Goal: Task Accomplishment & Management: Complete application form

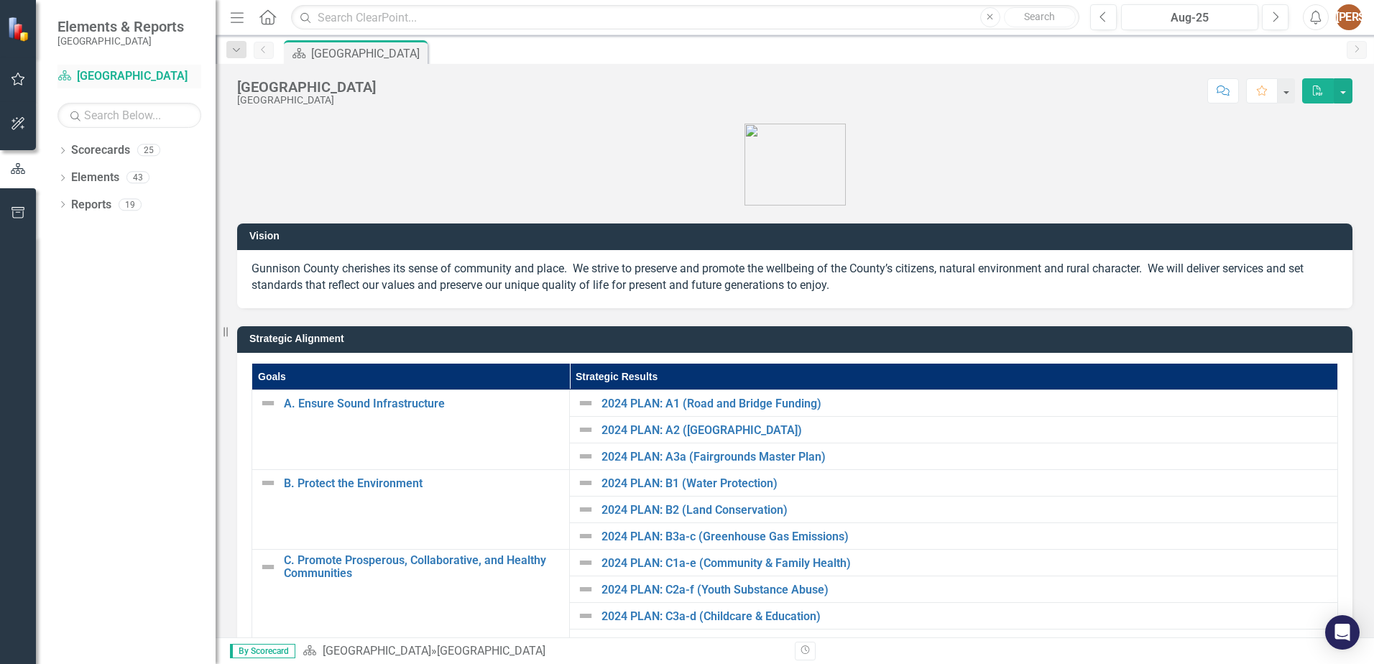
click at [77, 71] on link "Scorecard [GEOGRAPHIC_DATA]" at bounding box center [129, 76] width 144 height 17
click at [111, 72] on link "Scorecard [GEOGRAPHIC_DATA]" at bounding box center [129, 76] width 144 height 17
click at [88, 68] on link "Scorecard [GEOGRAPHIC_DATA]" at bounding box center [129, 76] width 144 height 17
click at [104, 153] on link "Scorecards" at bounding box center [100, 150] width 59 height 17
click at [68, 148] on icon "Dropdown" at bounding box center [62, 152] width 10 height 8
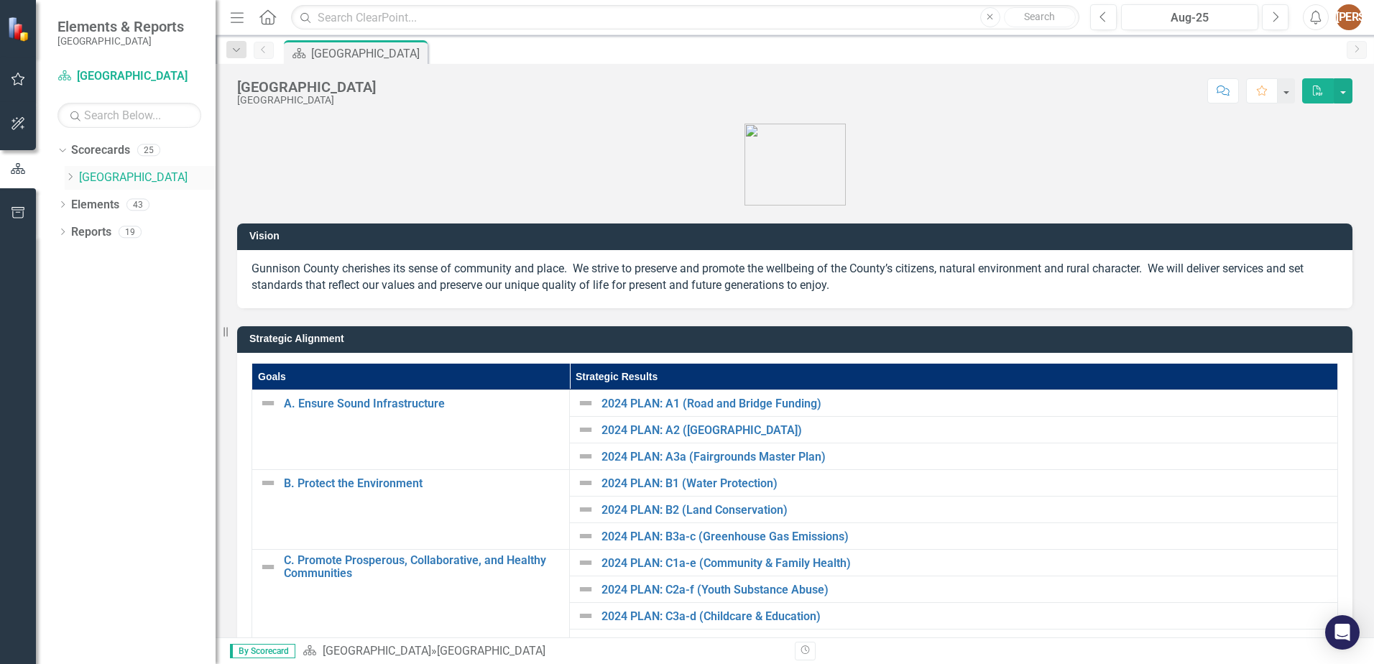
click at [72, 178] on icon at bounding box center [71, 176] width 4 height 7
click at [80, 199] on div "Dropdown" at bounding box center [84, 205] width 11 height 12
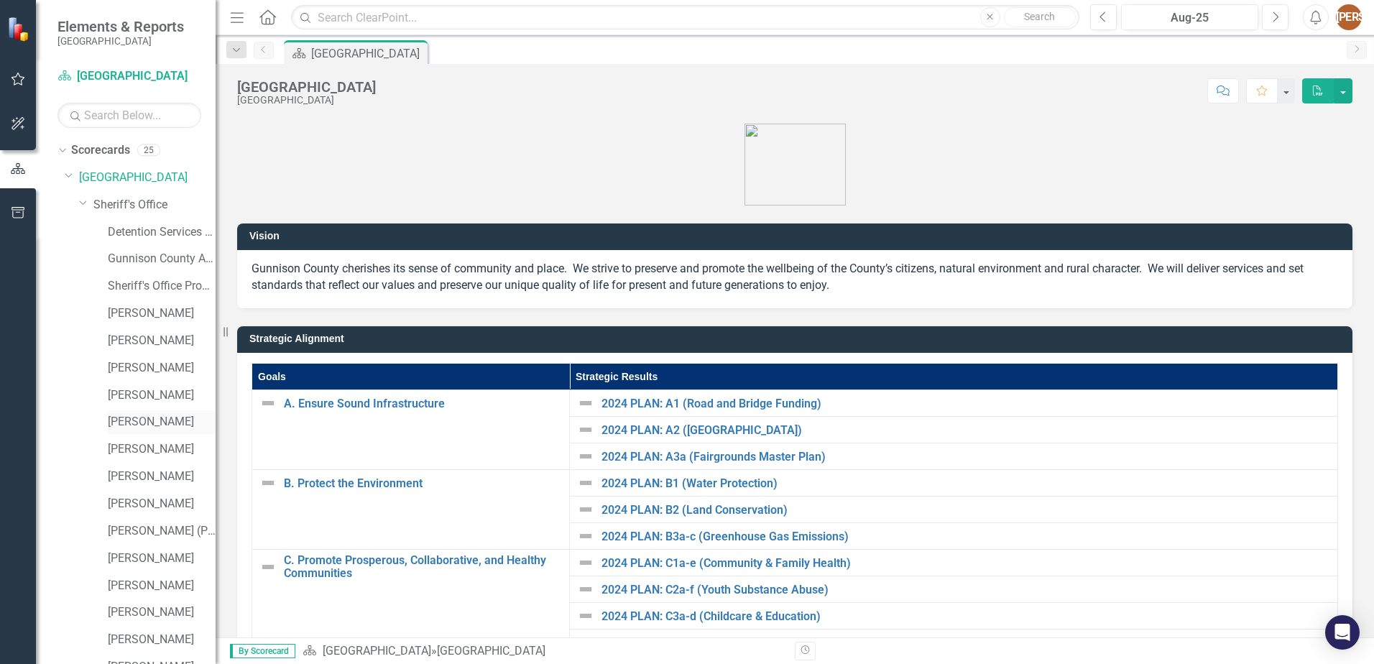
click at [141, 421] on link "[PERSON_NAME]" at bounding box center [162, 422] width 108 height 17
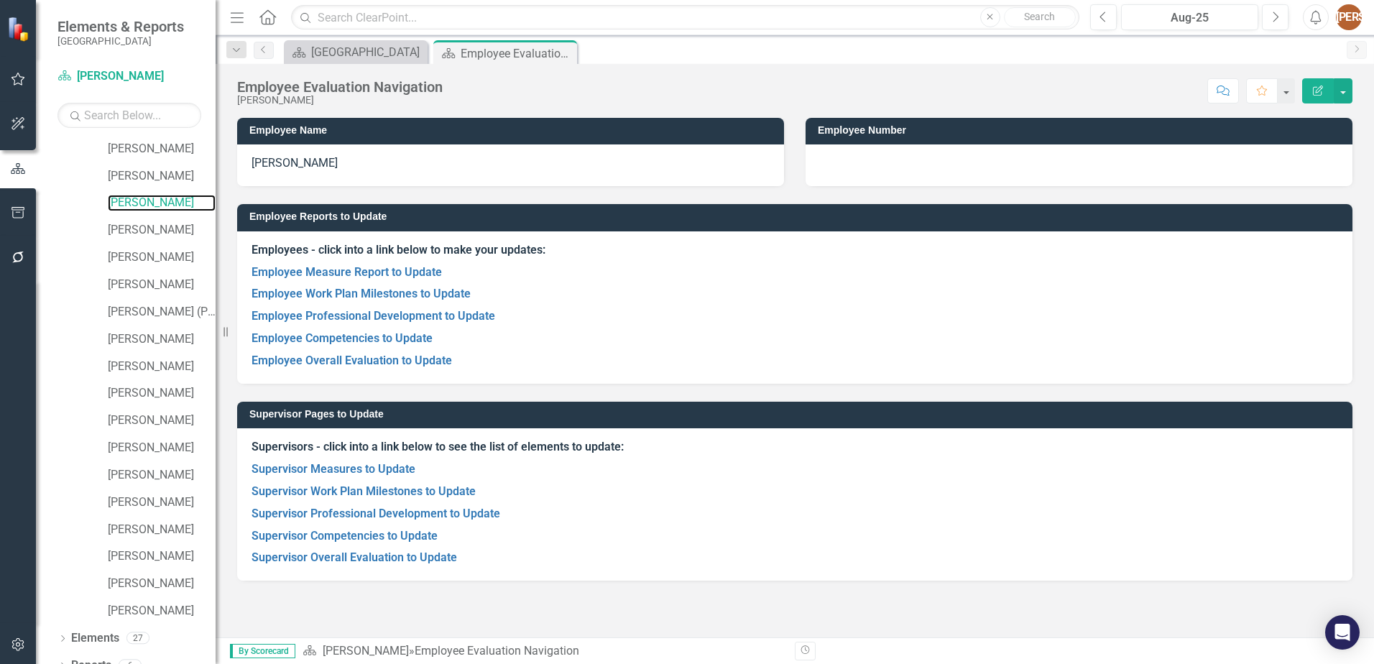
scroll to position [236, 0]
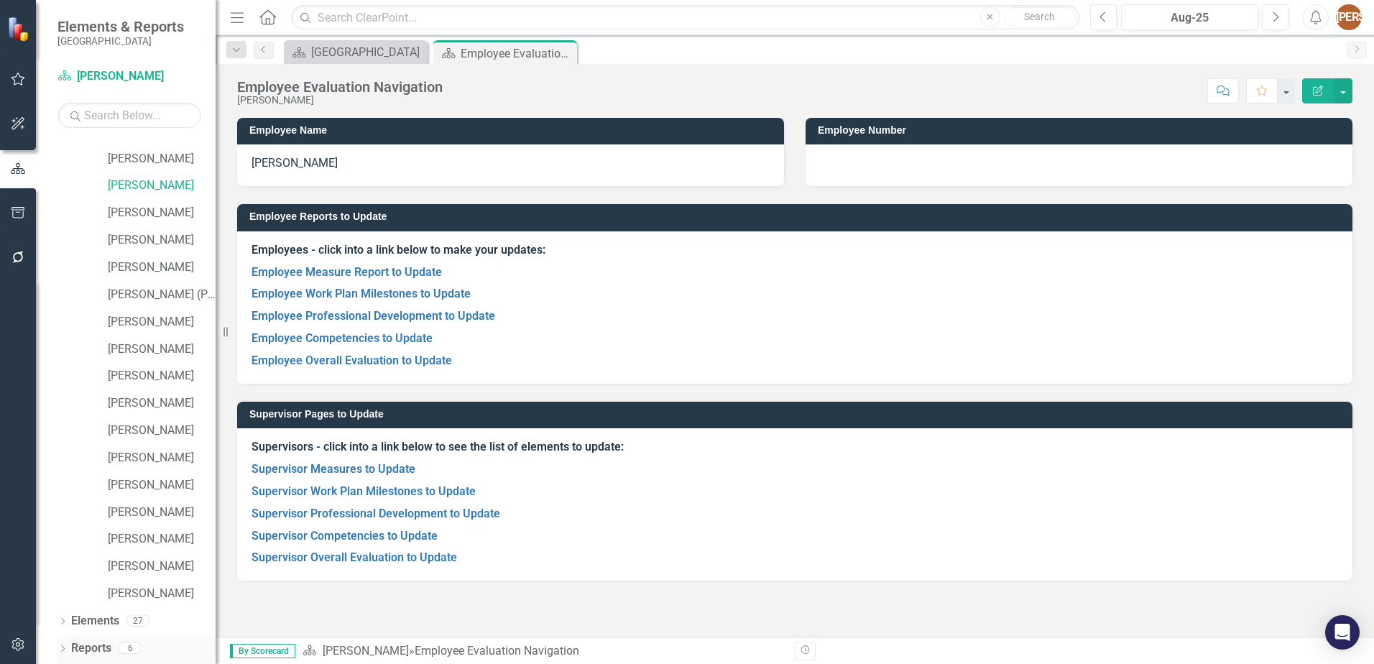
click at [83, 649] on link "Reports" at bounding box center [91, 648] width 40 height 17
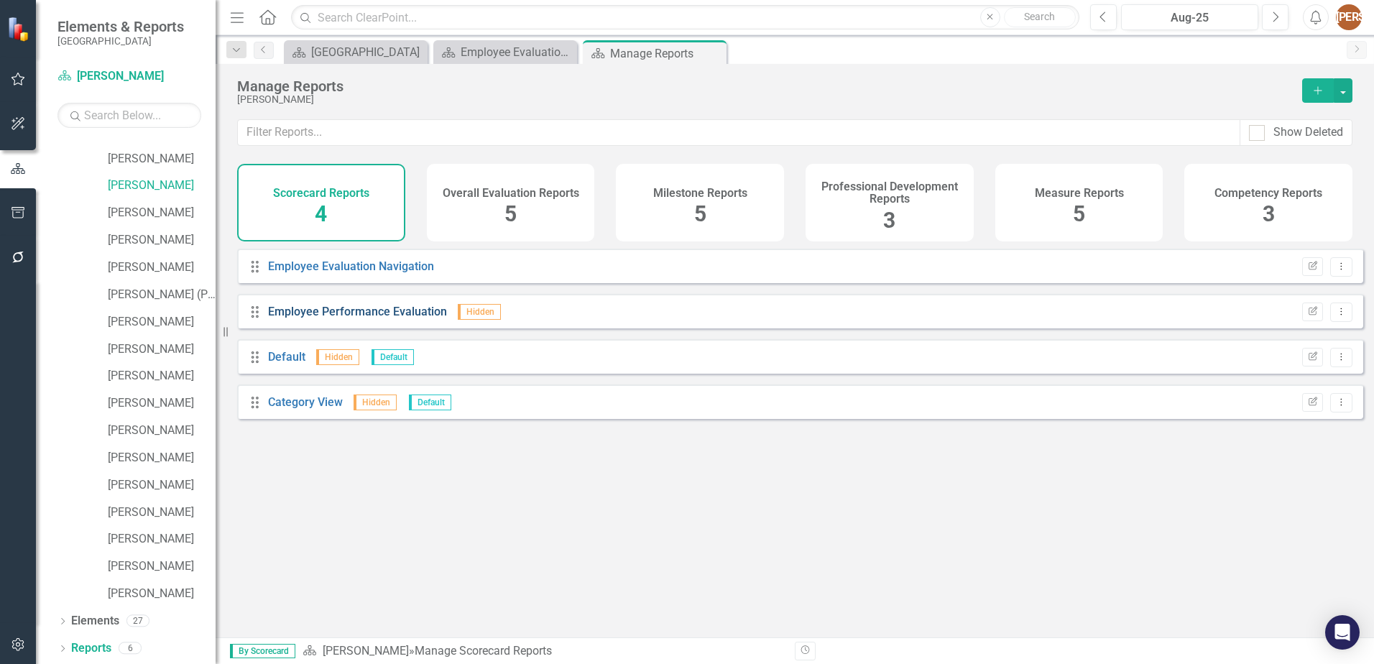
click at [328, 318] on link "Employee Performance Evaluation" at bounding box center [357, 312] width 179 height 14
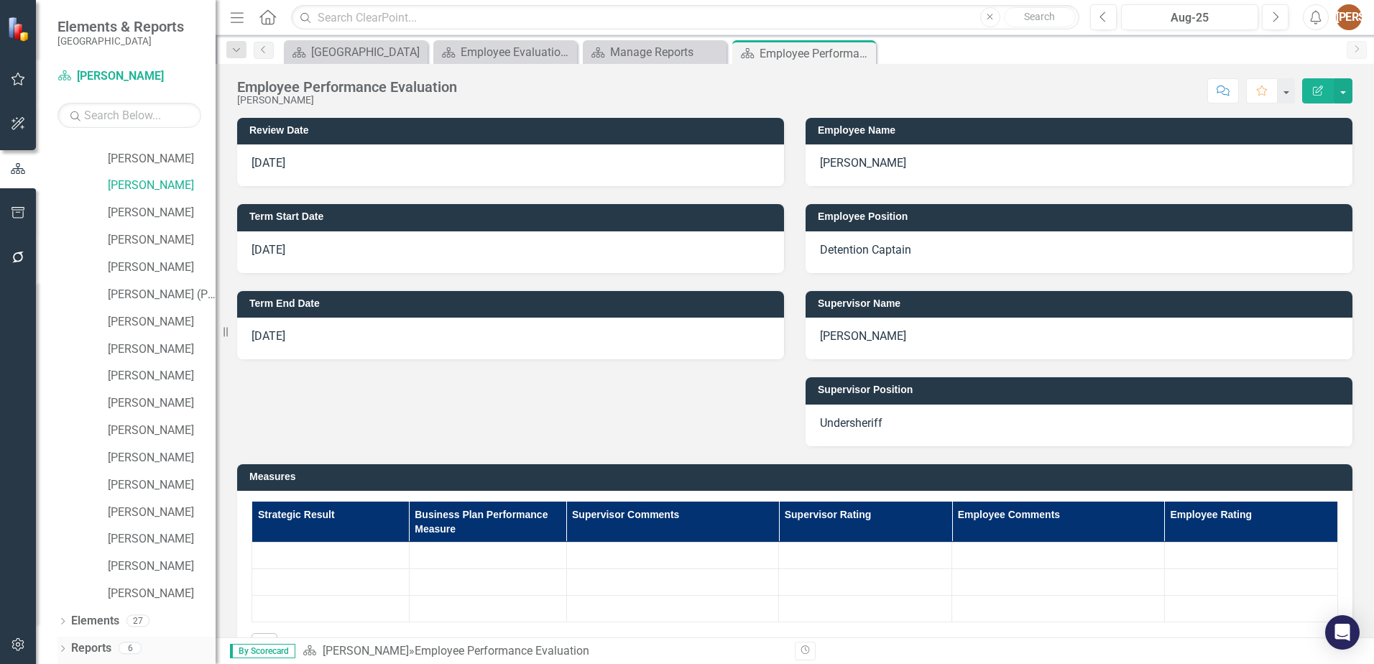
click at [62, 650] on icon "Dropdown" at bounding box center [62, 650] width 10 height 8
click at [72, 650] on link "Reports" at bounding box center [91, 648] width 40 height 17
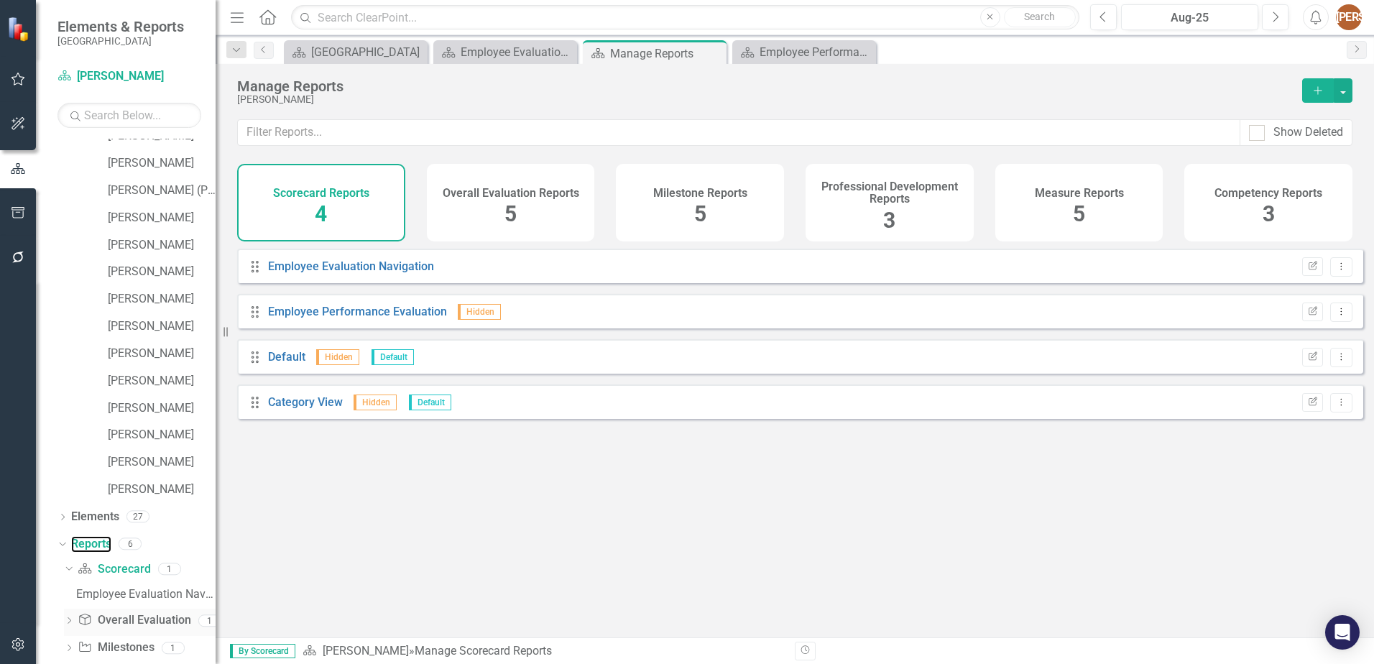
scroll to position [443, 0]
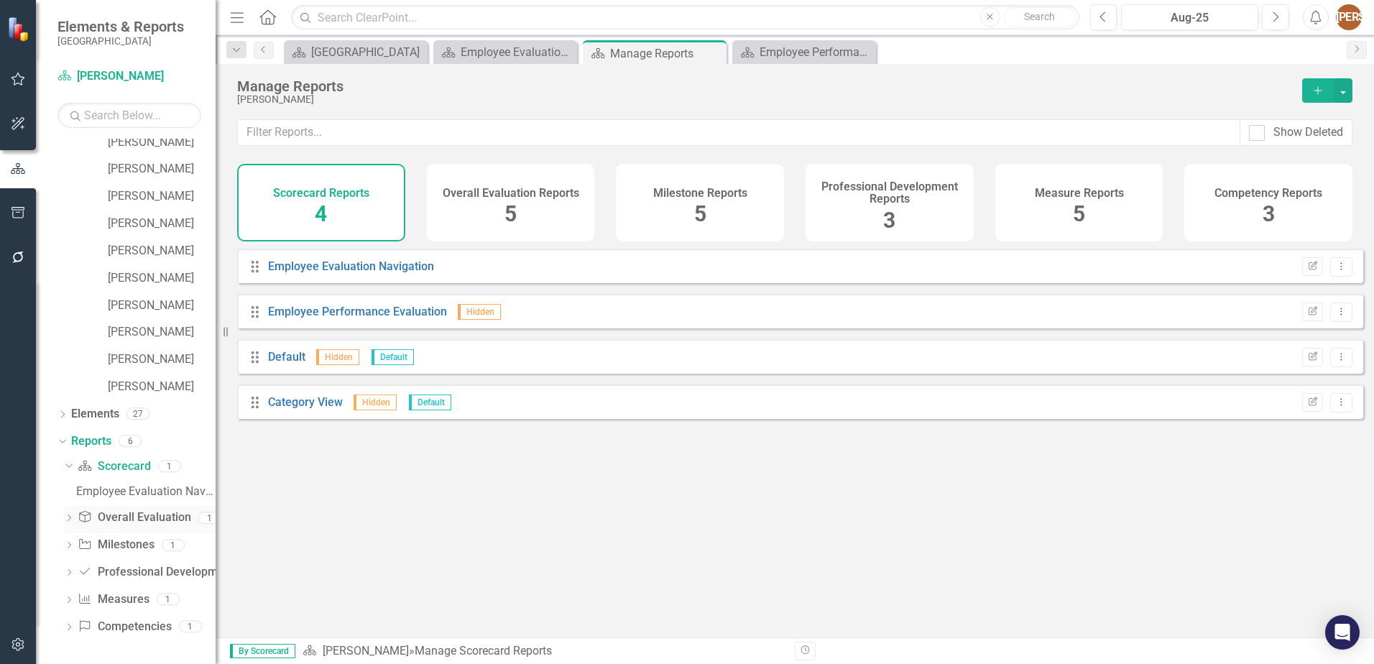
click at [125, 519] on link "Overall Evaluation Overall Evaluation" at bounding box center [134, 518] width 113 height 17
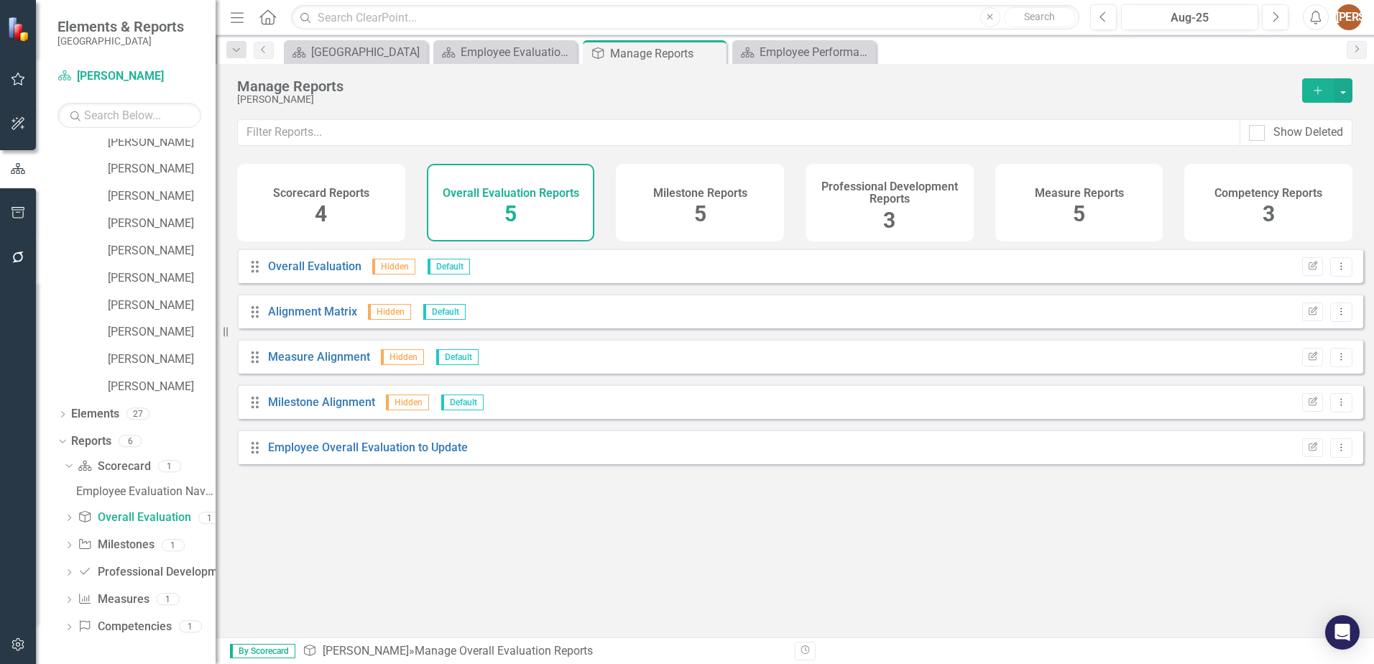
click at [318, 187] on h4 "Scorecard Reports" at bounding box center [321, 193] width 96 height 13
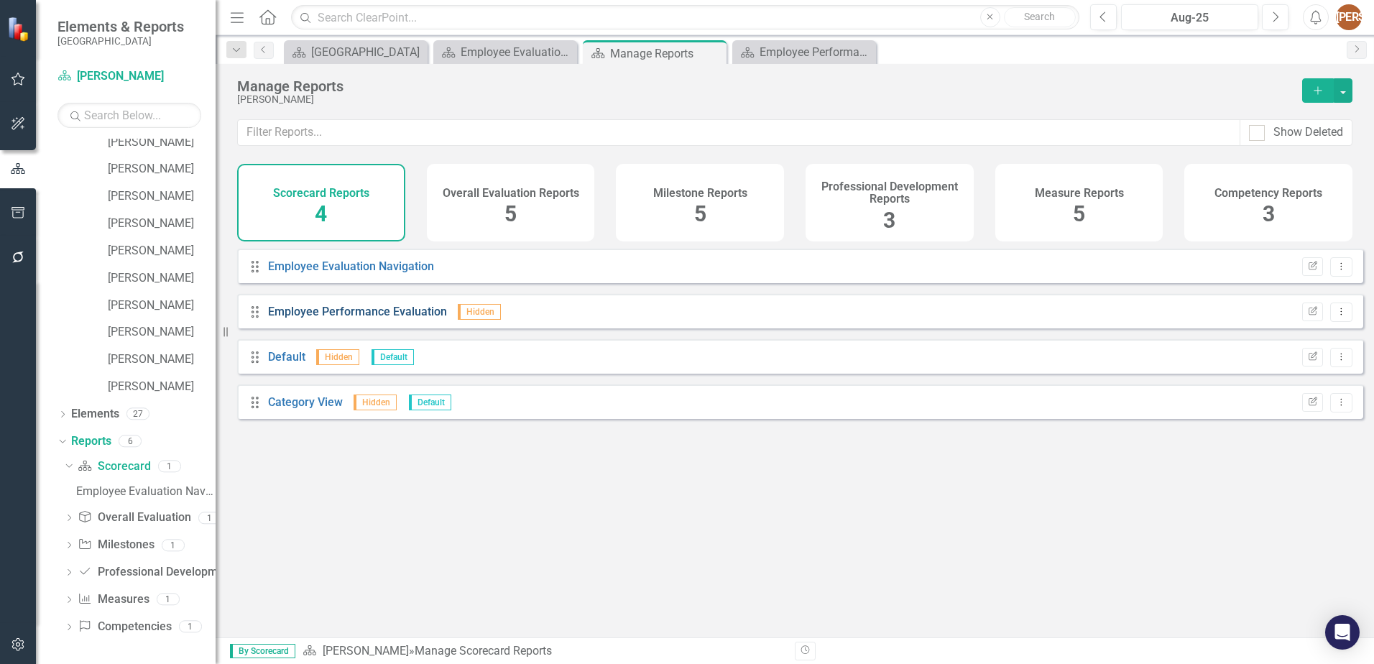
click at [318, 318] on link "Employee Performance Evaluation" at bounding box center [357, 312] width 179 height 14
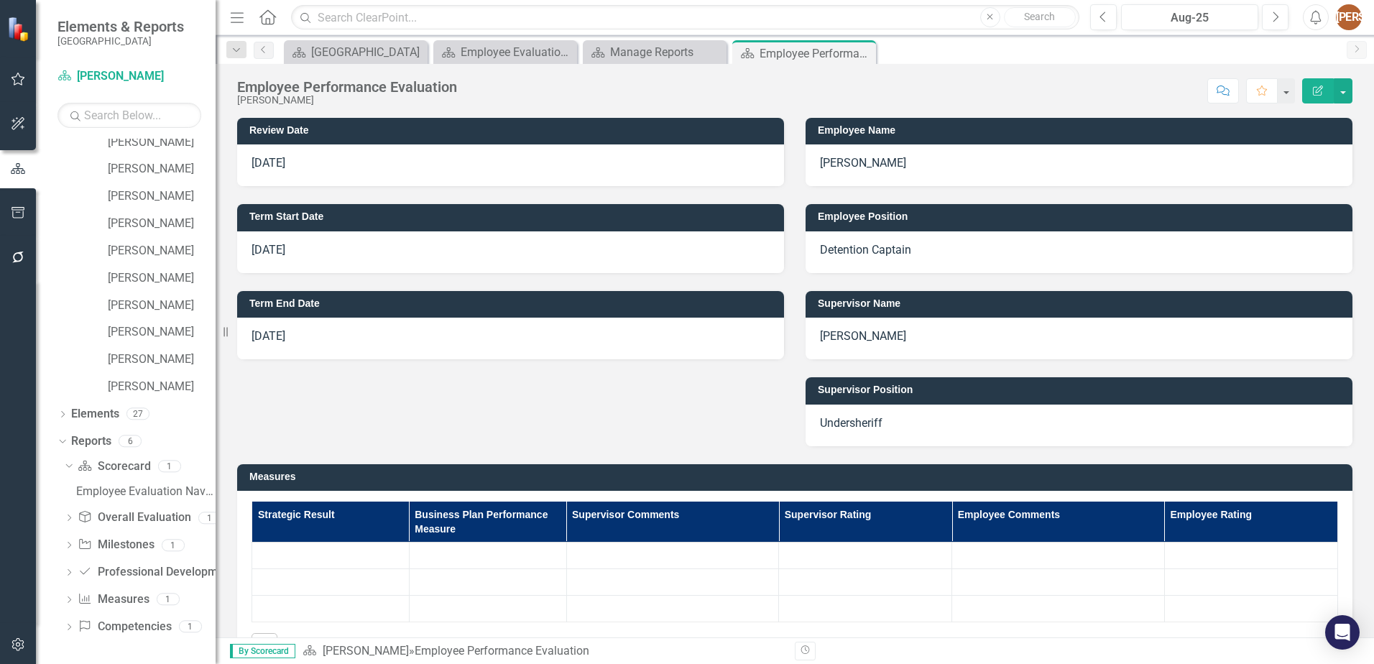
scroll to position [503, 0]
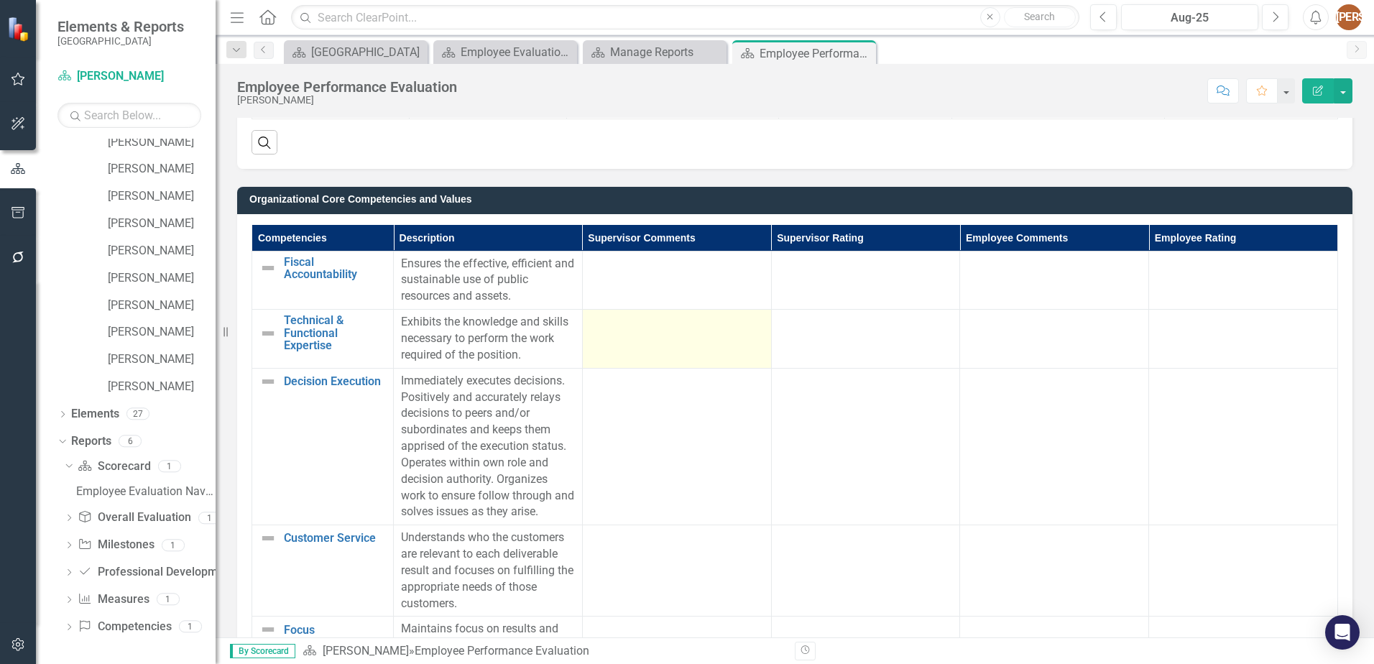
click at [671, 318] on div at bounding box center [677, 322] width 174 height 17
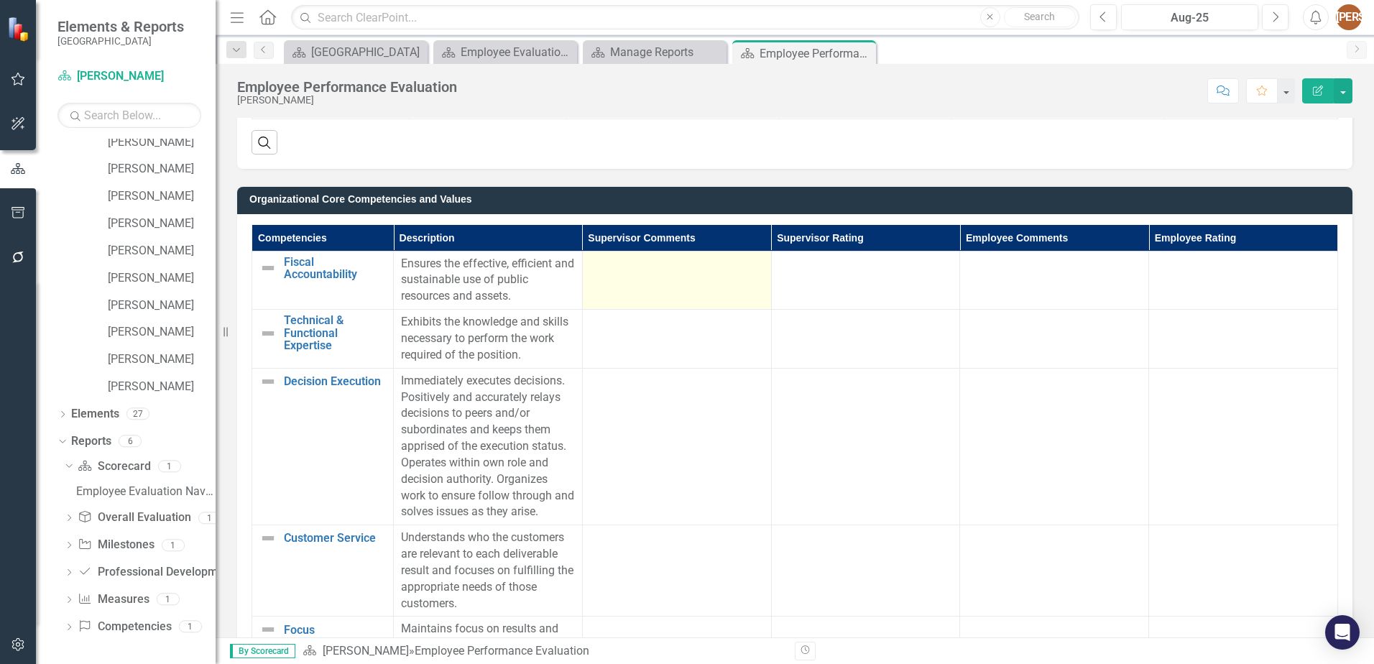
click at [664, 290] on td at bounding box center [676, 280] width 189 height 59
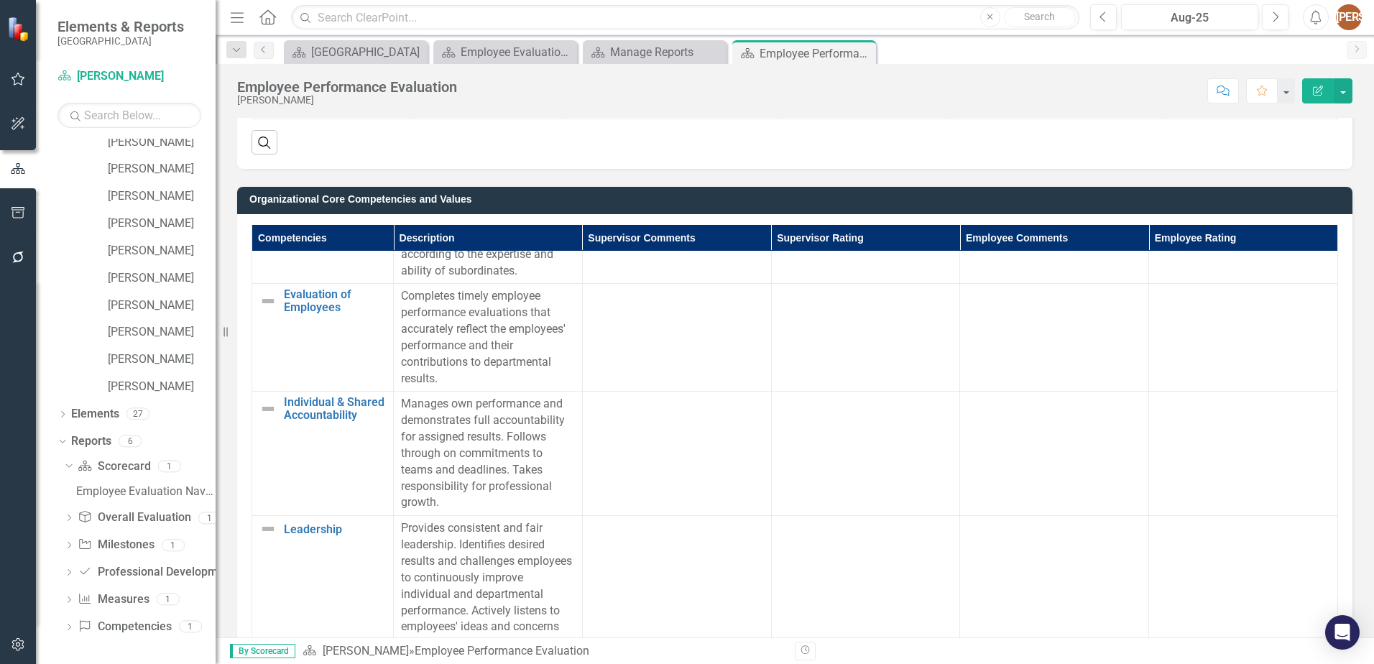
scroll to position [732, 0]
click at [265, 20] on icon "Home" at bounding box center [267, 16] width 19 height 15
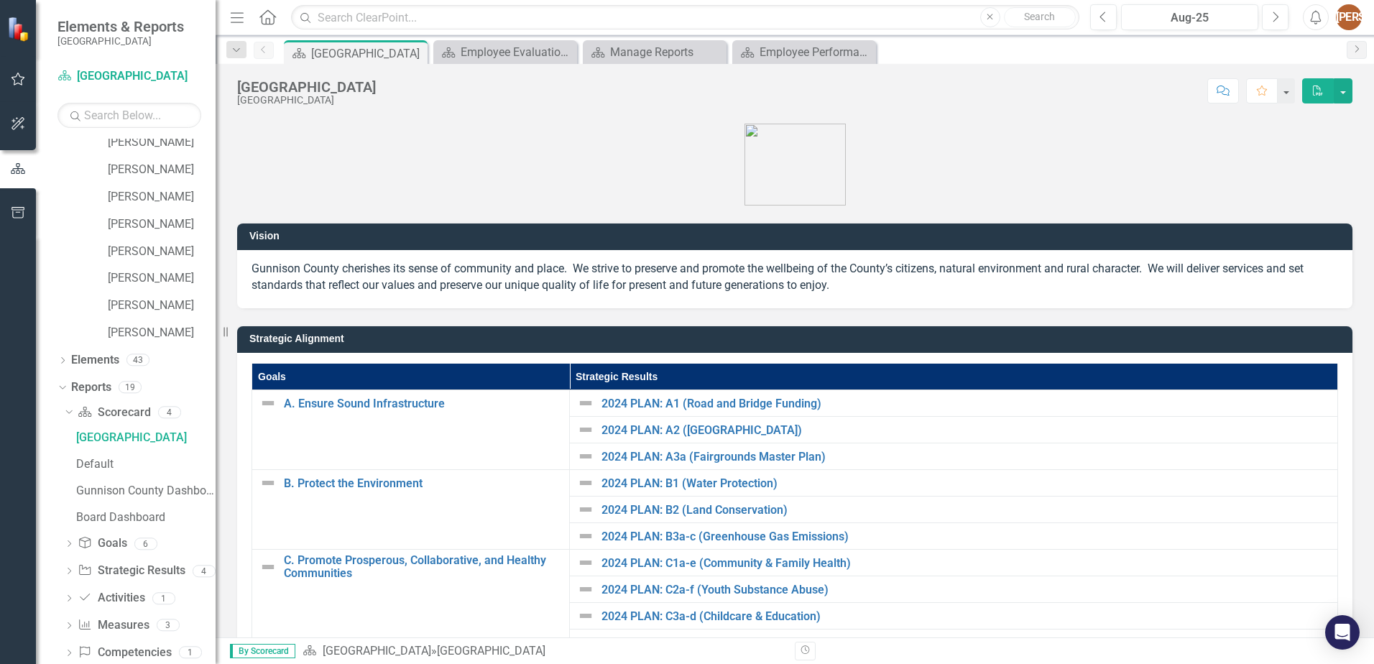
scroll to position [523, 0]
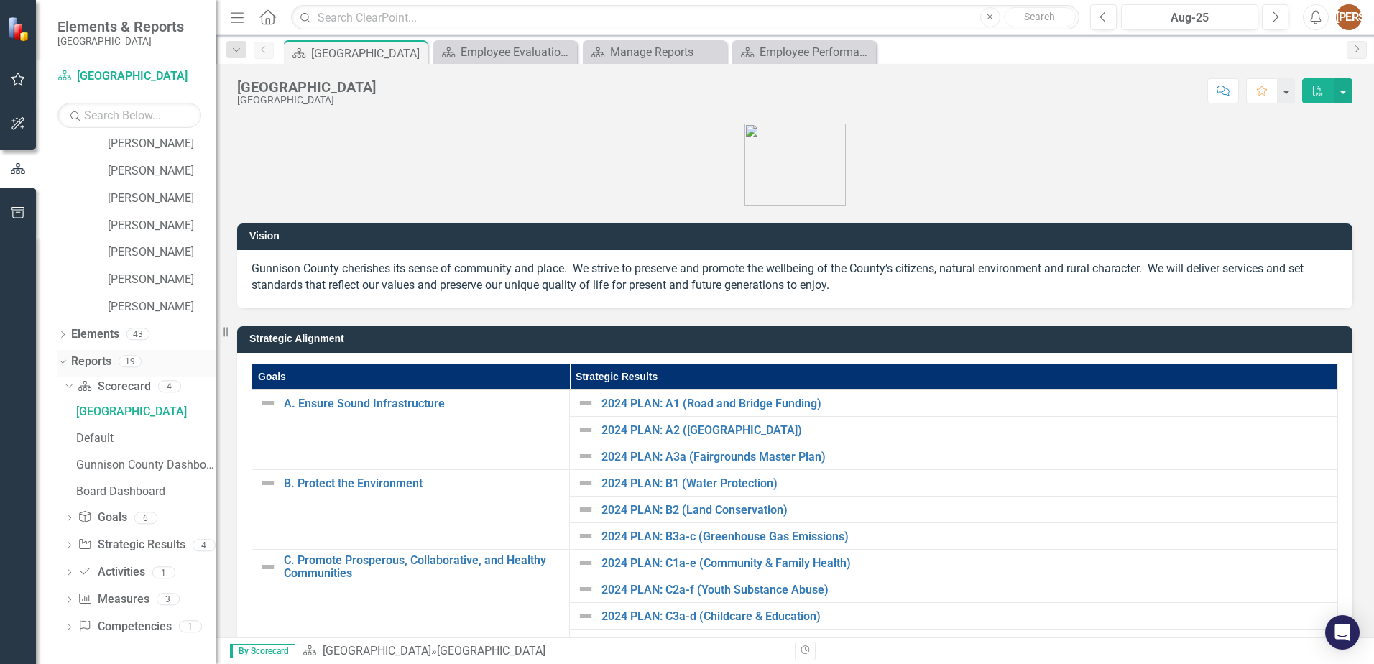
click at [66, 364] on div "Dropdown" at bounding box center [60, 361] width 12 height 10
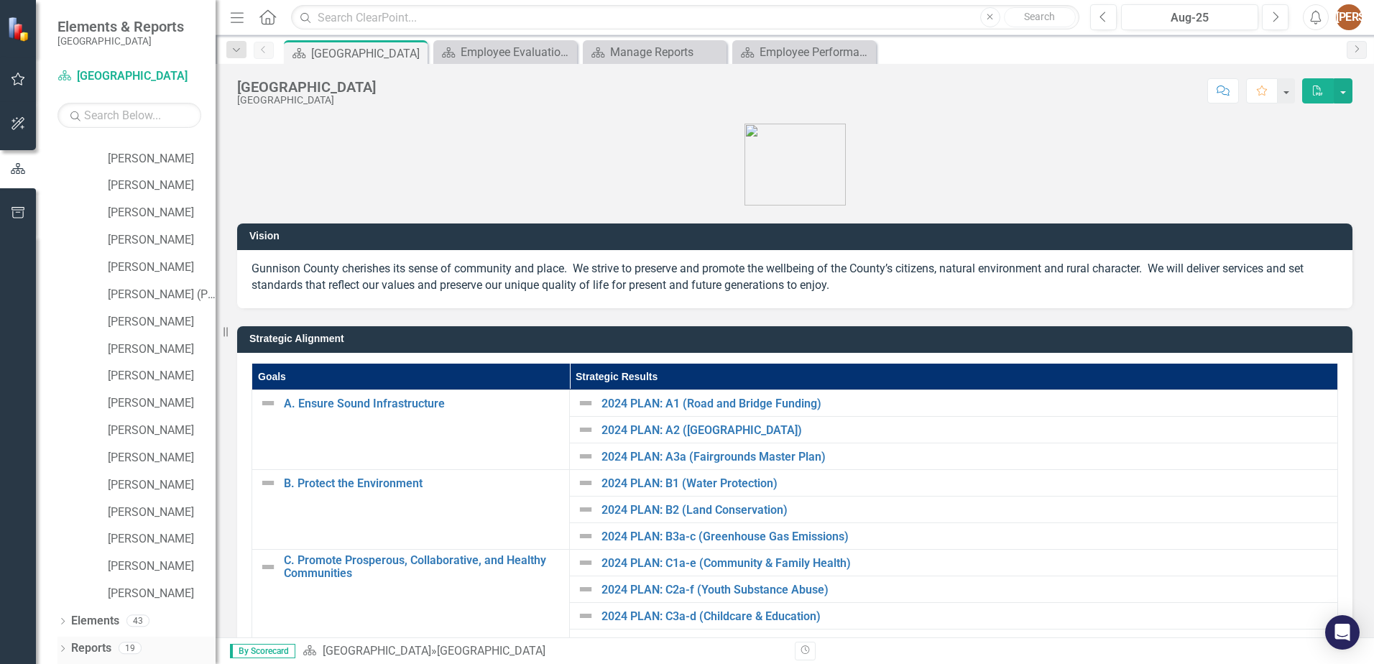
scroll to position [236, 0]
click at [74, 648] on link "Reports" at bounding box center [91, 648] width 40 height 17
click at [96, 648] on link "Reports" at bounding box center [91, 648] width 40 height 17
click at [60, 650] on icon "Dropdown" at bounding box center [62, 650] width 10 height 8
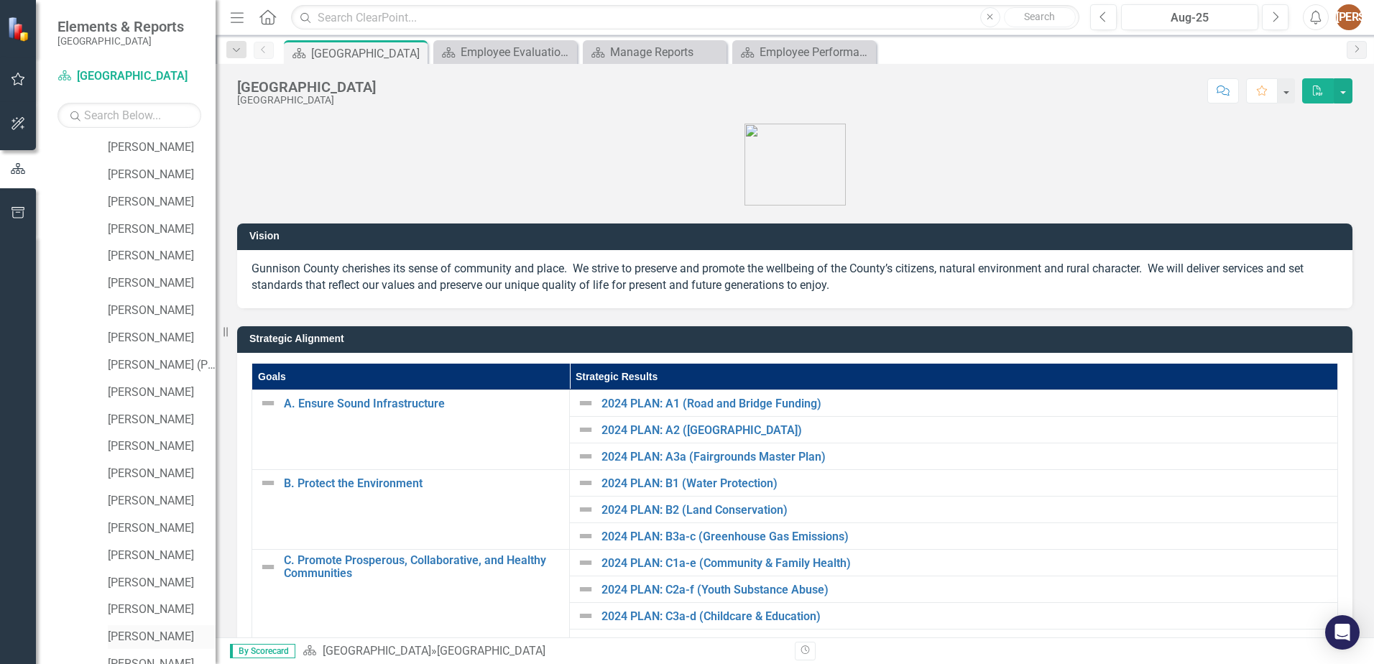
scroll to position [164, 0]
click at [157, 262] on link "[PERSON_NAME]" at bounding box center [162, 258] width 108 height 17
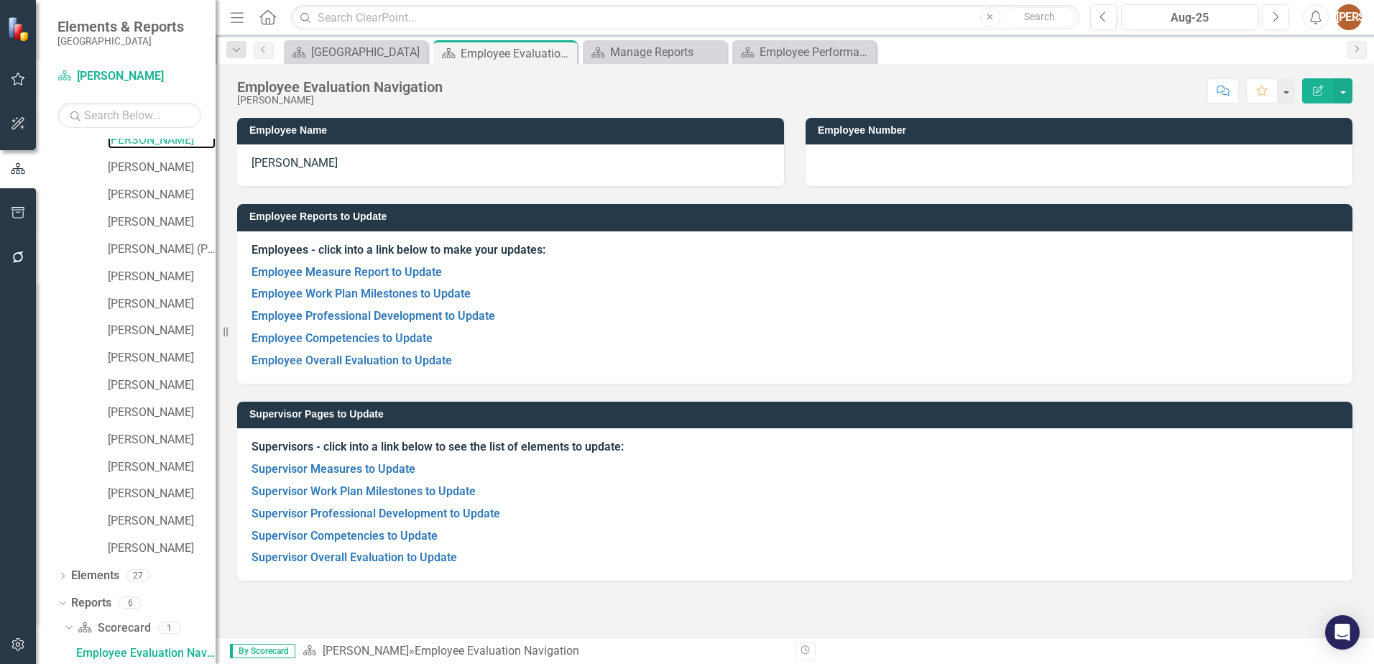
scroll to position [443, 0]
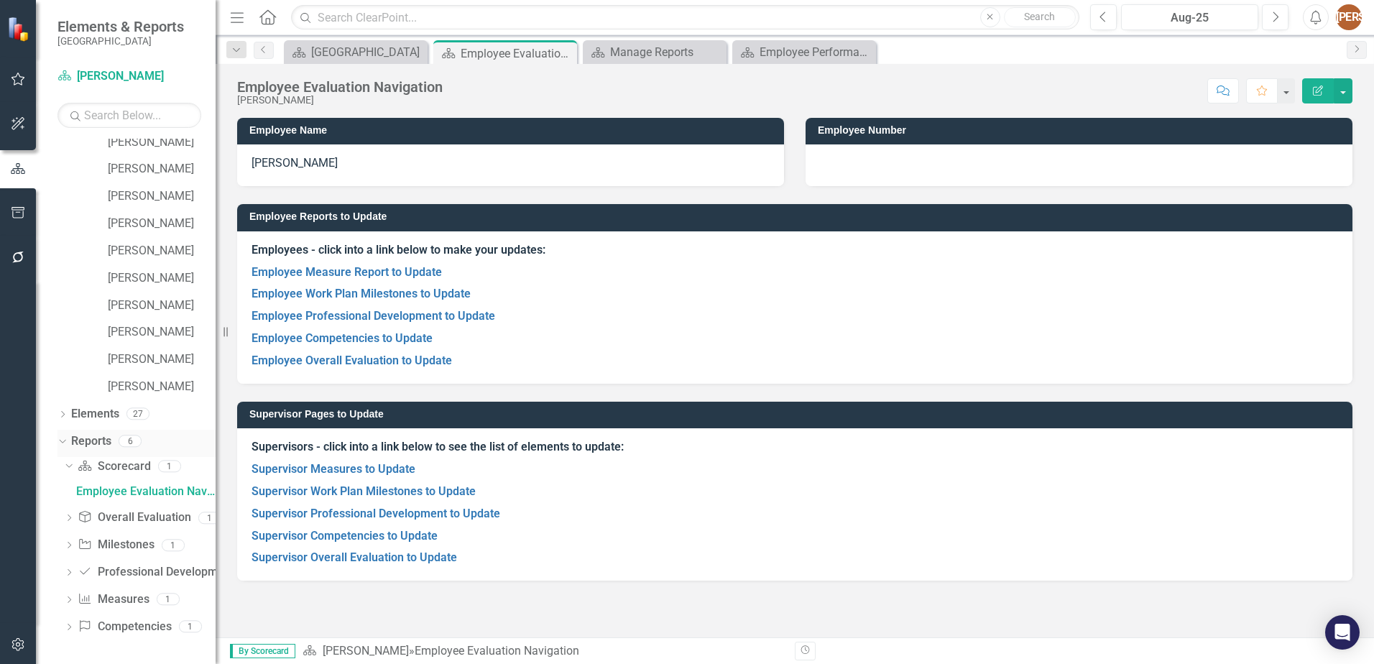
click at [57, 445] on icon "Dropdown" at bounding box center [61, 441] width 8 height 10
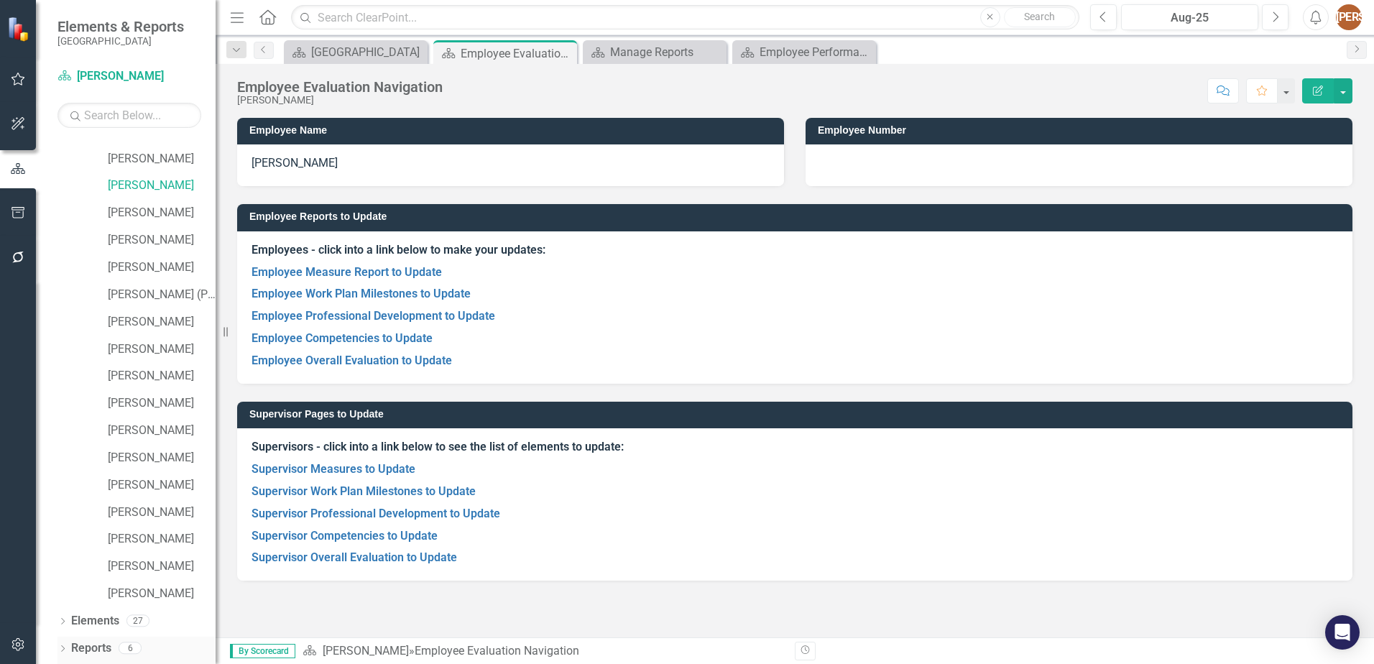
scroll to position [236, 0]
click at [104, 640] on link "Reports" at bounding box center [91, 648] width 40 height 17
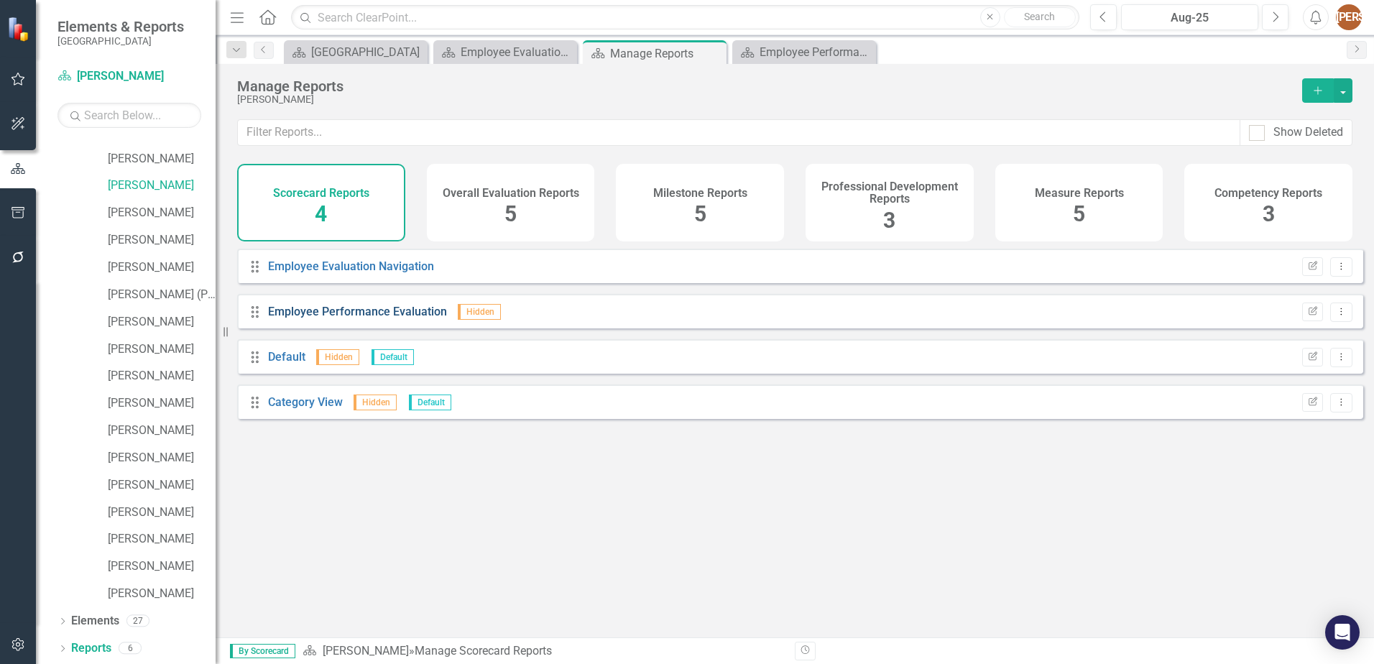
click at [361, 318] on link "Employee Performance Evaluation" at bounding box center [357, 312] width 179 height 14
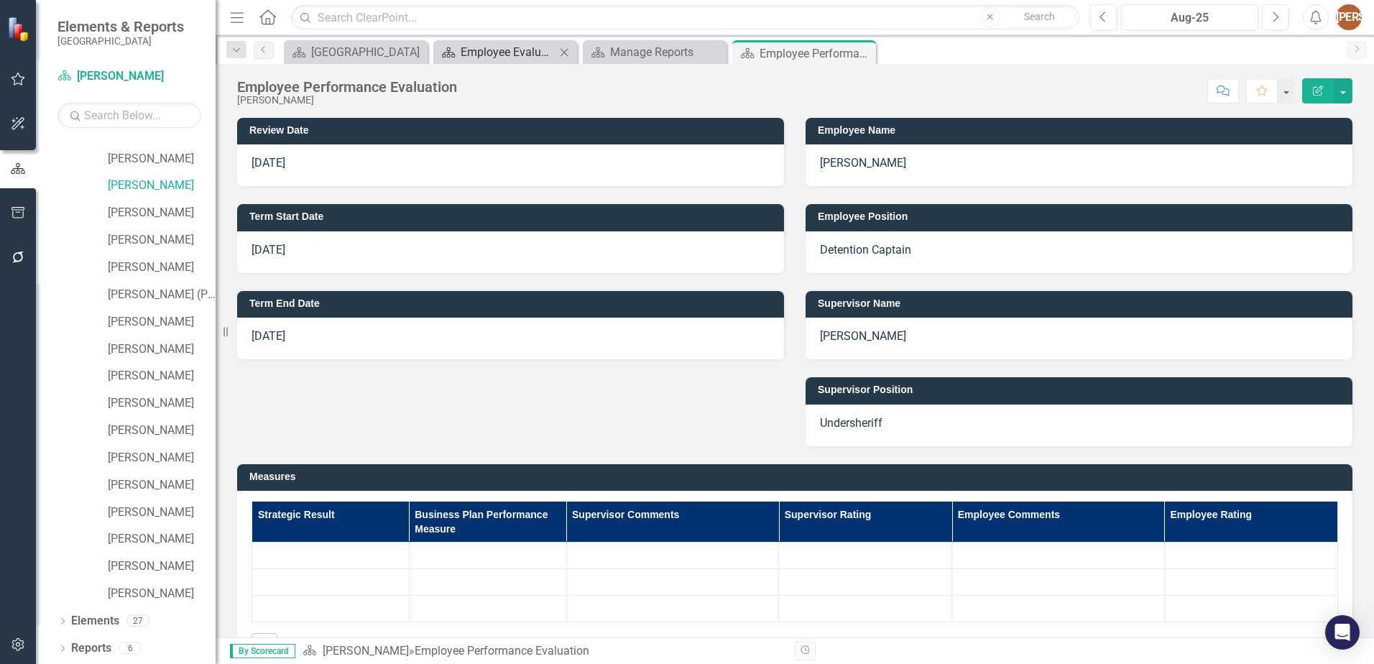
click at [482, 56] on div "Employee Evaluation Navigation" at bounding box center [508, 52] width 95 height 18
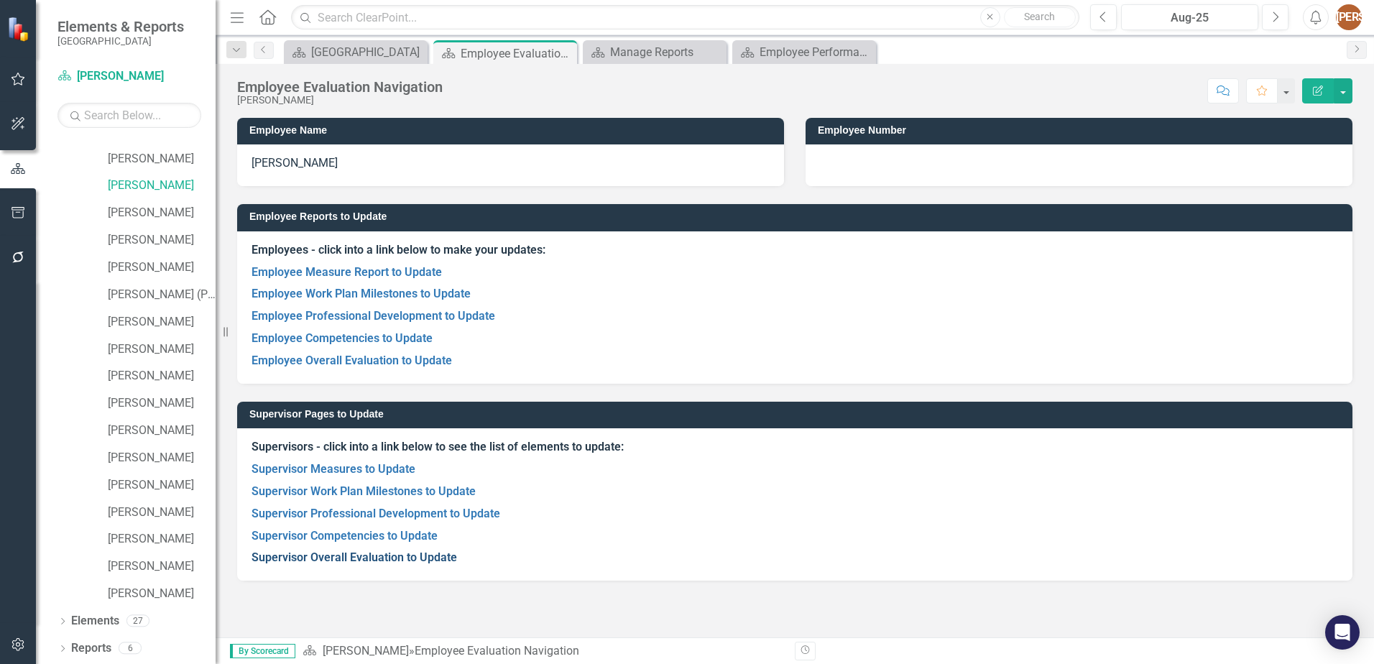
click at [312, 559] on link "Supervisor Overall Evaluation to Update" at bounding box center [355, 558] width 206 height 14
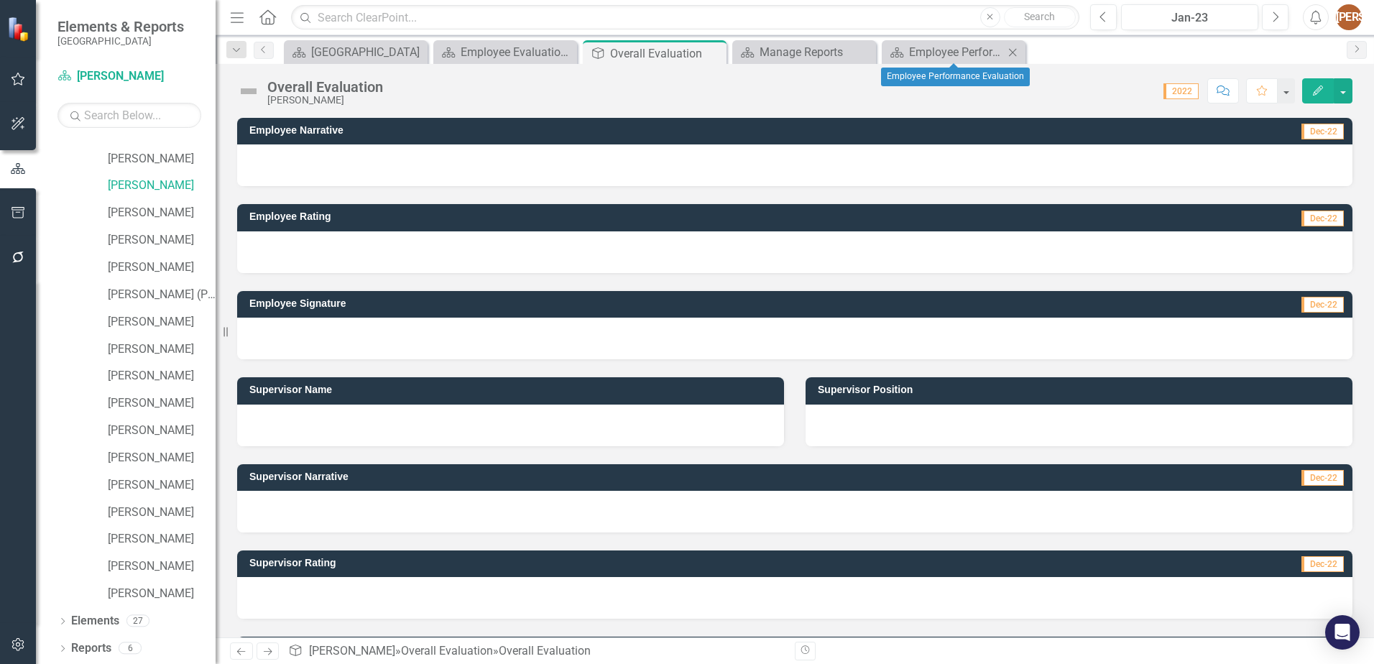
click at [1009, 54] on icon "Close" at bounding box center [1013, 52] width 14 height 11
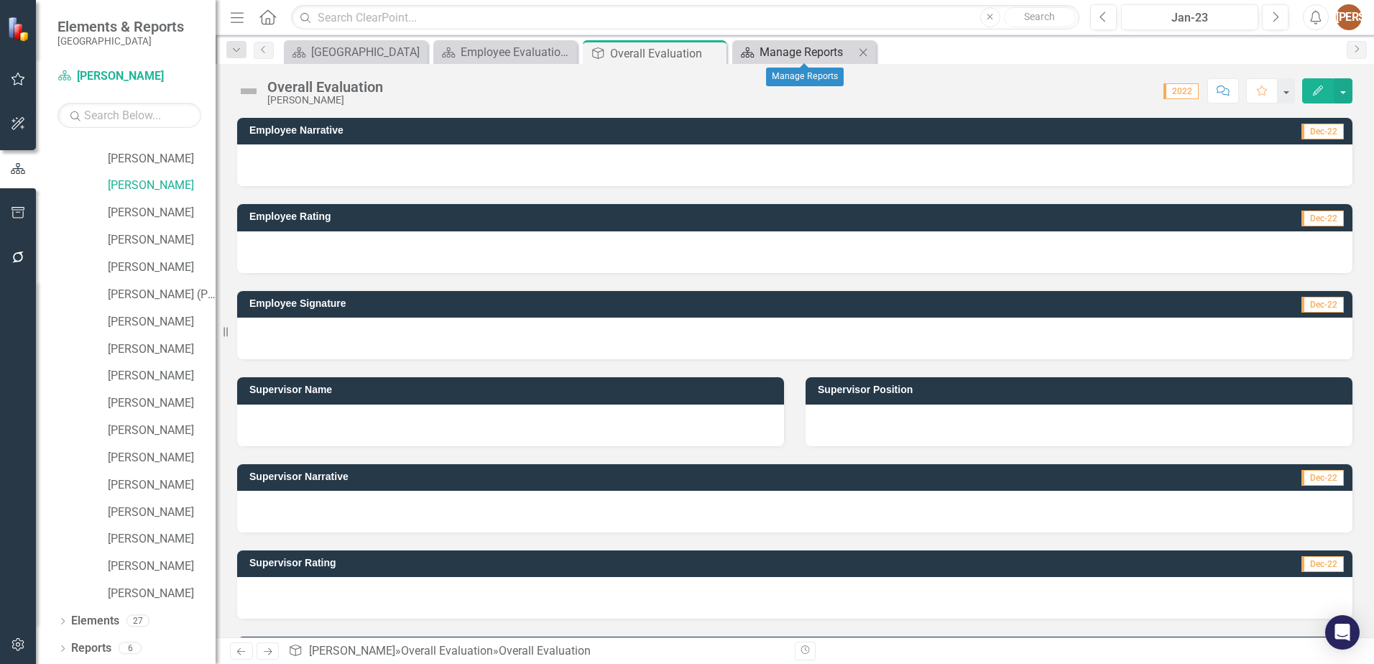
click at [824, 51] on div "Manage Reports" at bounding box center [807, 52] width 95 height 18
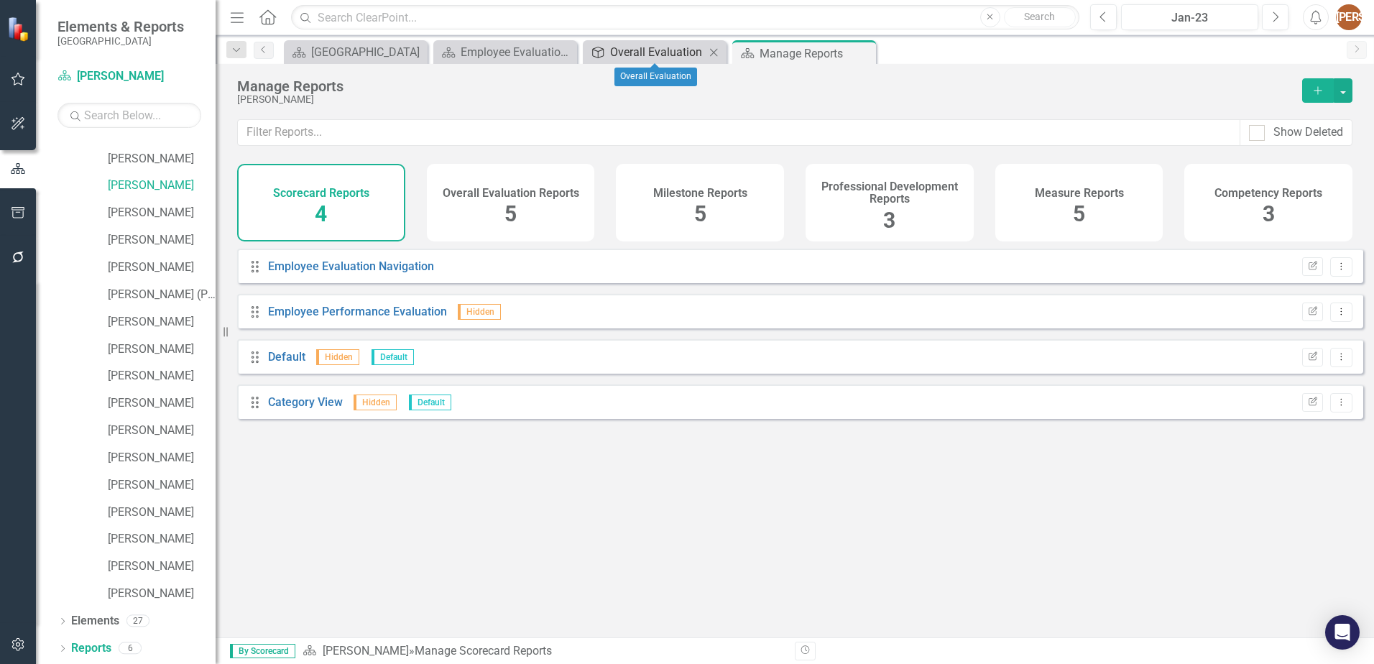
click at [648, 43] on div "Overall Evaluation" at bounding box center [657, 52] width 95 height 18
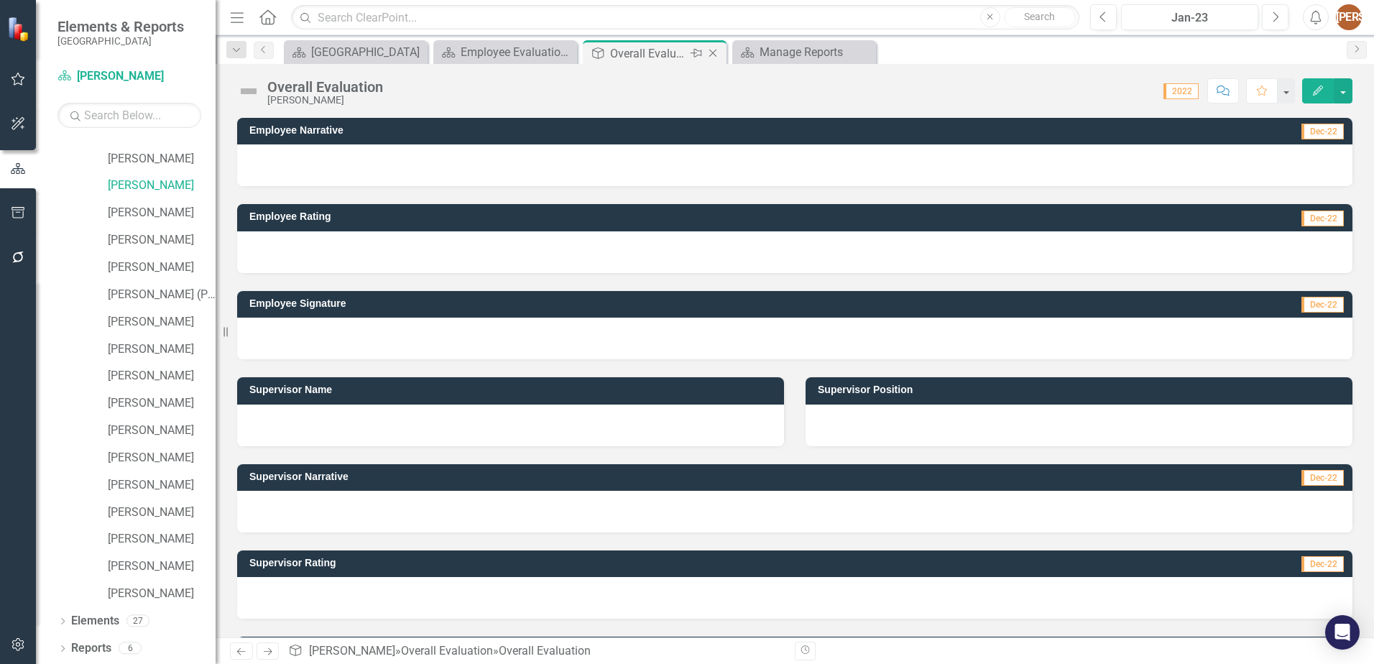
click at [714, 58] on icon "Close" at bounding box center [713, 52] width 14 height 11
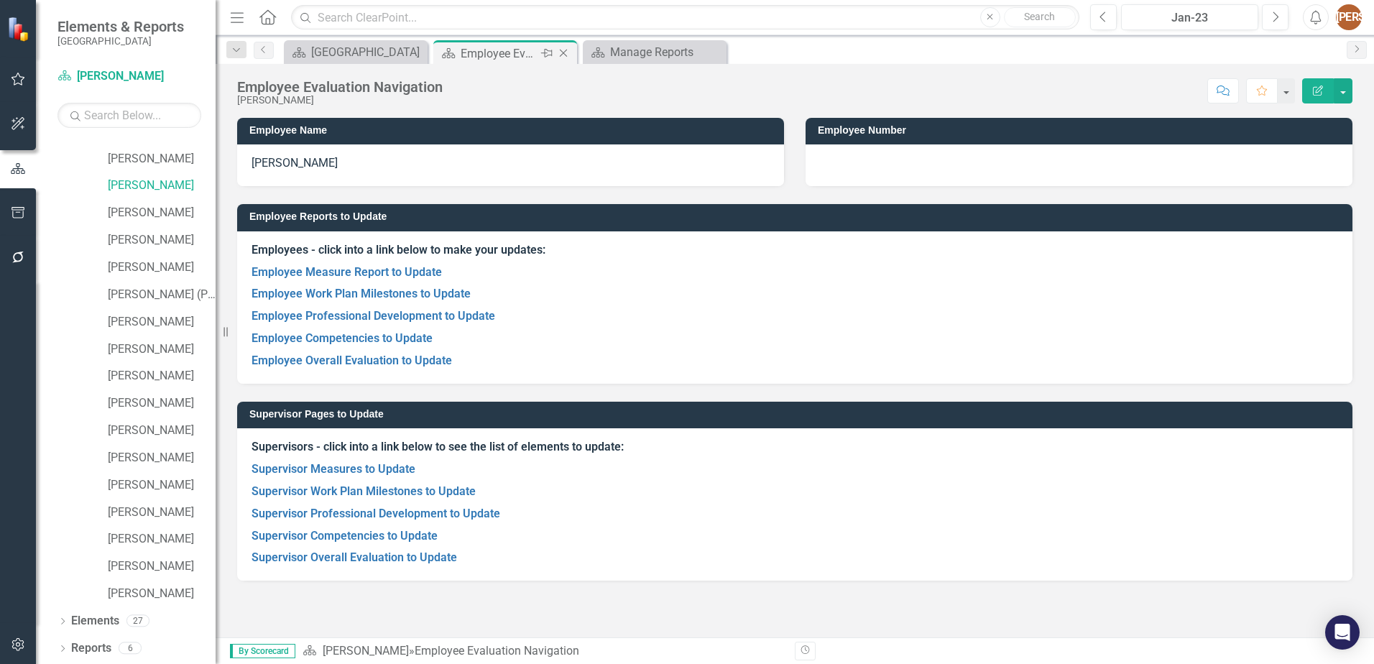
click at [552, 48] on icon "Pin" at bounding box center [546, 53] width 11 height 14
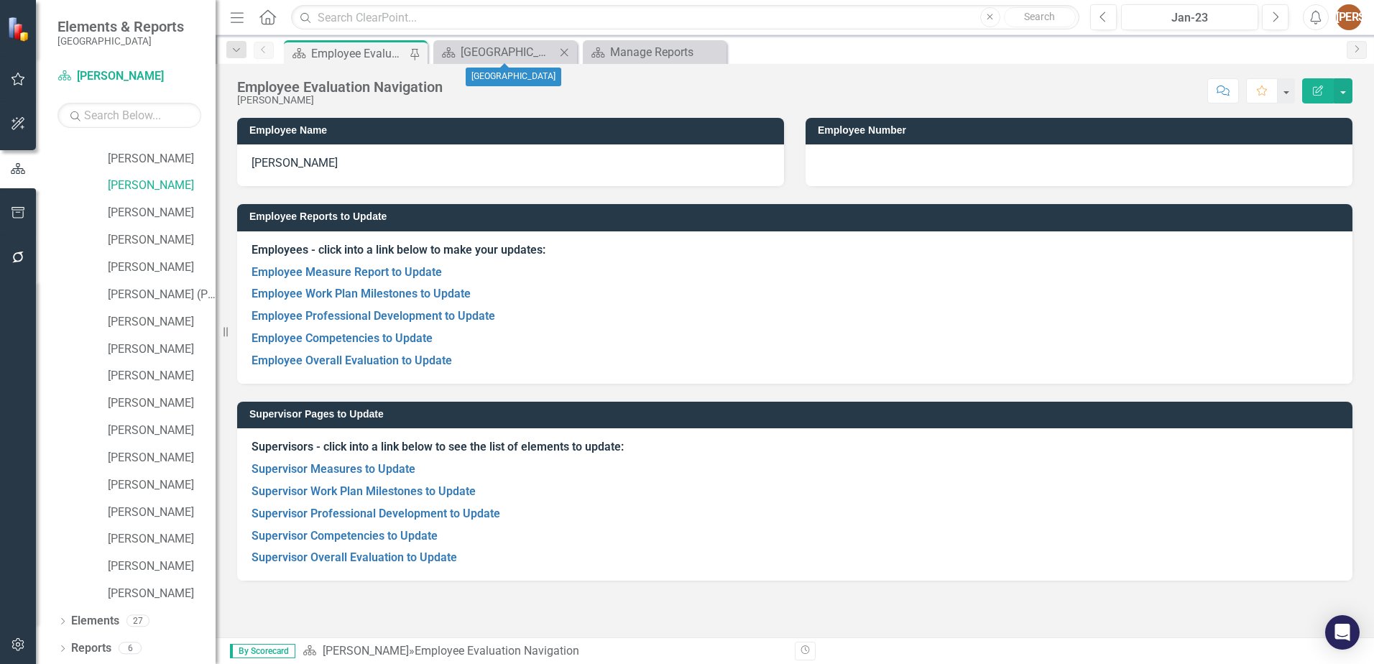
click at [567, 47] on icon "Close" at bounding box center [564, 52] width 14 height 11
click at [508, 44] on div "Manage Reports" at bounding box center [508, 52] width 95 height 18
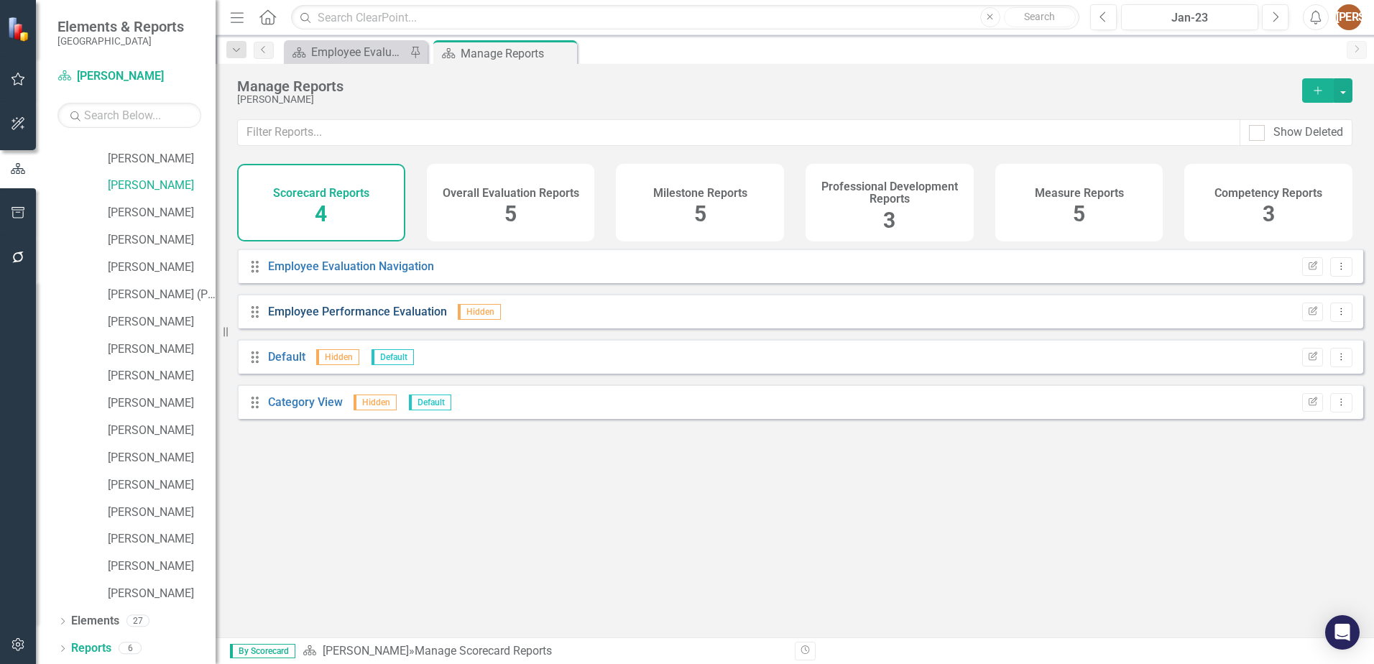
click at [313, 318] on link "Employee Performance Evaluation" at bounding box center [357, 312] width 179 height 14
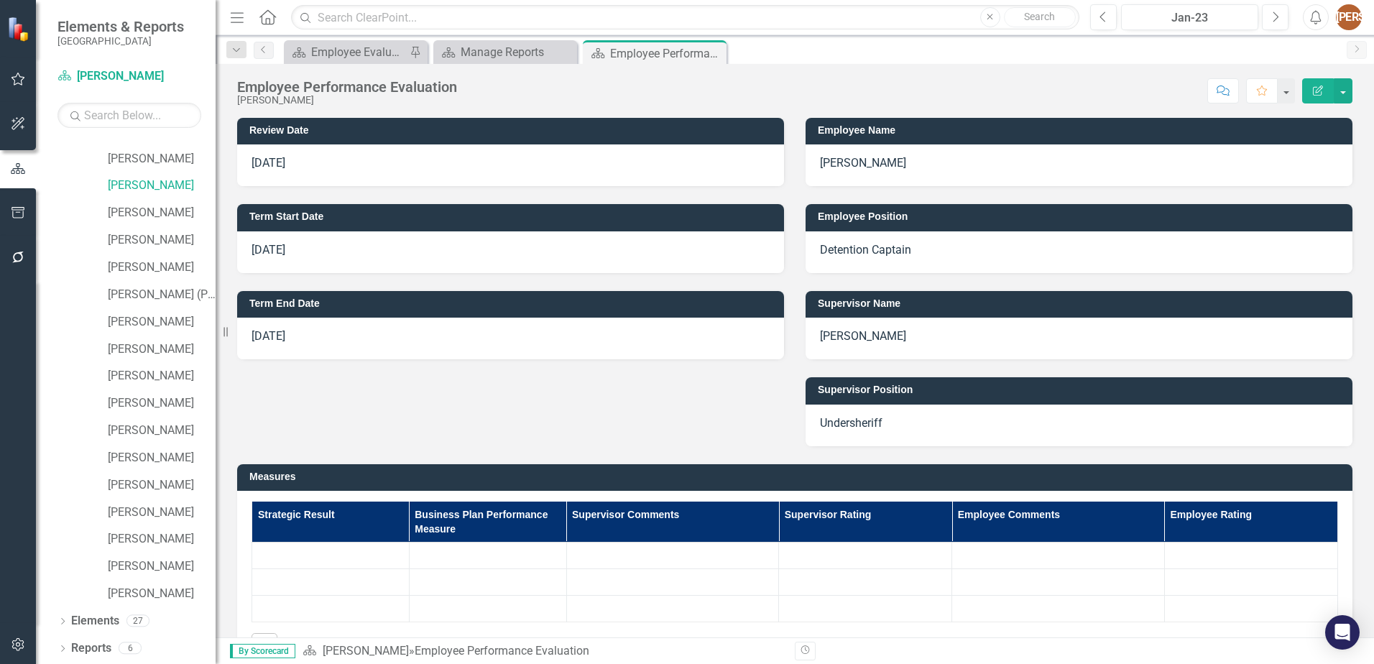
click at [276, 159] on p "[DATE]" at bounding box center [511, 163] width 518 height 17
click at [276, 160] on p "[DATE]" at bounding box center [511, 163] width 518 height 17
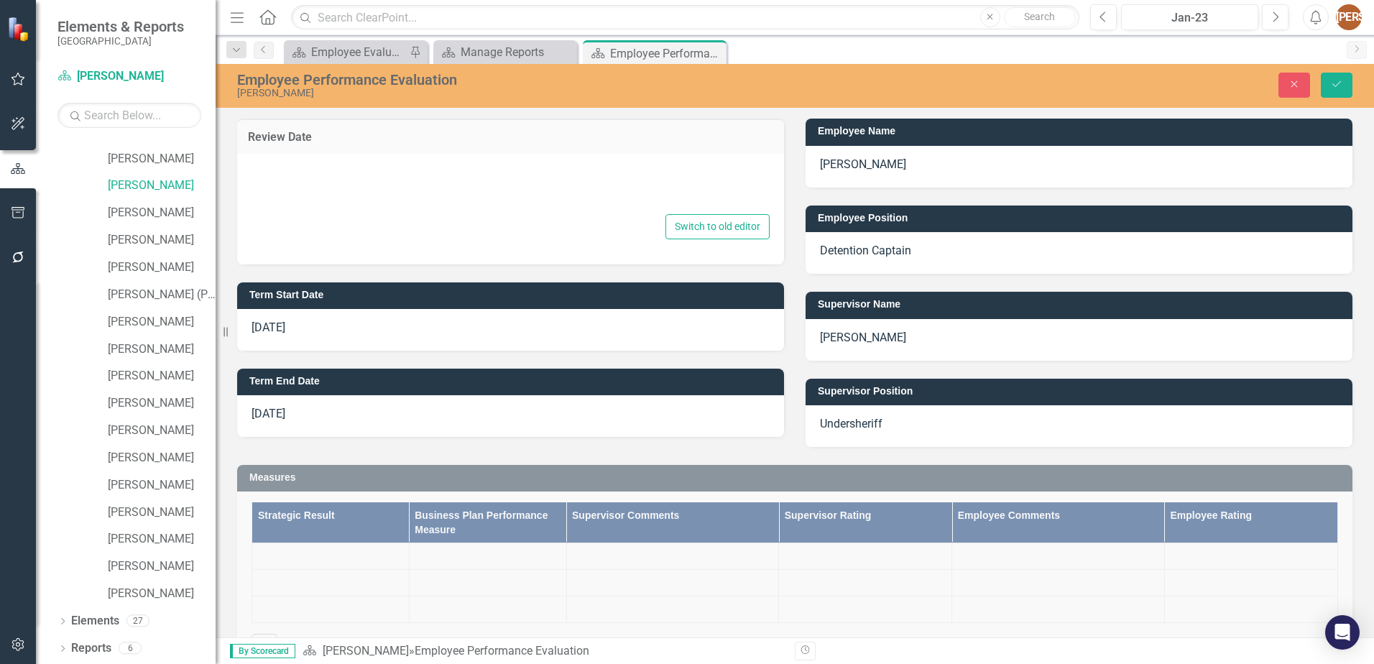
type textarea "<p>09/10/24</p>"
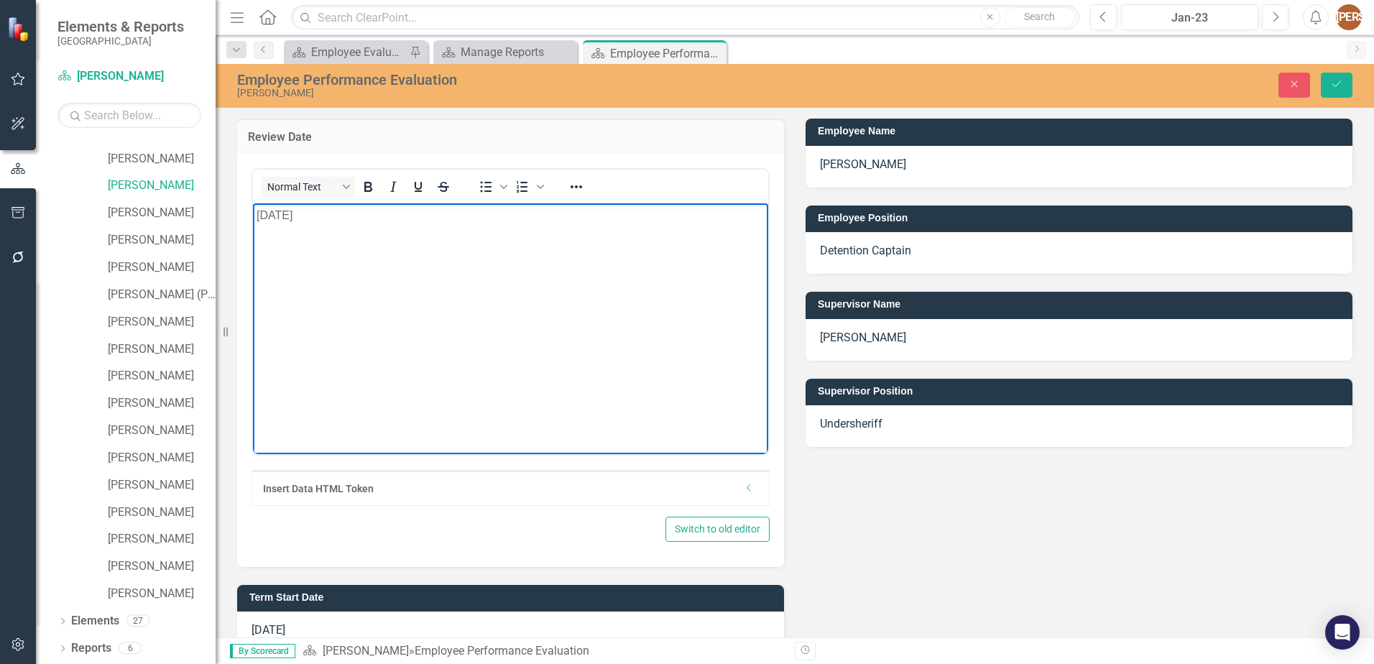
click at [287, 221] on p "[DATE]" at bounding box center [511, 214] width 508 height 17
click at [304, 213] on p "09/12/24" at bounding box center [511, 214] width 508 height 17
click at [1345, 79] on button "Save" at bounding box center [1337, 85] width 32 height 25
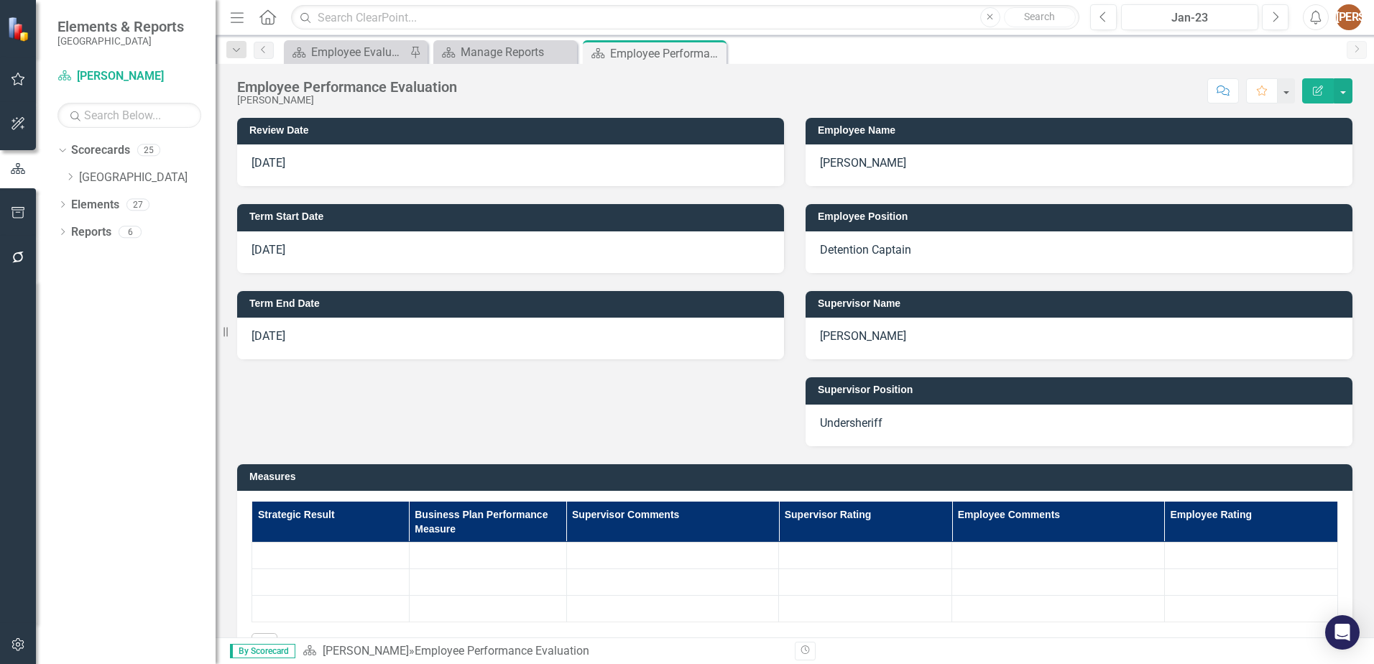
click at [333, 244] on p "09/10/23" at bounding box center [511, 250] width 518 height 17
click at [313, 244] on p "09/10/23" at bounding box center [511, 250] width 518 height 17
click at [279, 246] on p "09/10/23" at bounding box center [511, 250] width 518 height 17
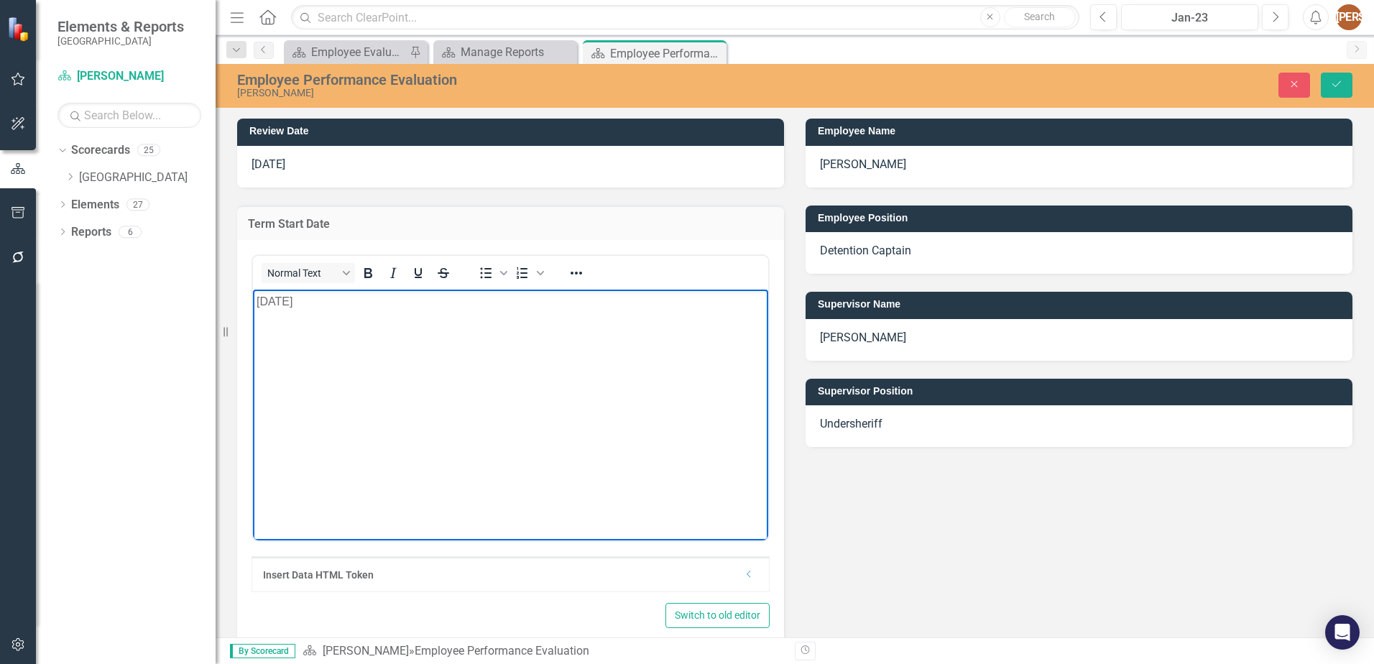
drag, startPoint x: 316, startPoint y: 303, endPoint x: 560, endPoint y: 574, distance: 365.4
click at [316, 303] on p "09/10/23" at bounding box center [511, 301] width 508 height 17
click at [1333, 83] on icon "Save" at bounding box center [1336, 84] width 13 height 10
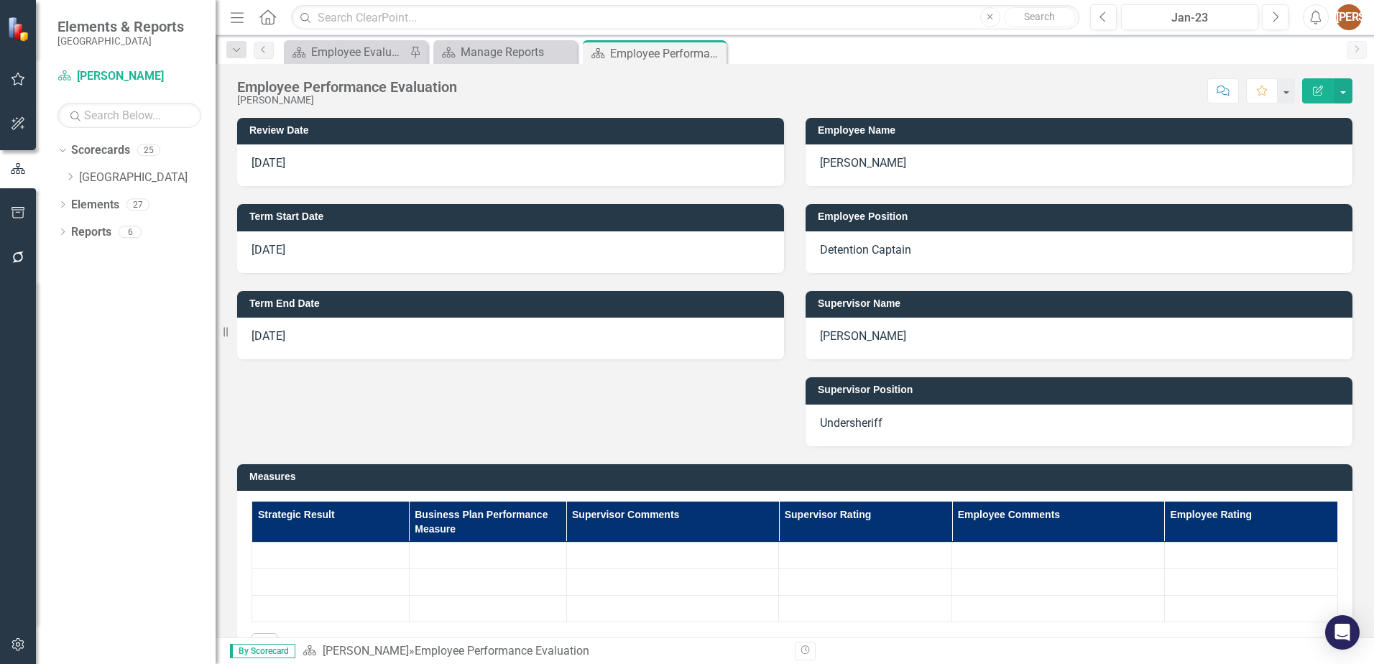
click at [333, 325] on div "[DATE]" at bounding box center [510, 339] width 547 height 42
click at [331, 340] on p "[DATE]" at bounding box center [511, 336] width 518 height 17
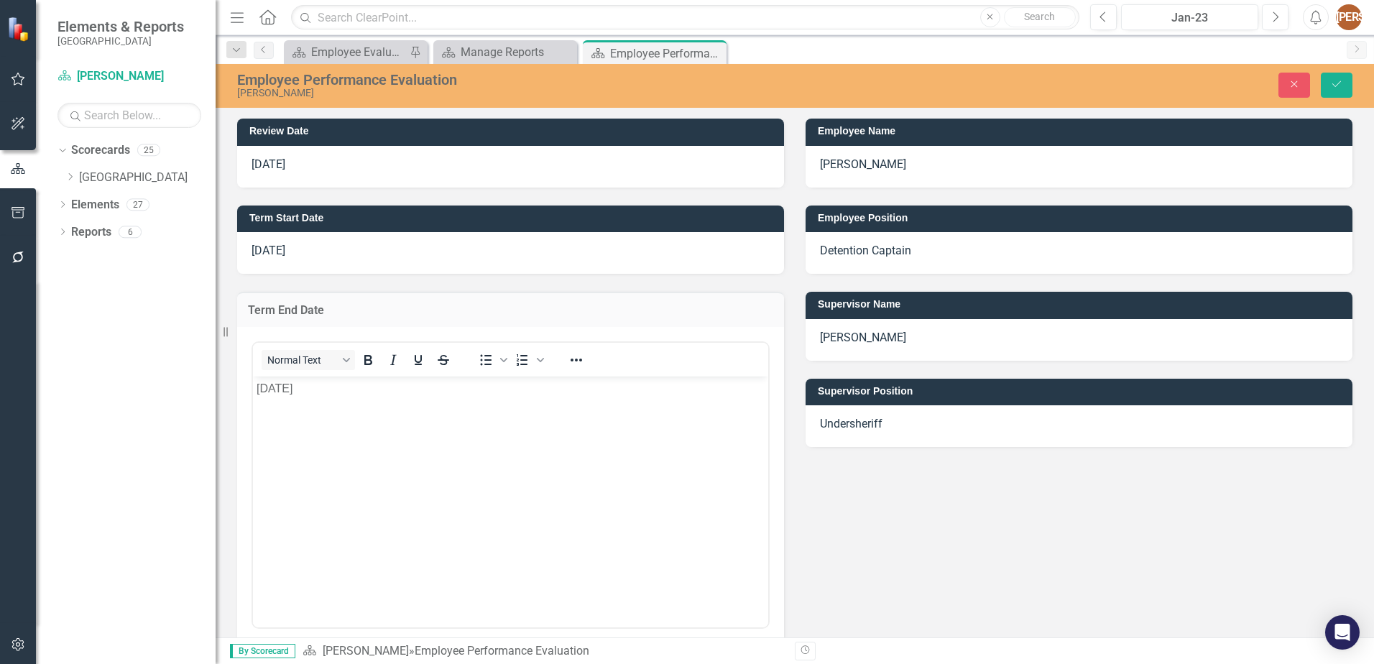
click at [310, 252] on p "[DATE]" at bounding box center [511, 251] width 518 height 17
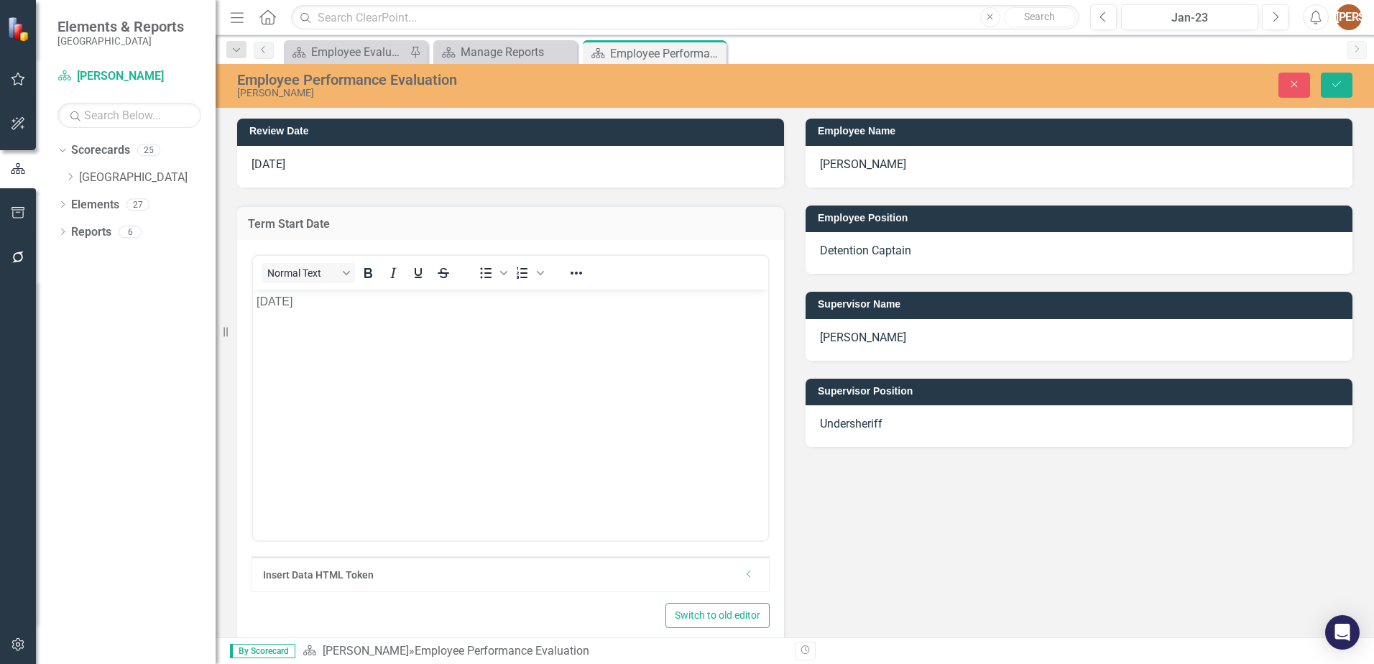
click at [328, 298] on p "[DATE]" at bounding box center [511, 301] width 508 height 17
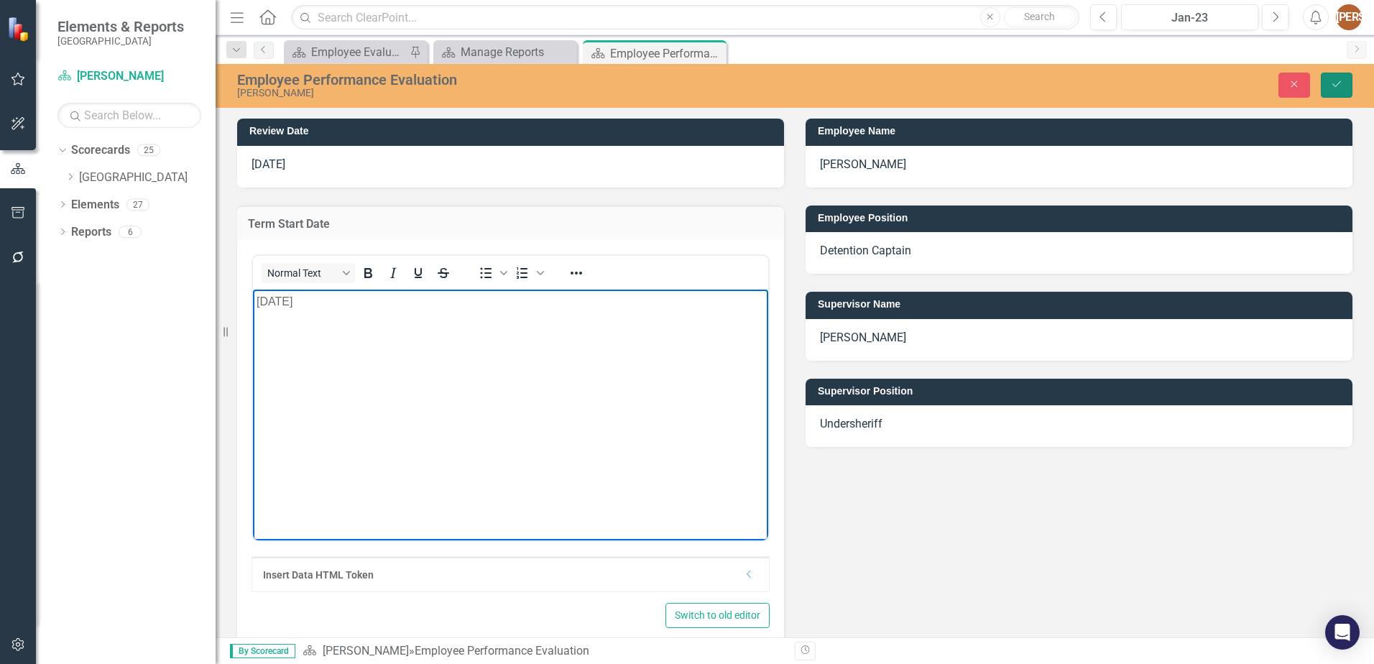
click at [1333, 83] on icon "Save" at bounding box center [1336, 84] width 13 height 10
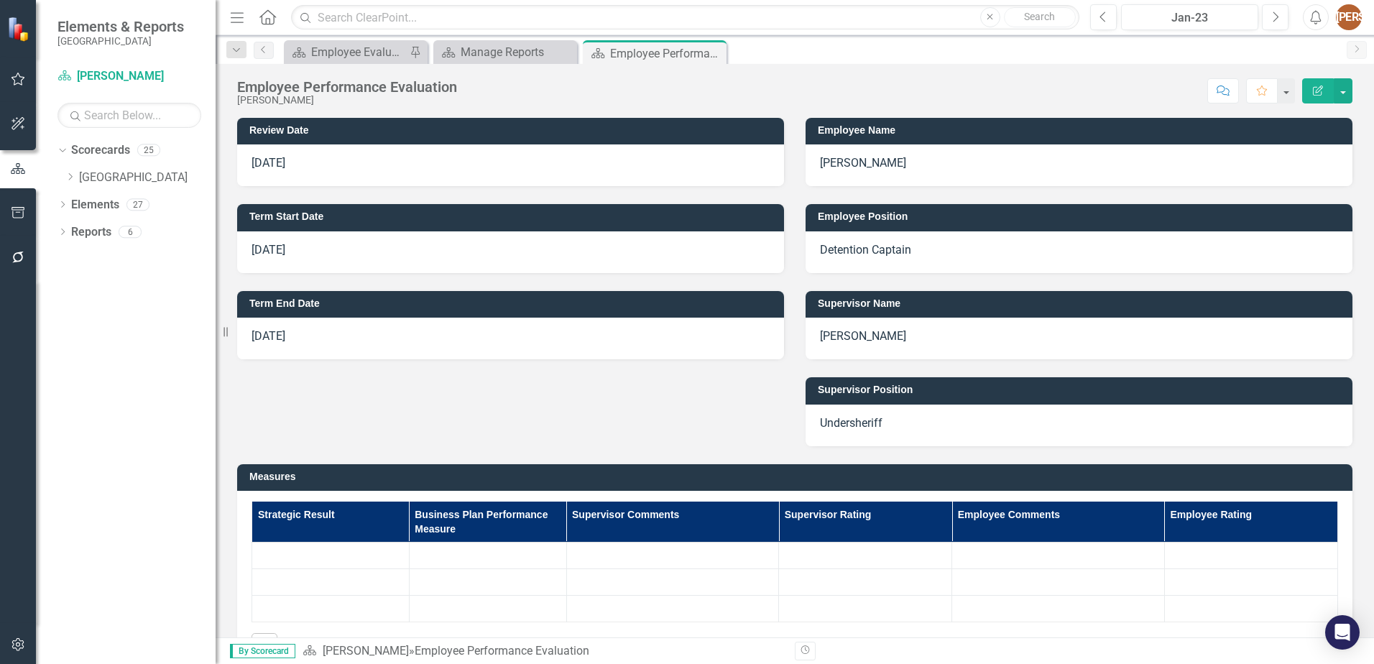
click at [310, 248] on p "[DATE]" at bounding box center [511, 250] width 518 height 17
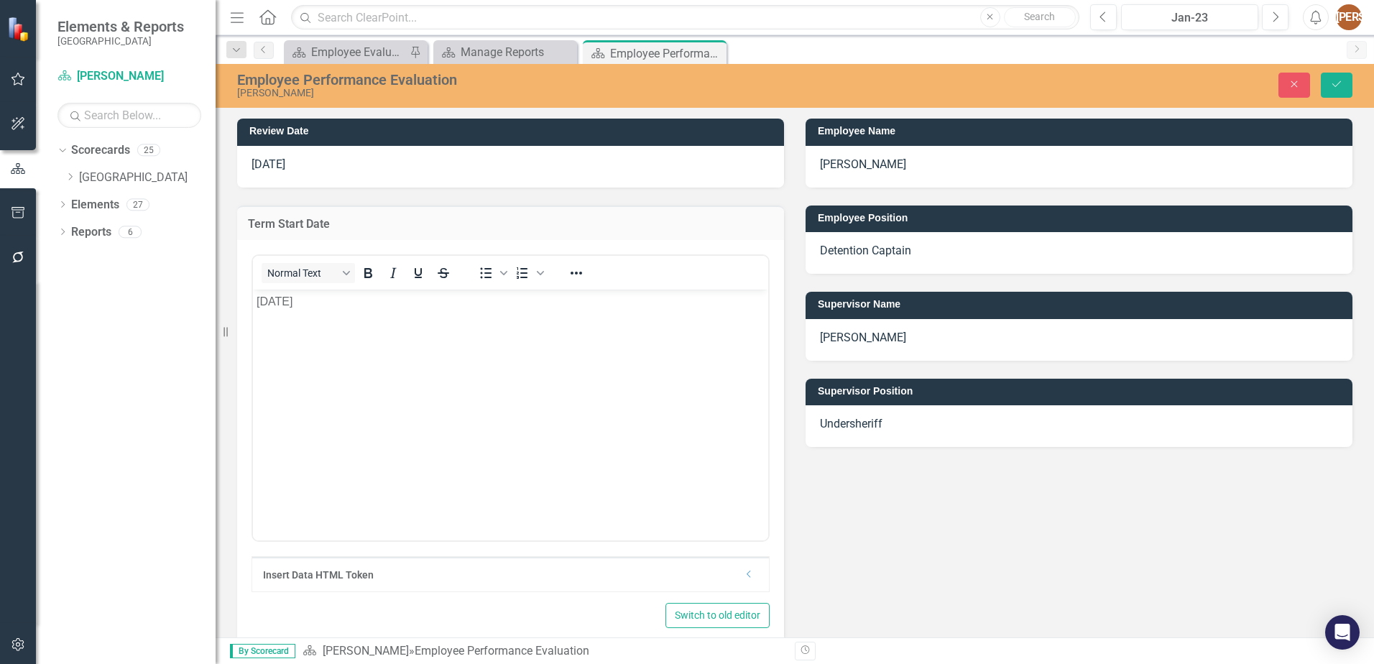
click at [315, 304] on p "[DATE]" at bounding box center [511, 301] width 508 height 17
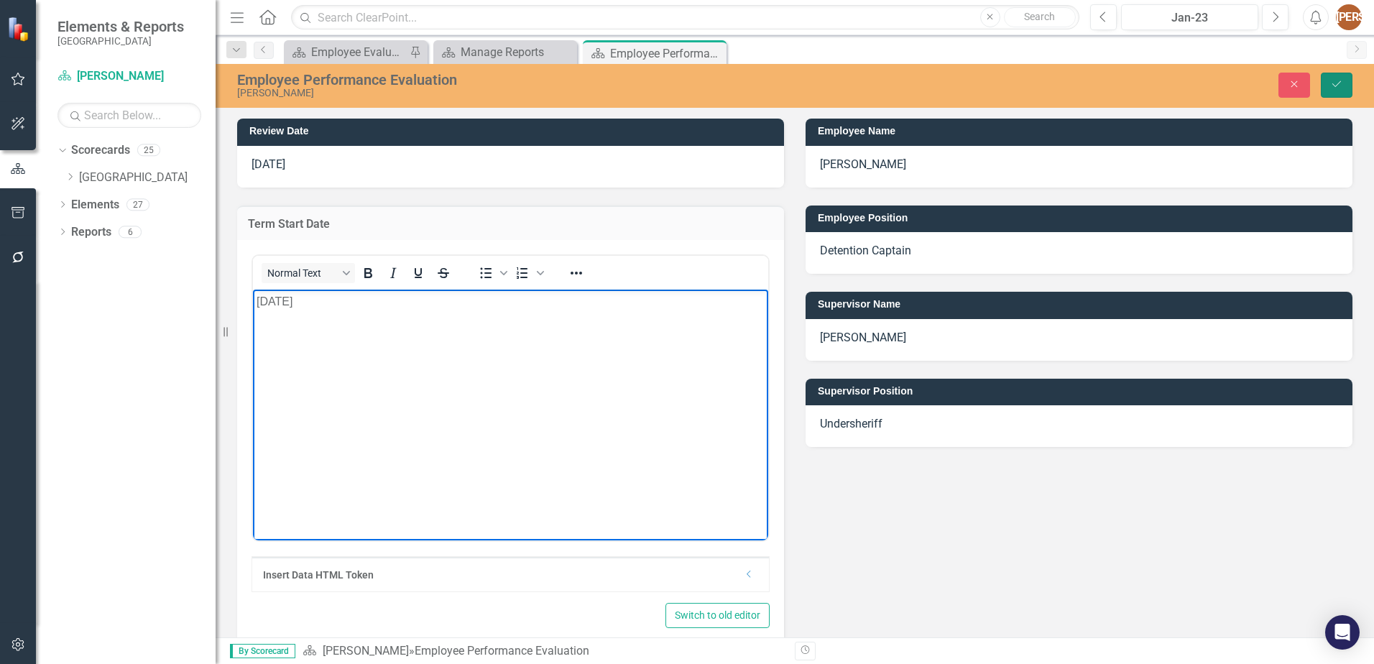
click at [1343, 84] on icon "Save" at bounding box center [1336, 84] width 13 height 10
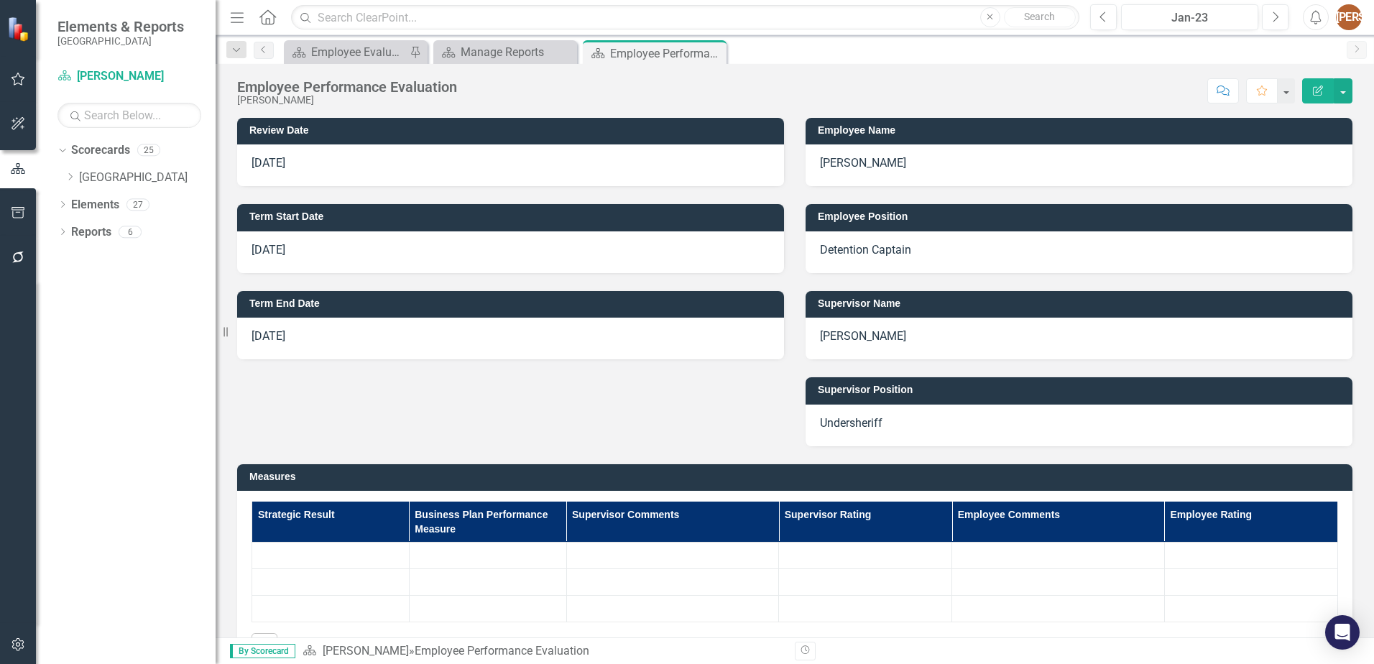
click at [318, 339] on p "[DATE]" at bounding box center [511, 336] width 518 height 17
click at [318, 340] on p "[DATE]" at bounding box center [511, 336] width 518 height 17
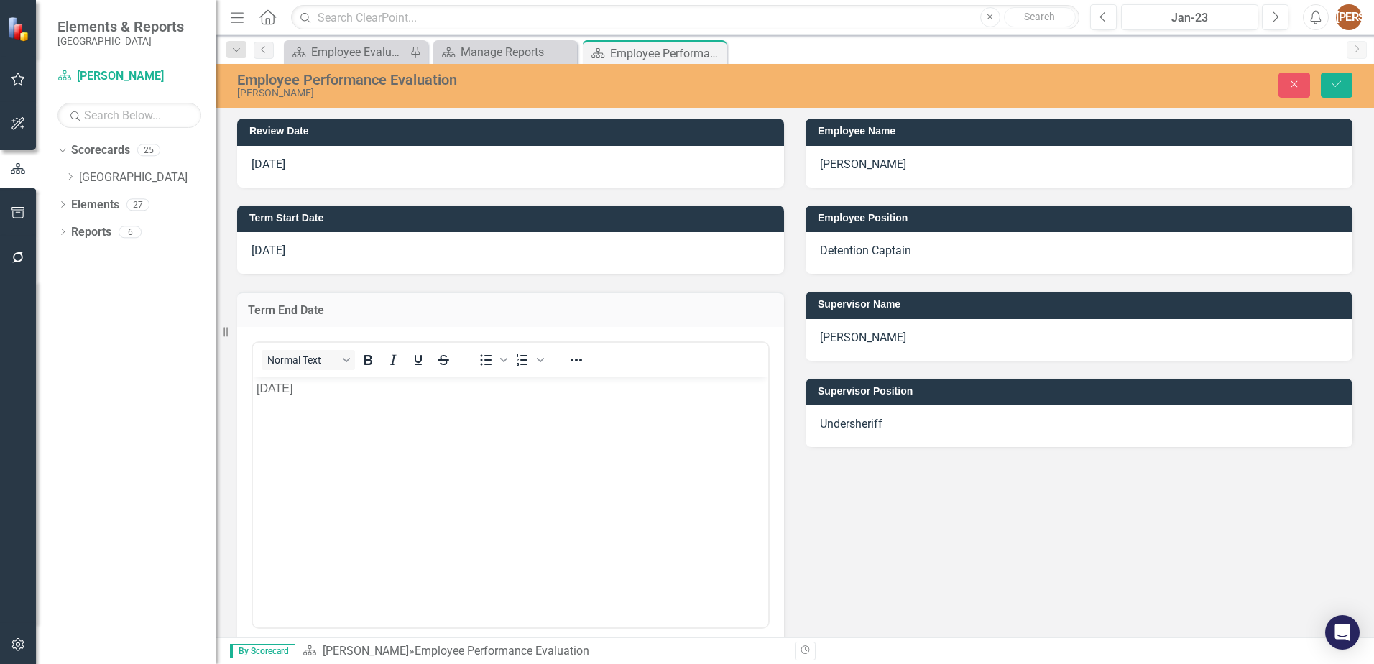
click at [318, 390] on p "[DATE]" at bounding box center [511, 387] width 508 height 17
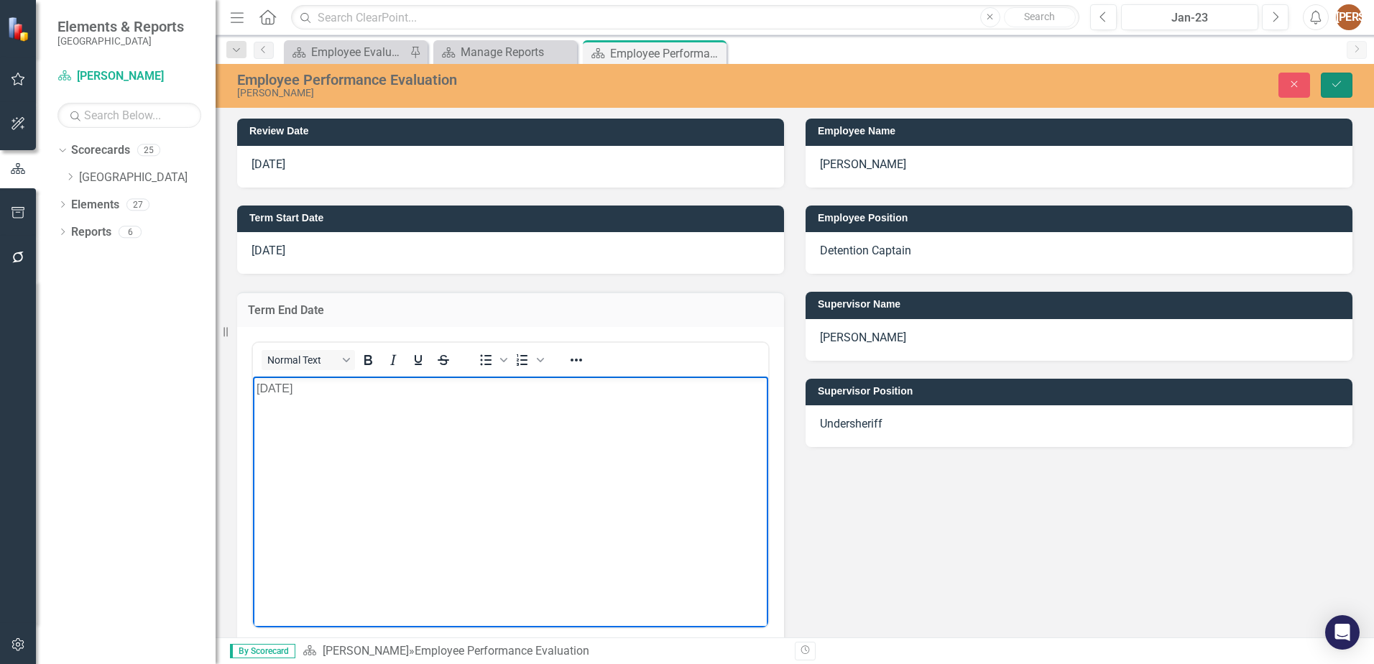
click at [1329, 85] on button "Save" at bounding box center [1337, 85] width 32 height 25
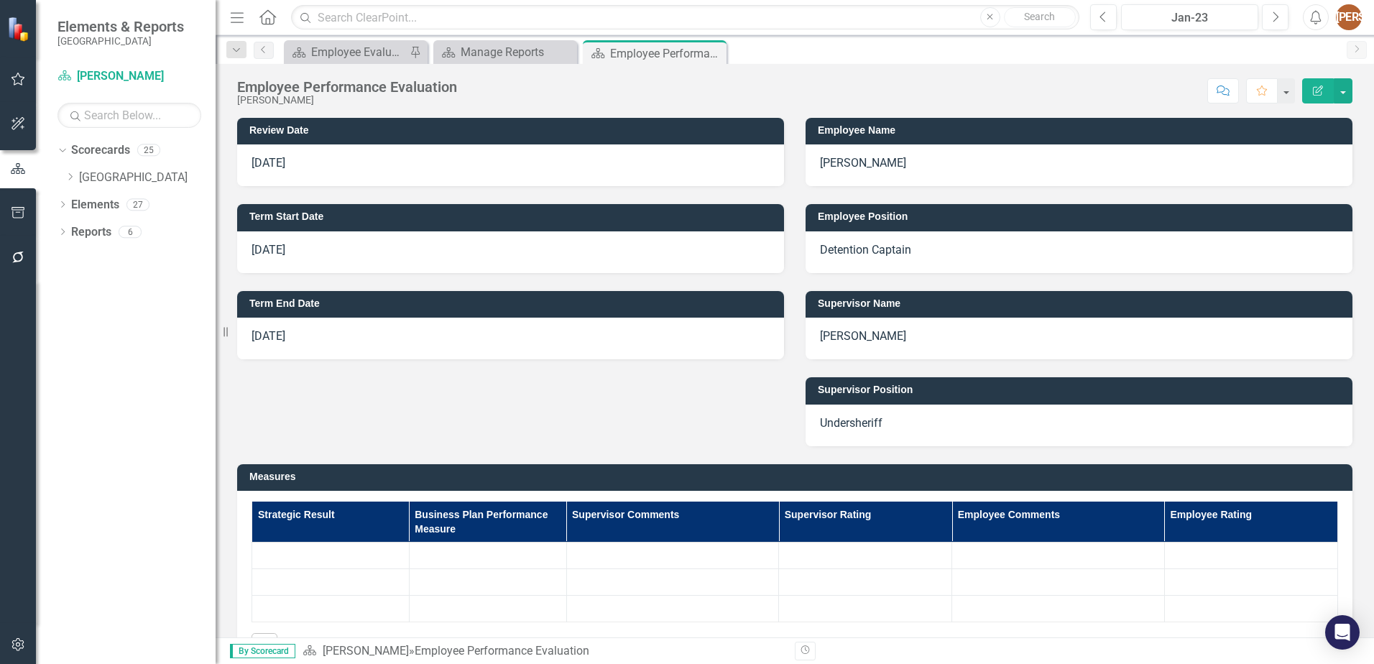
click at [916, 249] on p "Detention Captain" at bounding box center [1079, 250] width 518 height 17
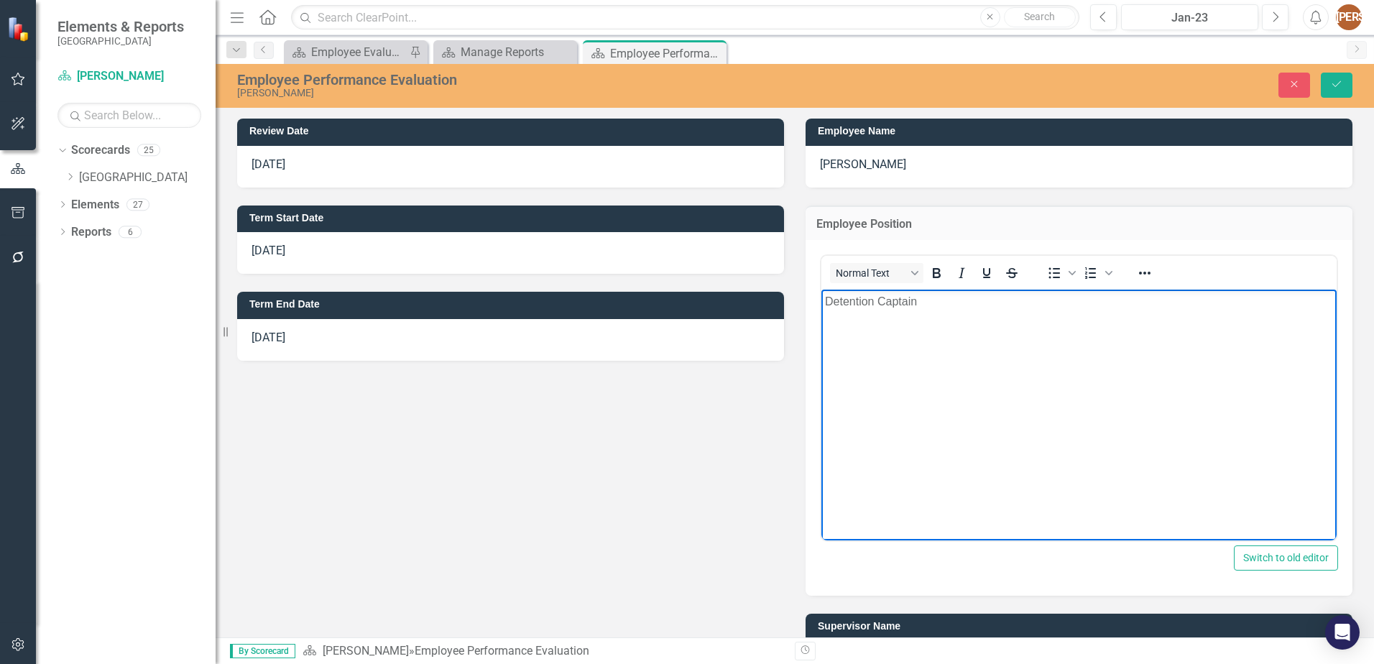
click at [929, 305] on p "Detention Captain" at bounding box center [1079, 301] width 508 height 17
click at [1132, 302] on p "Detention Captain/ Alternative Services Coordinator" at bounding box center [1079, 301] width 508 height 17
click at [827, 332] on p "administrative assistant – alternative services" at bounding box center [1079, 330] width 508 height 17
click at [1000, 300] on p "Detention Captain/ A dministrative assistant – alternative services" at bounding box center [1079, 301] width 508 height 17
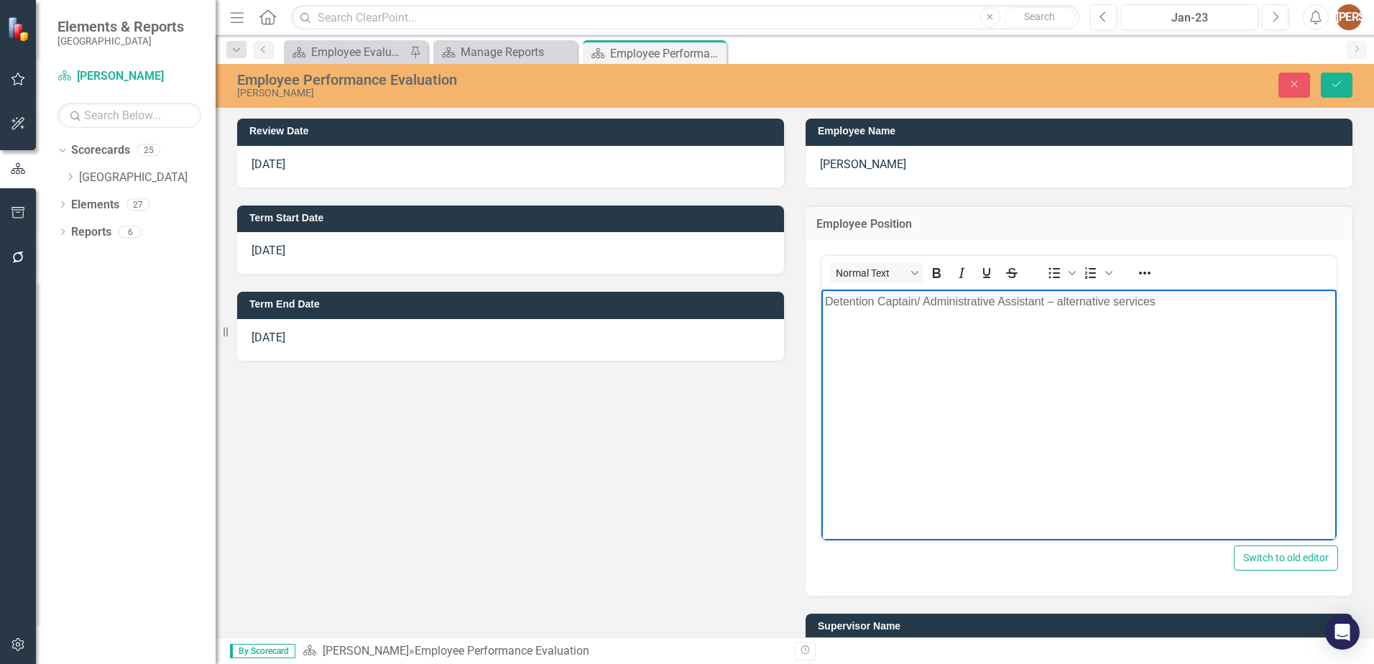
click at [1062, 302] on p "Detention Captain/ A dministrative Assistant – alternative services" at bounding box center [1079, 301] width 508 height 17
click at [1123, 302] on p "Detention Captain/ A dministrative Assistant – Alternative services" at bounding box center [1079, 301] width 508 height 17
click at [1123, 379] on body "Detention Captain/ A dministrative Assistant – Alternative Services" at bounding box center [1079, 398] width 515 height 216
click at [1331, 84] on icon "Save" at bounding box center [1336, 84] width 13 height 10
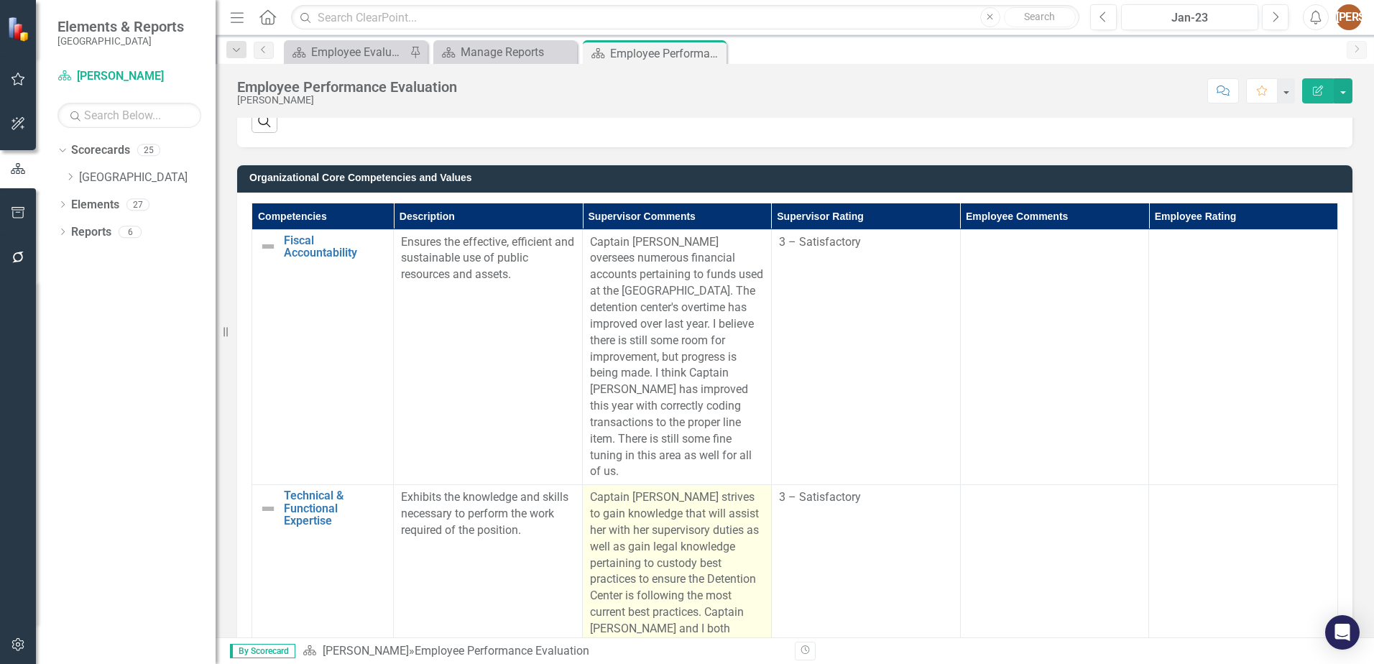
scroll to position [503, 0]
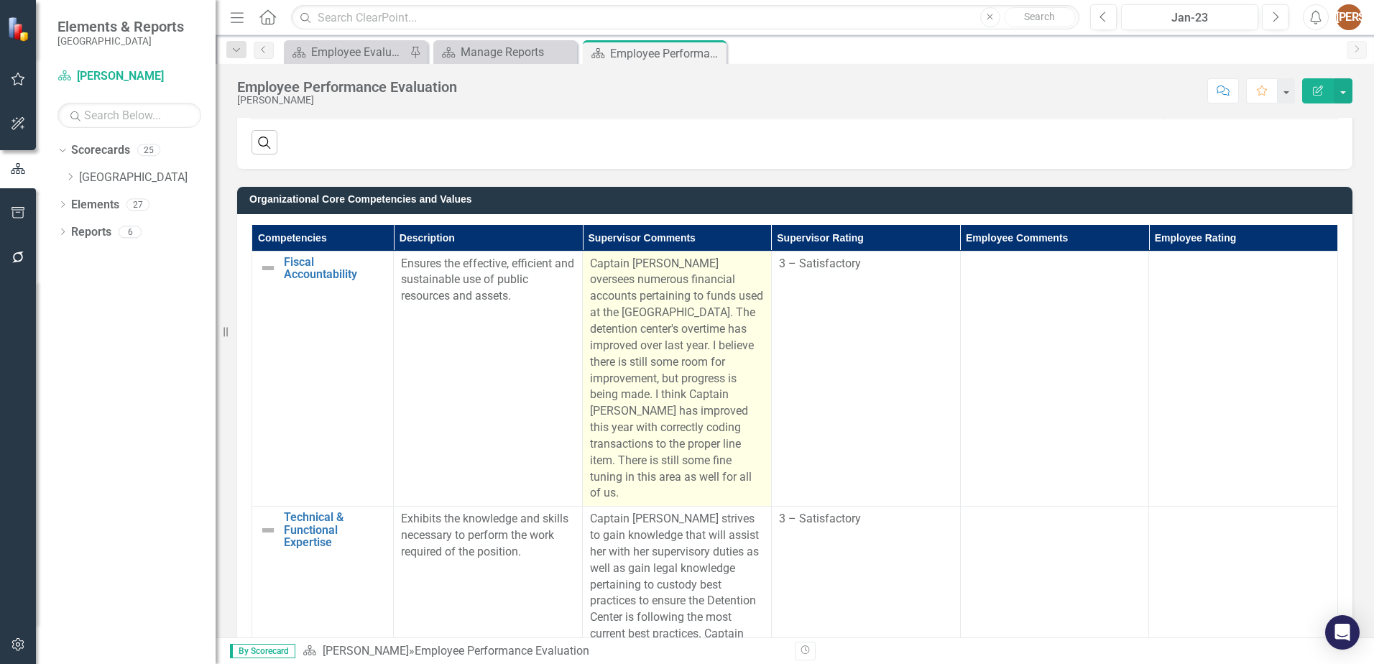
click at [656, 346] on p "Captain Barton oversees numerous financial accounts pertaining to funds used at…" at bounding box center [677, 379] width 174 height 247
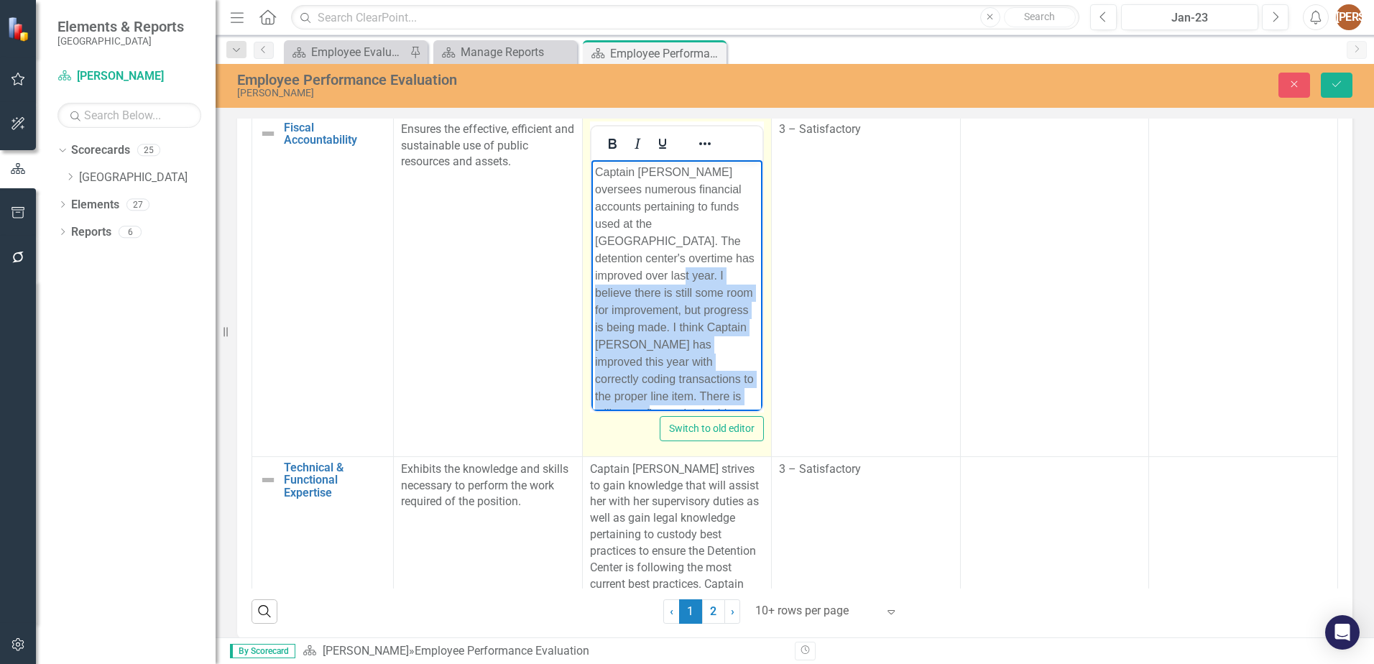
scroll to position [27, 0]
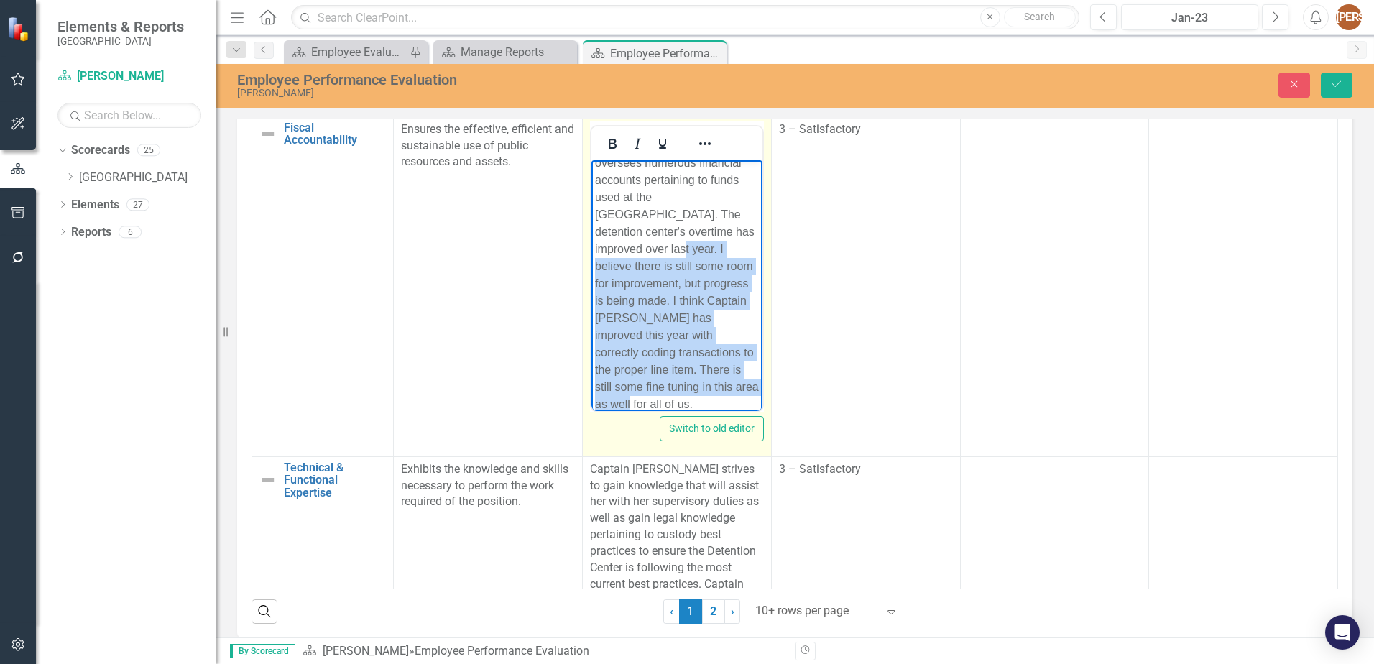
drag, startPoint x: 596, startPoint y: 276, endPoint x: 1328, endPoint y: 575, distance: 791.1
click at [743, 415] on html "Captain Barton oversees numerous financial accounts pertaining to funds used at…" at bounding box center [677, 280] width 171 height 295
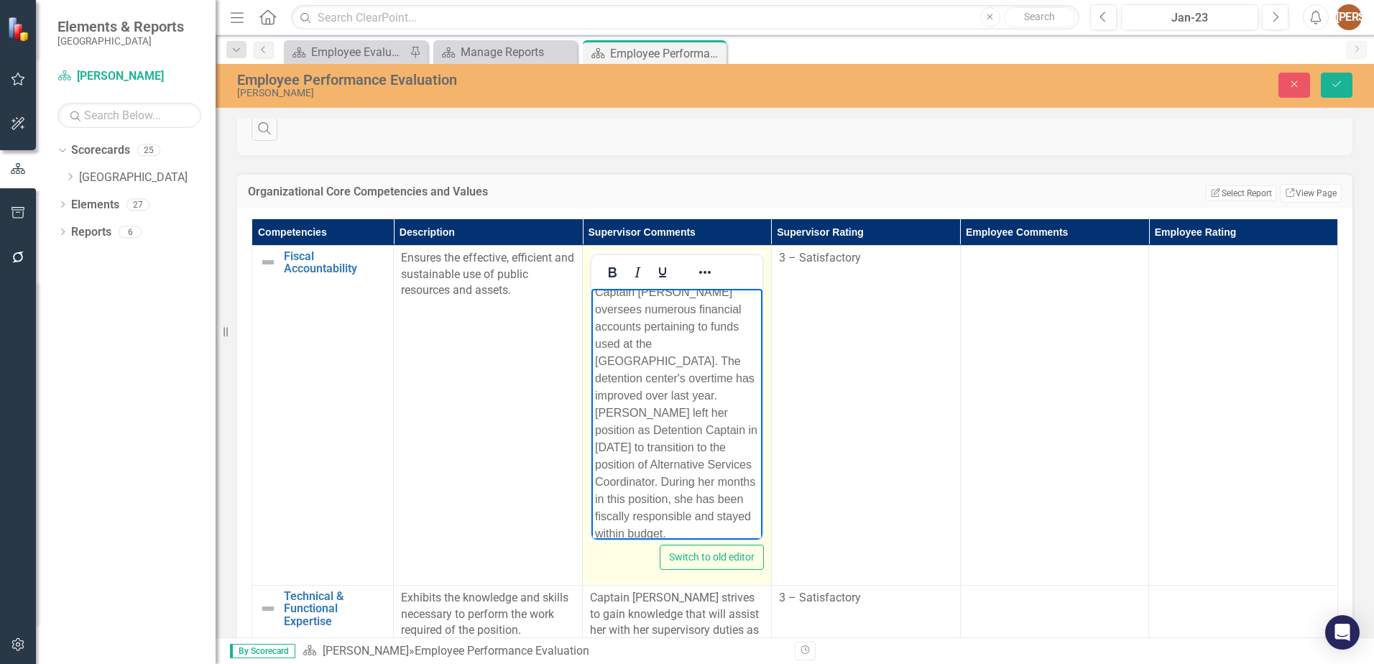
scroll to position [503, 0]
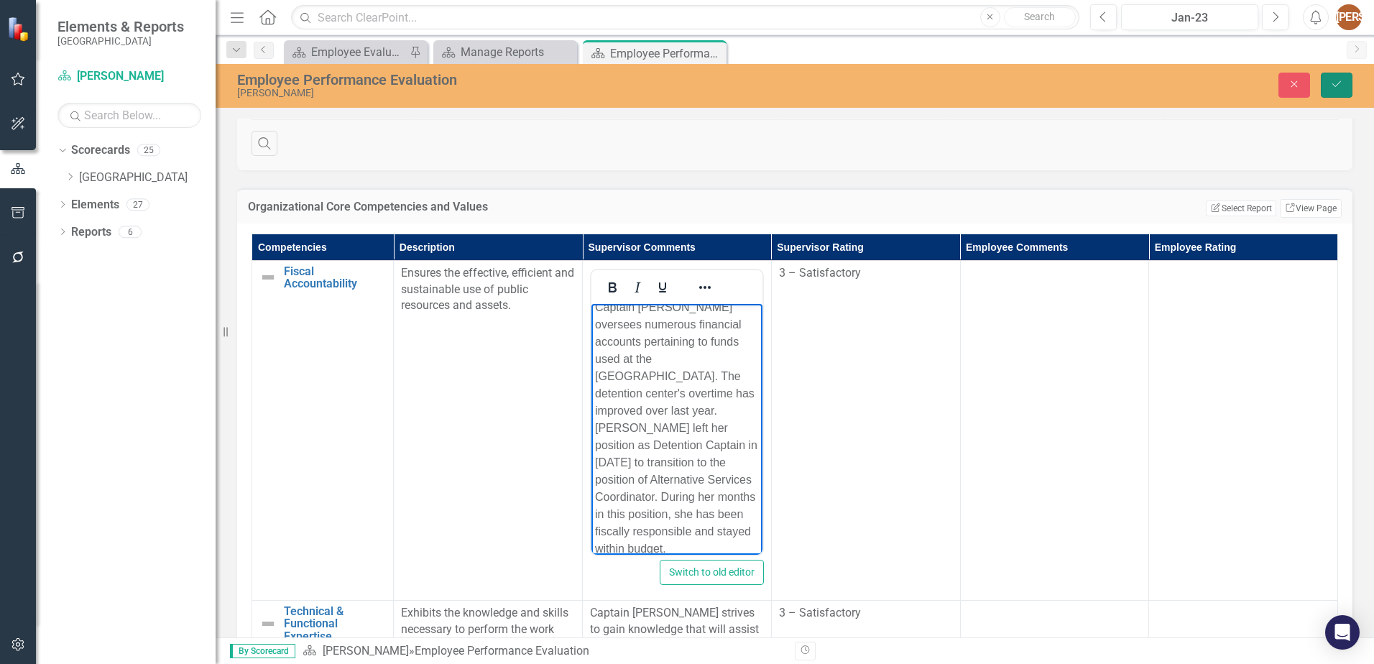
click at [1335, 83] on icon "Save" at bounding box center [1336, 84] width 13 height 10
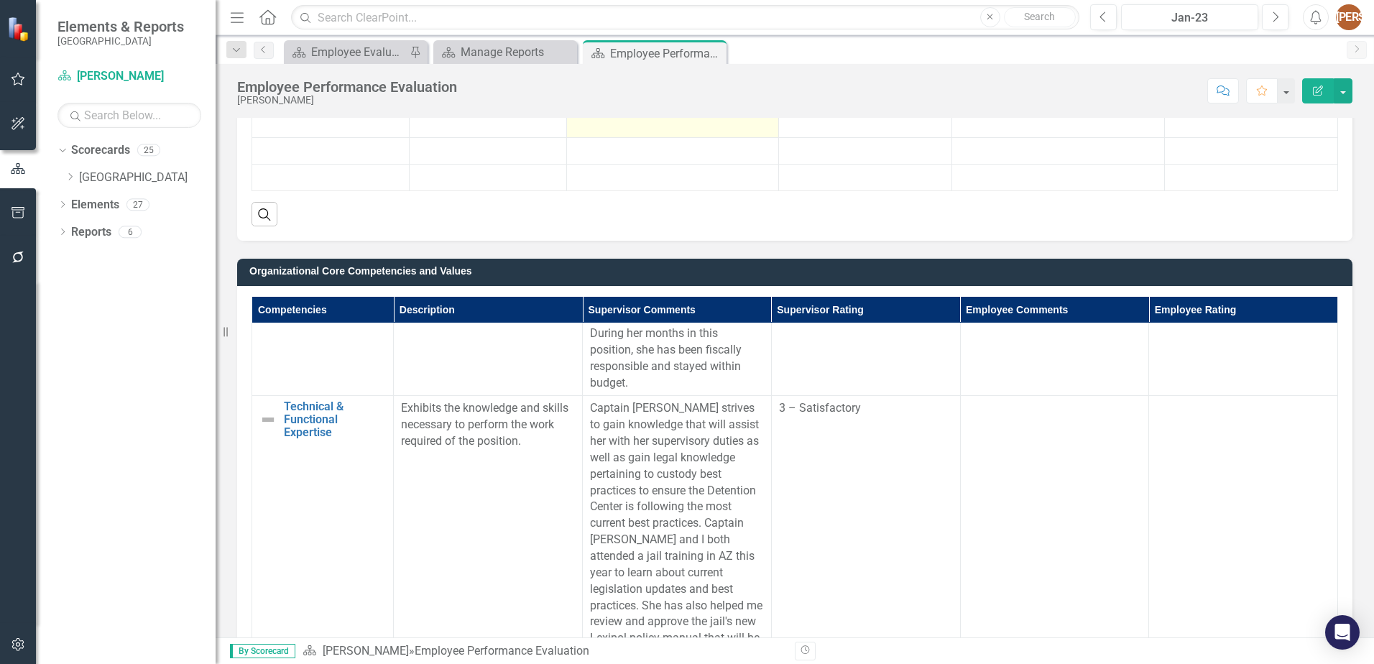
scroll to position [144, 0]
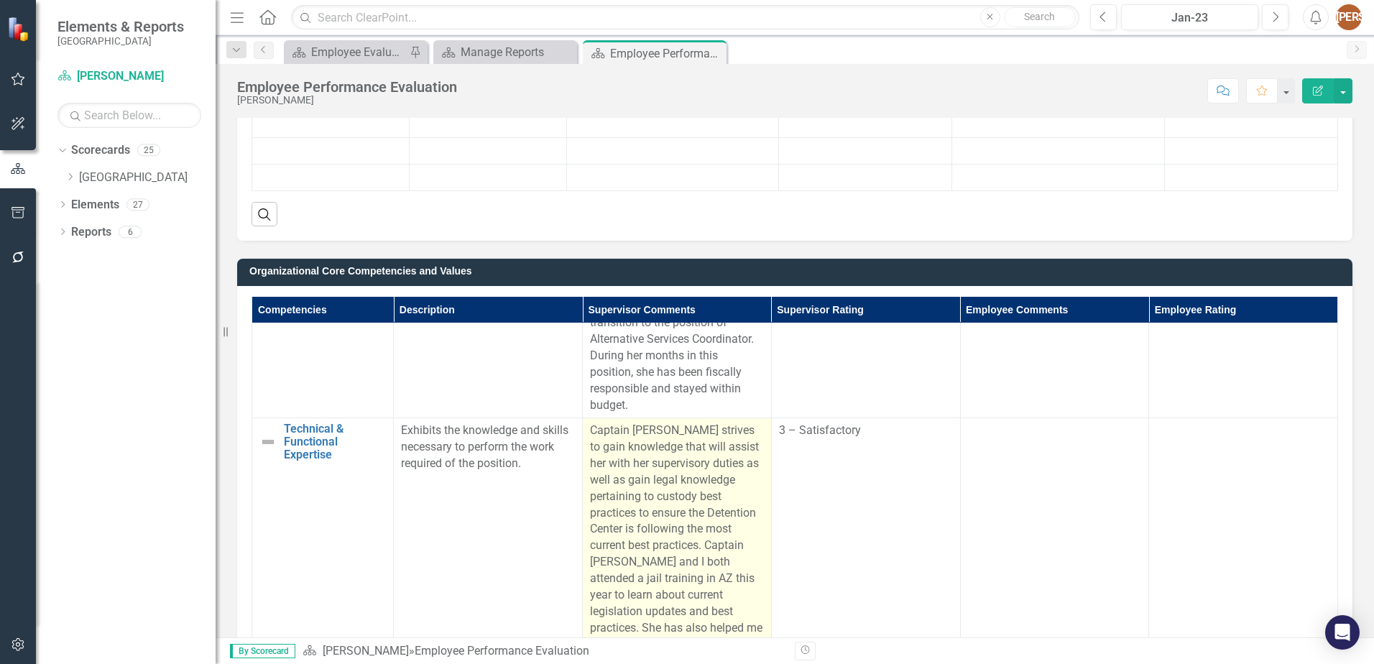
click at [627, 494] on p "Captain Barton strives to gain knowledge that will assist her with her supervis…" at bounding box center [677, 554] width 174 height 263
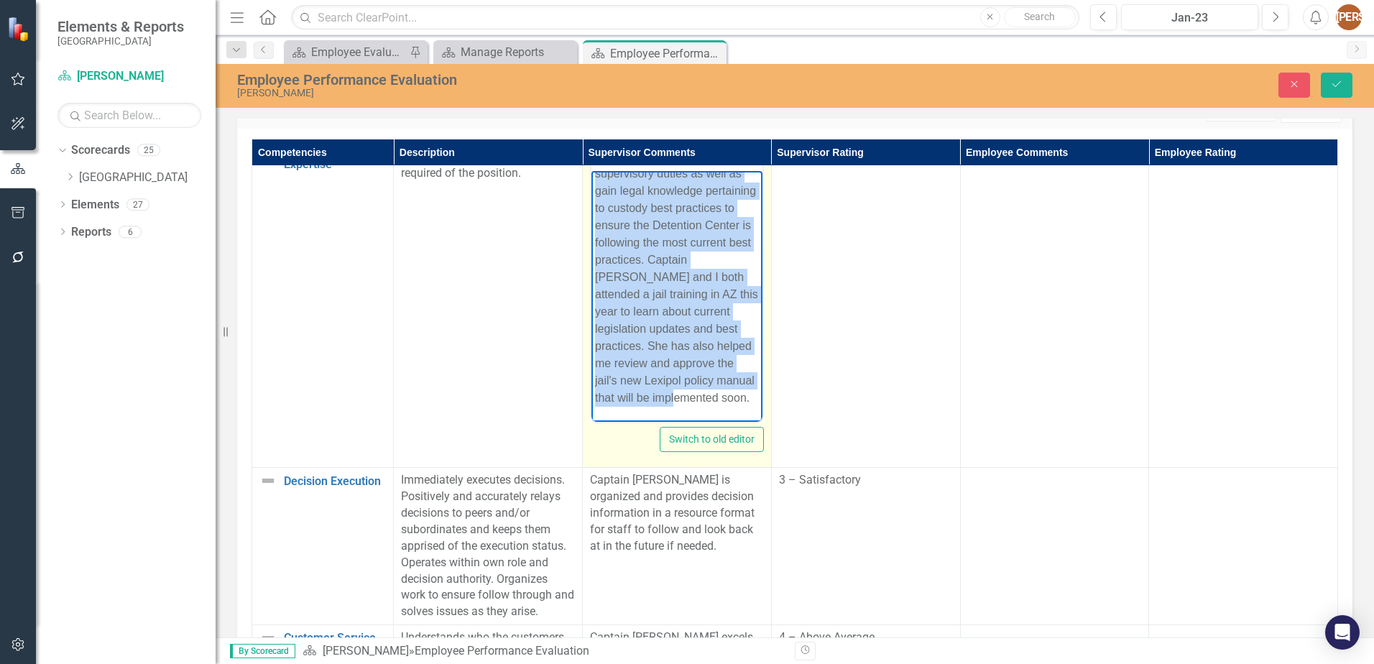
scroll to position [496, 0]
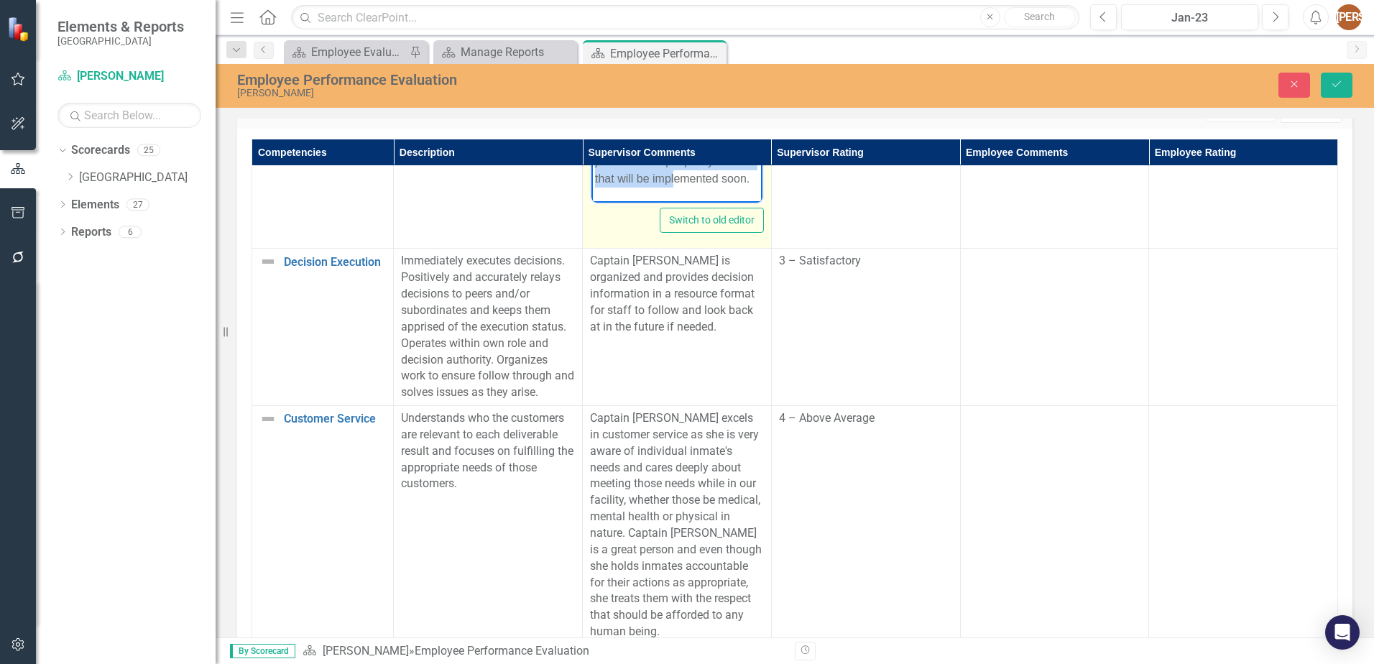
drag, startPoint x: 594, startPoint y: -34, endPoint x: 735, endPoint y: 202, distance: 274.3
click at [735, 202] on body "Captain Barton strives to gain knowledge that will assist her with her supervis…" at bounding box center [677, 47] width 171 height 312
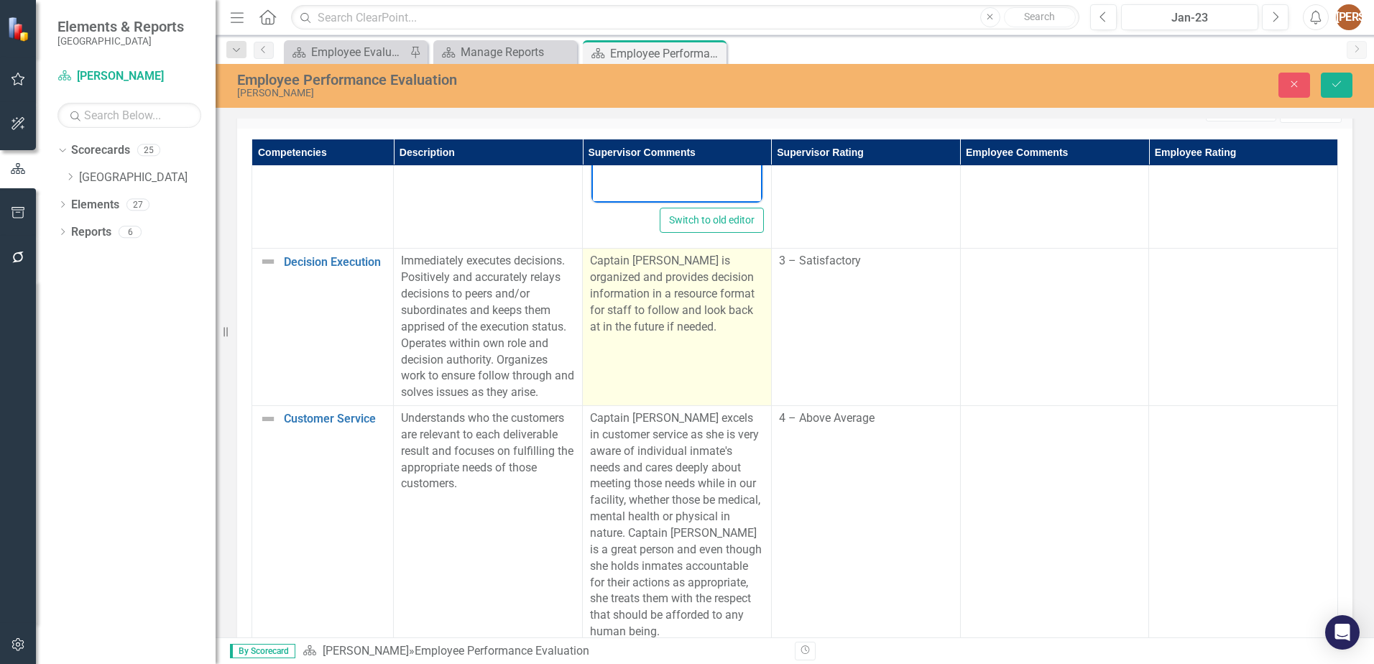
scroll to position [0, 0]
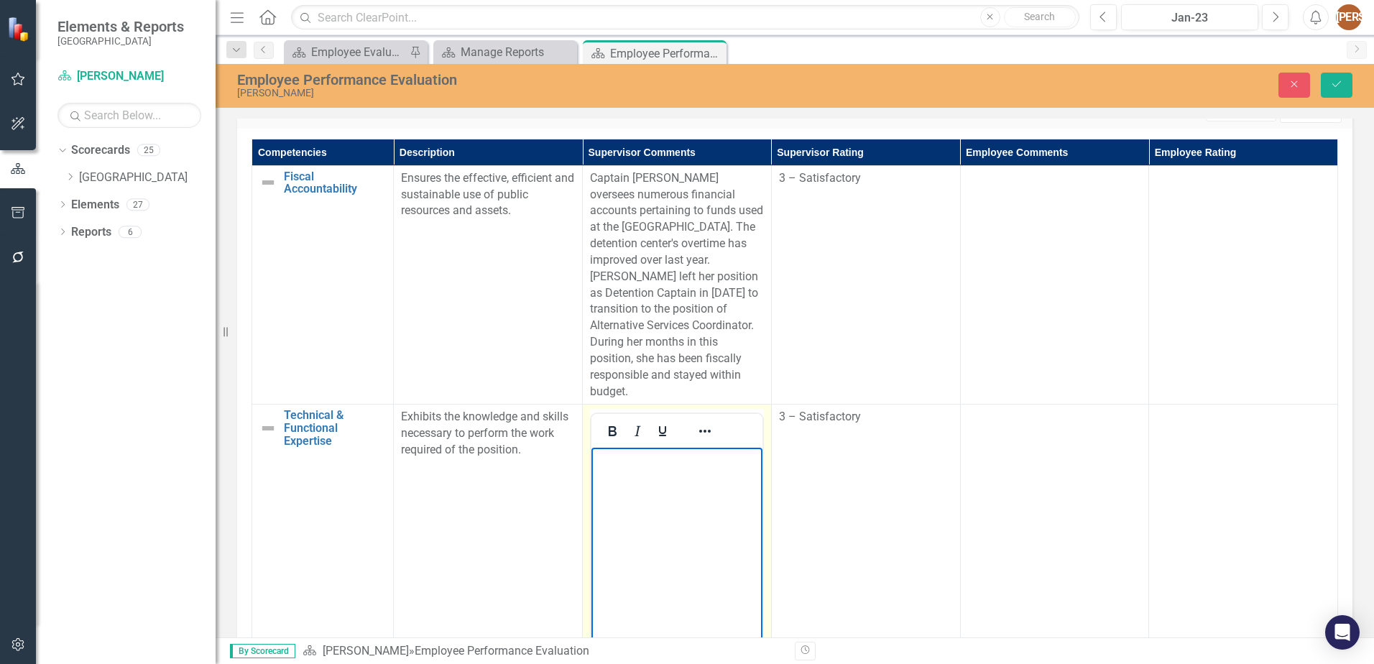
click at [606, 472] on body "Rich Text Area. Press ALT-0 for help." at bounding box center [677, 556] width 171 height 216
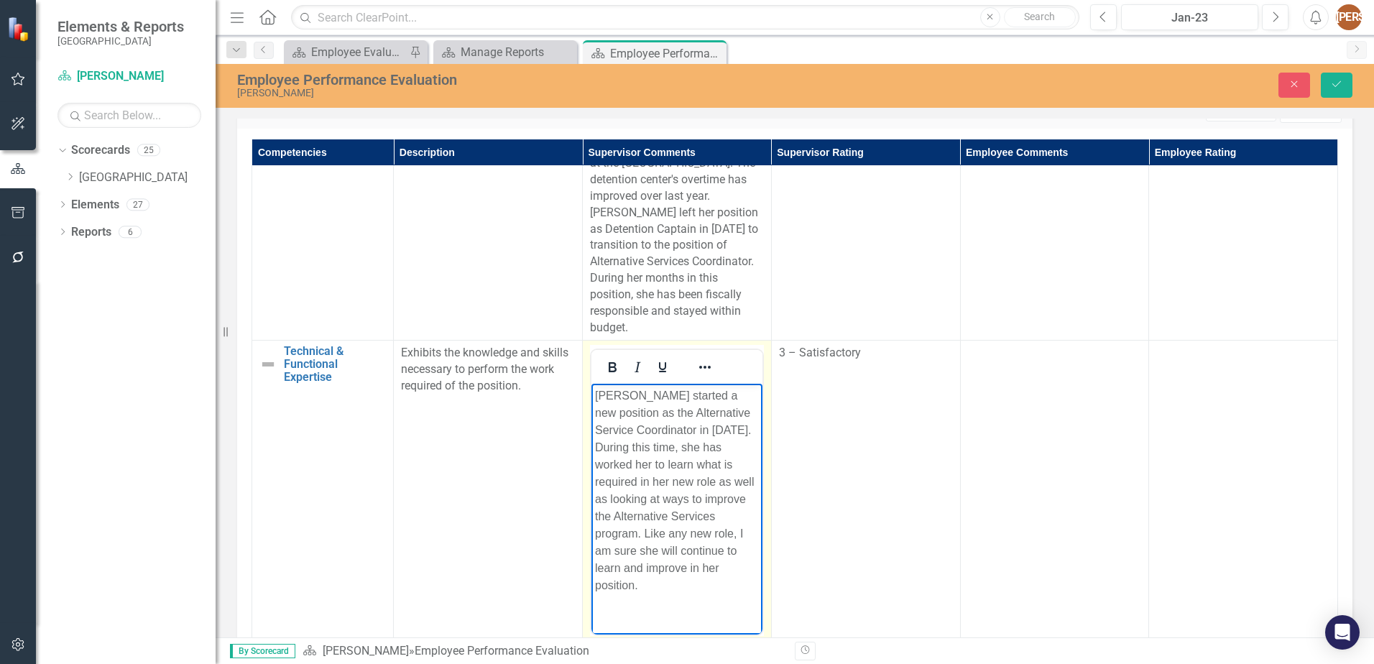
scroll to position [146, 0]
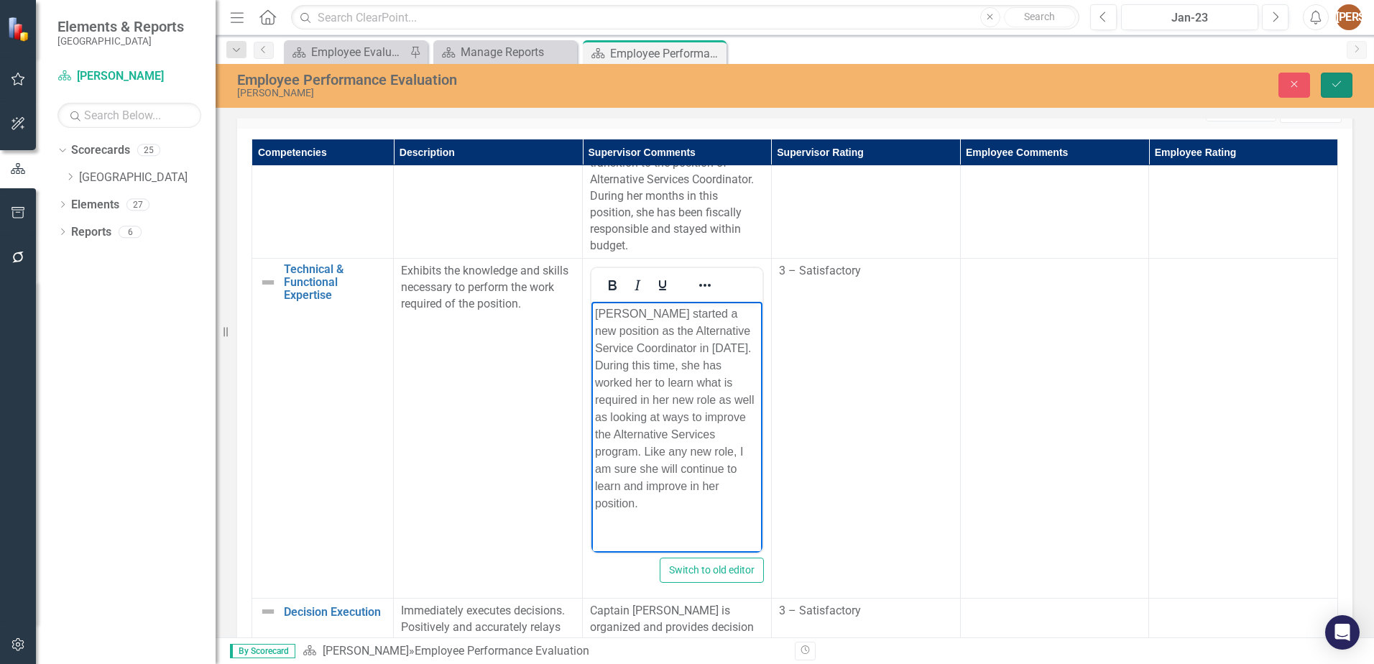
click at [1339, 88] on icon "Save" at bounding box center [1336, 84] width 13 height 10
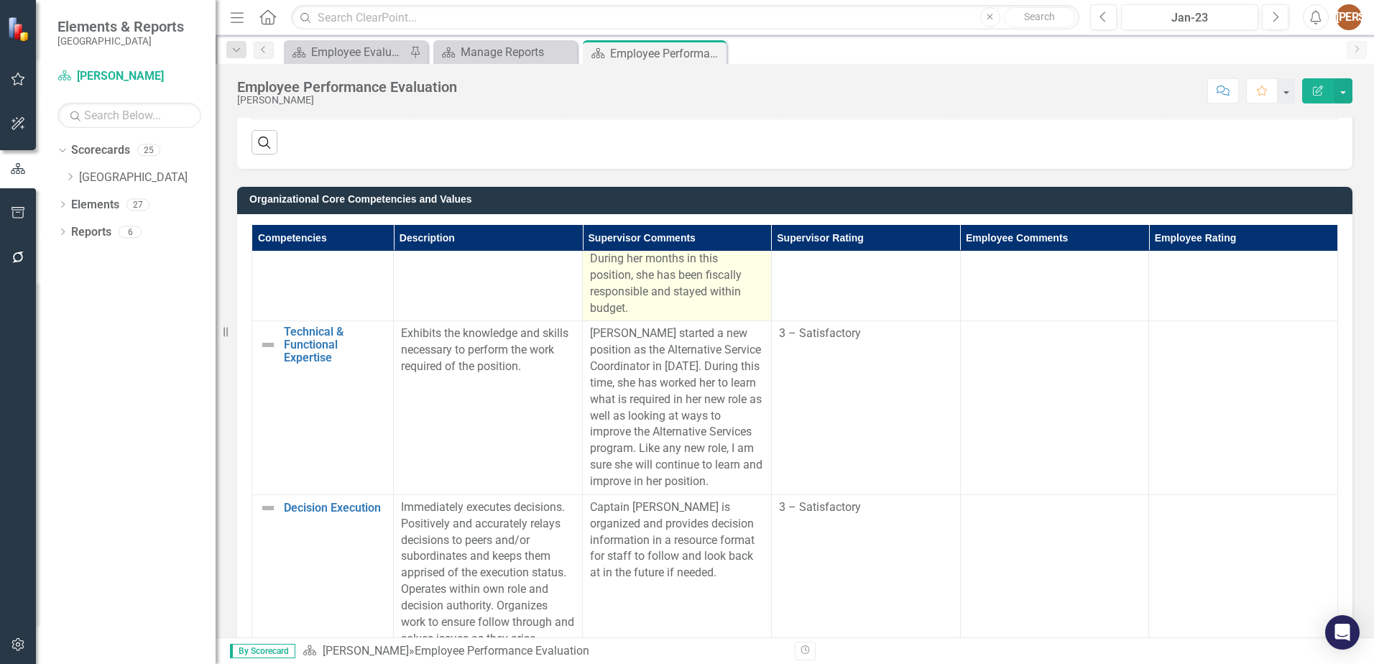
scroll to position [287, 0]
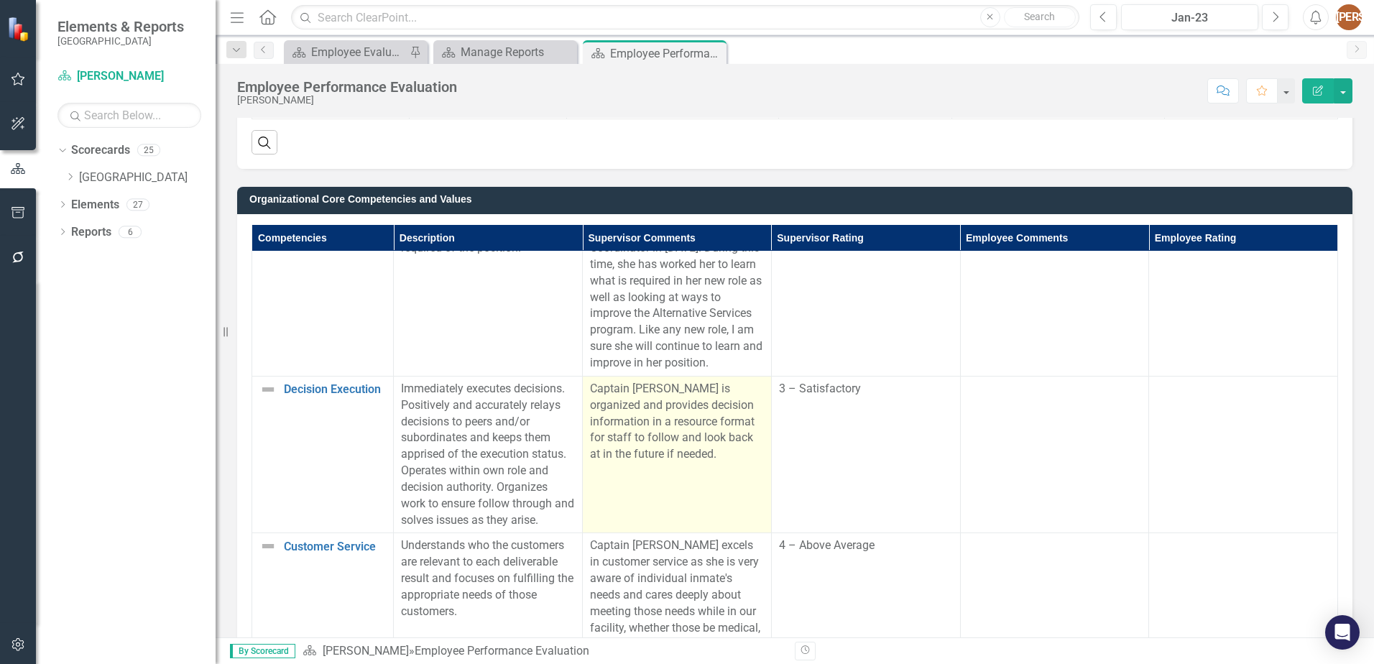
click at [630, 418] on p "Captain Barton is organized and provides decision information in a resource for…" at bounding box center [677, 422] width 174 height 82
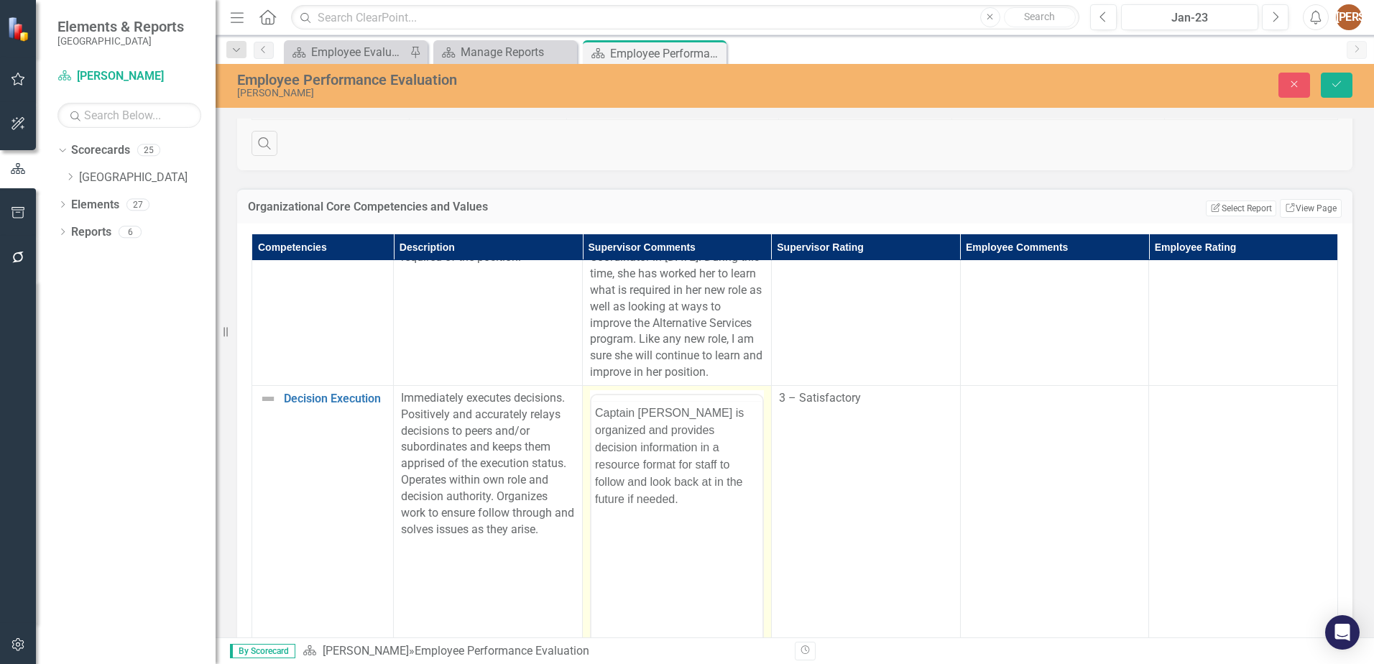
scroll to position [0, 0]
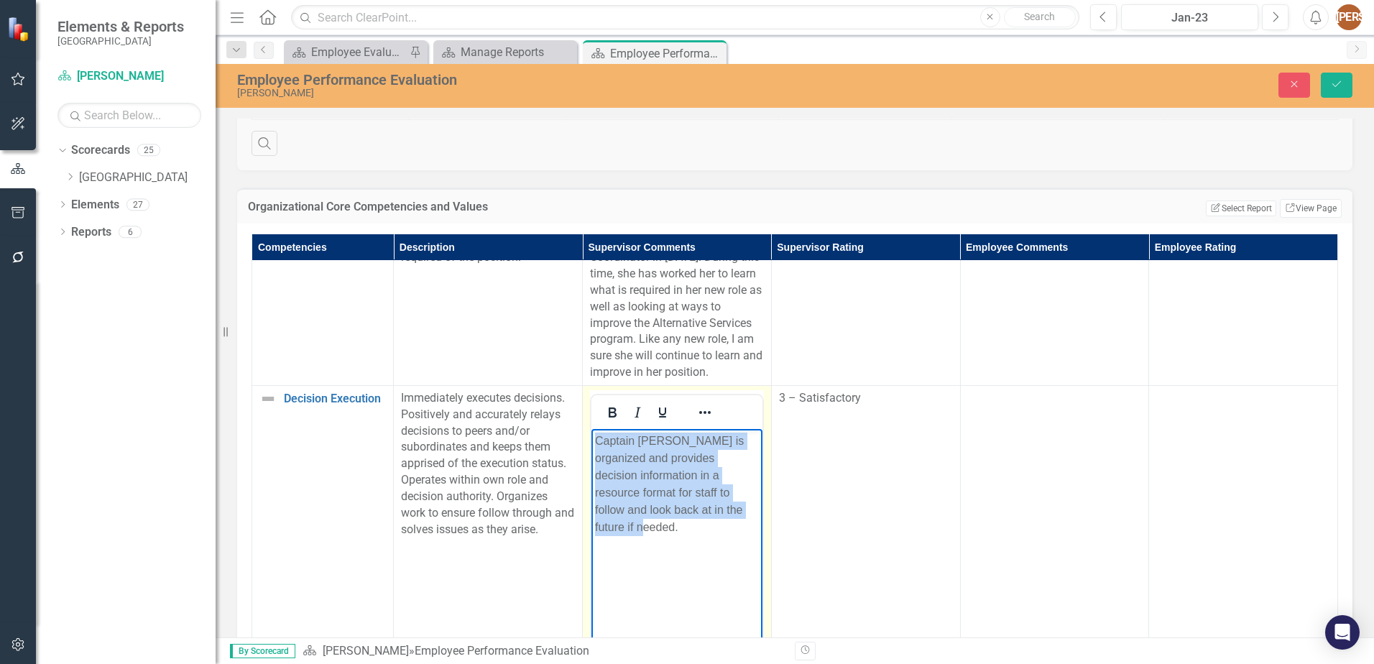
drag, startPoint x: 596, startPoint y: 439, endPoint x: 655, endPoint y: 551, distance: 126.7
click at [655, 551] on body "Captain Barton is organized and provides decision information in a resource for…" at bounding box center [677, 536] width 171 height 216
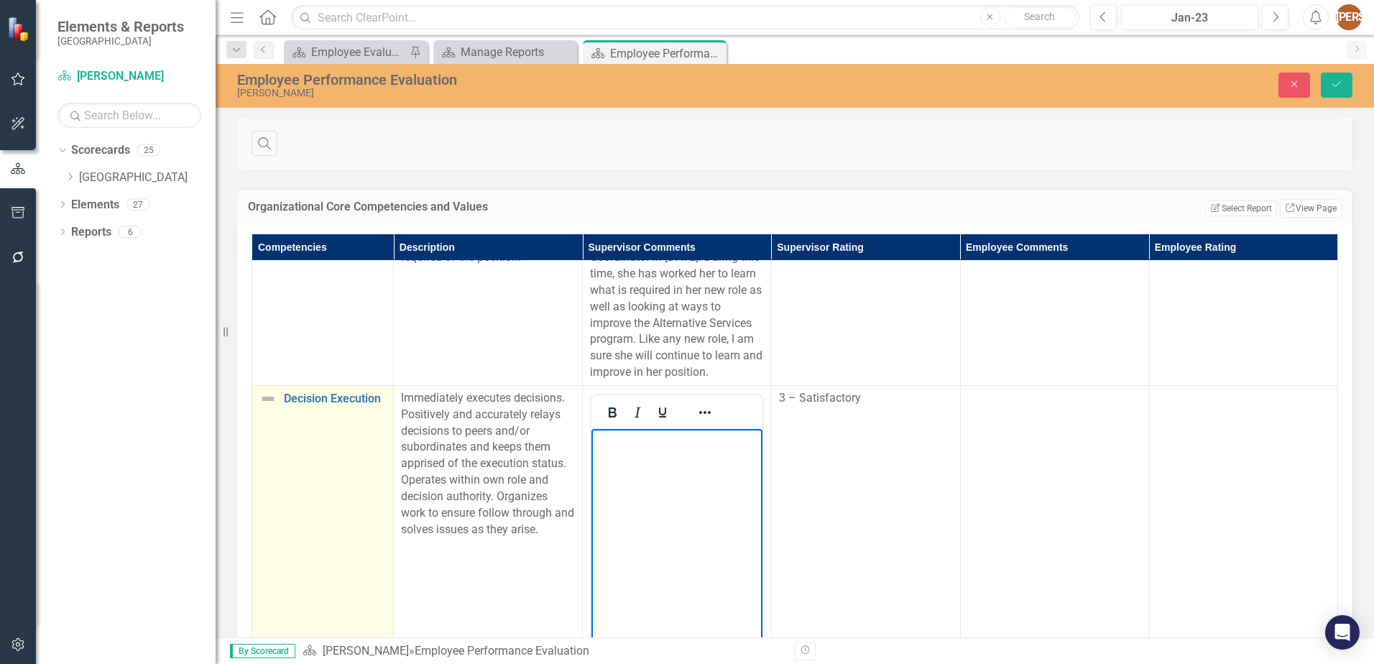
click at [300, 525] on td "Decision Execution Edit Edit Competency Link Open Element" at bounding box center [323, 555] width 142 height 340
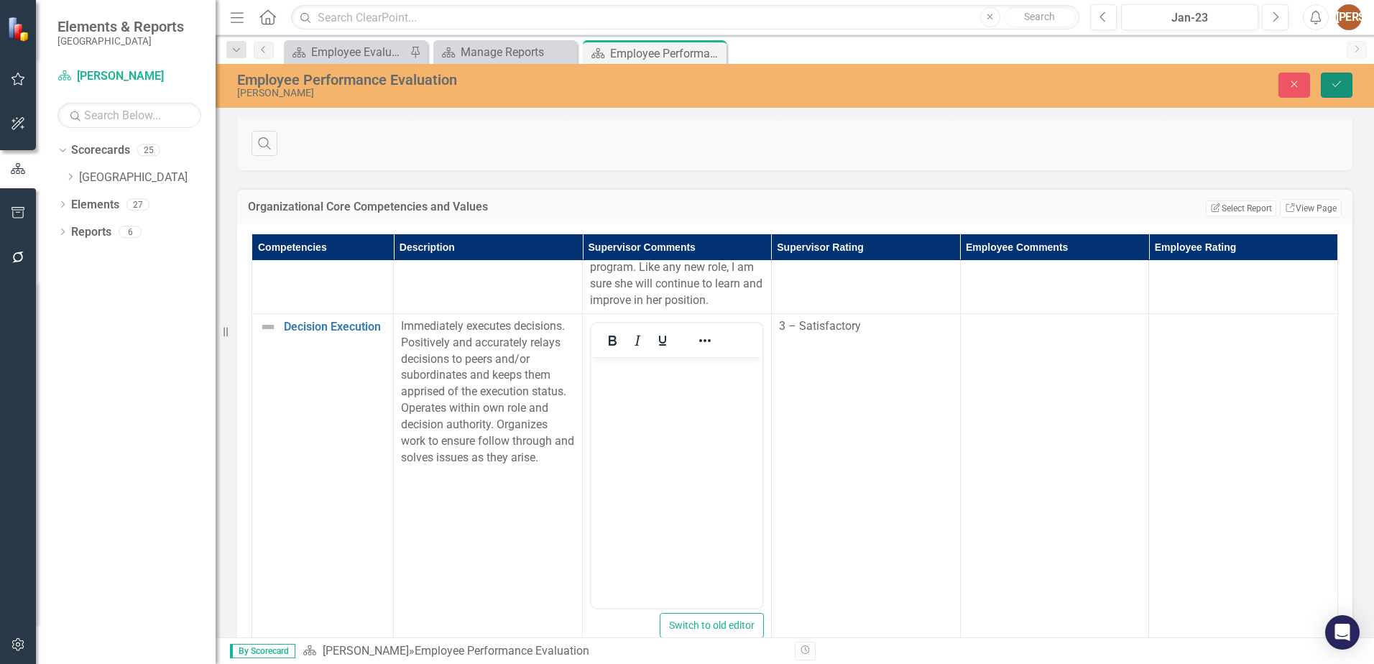
click at [1325, 86] on button "Save" at bounding box center [1337, 85] width 32 height 25
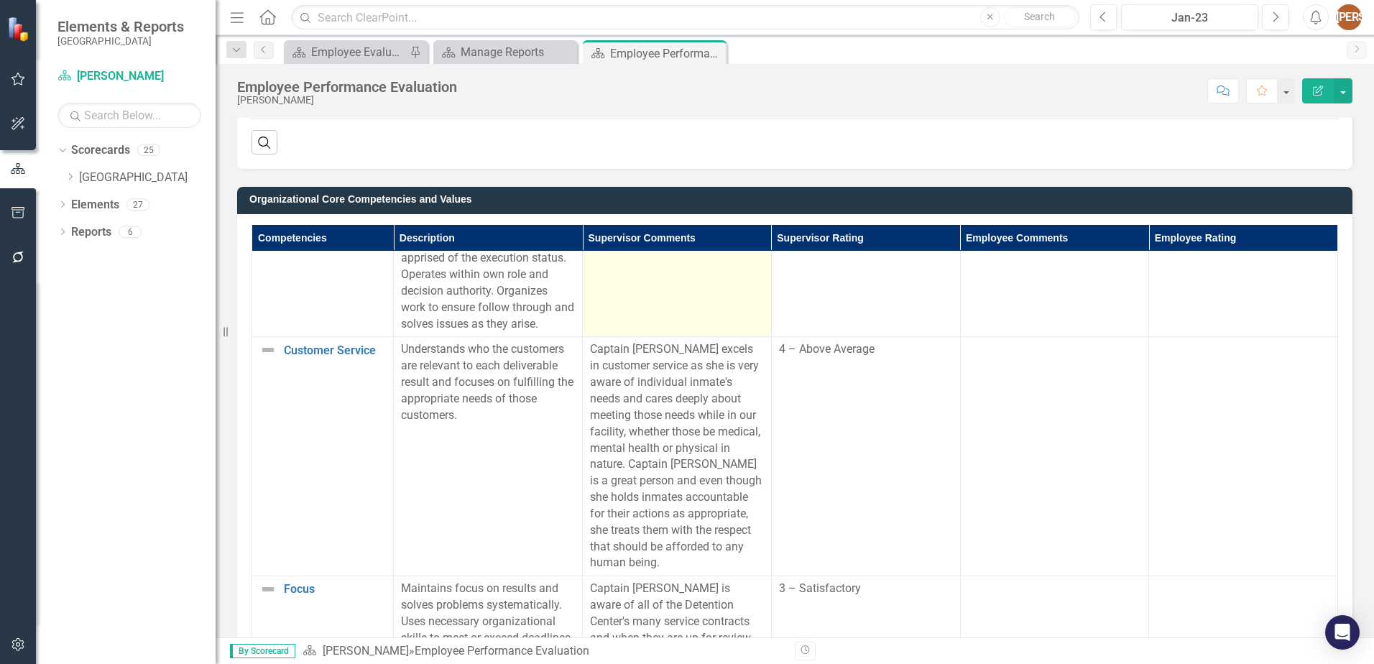
scroll to position [503, 0]
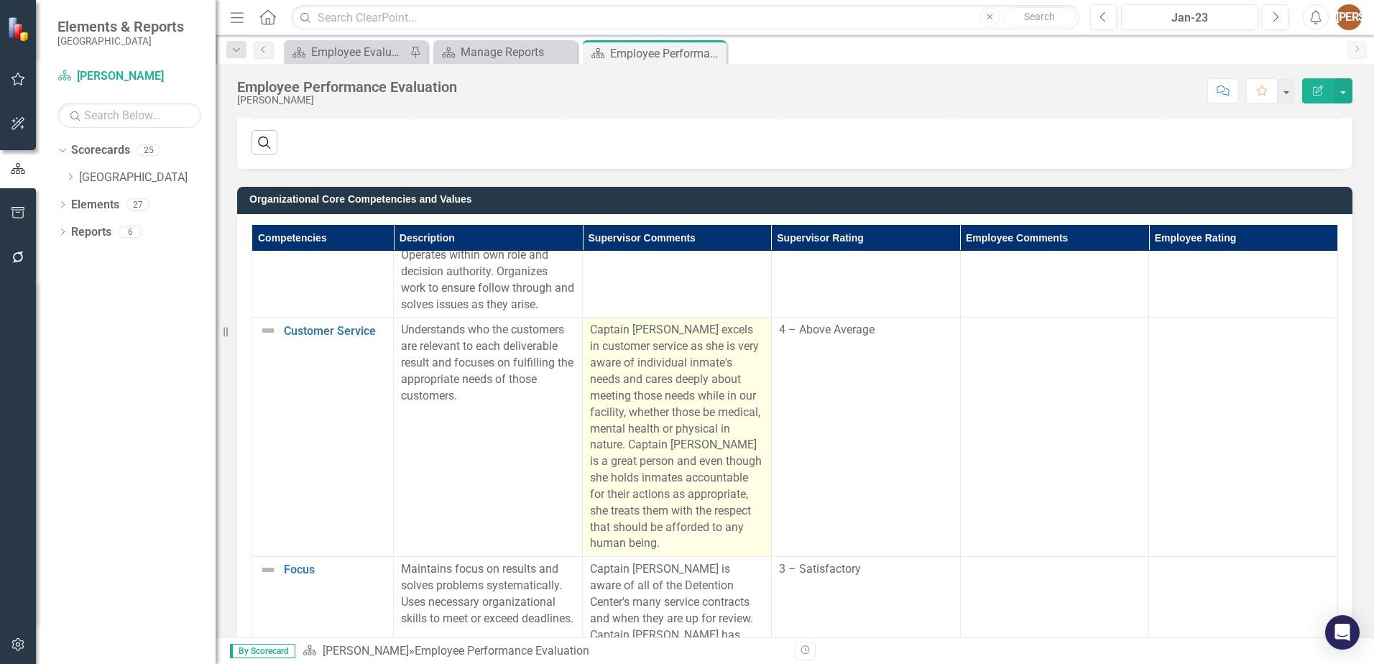
click at [597, 346] on p "Captain Barton excels in customer service as she is very aware of individual in…" at bounding box center [677, 437] width 174 height 230
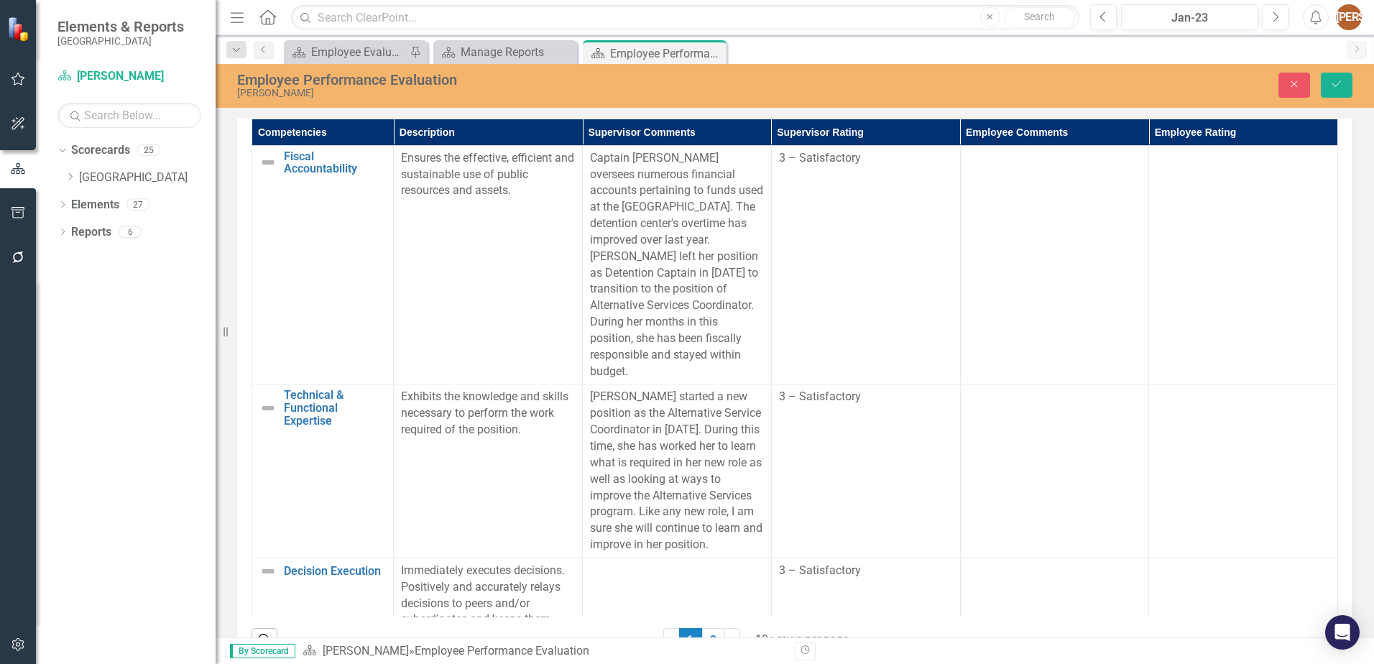
scroll to position [409, 0]
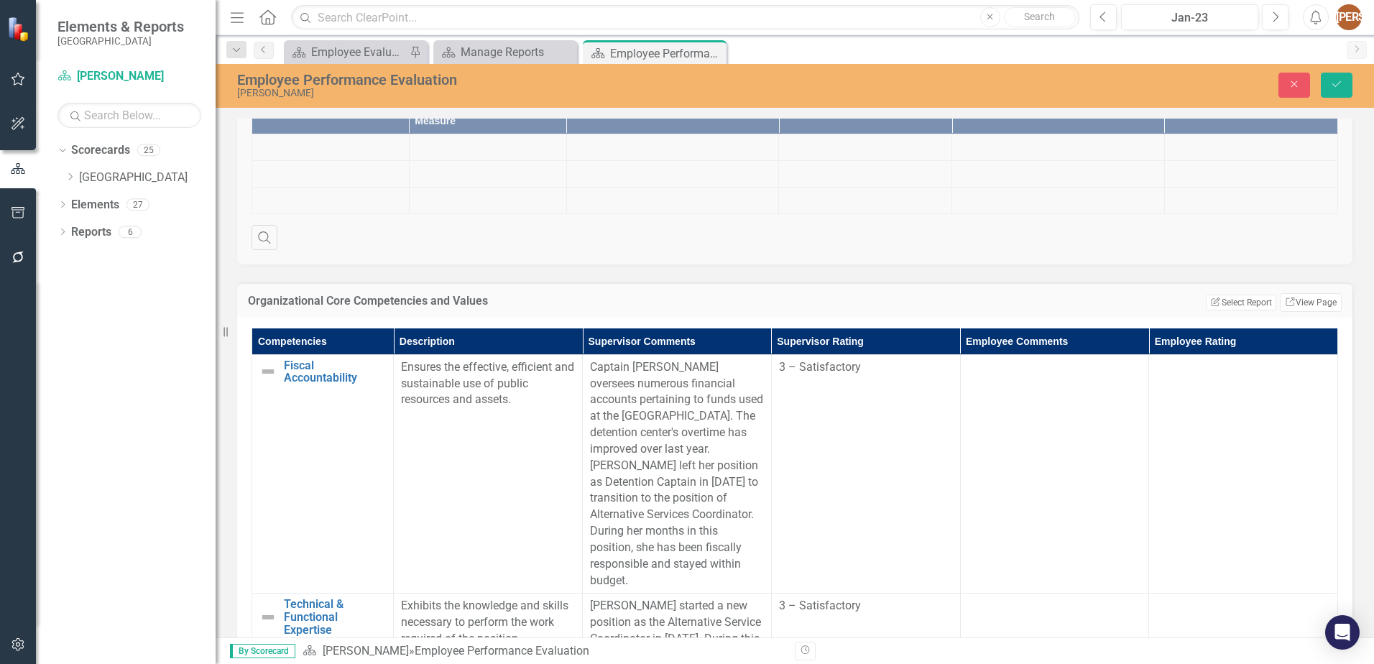
drag, startPoint x: 596, startPoint y: 977, endPoint x: 1275, endPoint y: 1484, distance: 847.4
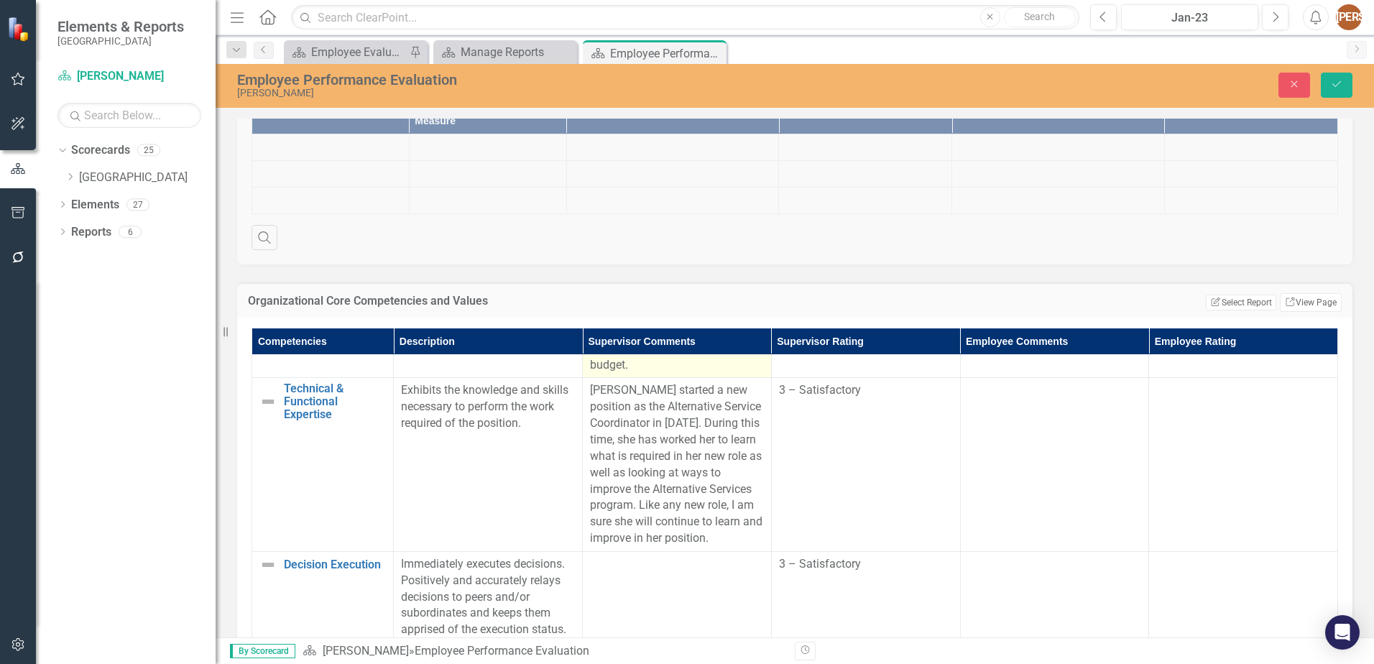
scroll to position [503, 0]
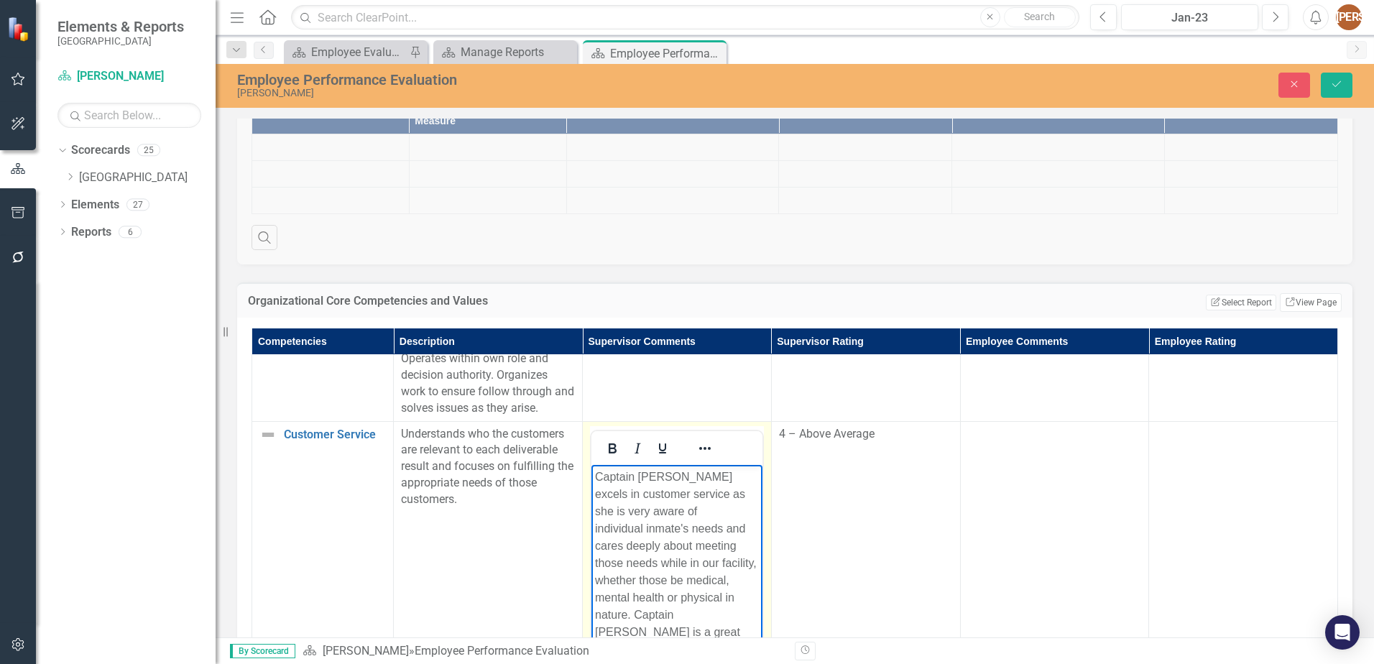
click at [596, 484] on p "Captain Barton excels in customer service as she is very aware of individual in…" at bounding box center [677, 606] width 164 height 276
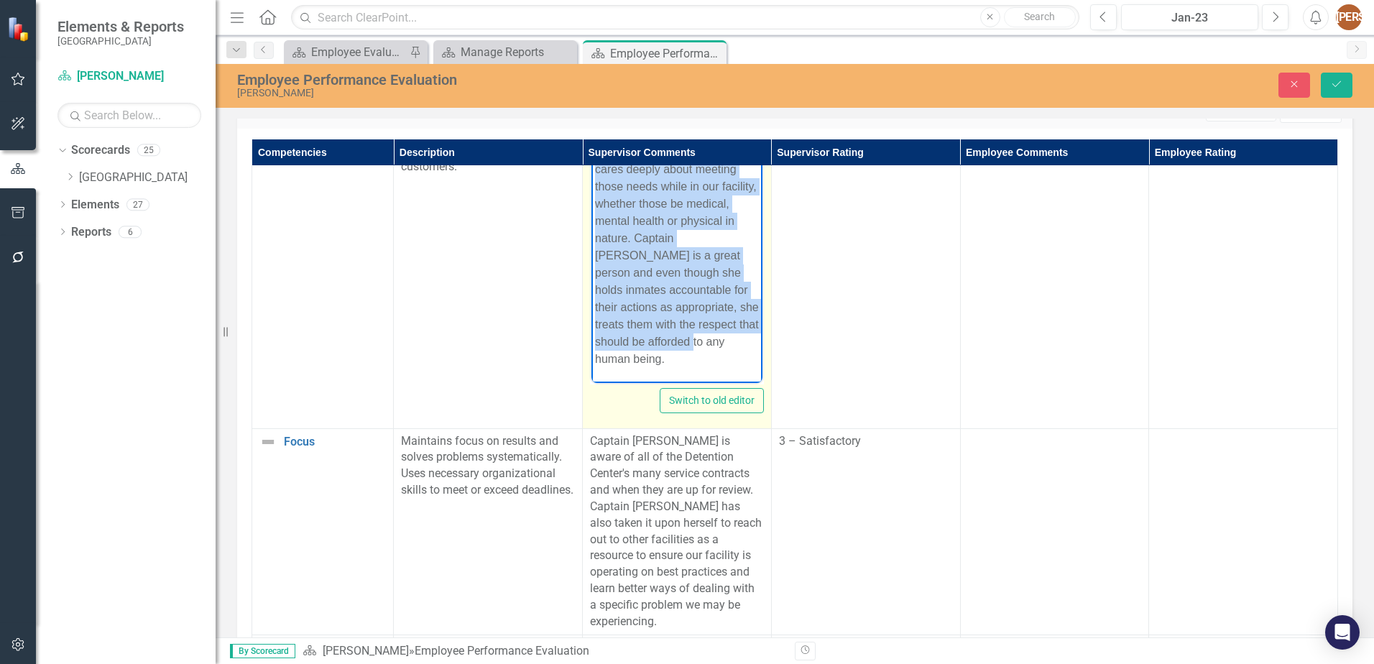
scroll to position [771, 0]
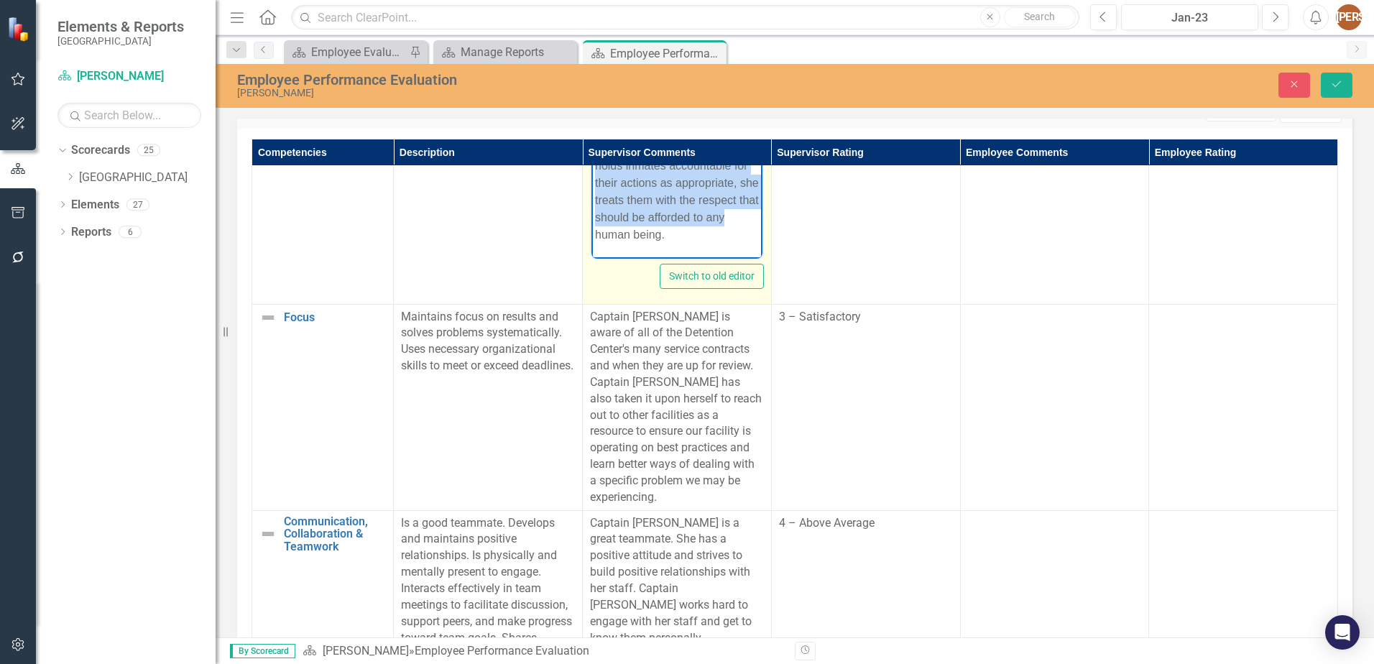
drag, startPoint x: 596, startPoint y: 23, endPoint x: 693, endPoint y: 268, distance: 263.6
click at [693, 258] on html "Captain Barton excels in customer service as she is very aware of individual in…" at bounding box center [677, 110] width 171 height 295
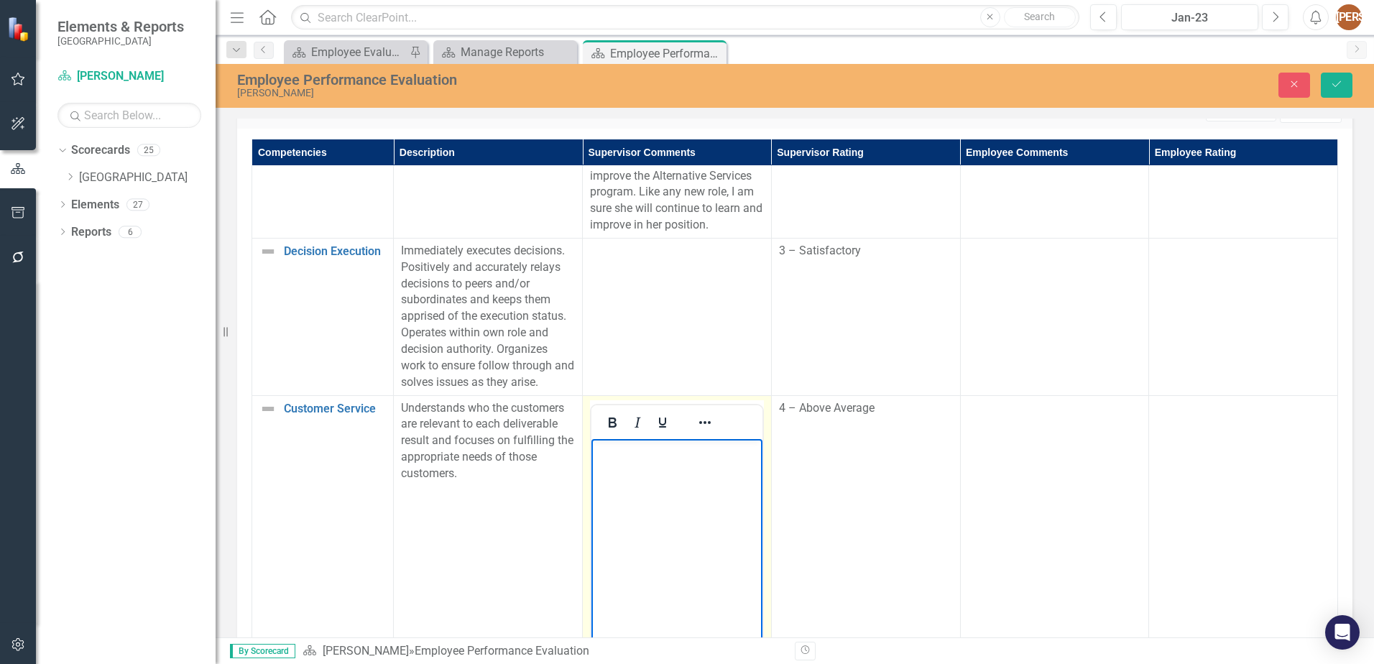
scroll to position [412, 0]
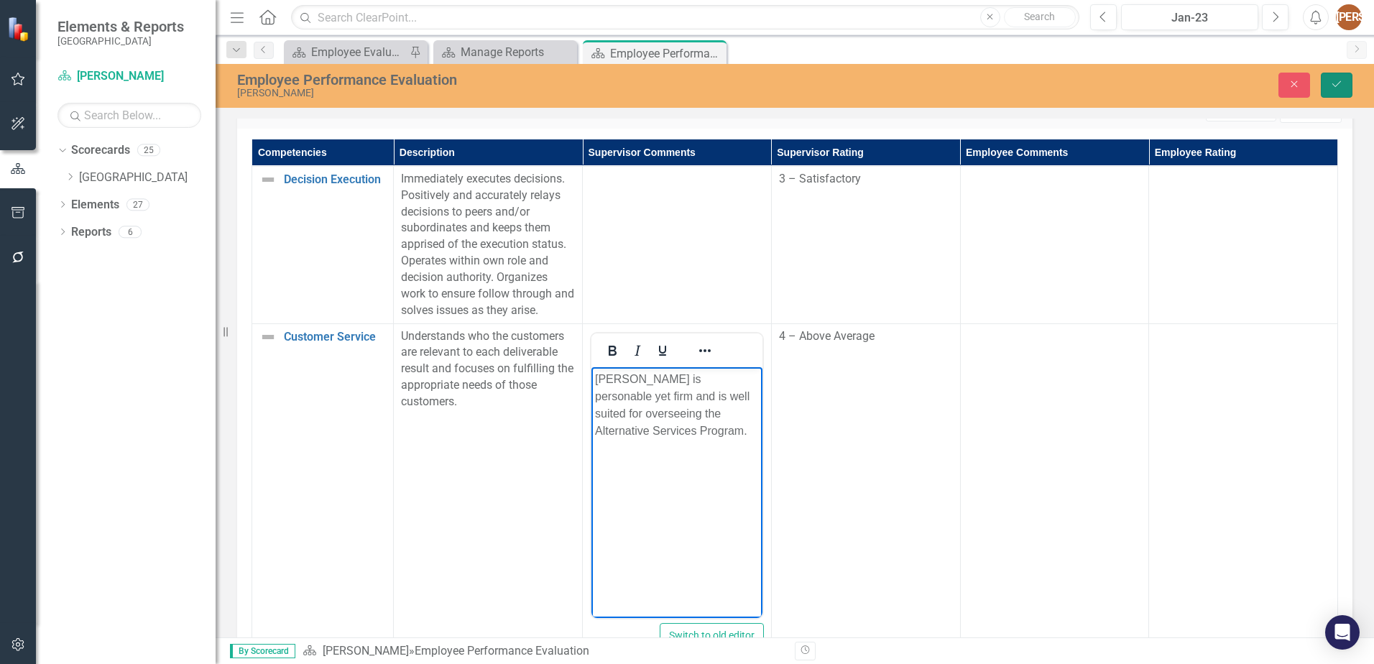
click at [1343, 80] on button "Save" at bounding box center [1337, 85] width 32 height 25
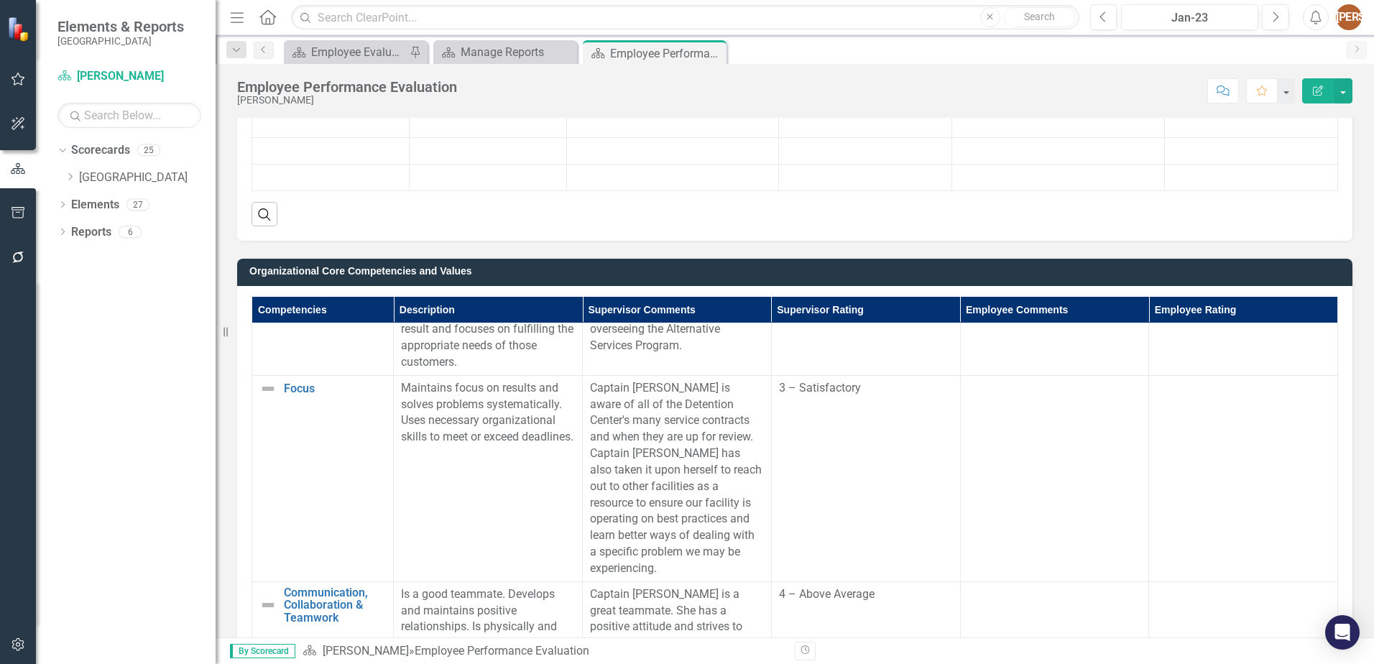
scroll to position [647, 0]
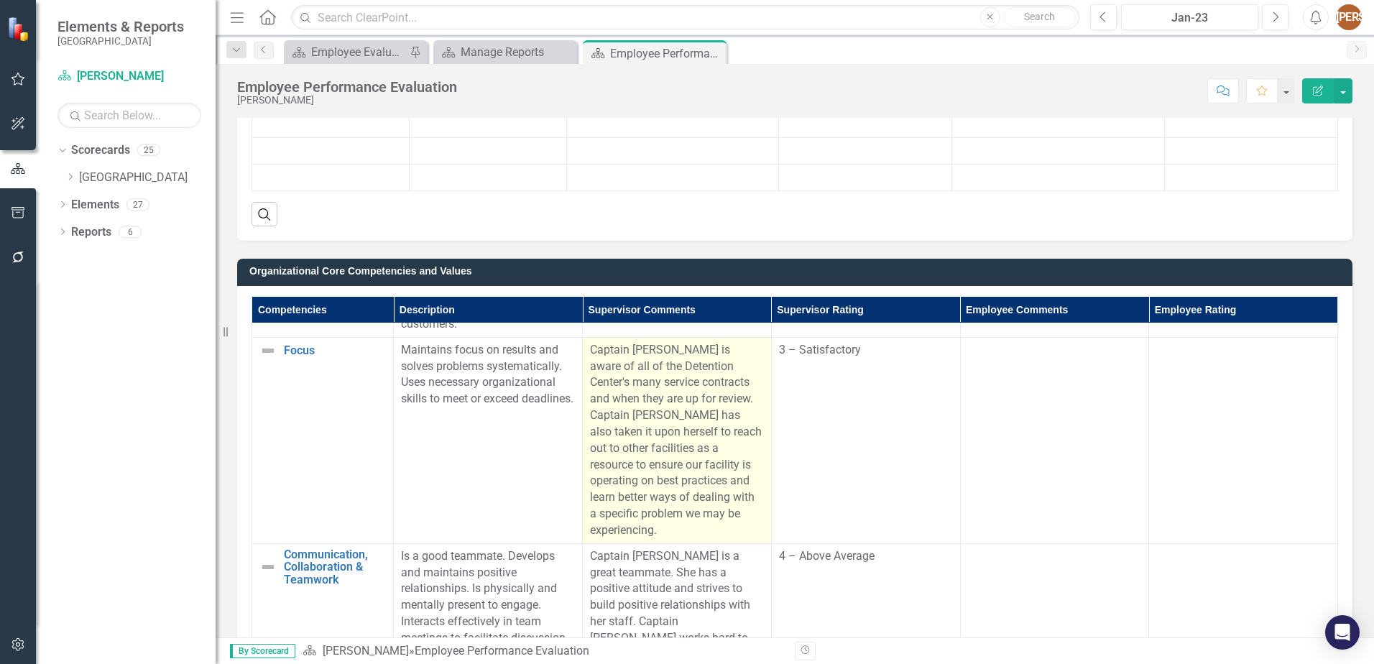
click at [583, 351] on td "Captain Barton is aware of all of the Detention Center's many service contracts…" at bounding box center [677, 440] width 189 height 206
click at [597, 387] on p "Captain Barton is aware of all of the Detention Center's many service contracts…" at bounding box center [677, 440] width 174 height 197
click at [606, 377] on p "Captain Barton is aware of all of the Detention Center's many service contracts…" at bounding box center [677, 440] width 174 height 197
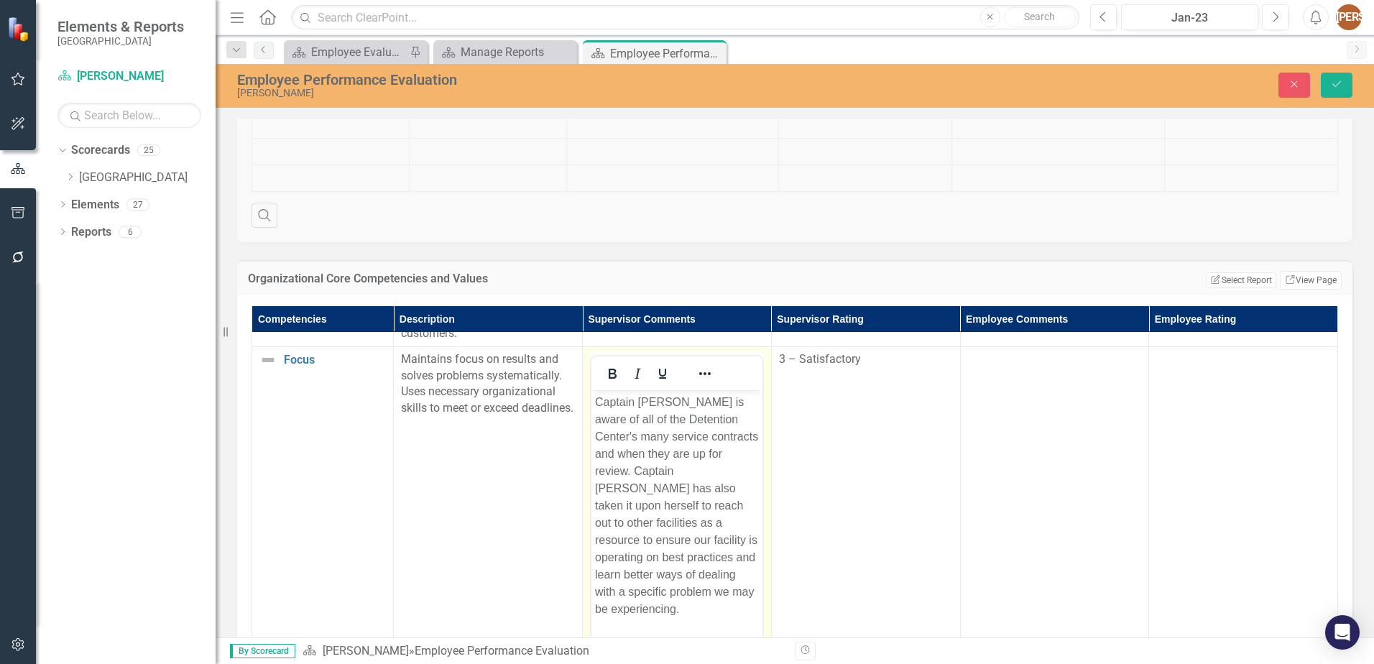
scroll to position [0, 0]
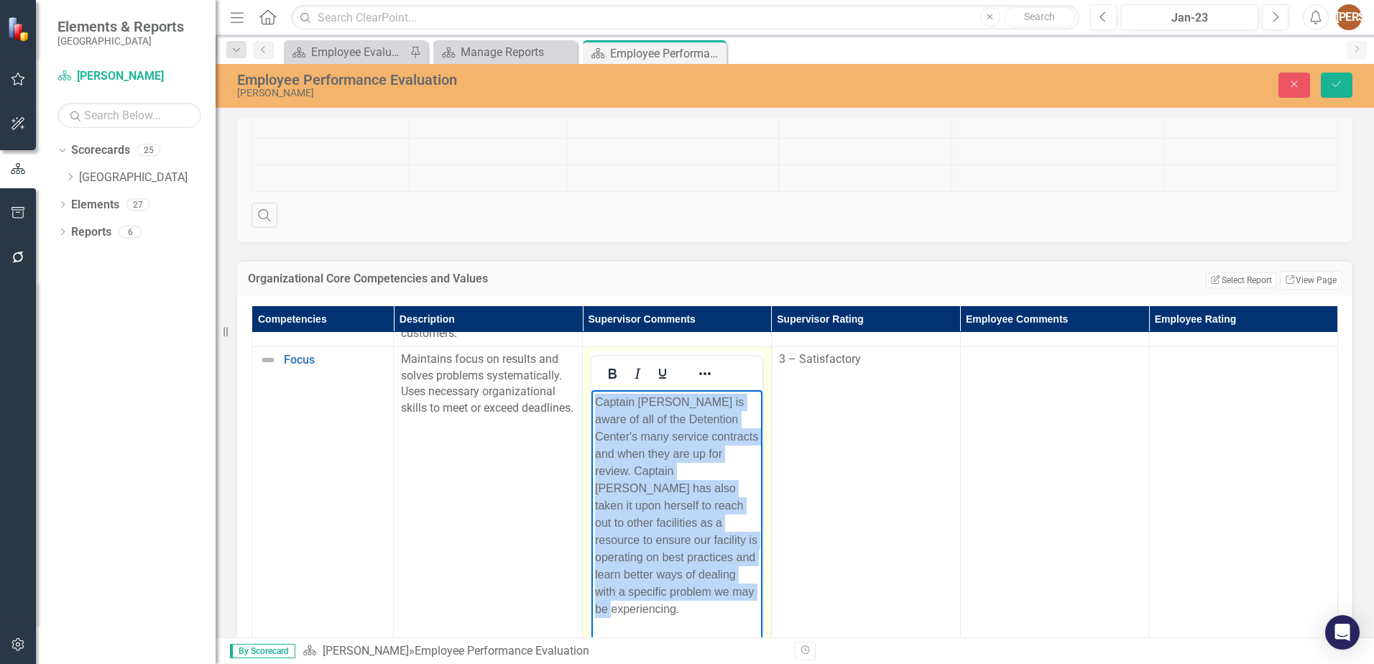
drag, startPoint x: 597, startPoint y: 400, endPoint x: 673, endPoint y: 592, distance: 206.2
click at [673, 592] on p "Captain Barton is aware of all of the Detention Center's many service contracts…" at bounding box center [677, 505] width 164 height 224
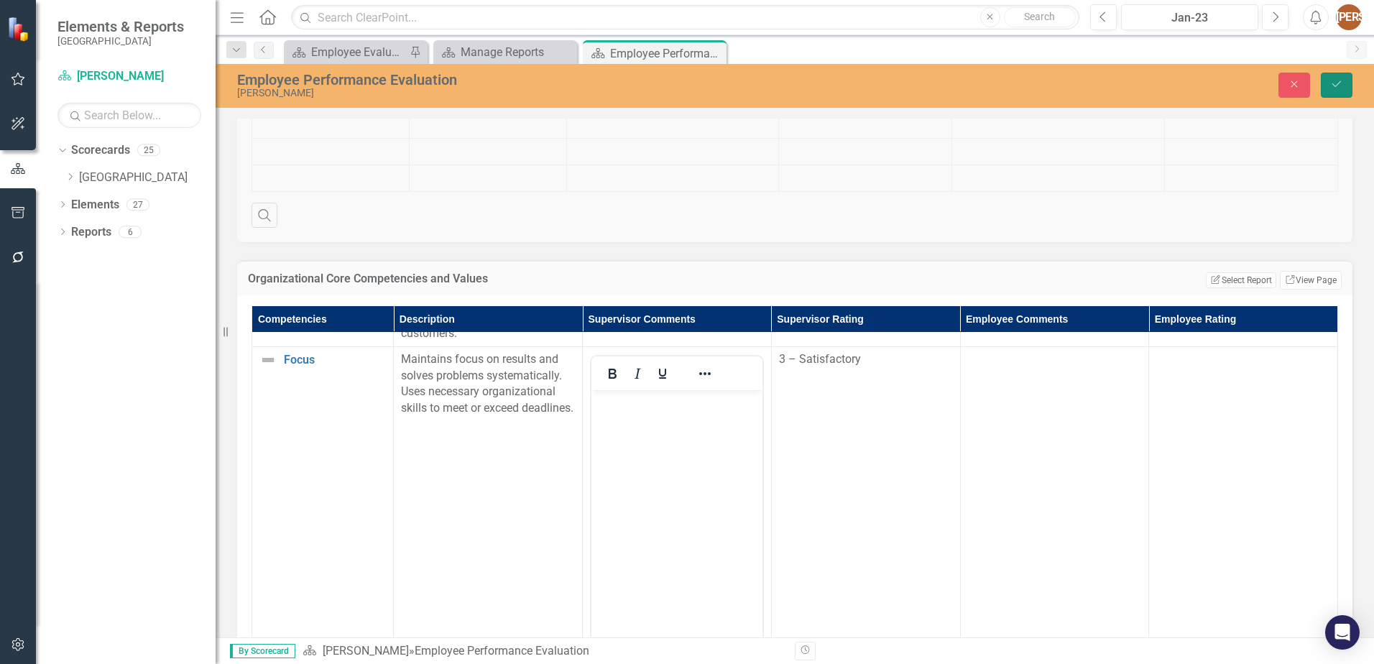
click at [1336, 88] on icon "Save" at bounding box center [1336, 84] width 13 height 10
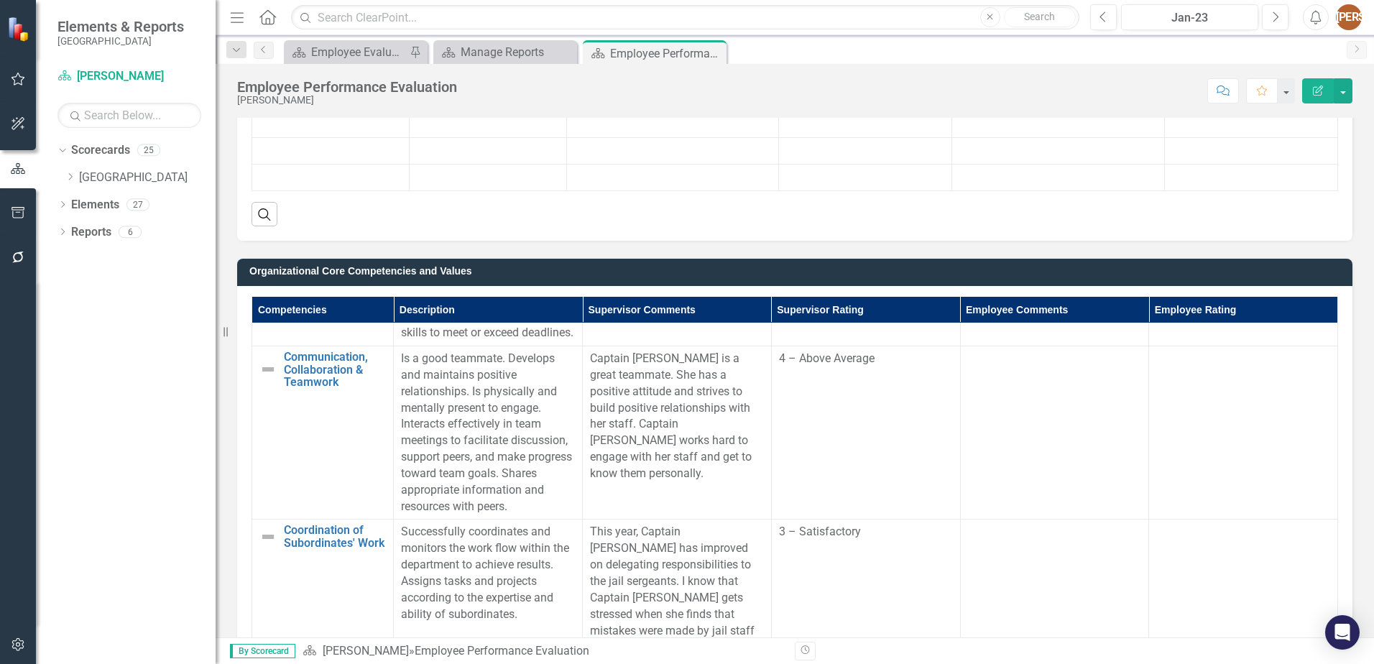
scroll to position [719, 0]
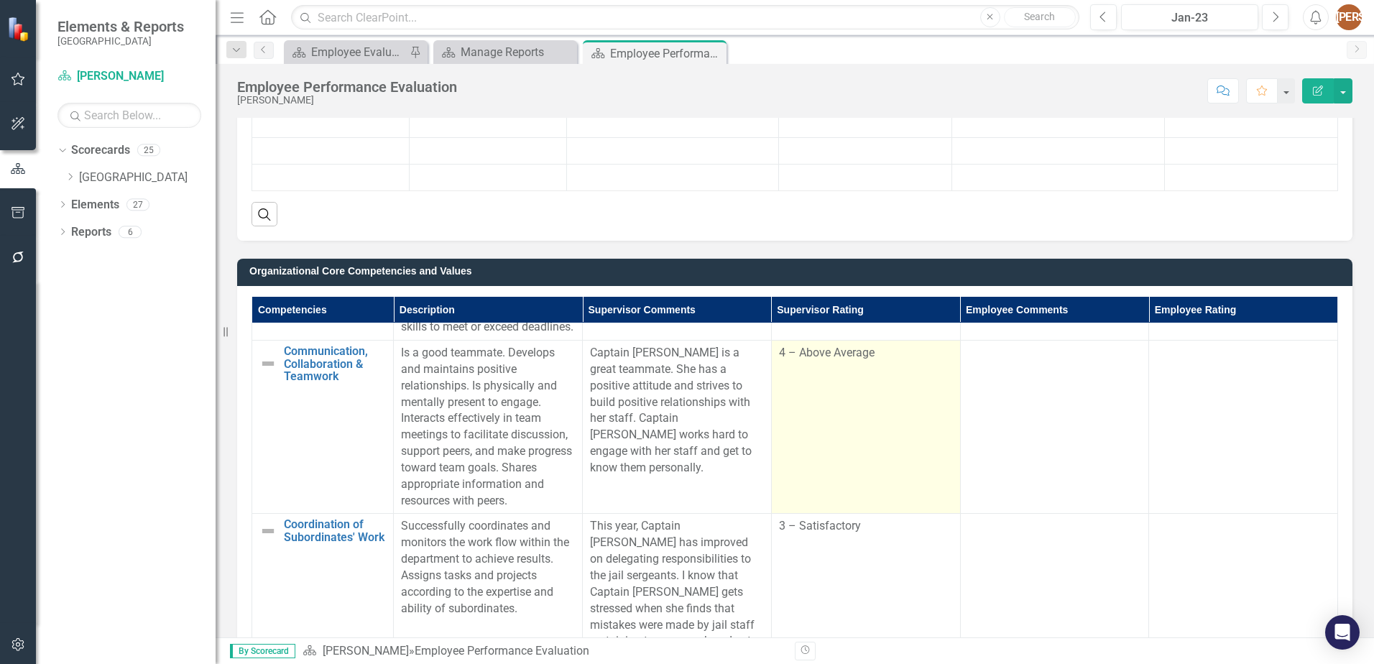
click at [864, 359] on span "4 – Above Average" at bounding box center [827, 353] width 96 height 14
click at [825, 359] on span "4 – Above Average" at bounding box center [827, 353] width 96 height 14
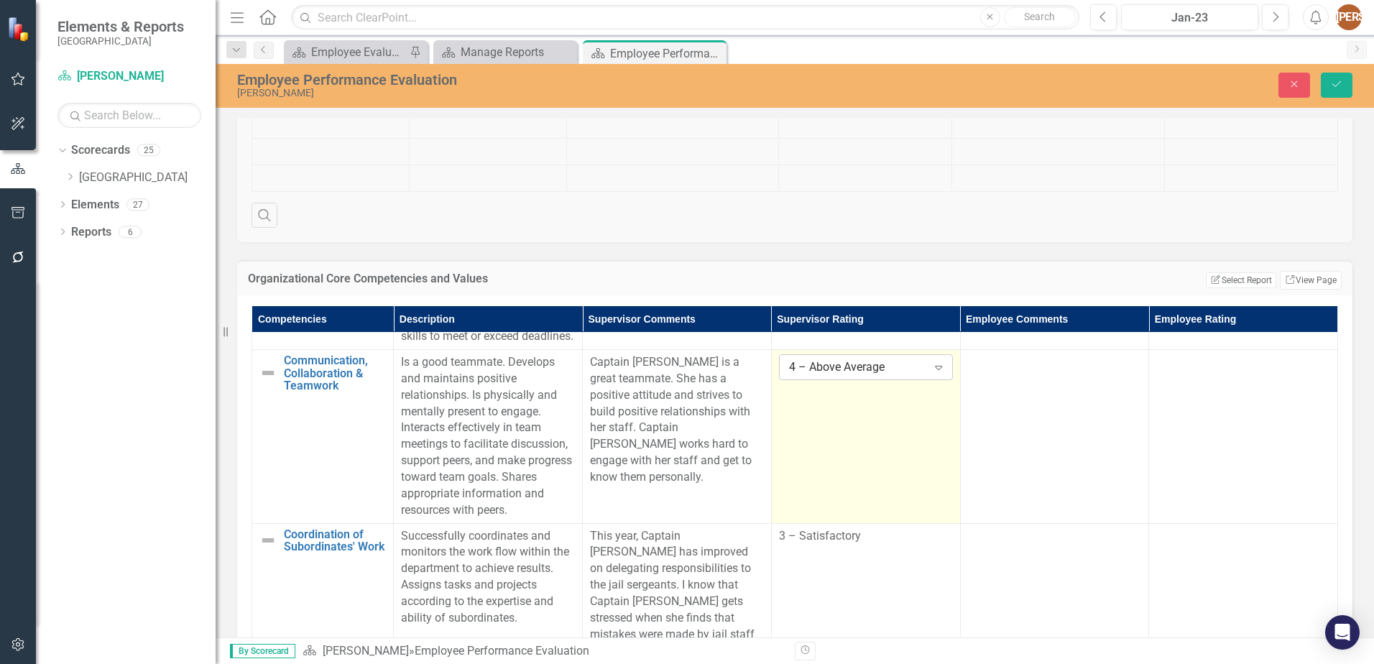
click at [935, 370] on icon at bounding box center [938, 368] width 7 height 4
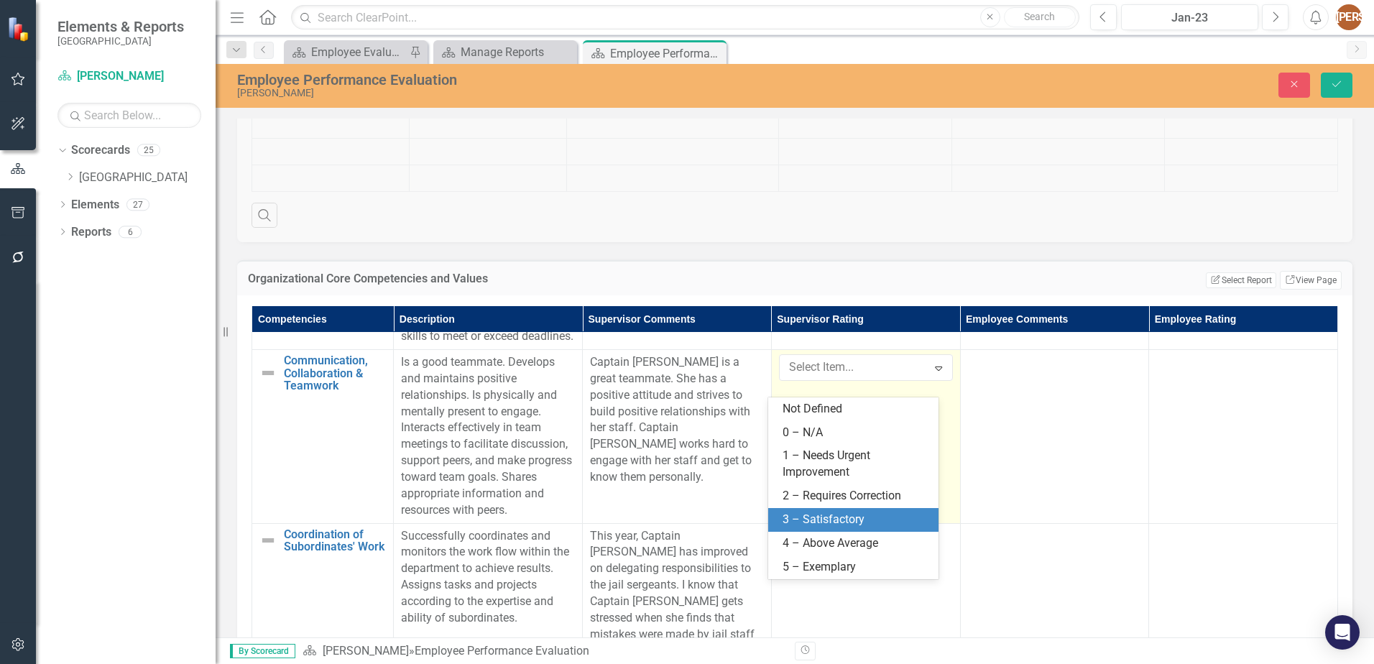
click at [837, 518] on div "3 – Satisfactory" at bounding box center [856, 520] width 147 height 17
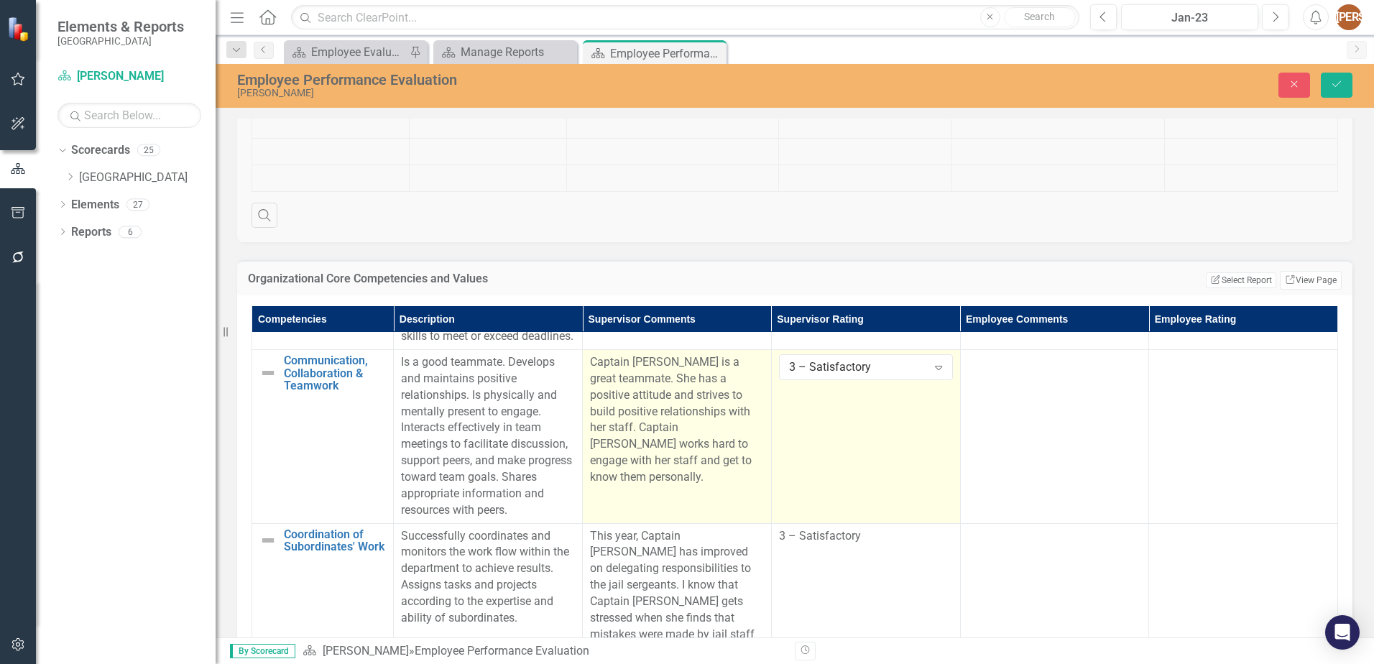
click at [598, 381] on p "Captain Barton is a great teammate. She has a positive attitude and strives to …" at bounding box center [677, 420] width 174 height 132
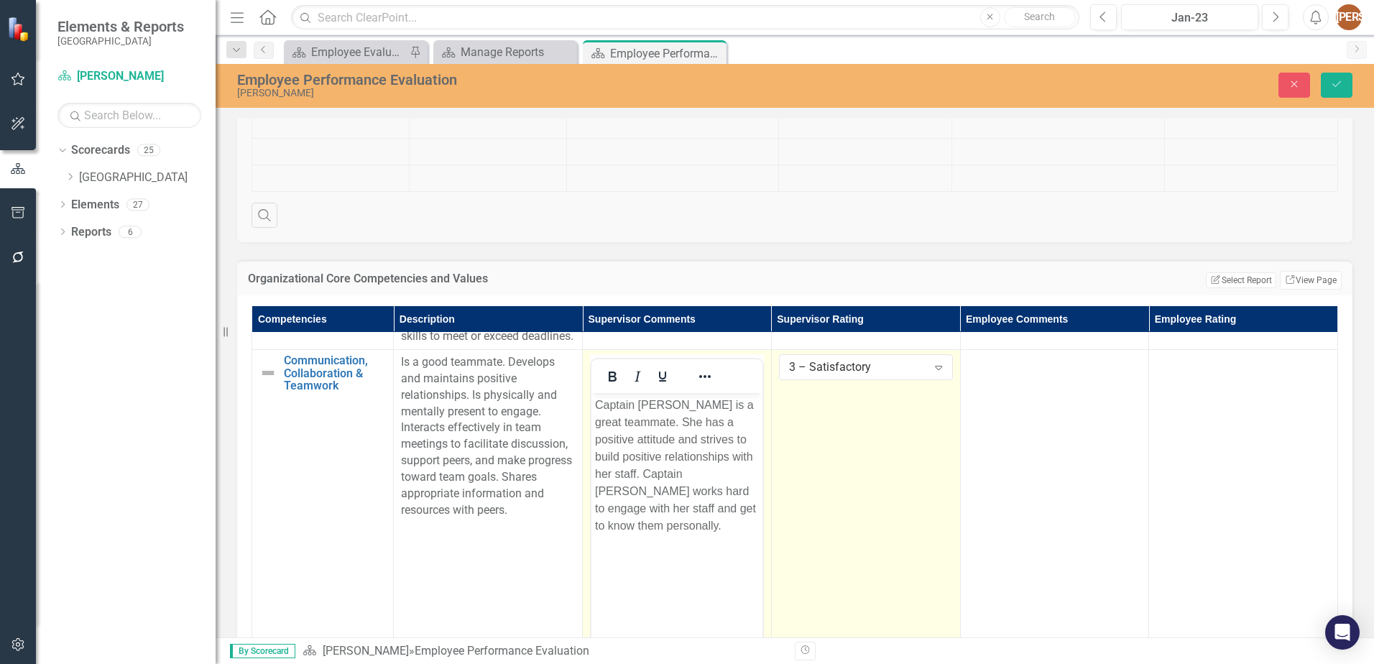
scroll to position [0, 0]
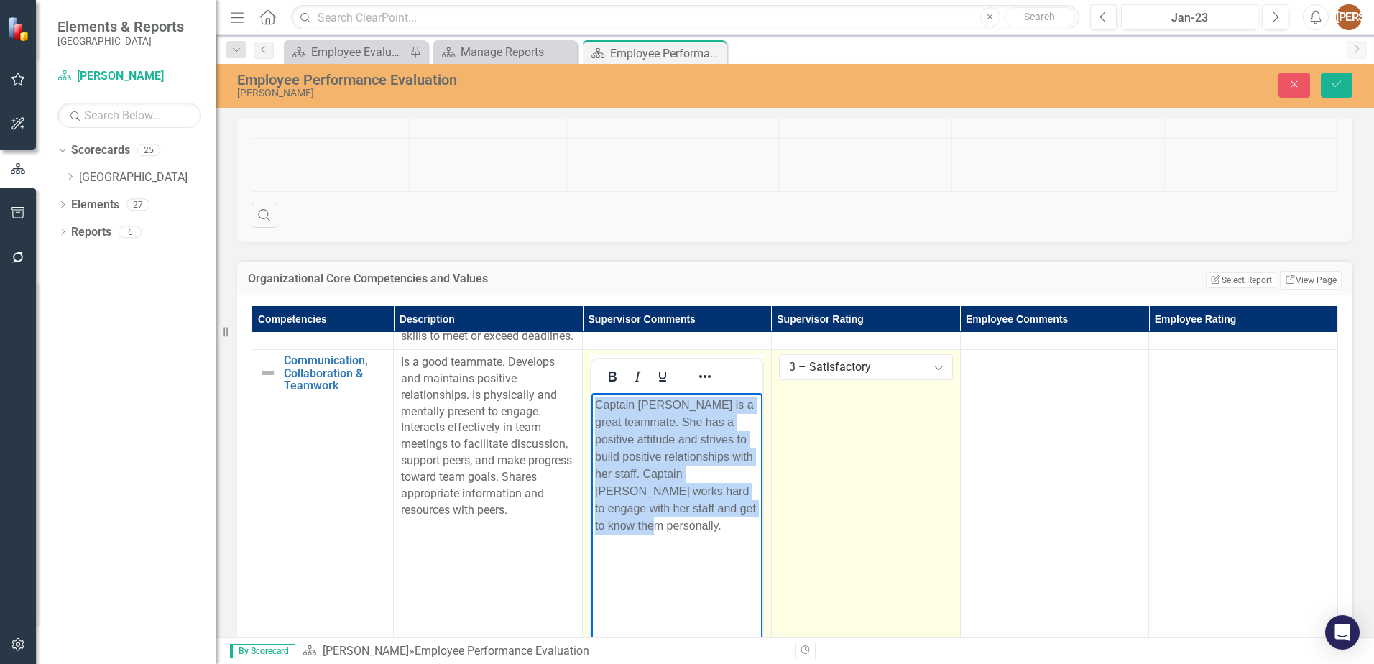
drag, startPoint x: 598, startPoint y: 410, endPoint x: 672, endPoint y: 541, distance: 150.9
click at [672, 541] on body "Captain Barton is a great teammate. She has a positive attitude and strives to …" at bounding box center [677, 501] width 171 height 216
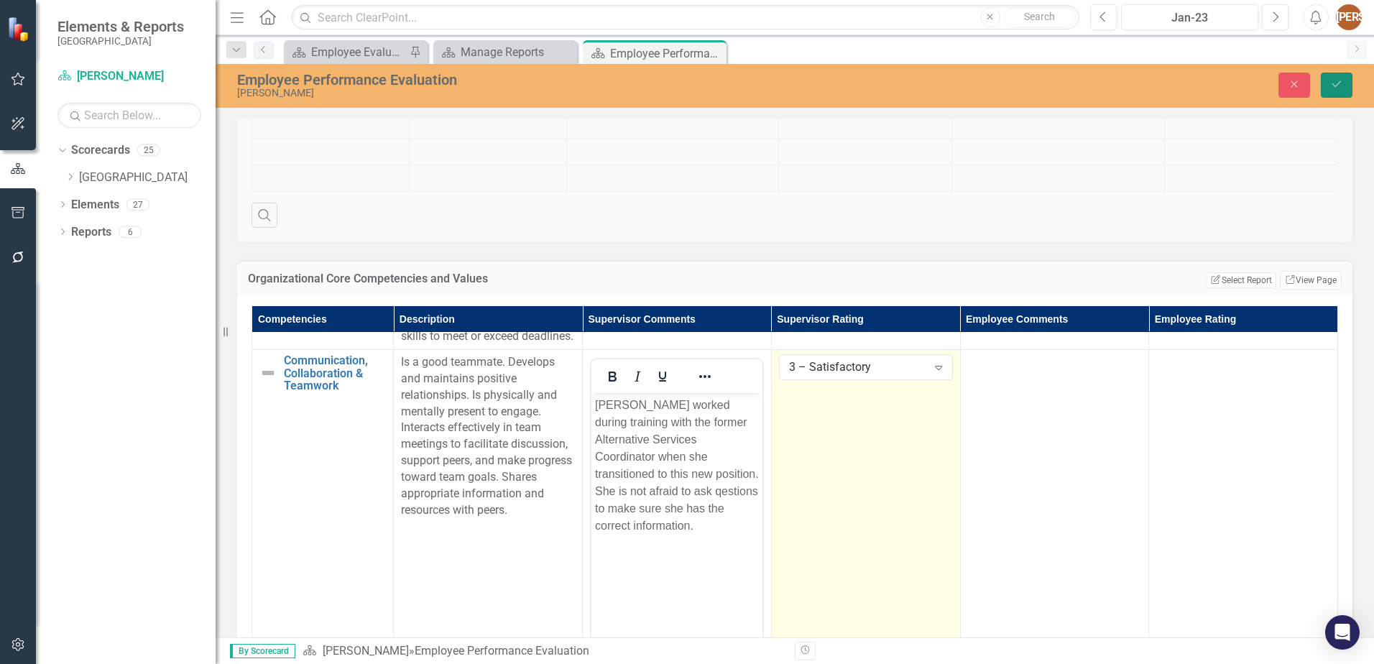
click at [1335, 77] on button "Save" at bounding box center [1337, 85] width 32 height 25
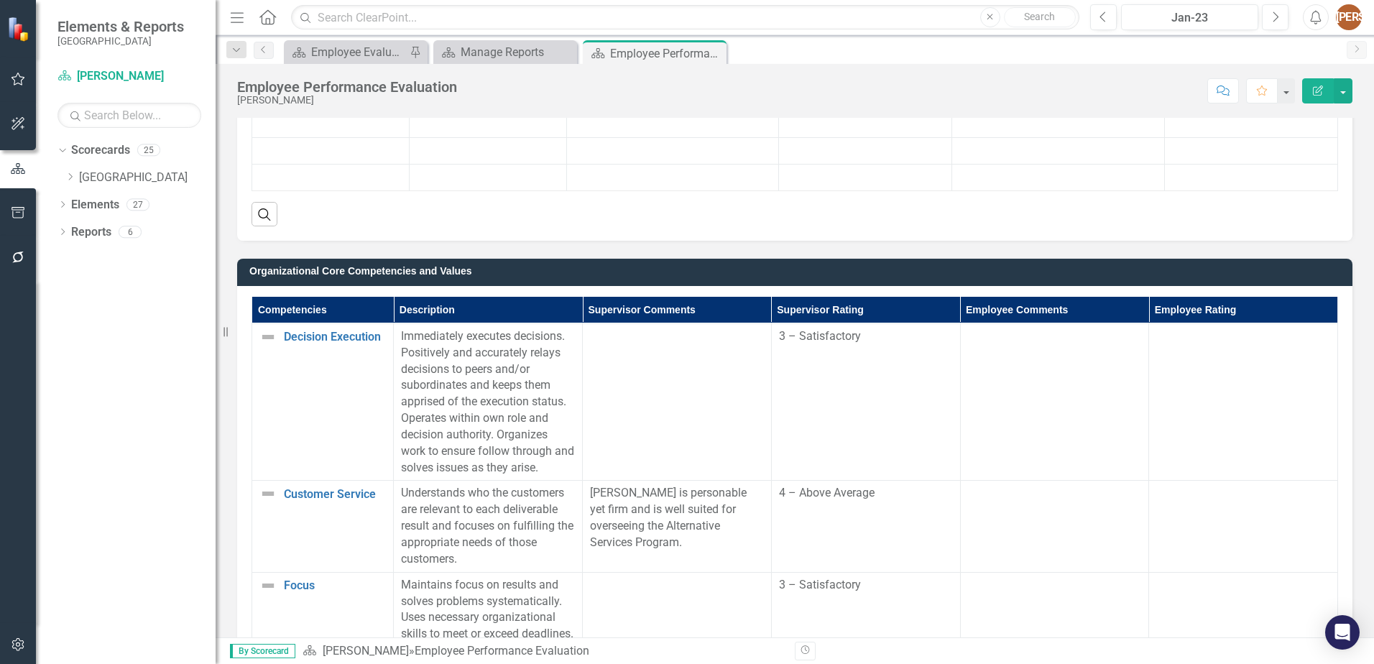
scroll to position [575, 0]
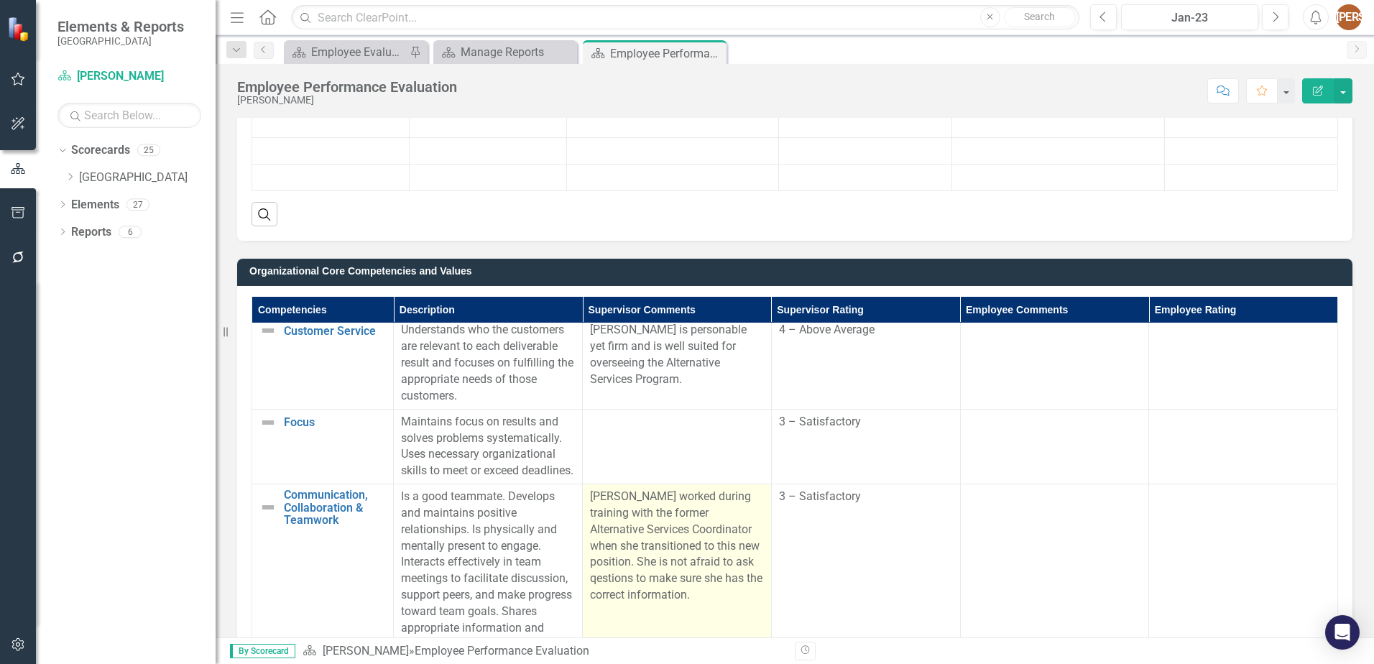
click at [628, 536] on p "[PERSON_NAME] worked during training with the former Alternative Services Coord…" at bounding box center [677, 546] width 174 height 115
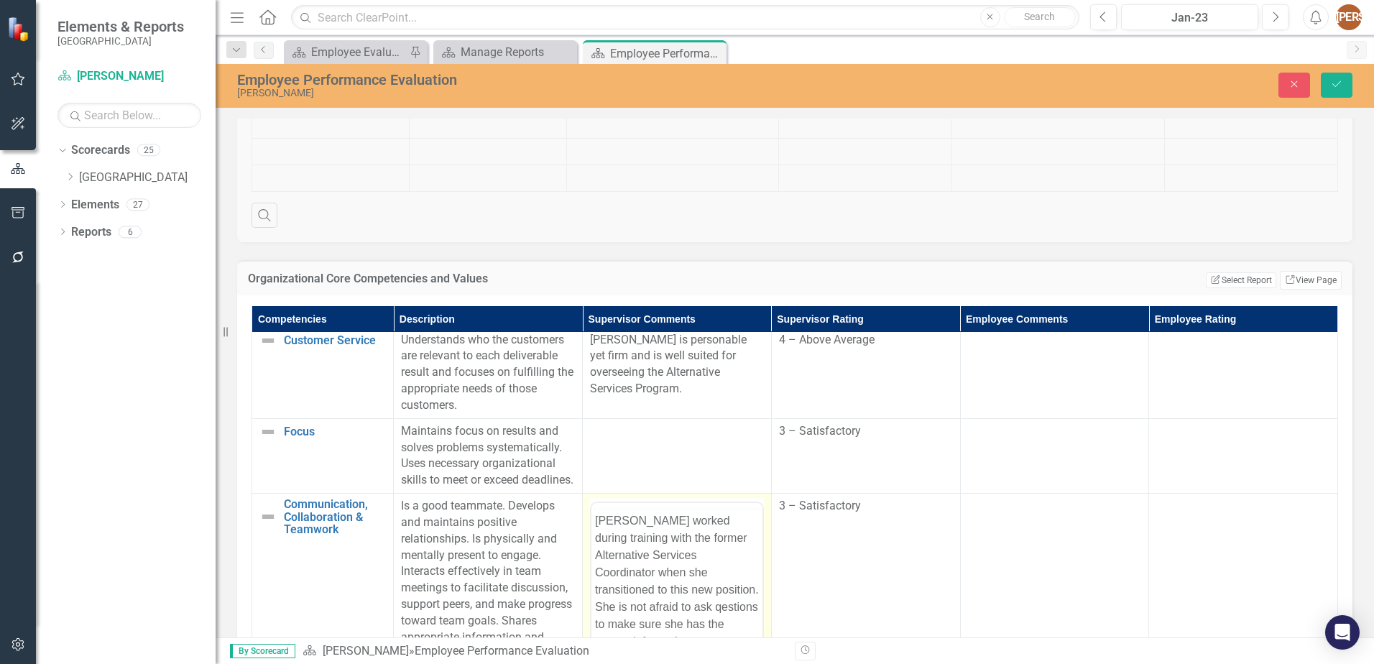
scroll to position [0, 0]
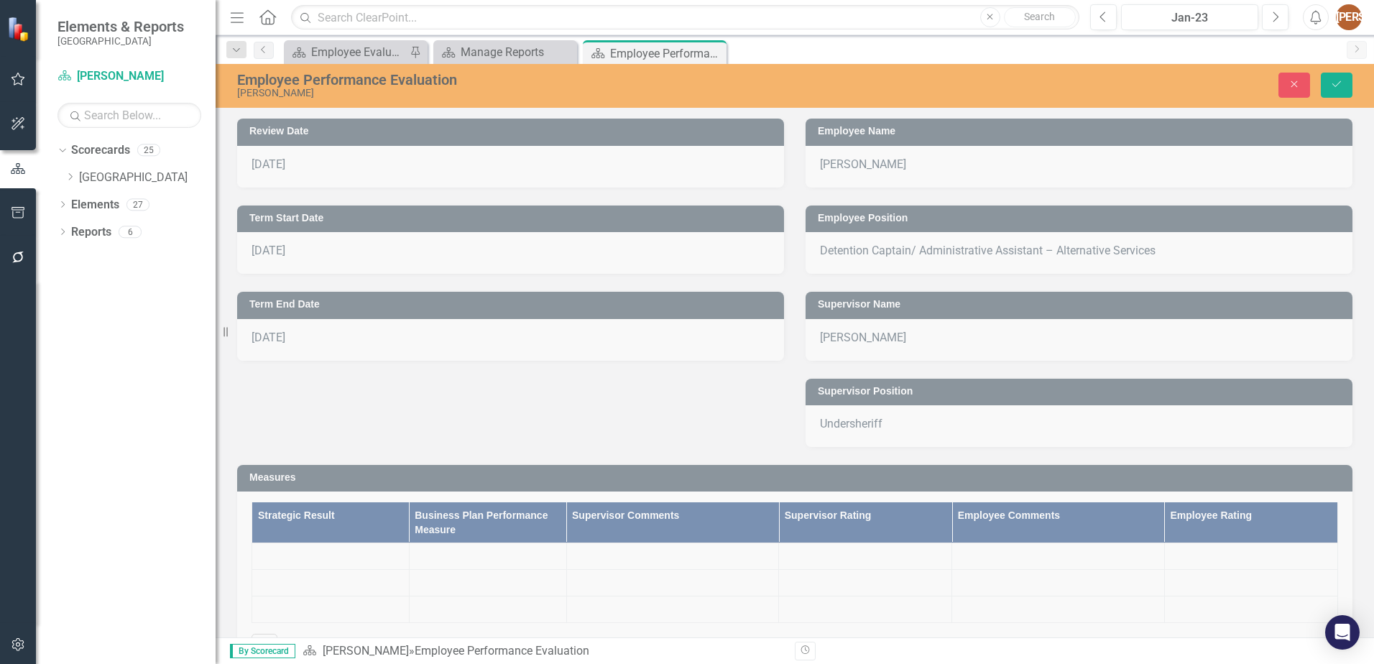
scroll to position [575, 0]
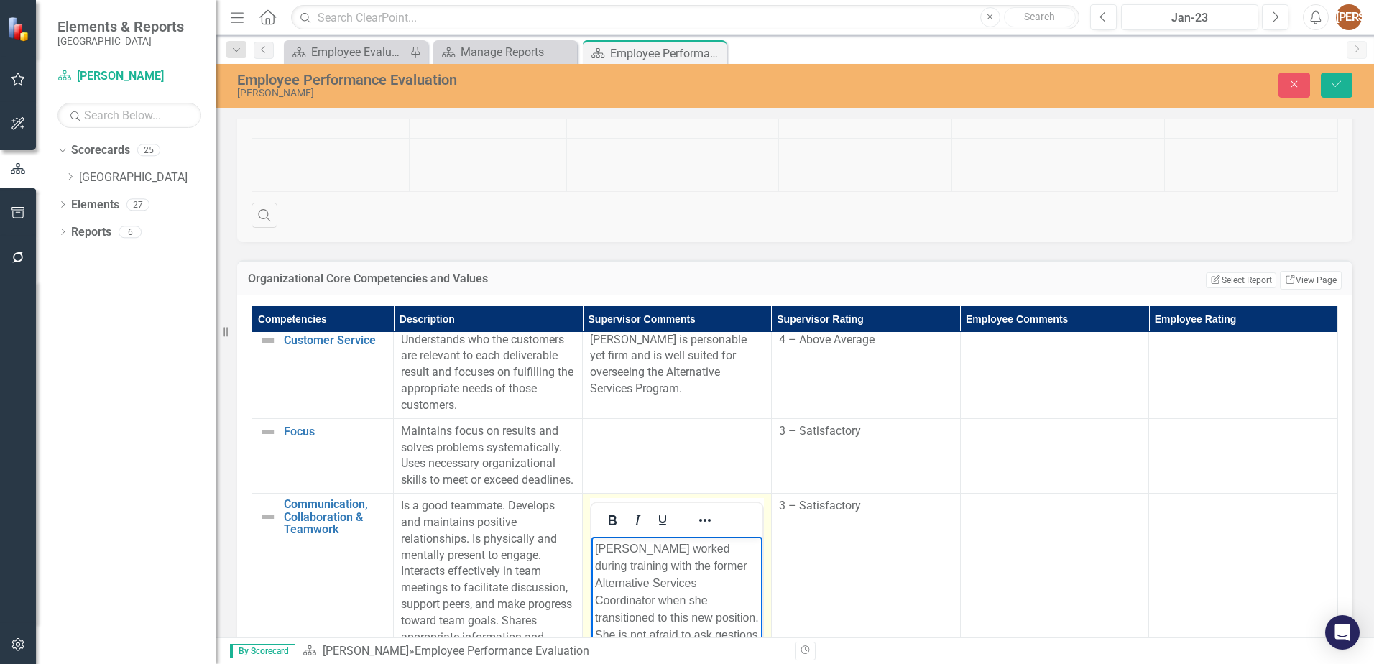
click at [700, 550] on p "[PERSON_NAME] worked during training with the former Alternative Services Coord…" at bounding box center [677, 609] width 164 height 138
click at [666, 551] on p "[PERSON_NAME] training with the former Alternative Services Coordinator when sh…" at bounding box center [677, 600] width 164 height 121
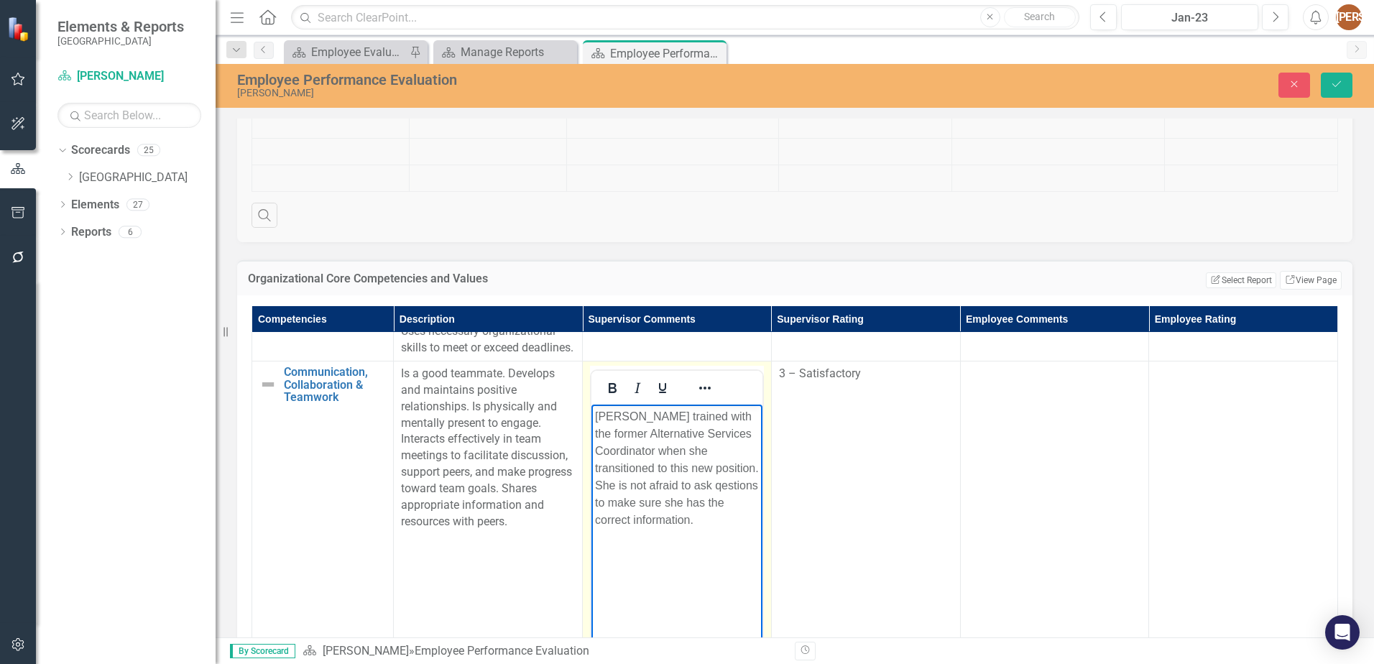
scroll to position [719, 0]
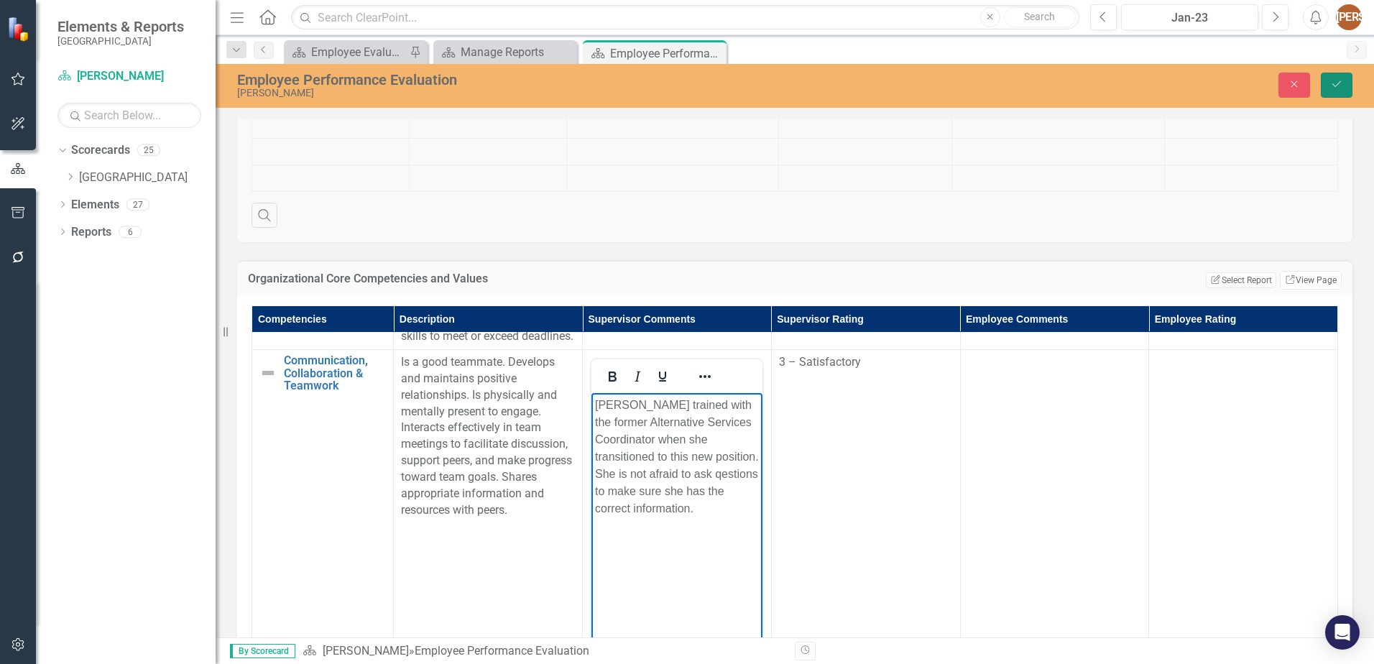
click at [1331, 89] on icon "Save" at bounding box center [1336, 84] width 13 height 10
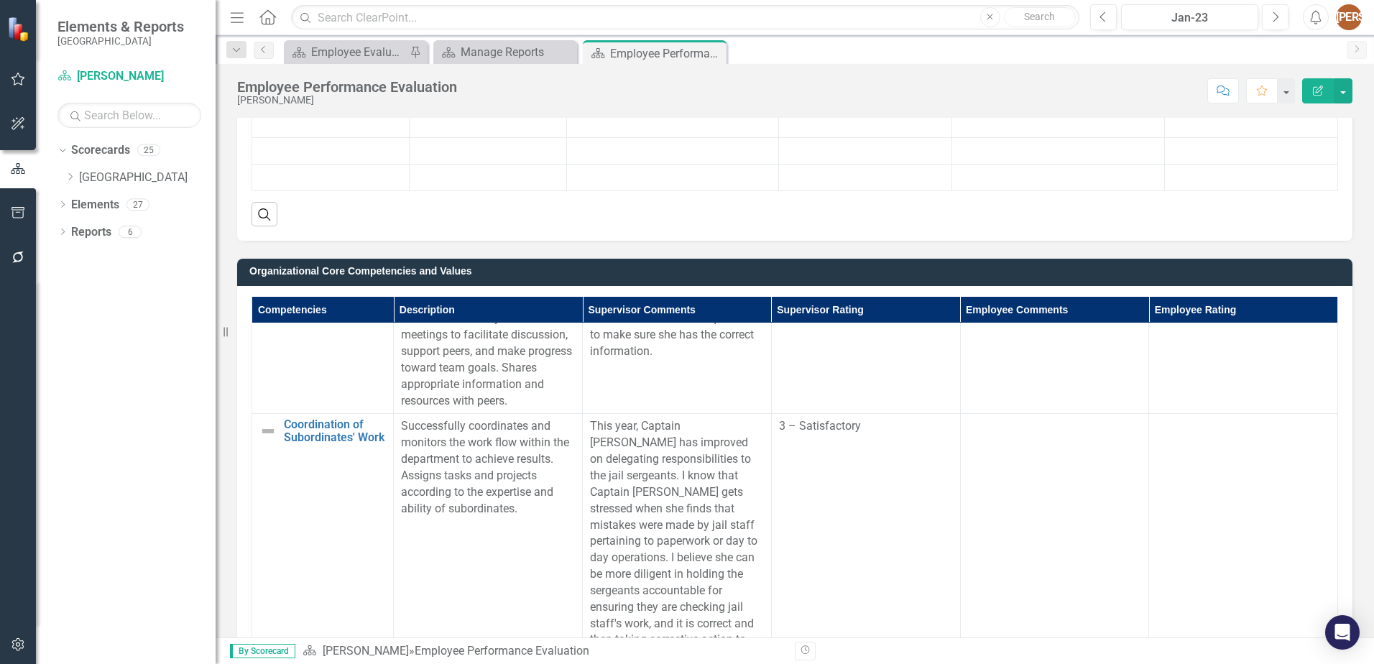
scroll to position [862, 0]
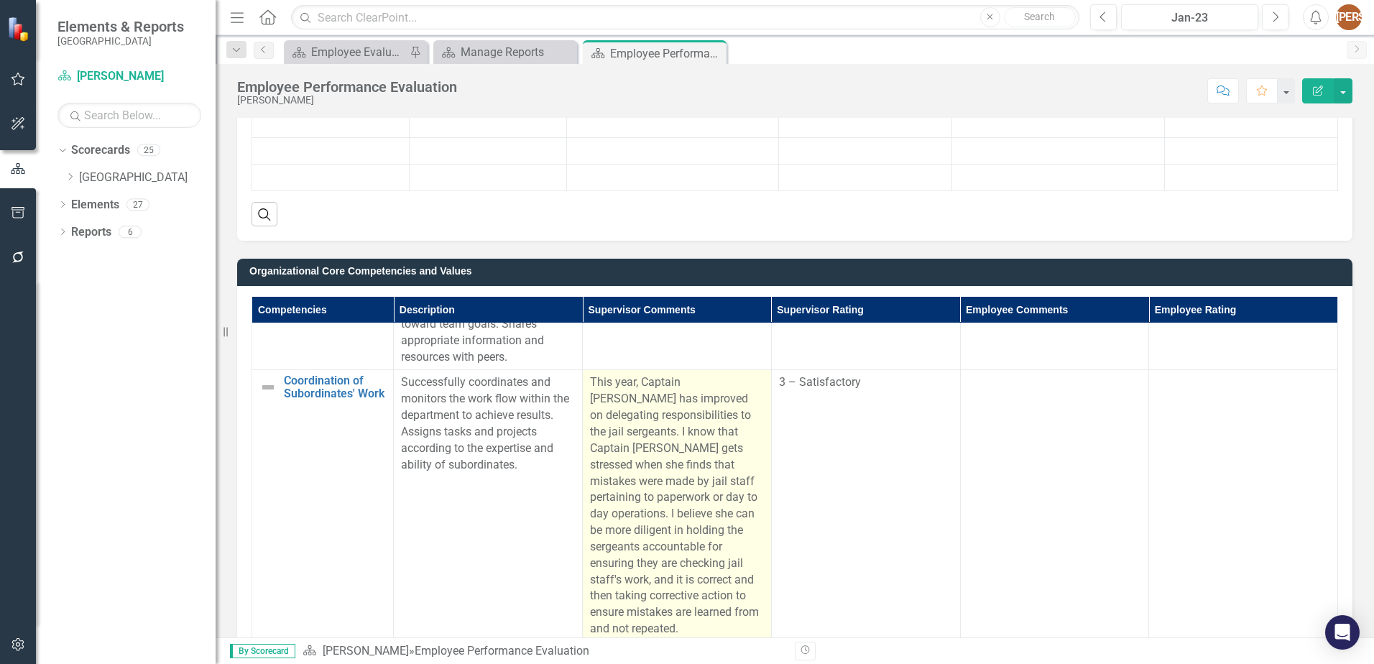
click at [601, 408] on p "This year, Captain [PERSON_NAME] has improved on delegating responsibilities to…" at bounding box center [677, 505] width 174 height 263
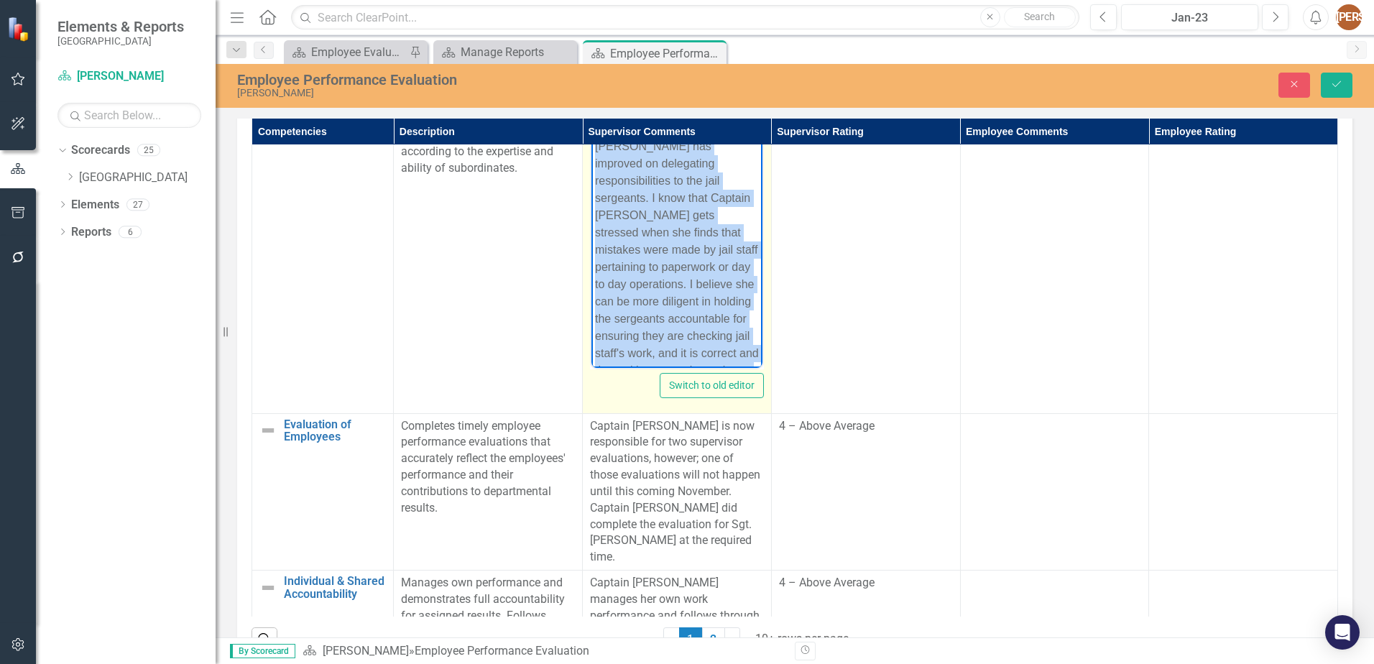
scroll to position [78, 0]
drag, startPoint x: 594, startPoint y: 122, endPoint x: 1284, endPoint y: 512, distance: 792.1
click at [699, 367] on html "This year, Captain [PERSON_NAME] has improved on delegating responsibilities to…" at bounding box center [677, 211] width 171 height 312
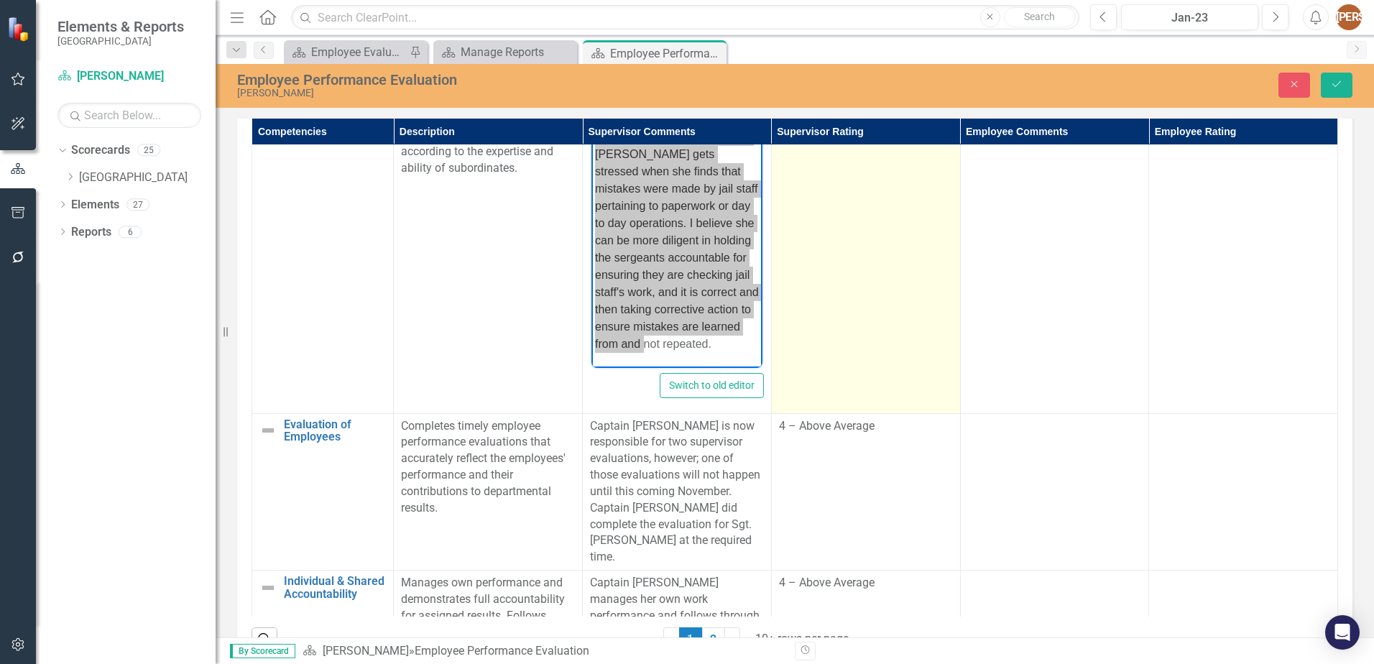
click at [847, 339] on td "3 – Satisfactory" at bounding box center [865, 243] width 189 height 340
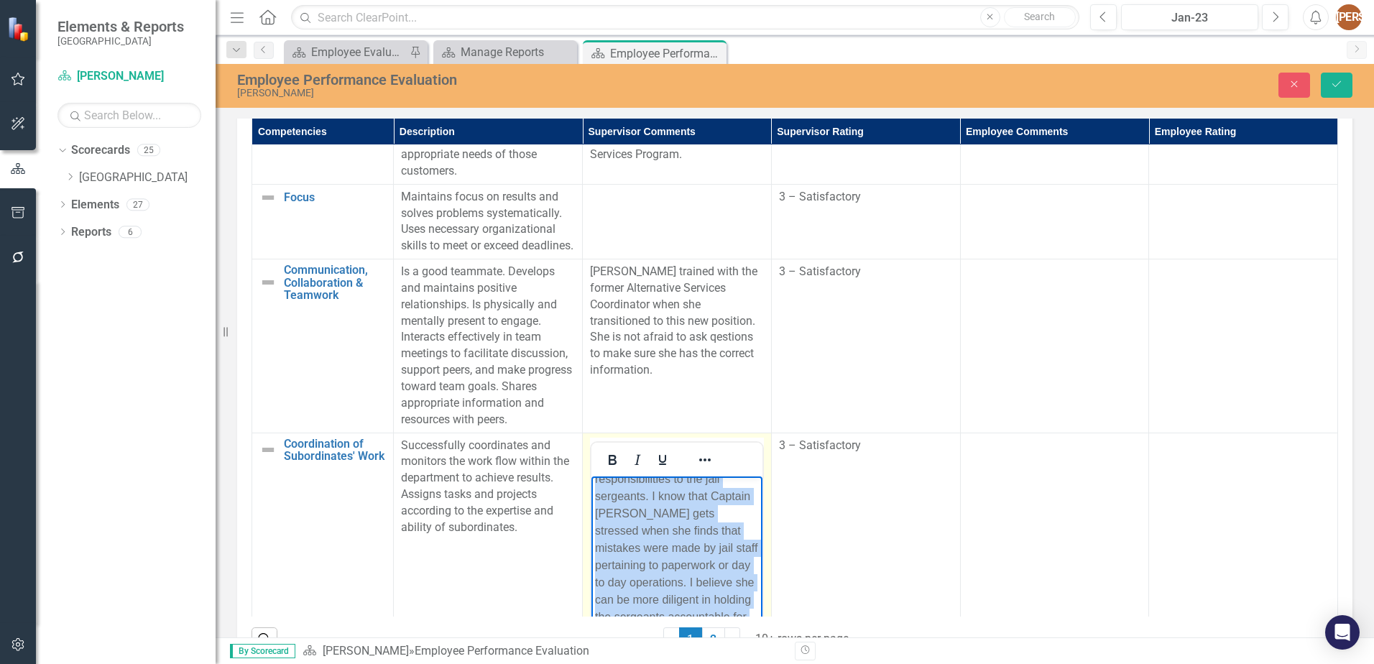
click at [624, 570] on p "This year, Captain [PERSON_NAME] has improved on delegating responsibilities to…" at bounding box center [677, 564] width 164 height 293
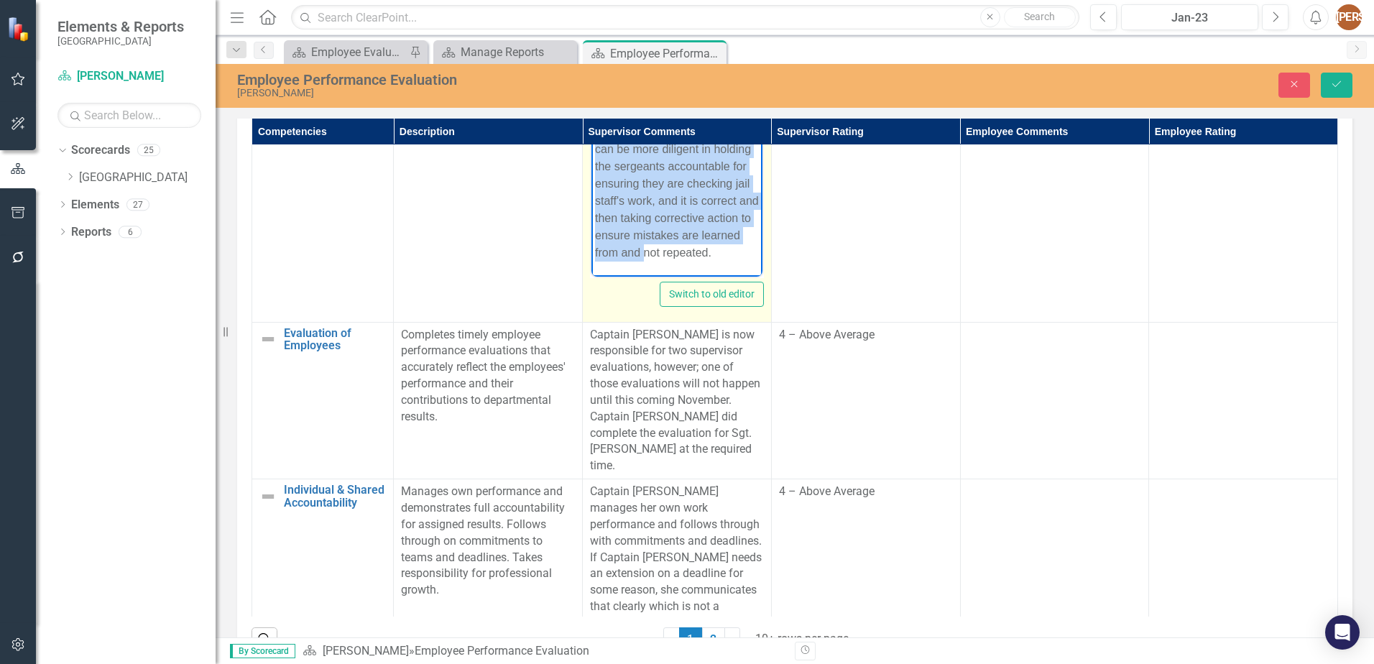
scroll to position [1157, 0]
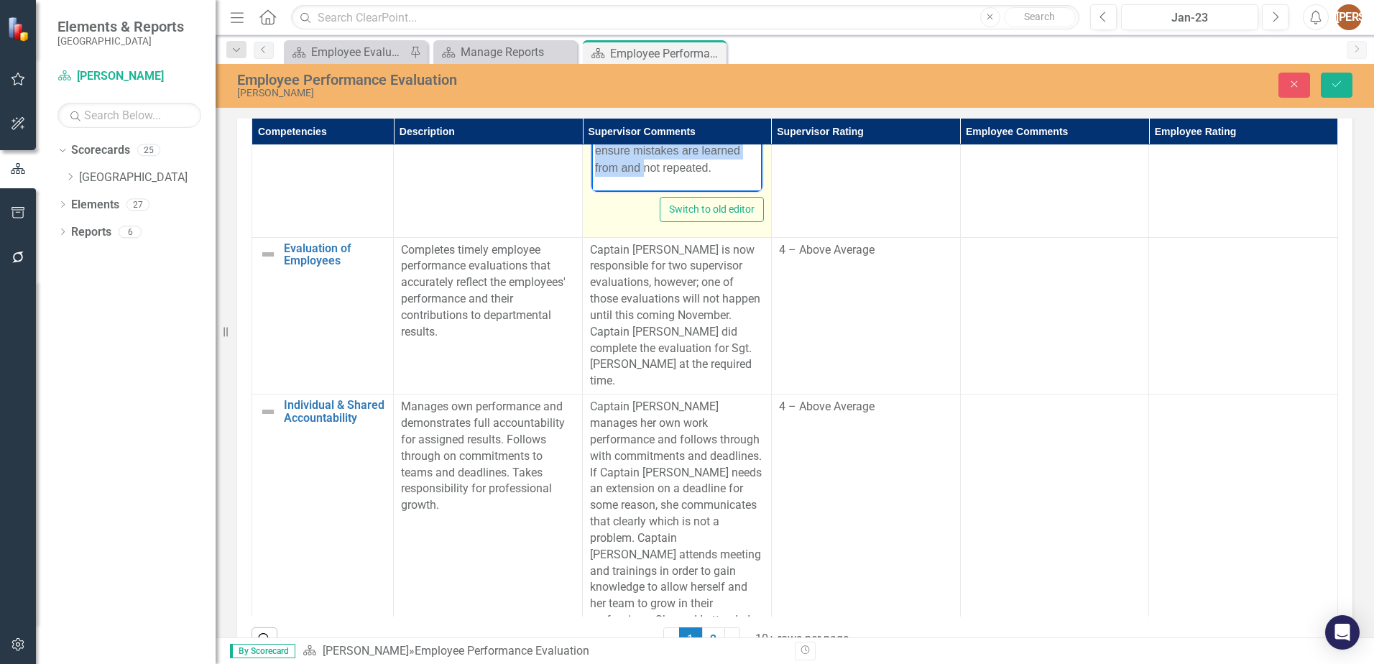
drag, startPoint x: 1176, startPoint y: 446, endPoint x: 690, endPoint y: 170, distance: 558.8
click at [690, 170] on p "This year, Captain [PERSON_NAME] has improved on delegating responsibilities to…" at bounding box center [677, 30] width 164 height 293
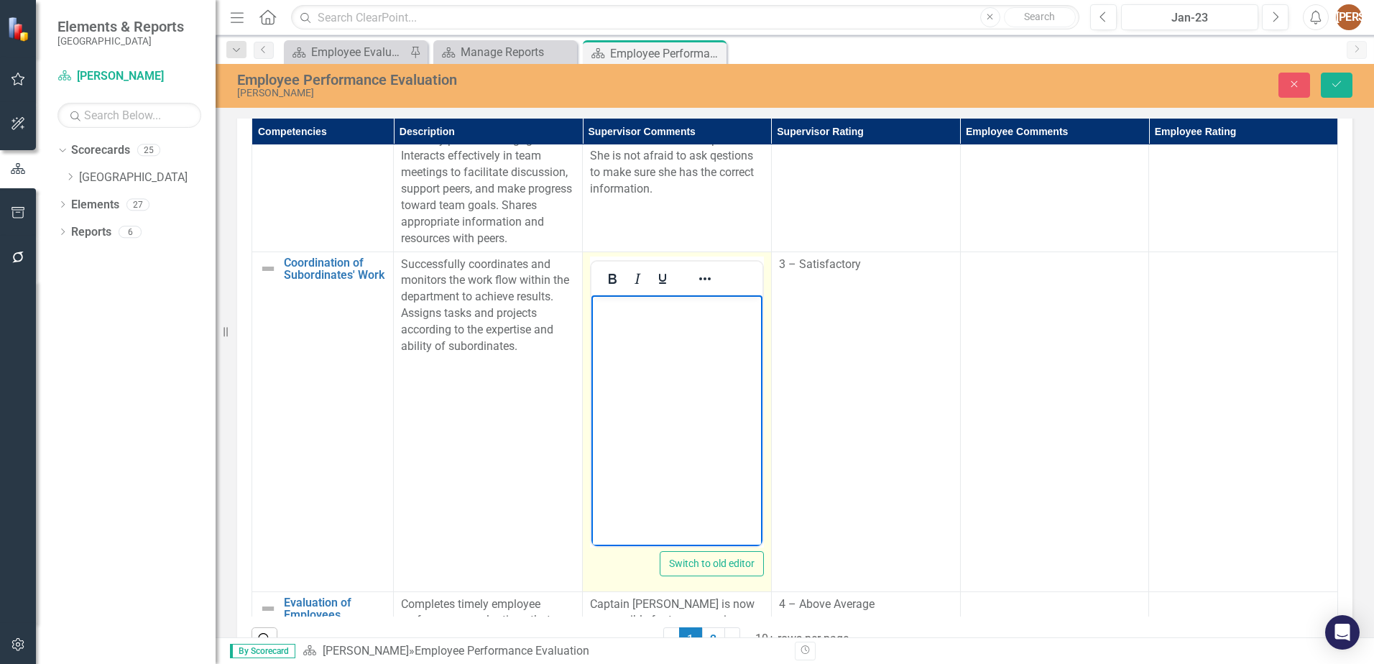
scroll to position [798, 0]
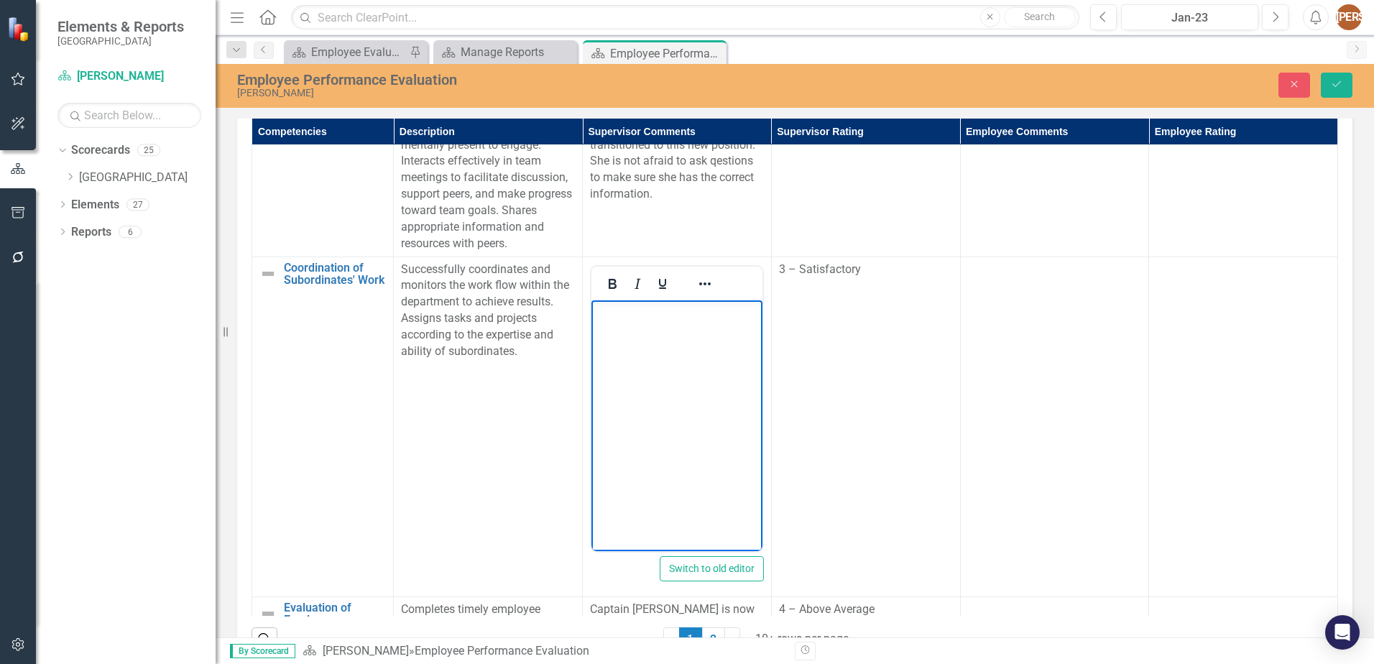
click at [615, 332] on body "Rich Text Area. Press ALT-0 for help." at bounding box center [677, 408] width 171 height 216
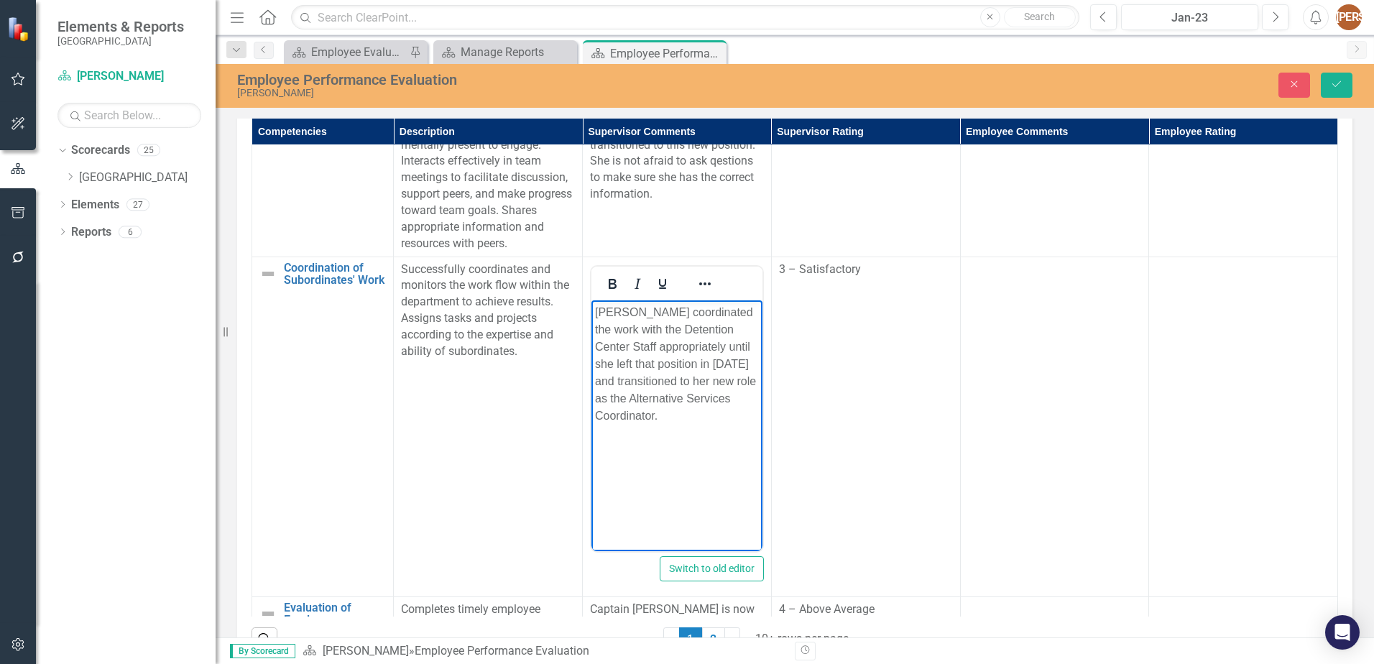
click at [615, 332] on p "[PERSON_NAME] coordinated the work with the Detention Center Staff appropriatel…" at bounding box center [677, 363] width 164 height 121
click at [674, 413] on p "[PERSON_NAME] coordinated the work of the Detention Center Staff appropriately …" at bounding box center [677, 363] width 164 height 121
click at [649, 449] on p "[PERSON_NAME] coordinated the work of the Detention Center Staff appropriately …" at bounding box center [677, 389] width 164 height 172
click at [645, 497] on body "[PERSON_NAME] coordinated the work of the Detention Center Staff appropriately …" at bounding box center [677, 408] width 171 height 216
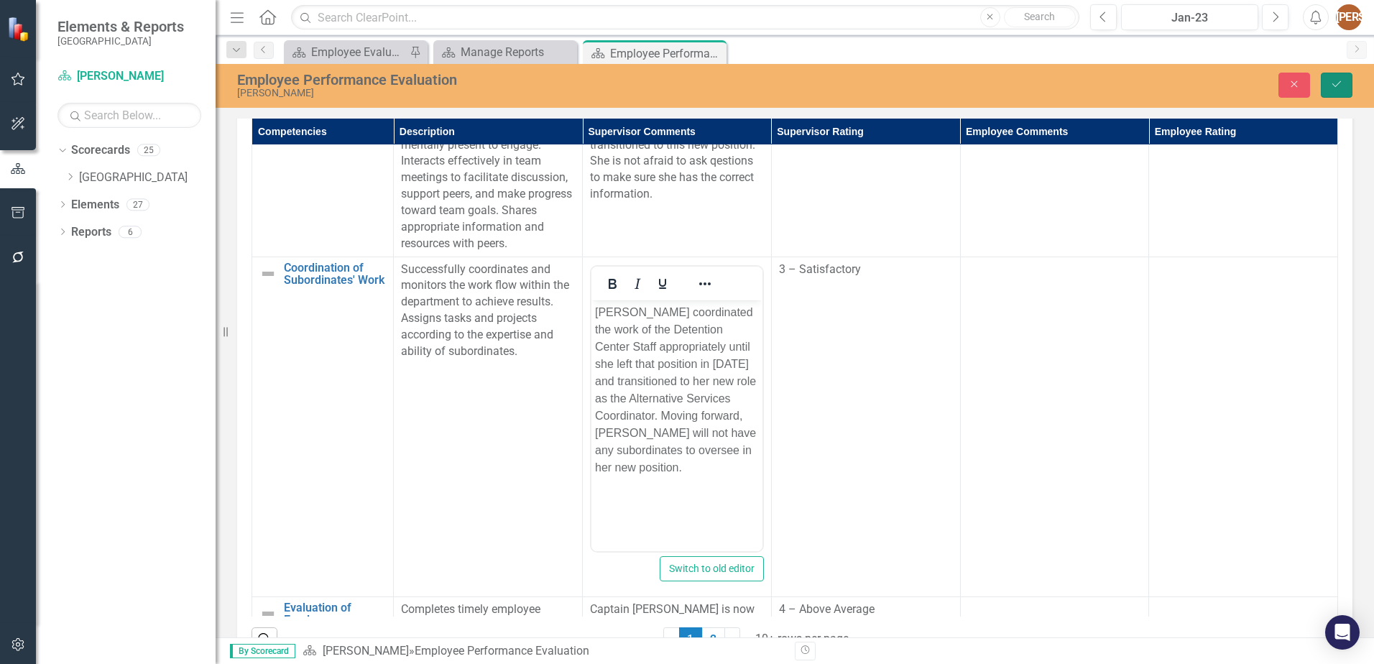
click at [1343, 74] on button "Save" at bounding box center [1337, 85] width 32 height 25
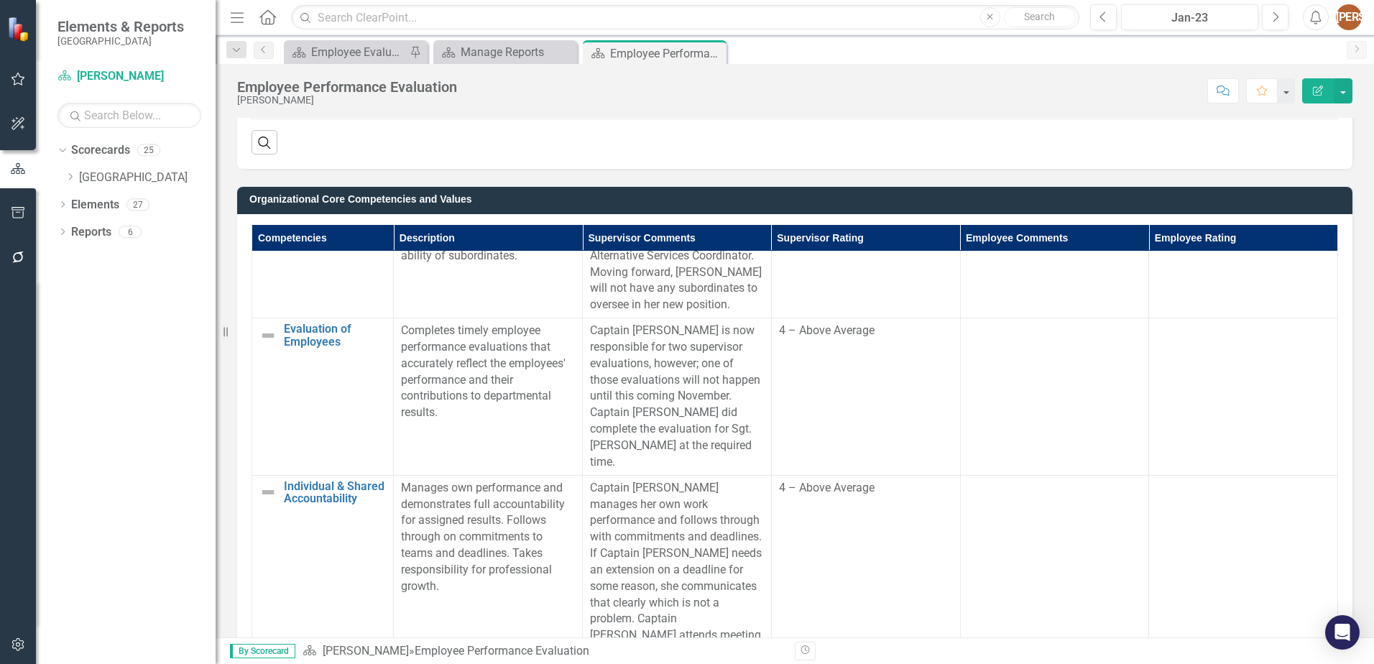
scroll to position [1006, 0]
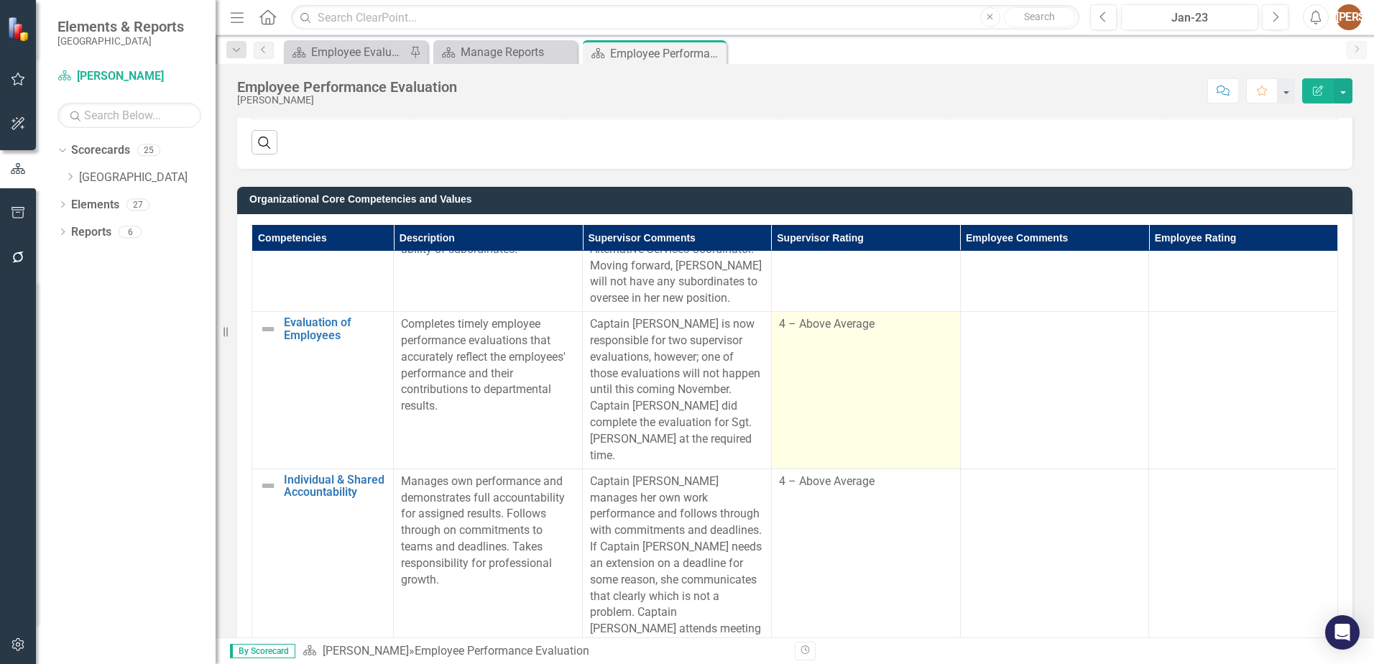
click at [798, 331] on span "4 – Above Average" at bounding box center [827, 324] width 96 height 14
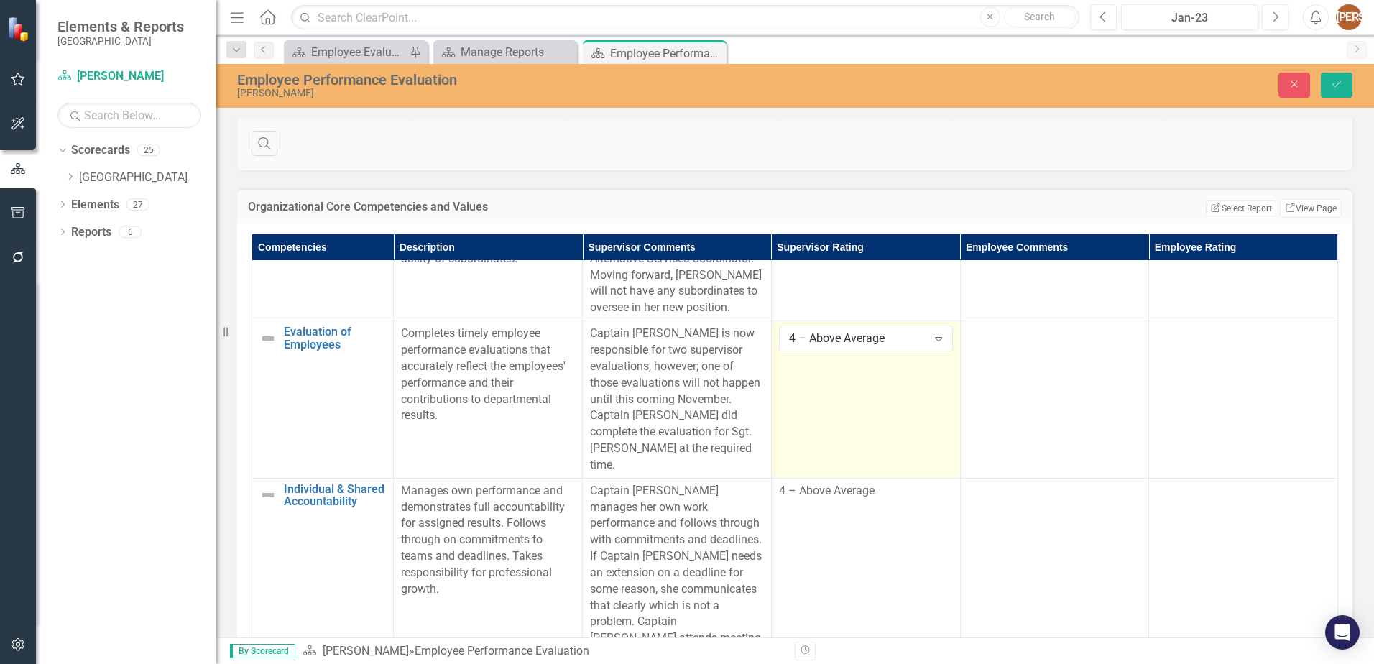
click at [854, 354] on td "4 – Above Average Expand" at bounding box center [865, 399] width 189 height 157
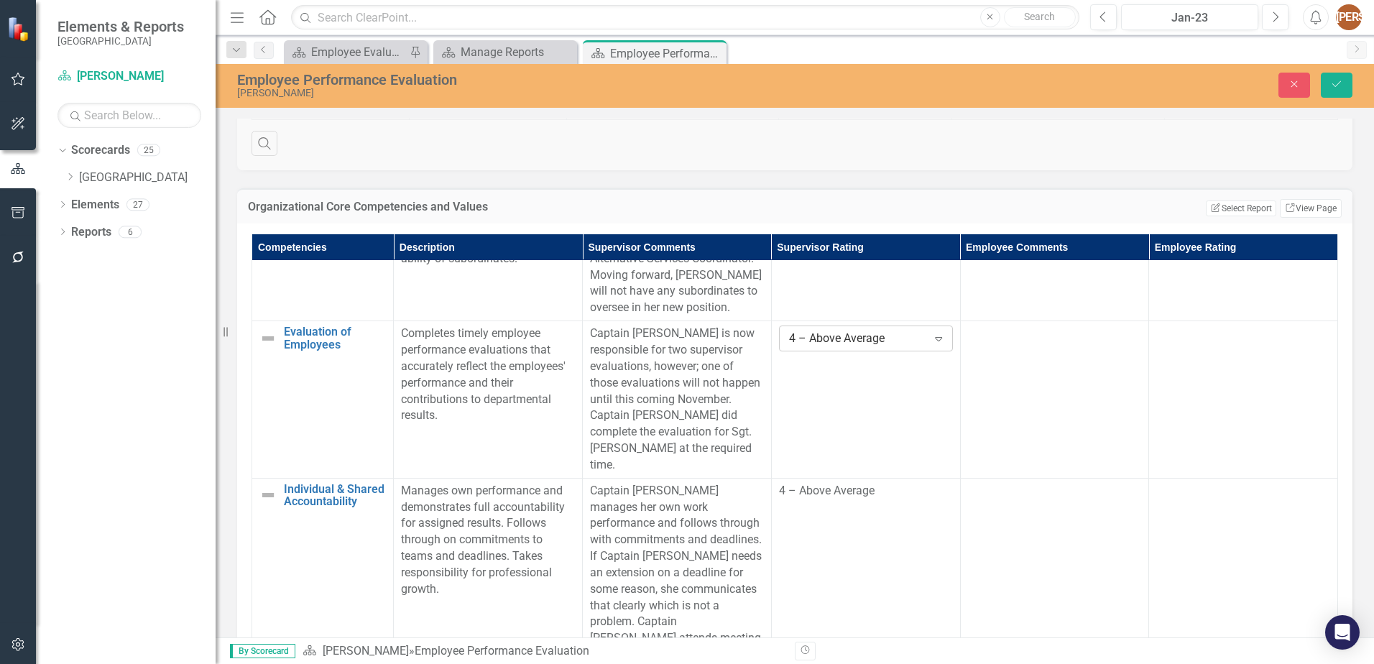
click at [865, 347] on div "4 – Above Average" at bounding box center [858, 339] width 138 height 17
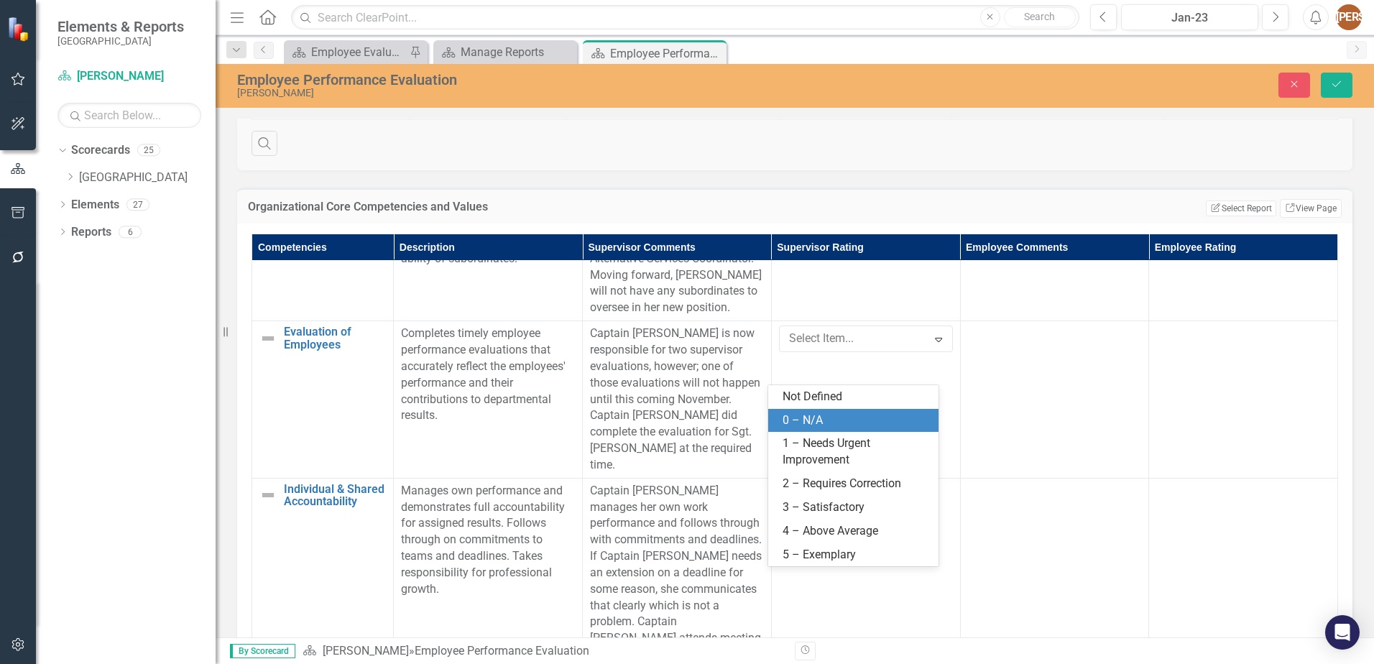
click at [822, 427] on div "0 – N/A" at bounding box center [856, 421] width 147 height 17
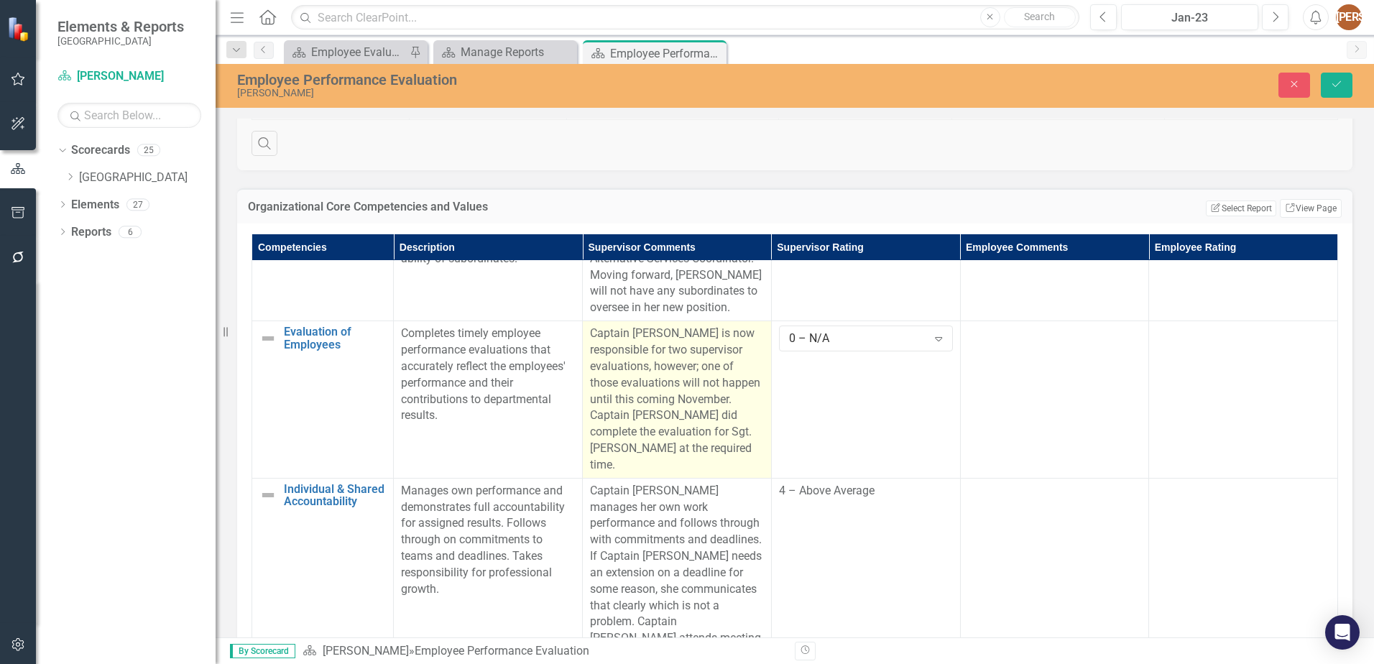
click at [590, 364] on p "Captain [PERSON_NAME] is now responsible for two supervisor evaluations, howeve…" at bounding box center [677, 400] width 174 height 148
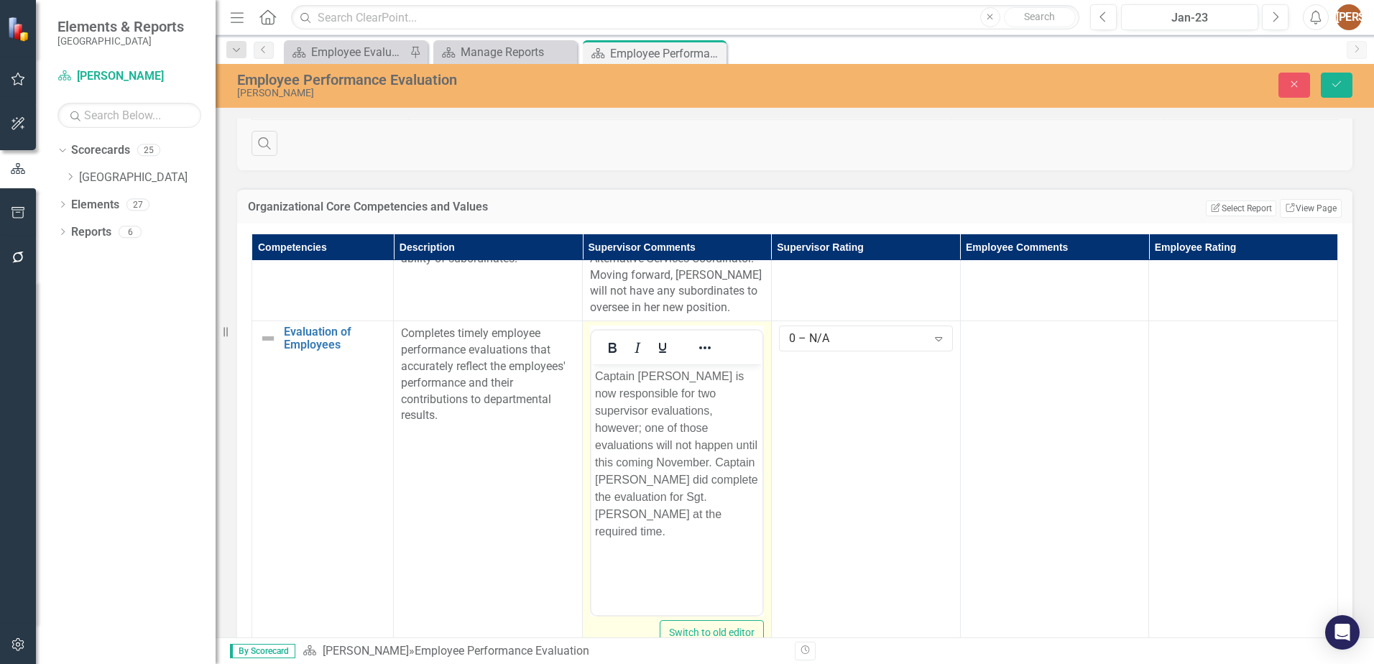
scroll to position [0, 0]
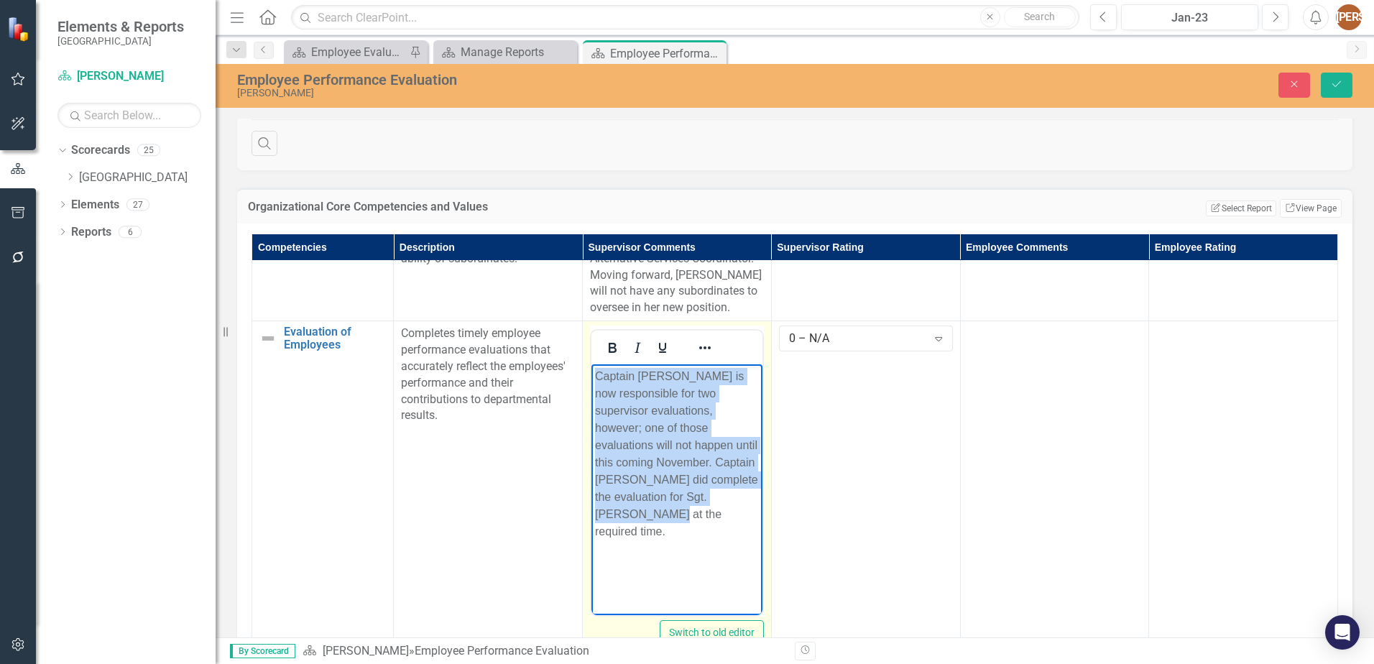
drag, startPoint x: 594, startPoint y: 379, endPoint x: 750, endPoint y: 522, distance: 211.1
click at [750, 522] on body "Captain [PERSON_NAME] is now responsible for two supervisor evaluations, howeve…" at bounding box center [677, 472] width 171 height 216
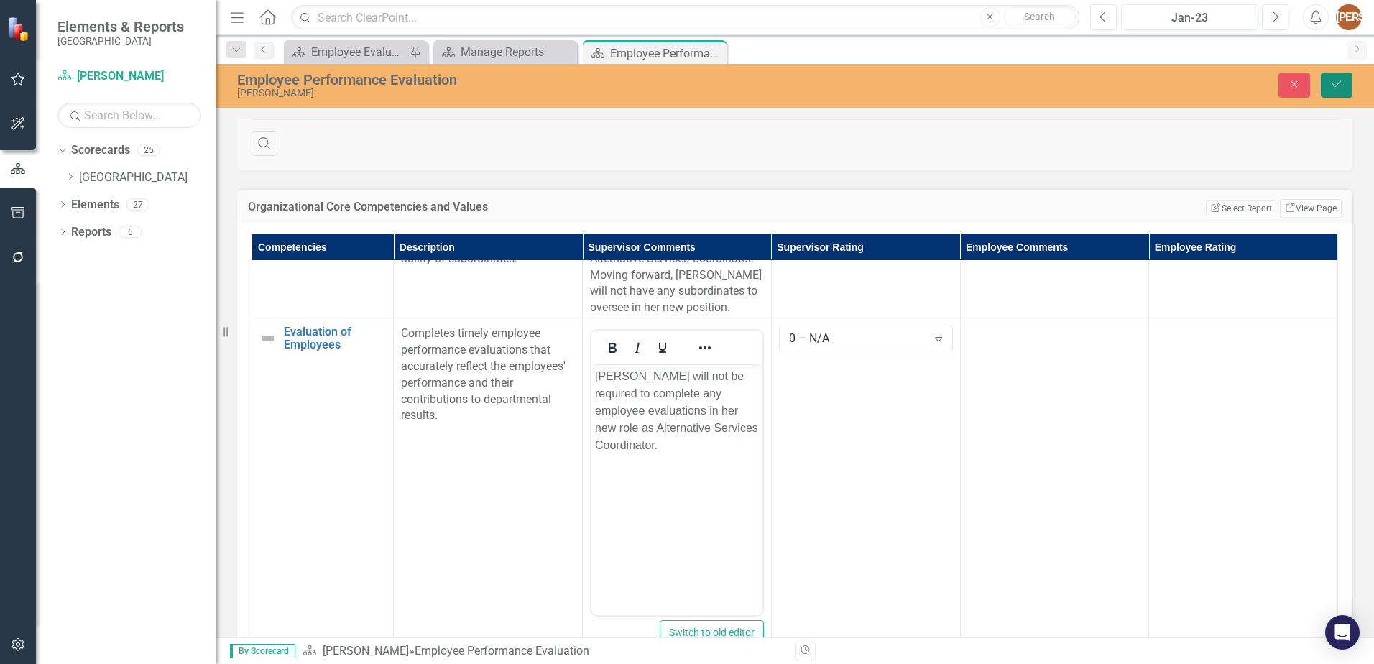
click at [1335, 85] on icon "Save" at bounding box center [1336, 84] width 13 height 10
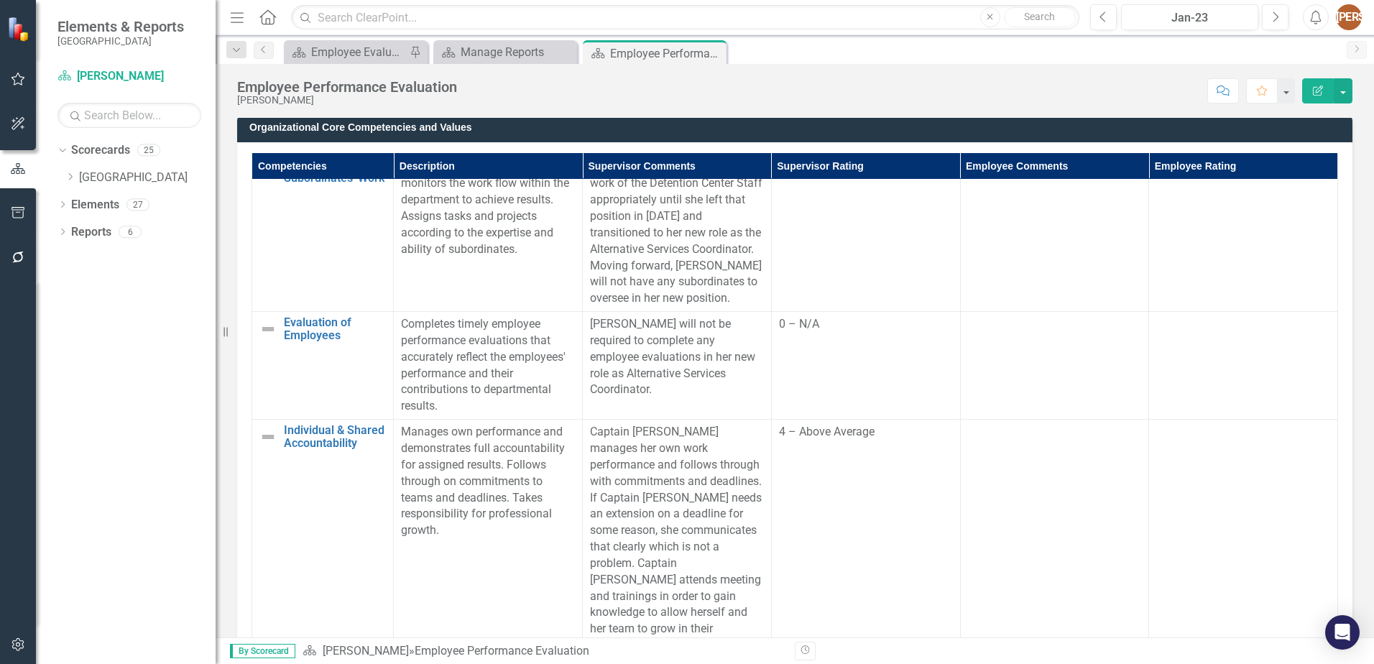
scroll to position [1006, 0]
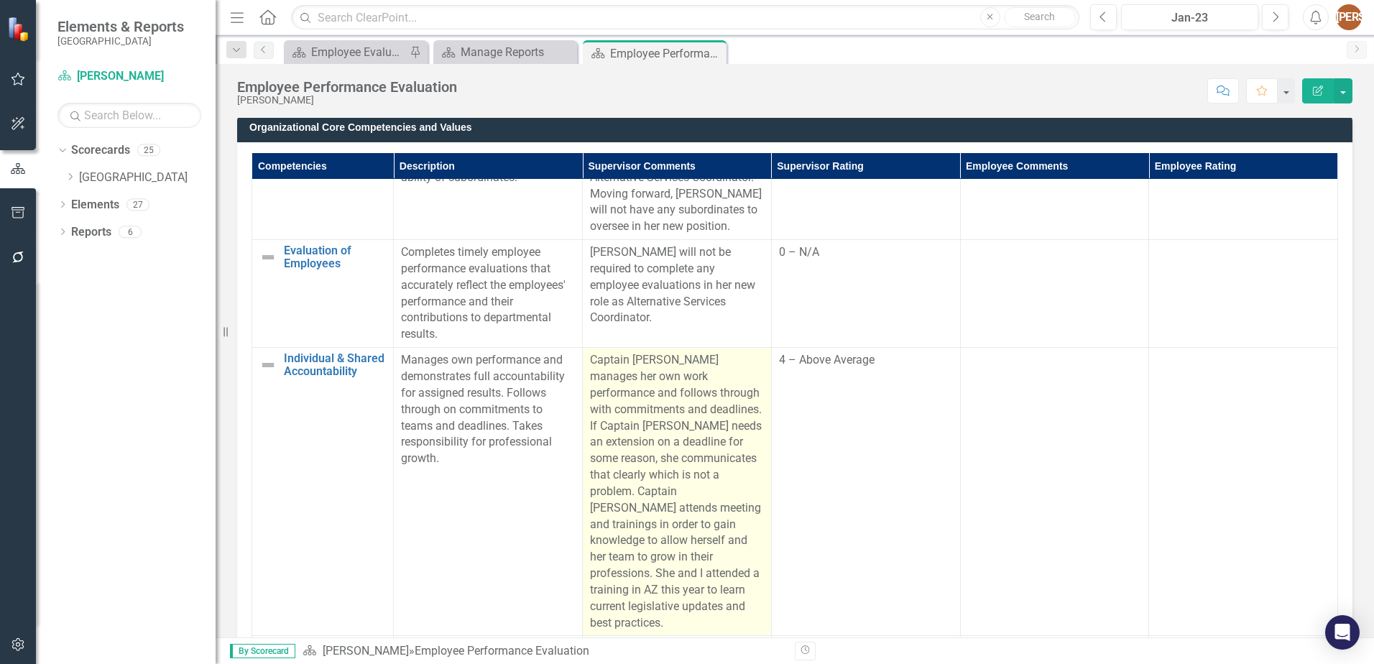
click at [611, 394] on p "Captain [PERSON_NAME] manages her own work performance and follows through with…" at bounding box center [677, 491] width 174 height 279
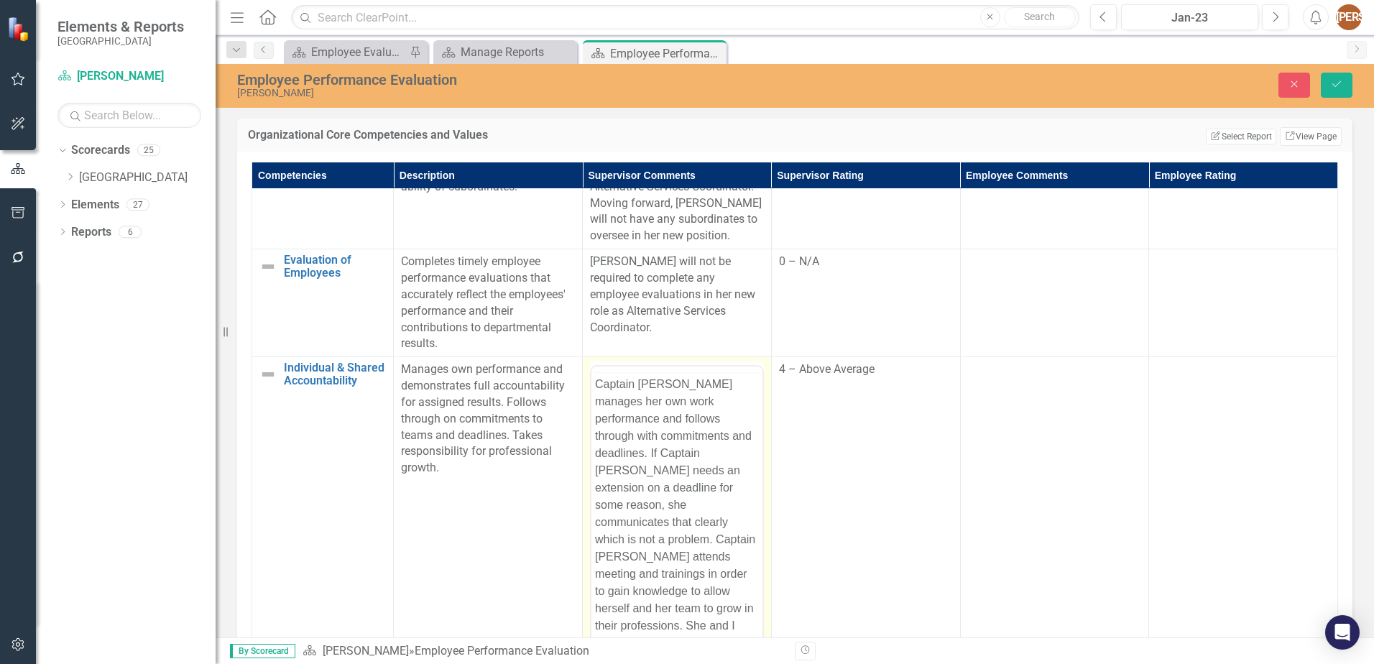
scroll to position [0, 0]
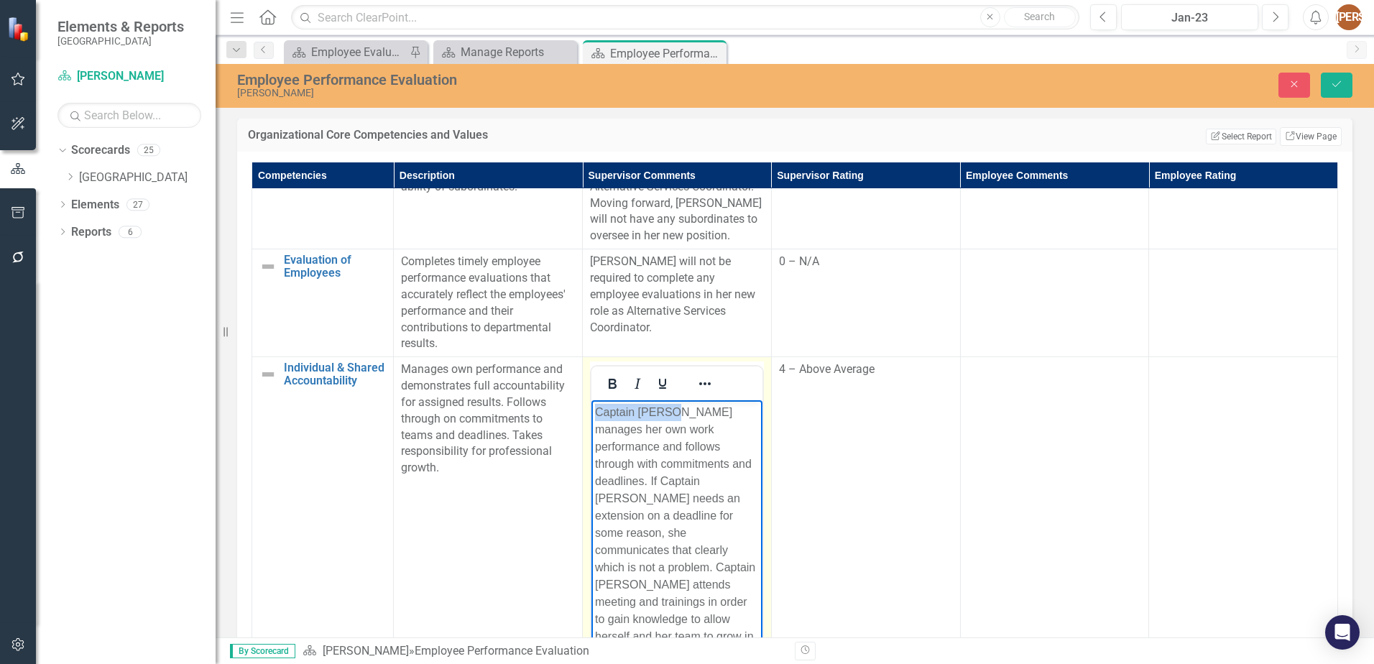
drag, startPoint x: 597, startPoint y: 409, endPoint x: 671, endPoint y: 411, distance: 74.1
click at [671, 411] on p "Captain [PERSON_NAME] manages her own work performance and follows through with…" at bounding box center [677, 559] width 164 height 310
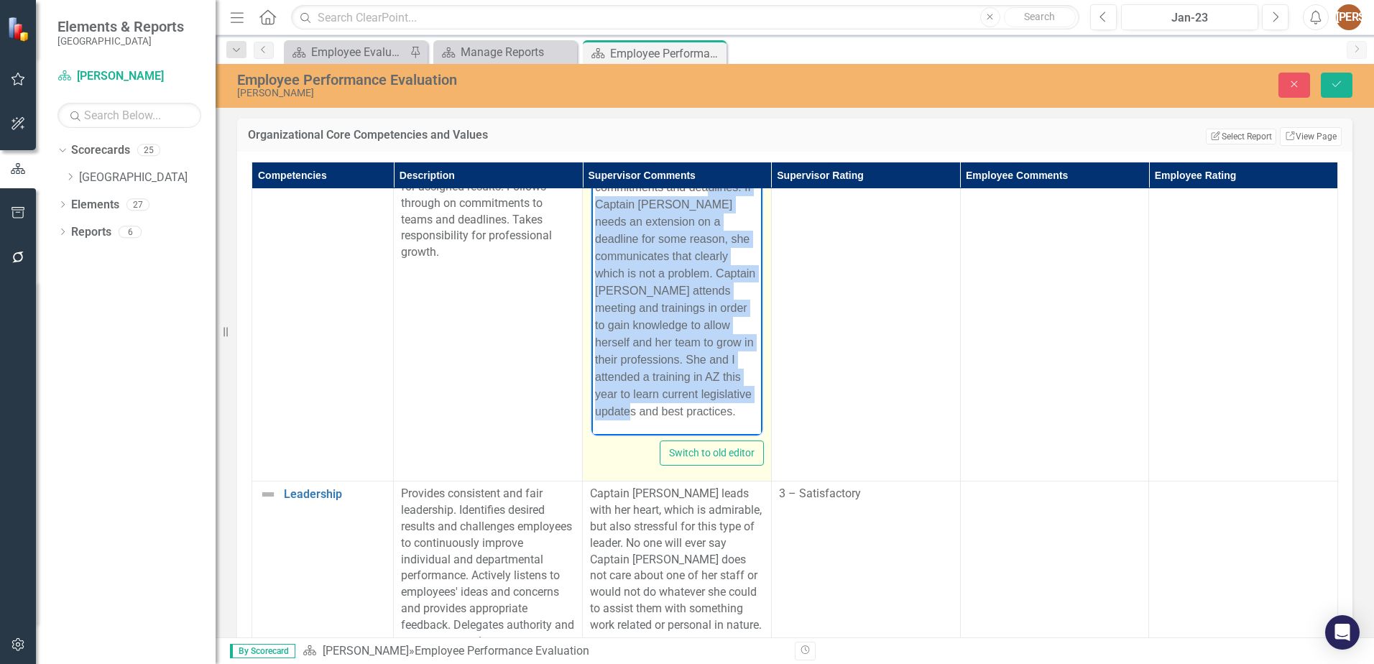
scroll to position [78, 0]
drag, startPoint x: 596, startPoint y: 266, endPoint x: 721, endPoint y: 424, distance: 201.6
click at [721, 424] on body "[PERSON_NAME] manages her own work performance and follows through with commitm…" at bounding box center [677, 280] width 171 height 312
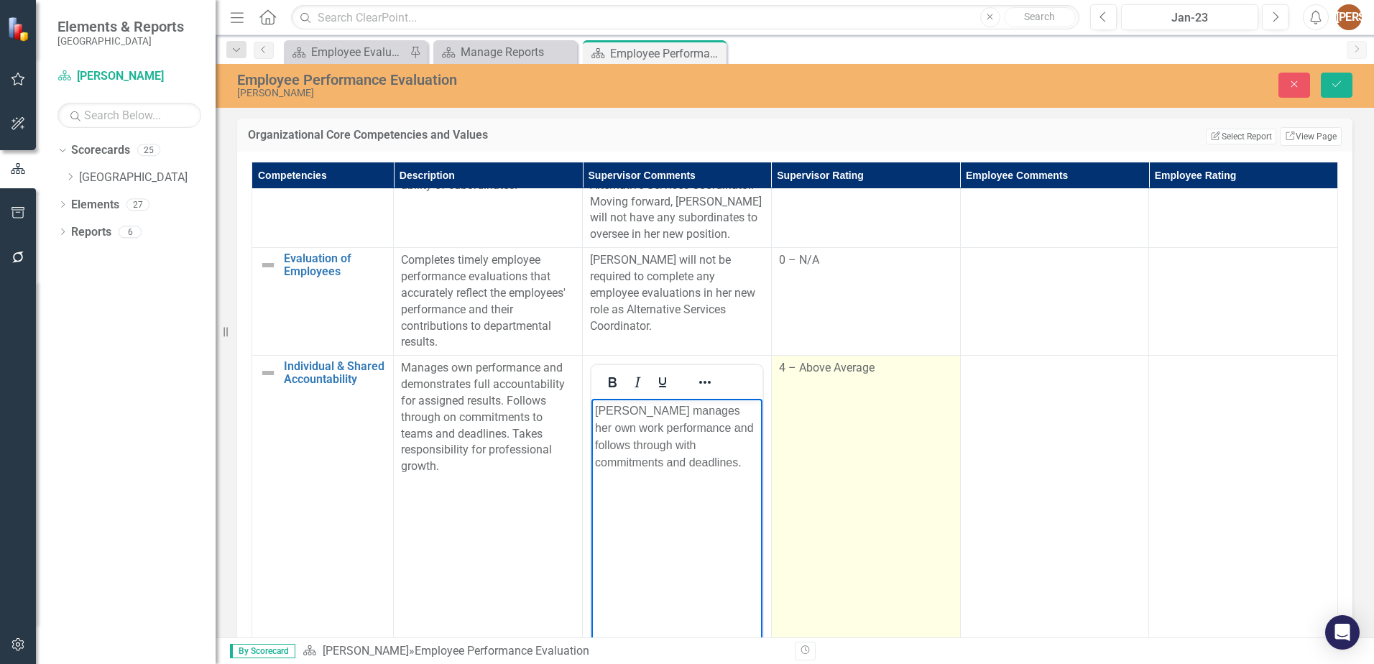
scroll to position [1006, 0]
click at [858, 425] on td "4 – Above Average" at bounding box center [865, 527] width 189 height 340
click at [856, 425] on td "4 – Above Average" at bounding box center [865, 527] width 189 height 340
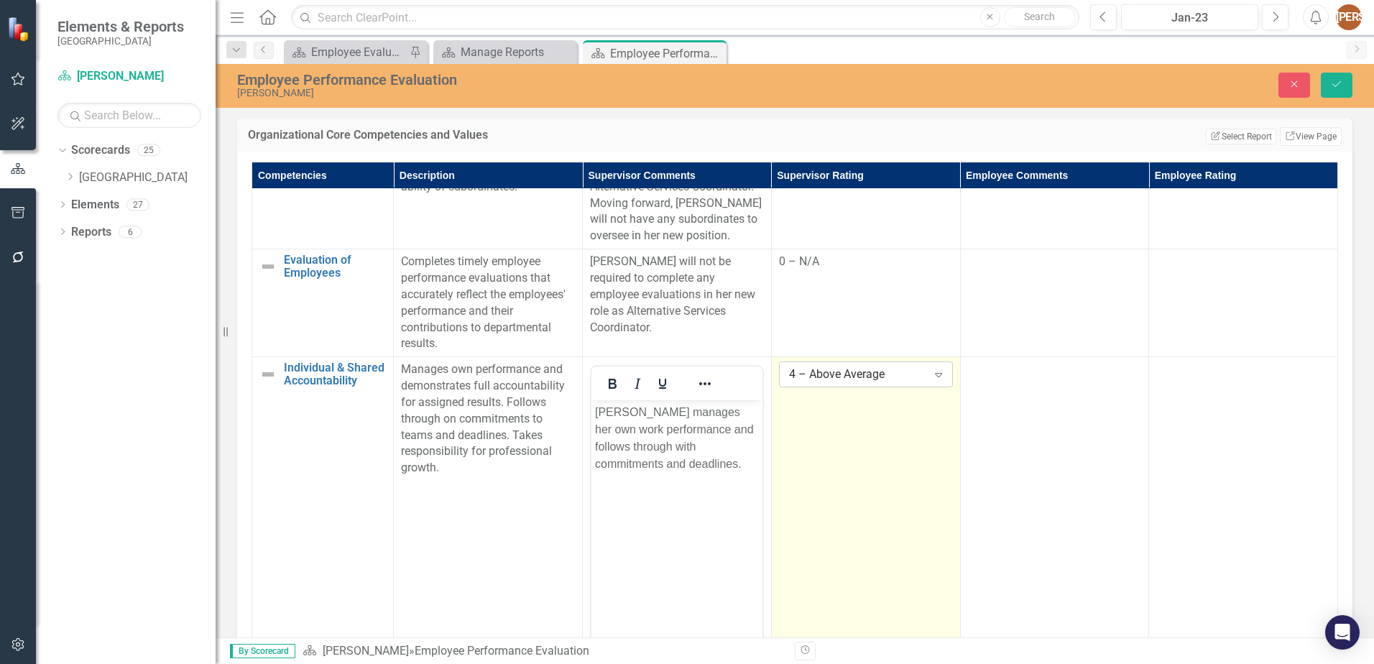
click at [868, 383] on div "4 – Above Average" at bounding box center [858, 375] width 138 height 17
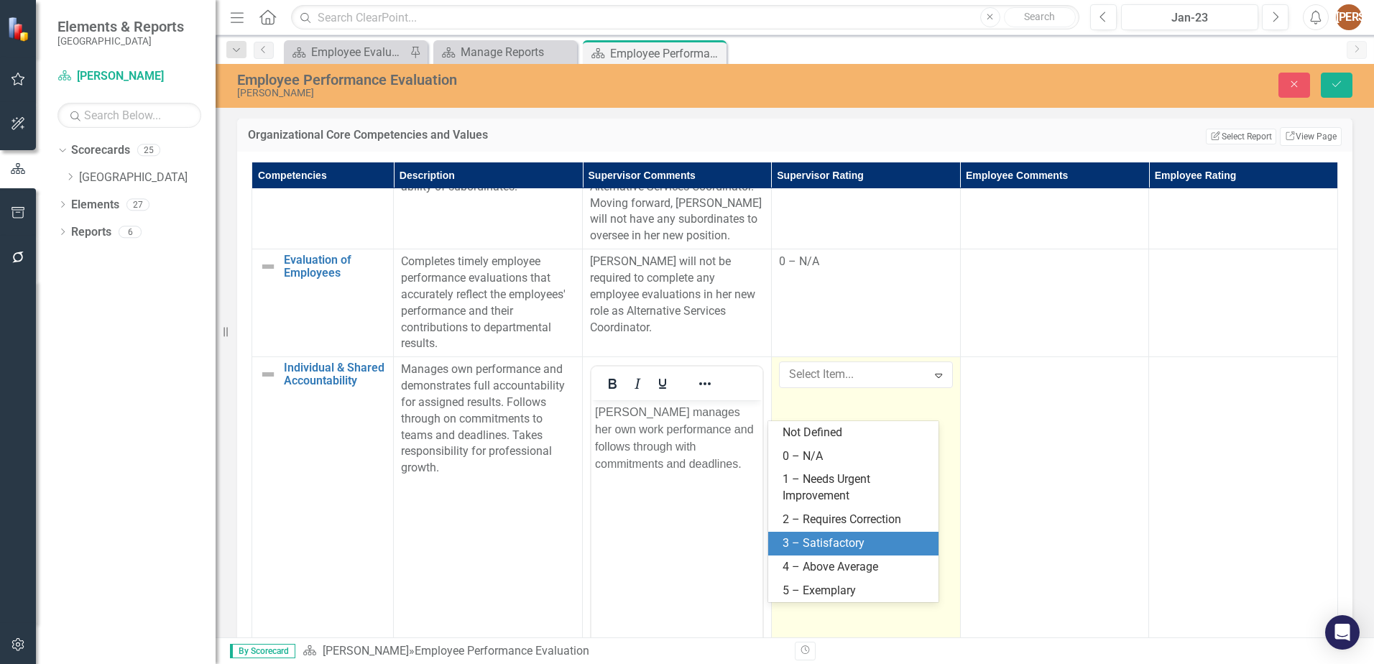
click at [836, 538] on div "3 – Satisfactory" at bounding box center [856, 543] width 147 height 17
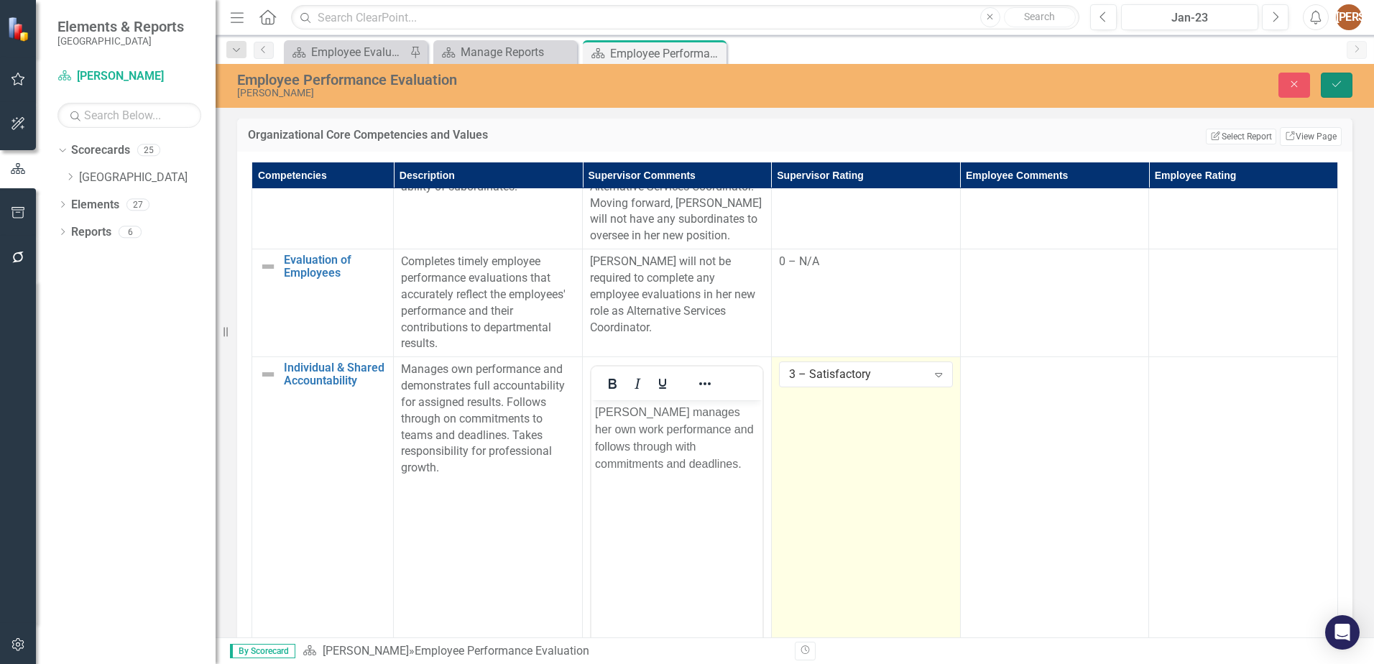
click at [1330, 86] on button "Save" at bounding box center [1337, 85] width 32 height 25
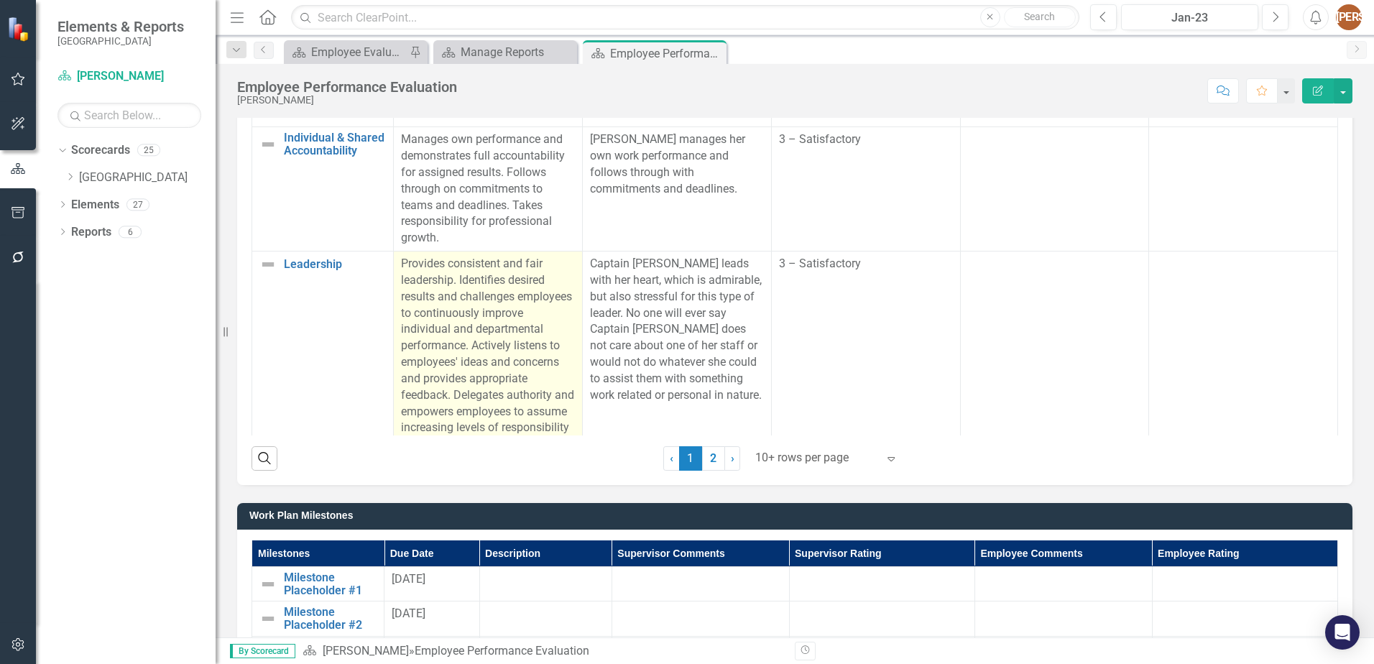
scroll to position [1083, 0]
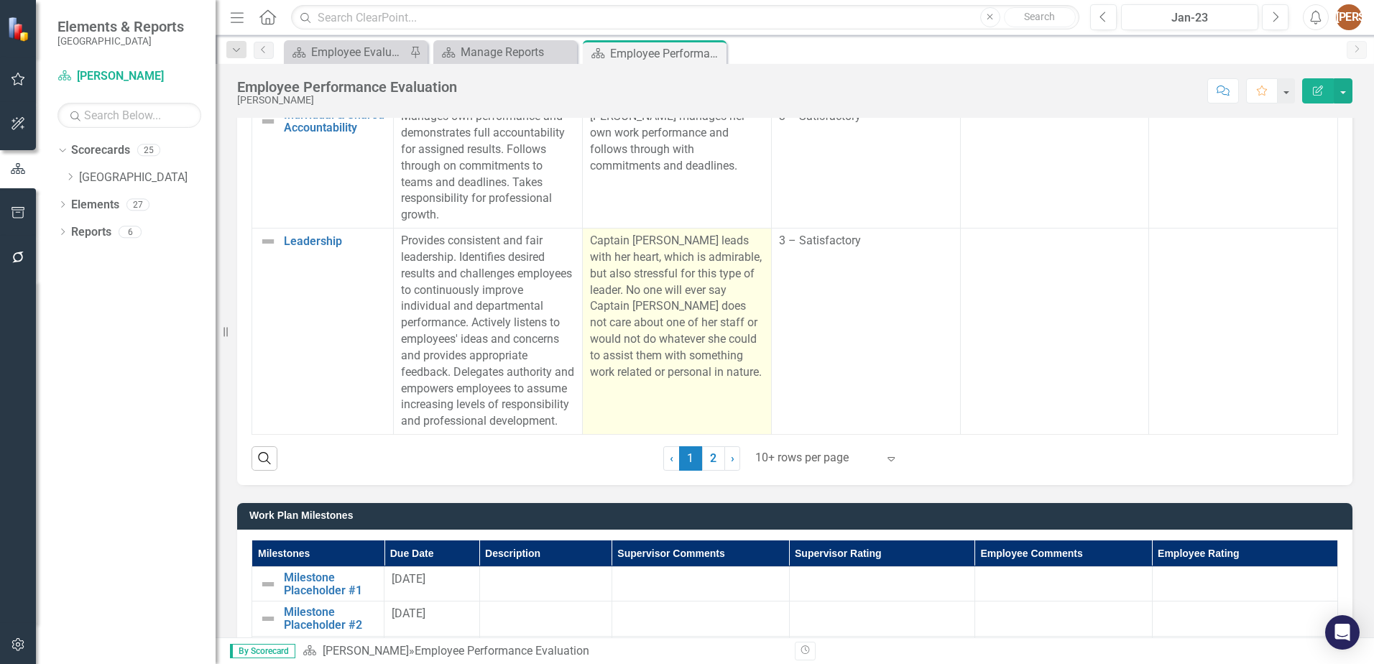
click at [609, 233] on p "Captain [PERSON_NAME] leads with her heart, which is admirable, but also stress…" at bounding box center [677, 307] width 174 height 148
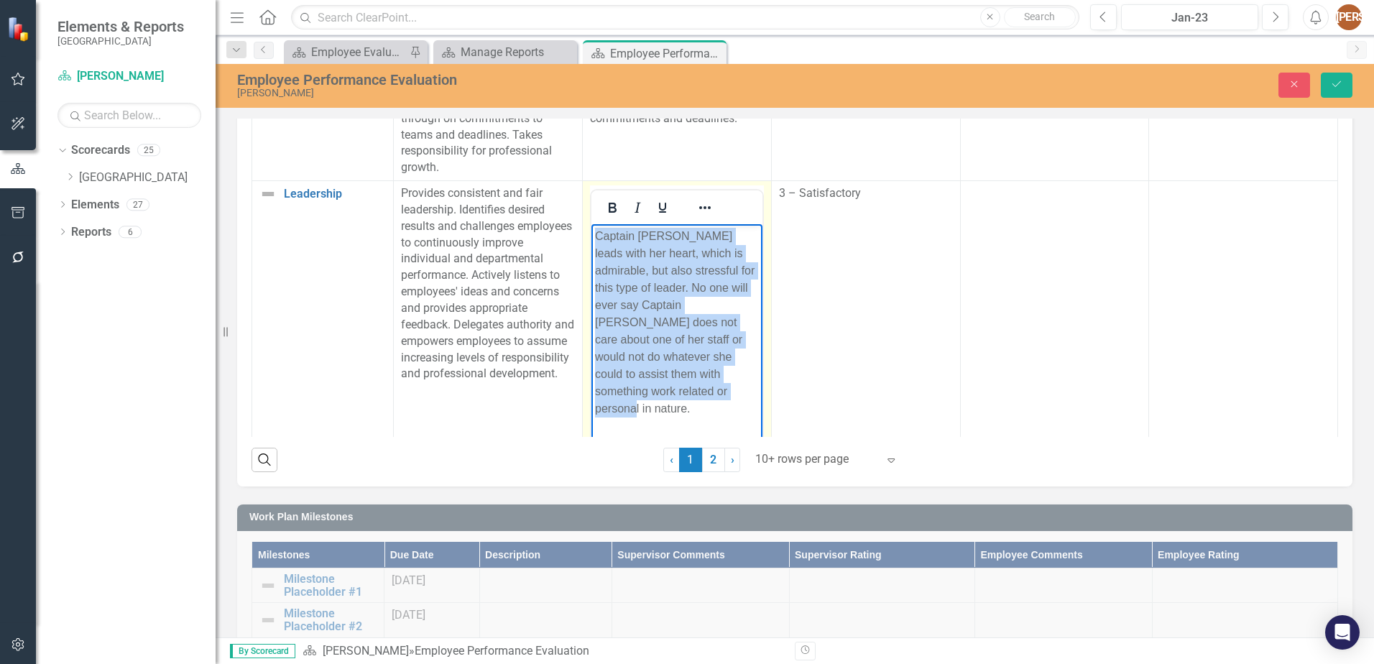
scroll to position [1200, 0]
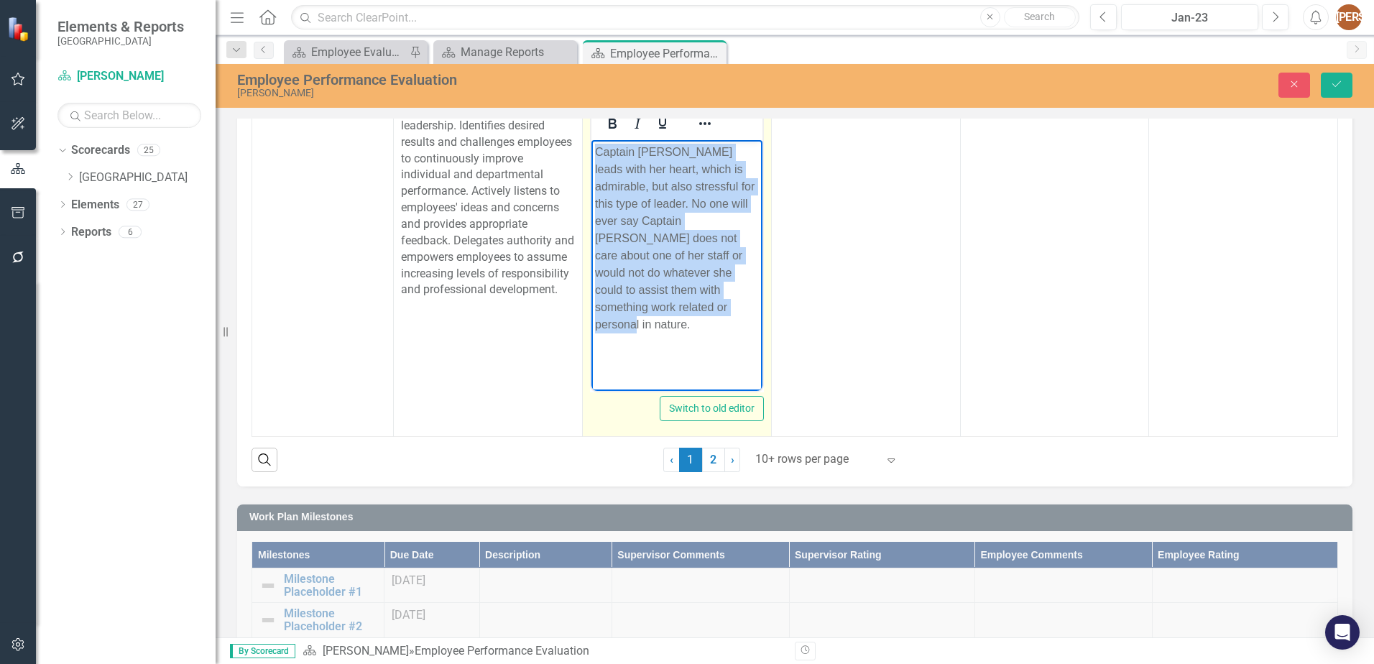
drag, startPoint x: 592, startPoint y: 152, endPoint x: 1271, endPoint y: 597, distance: 812.5
click at [686, 356] on html "Captain [PERSON_NAME] leads with her heart, which is admirable, but also stress…" at bounding box center [677, 248] width 171 height 216
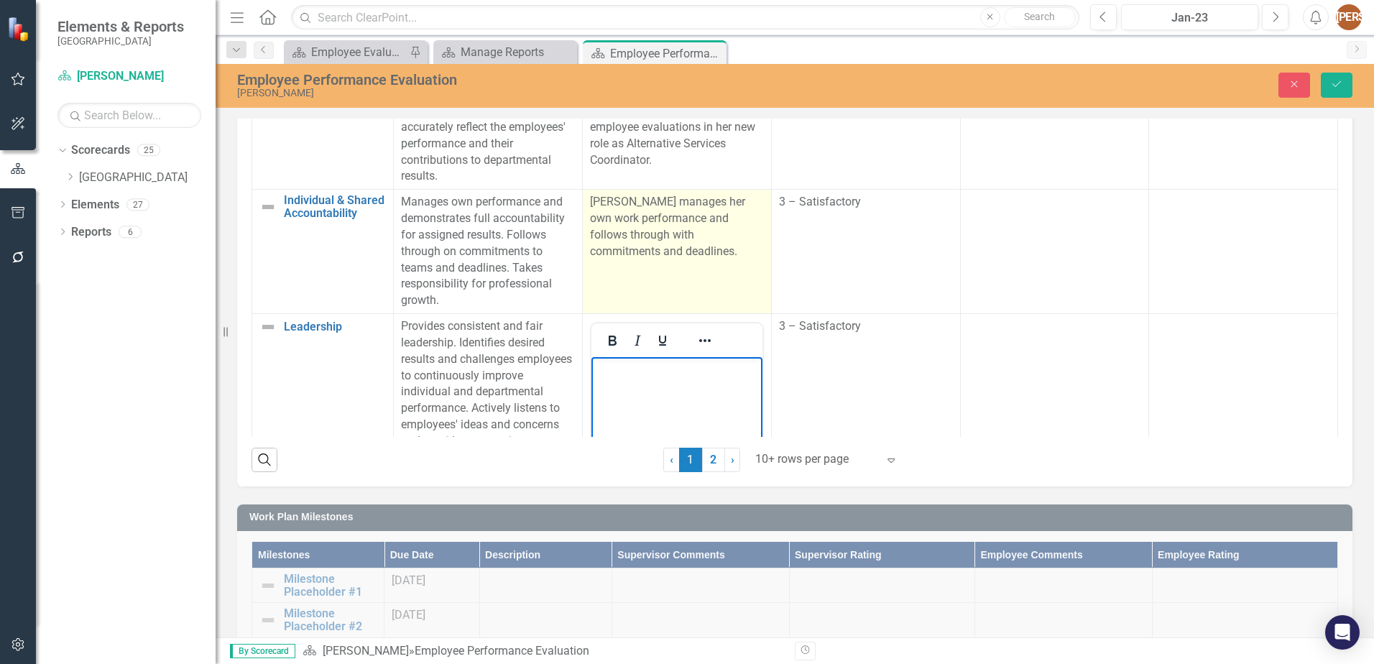
scroll to position [985, 0]
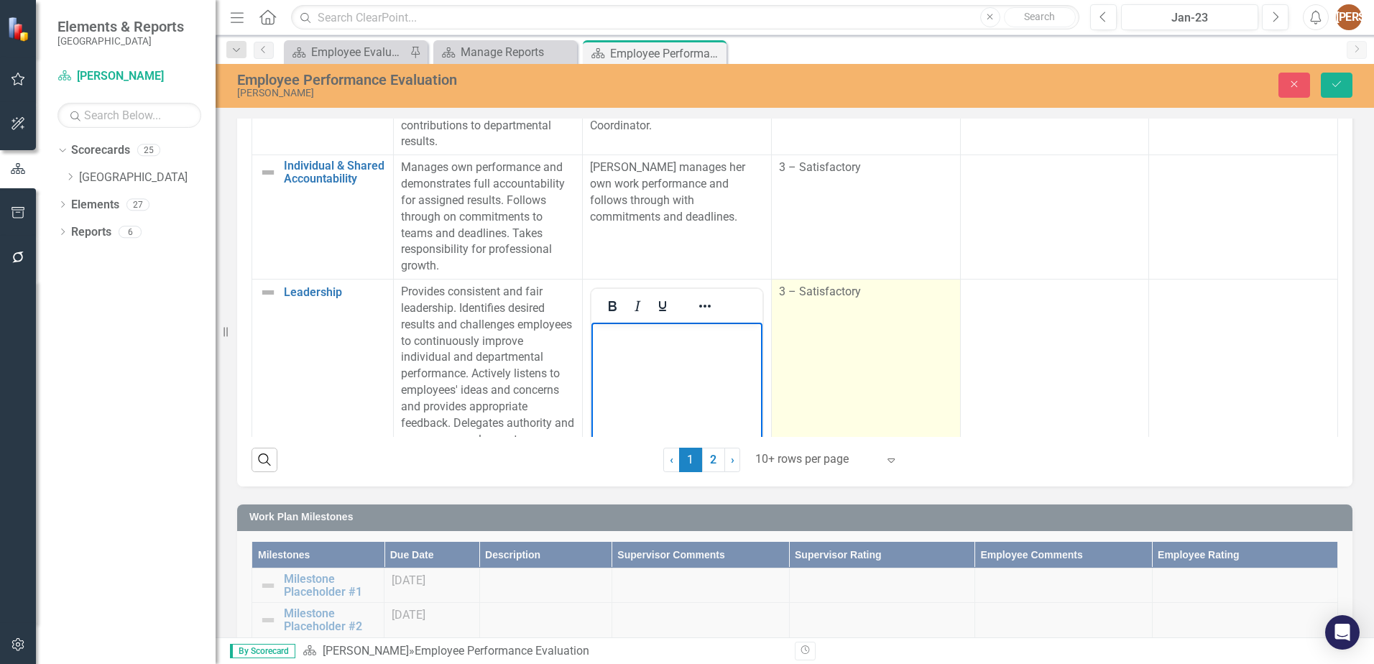
click at [794, 298] on span "3 – Satisfactory" at bounding box center [820, 292] width 82 height 14
click at [799, 298] on span "3 – Satisfactory" at bounding box center [820, 292] width 82 height 14
click at [799, 310] on div "3 – Satisfactory Expand" at bounding box center [866, 297] width 174 height 26
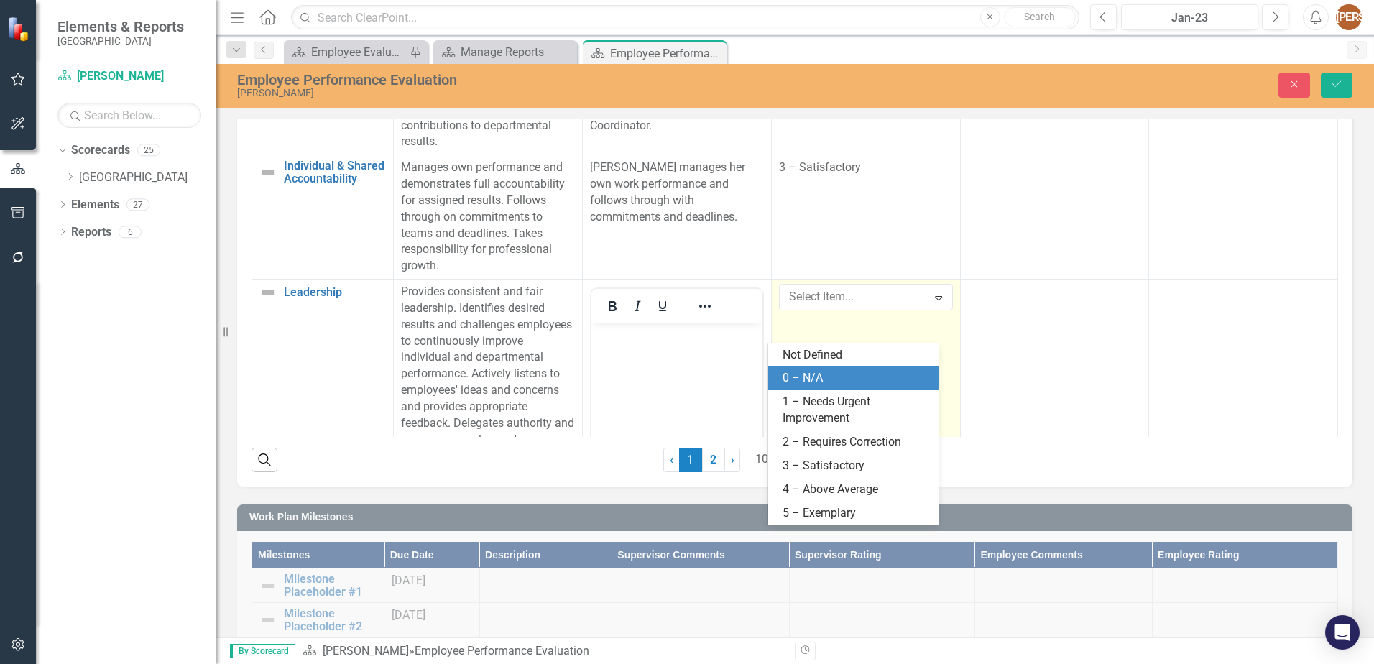
click at [817, 367] on div "0 – N/A" at bounding box center [853, 379] width 170 height 24
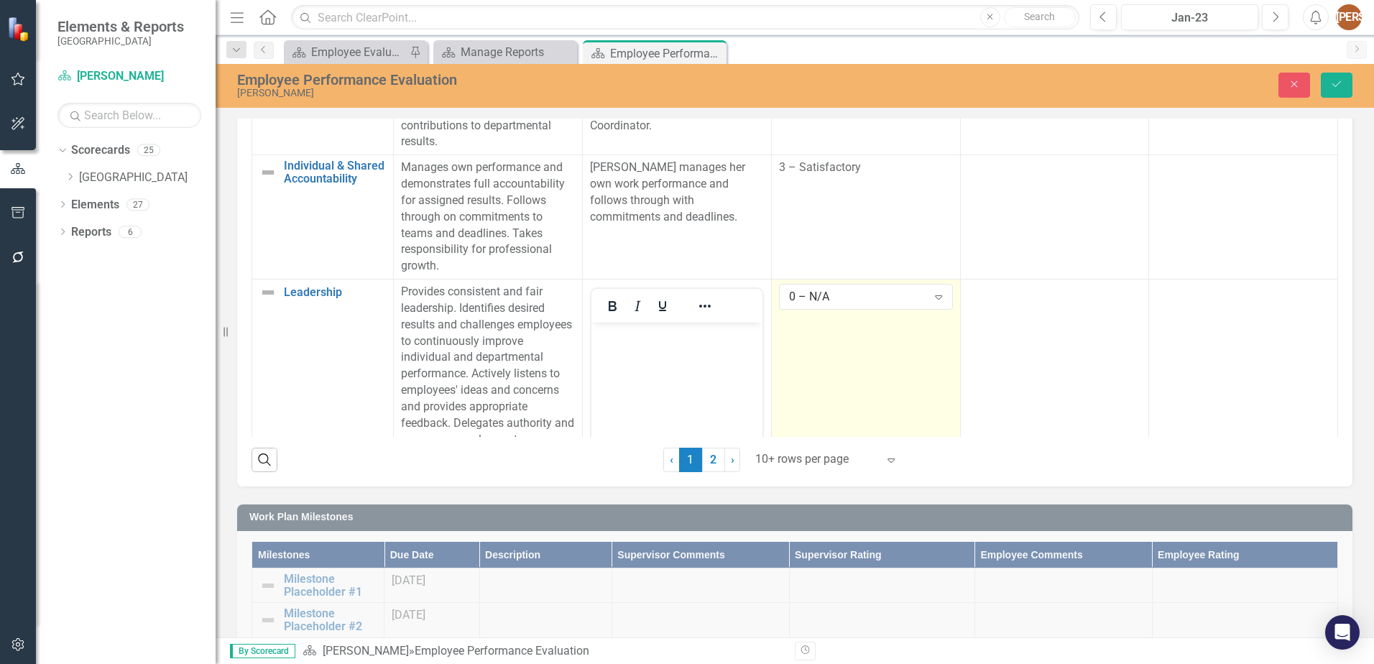
click at [1319, 94] on div "Close Save" at bounding box center [1132, 85] width 461 height 25
click at [1322, 93] on button "Save" at bounding box center [1337, 85] width 32 height 25
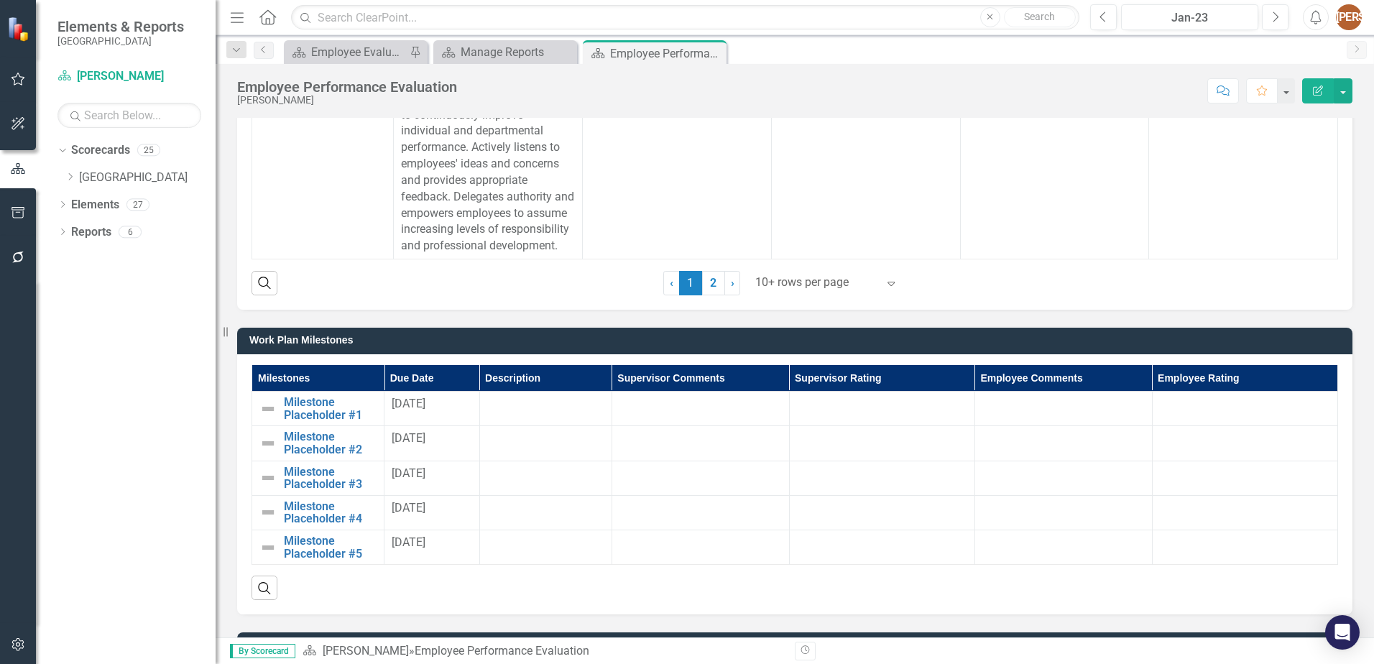
scroll to position [1006, 0]
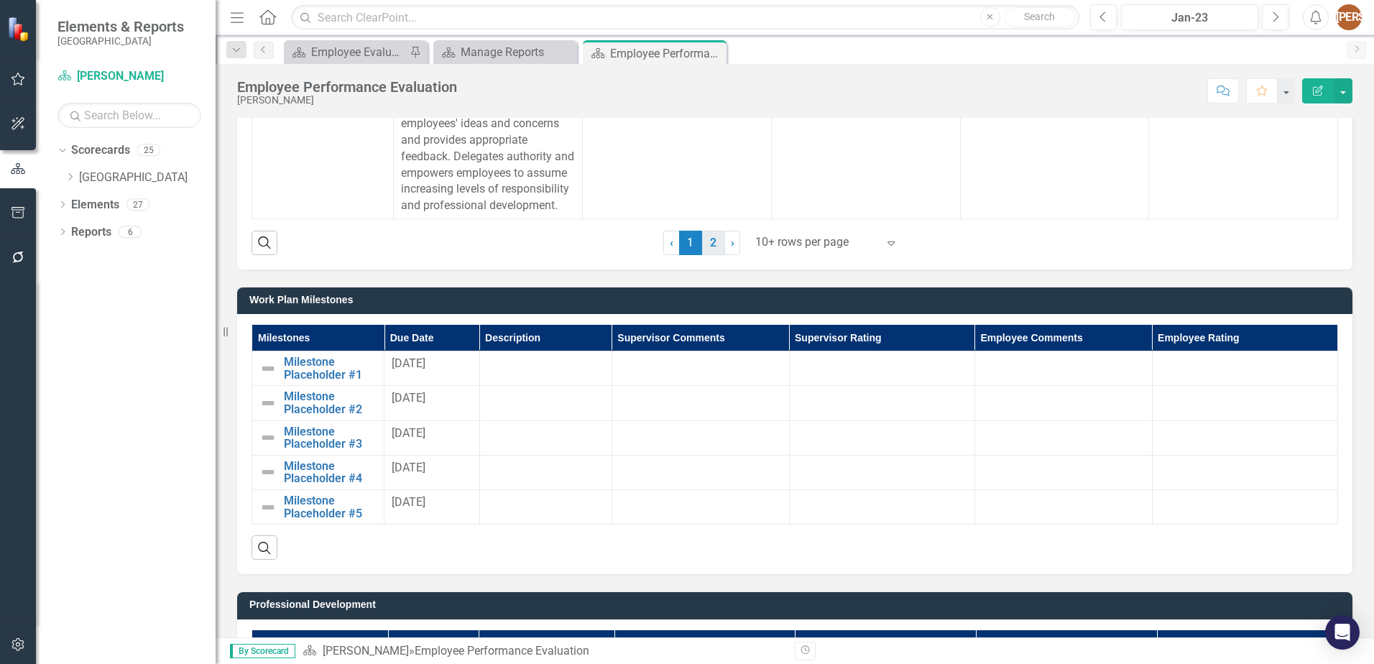
click at [714, 241] on link "2" at bounding box center [713, 243] width 23 height 24
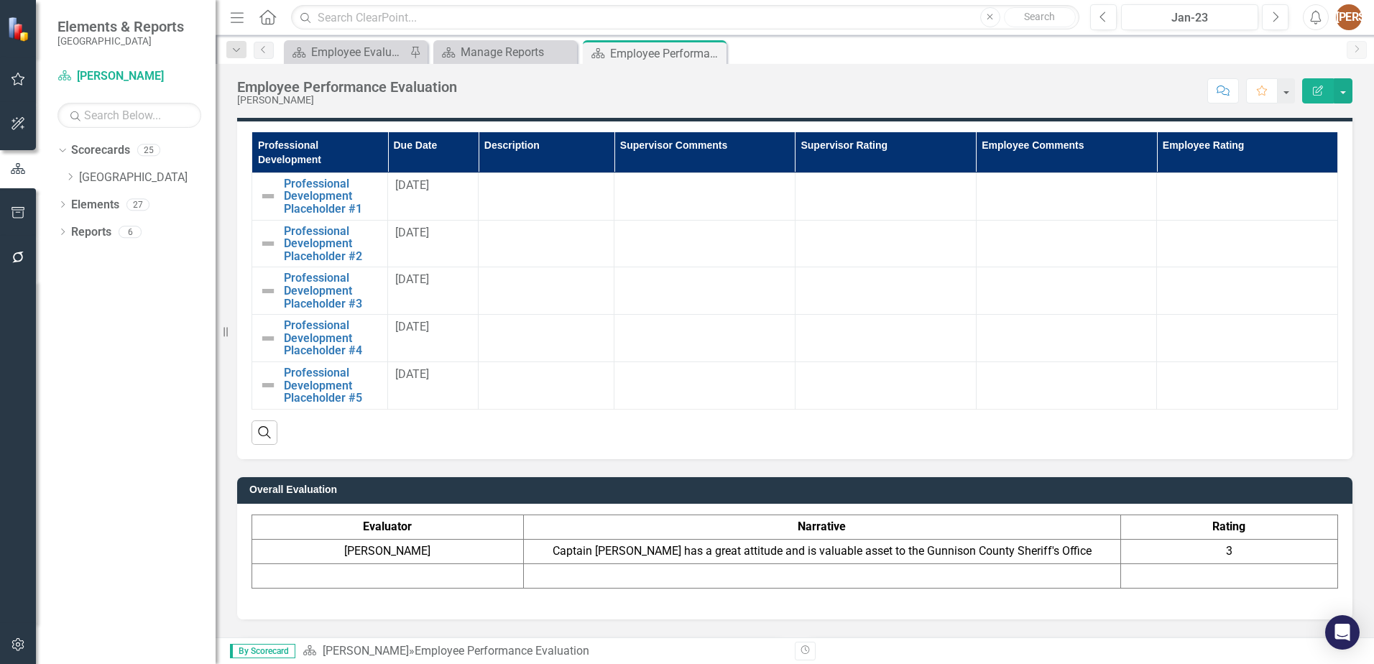
scroll to position [1581, 0]
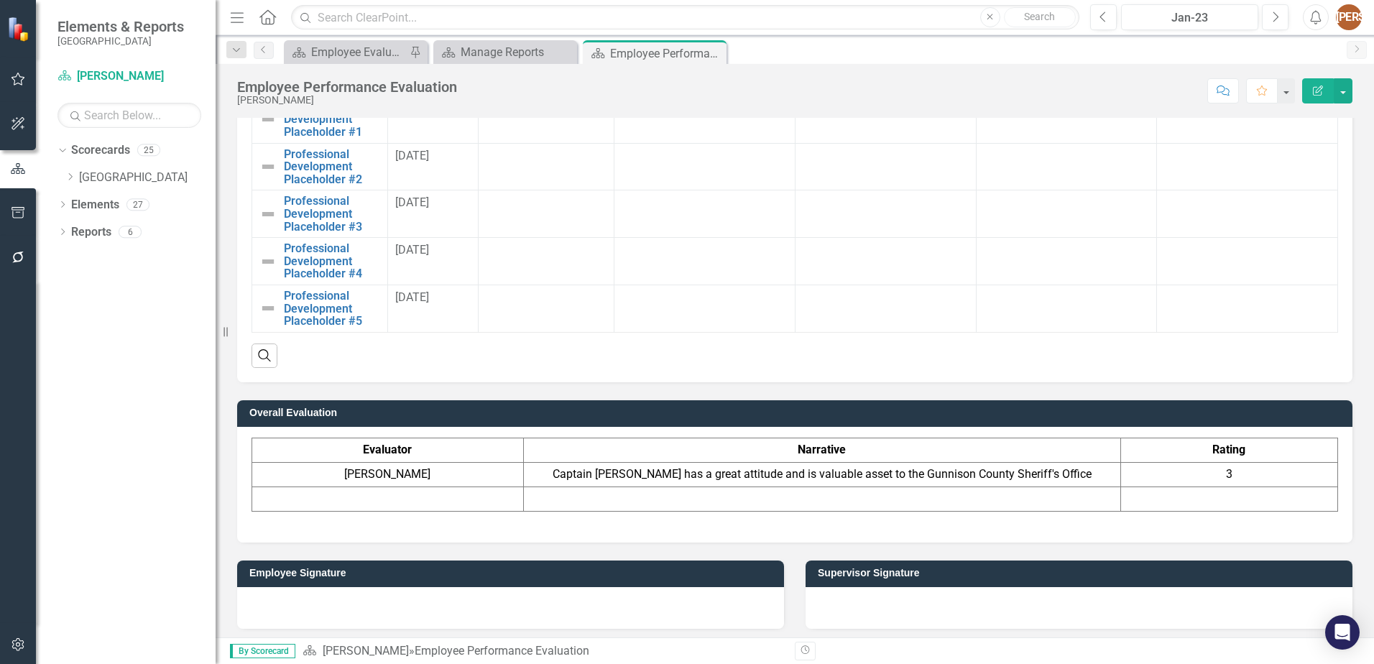
click at [658, 471] on td "Captain [PERSON_NAME] has a great attitude and is valuable asset to the Gunniso…" at bounding box center [821, 475] width 597 height 24
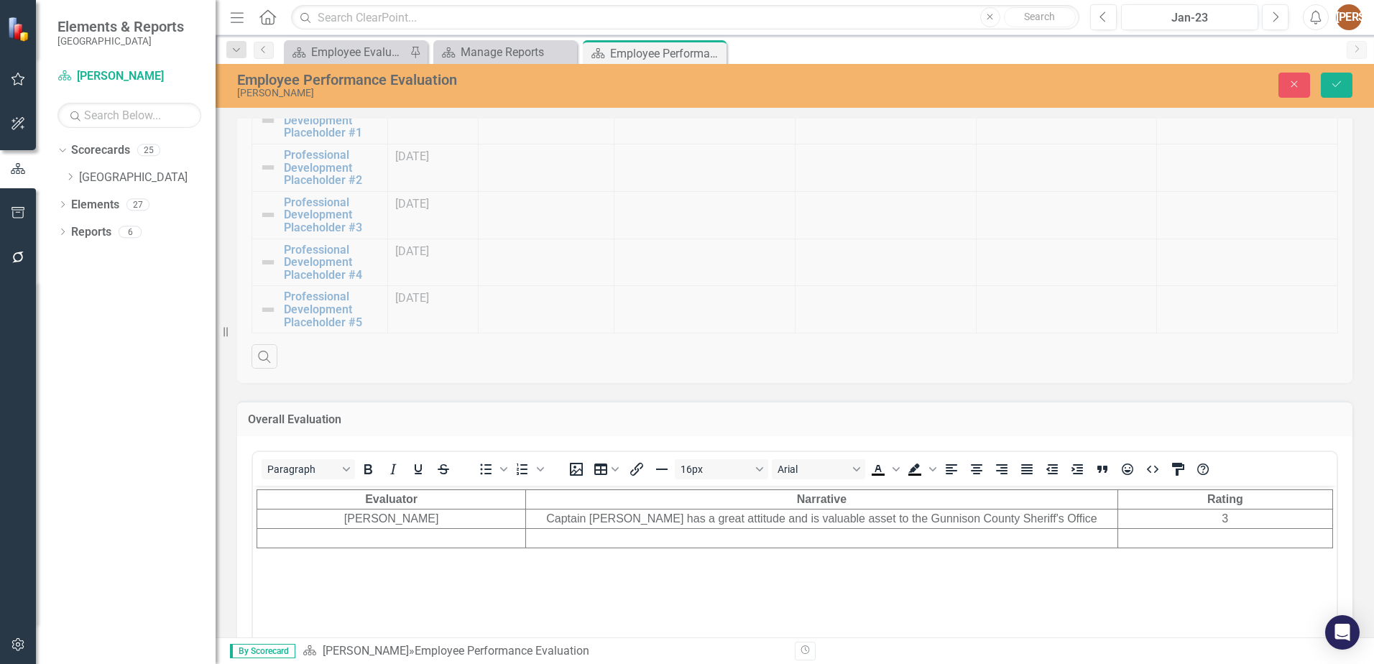
scroll to position [0, 0]
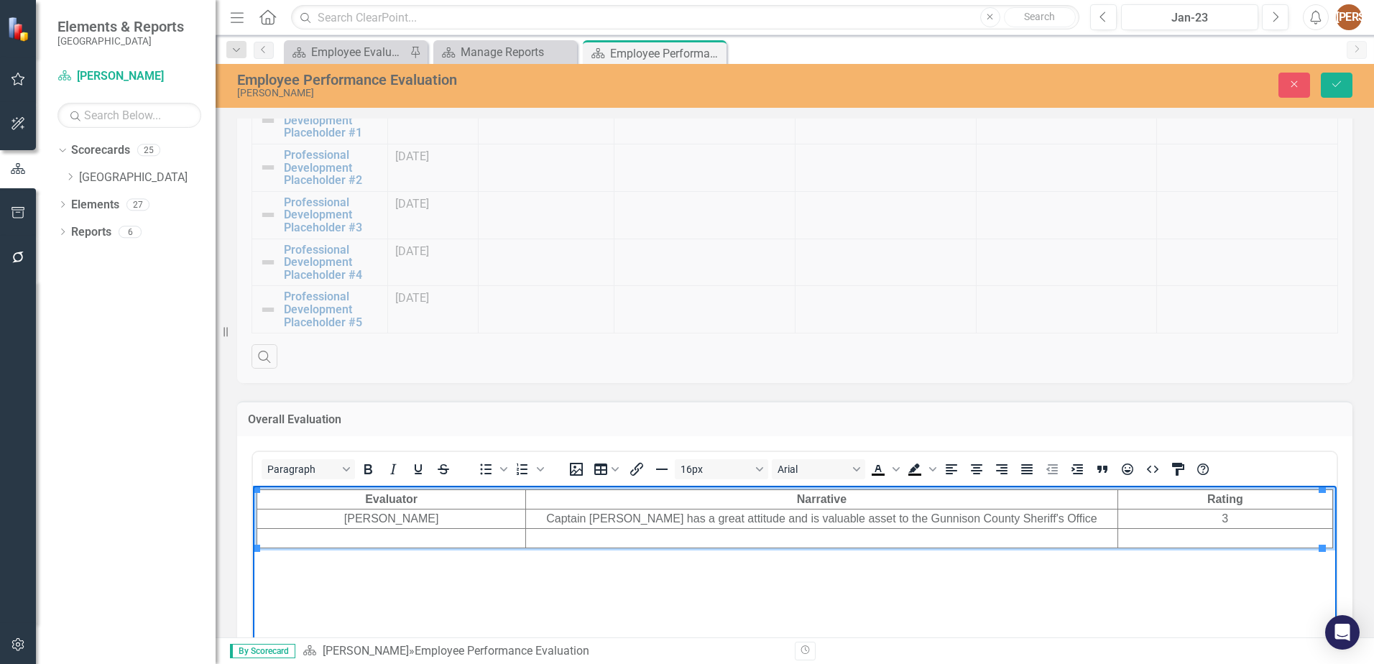
click at [1056, 520] on td "Captain [PERSON_NAME] has a great attitude and is valuable asset to the Gunniso…" at bounding box center [822, 518] width 592 height 19
click at [1095, 521] on td "Captain [PERSON_NAME] has a great attitude and is valuable asset to the Gunniso…" at bounding box center [822, 518] width 592 height 19
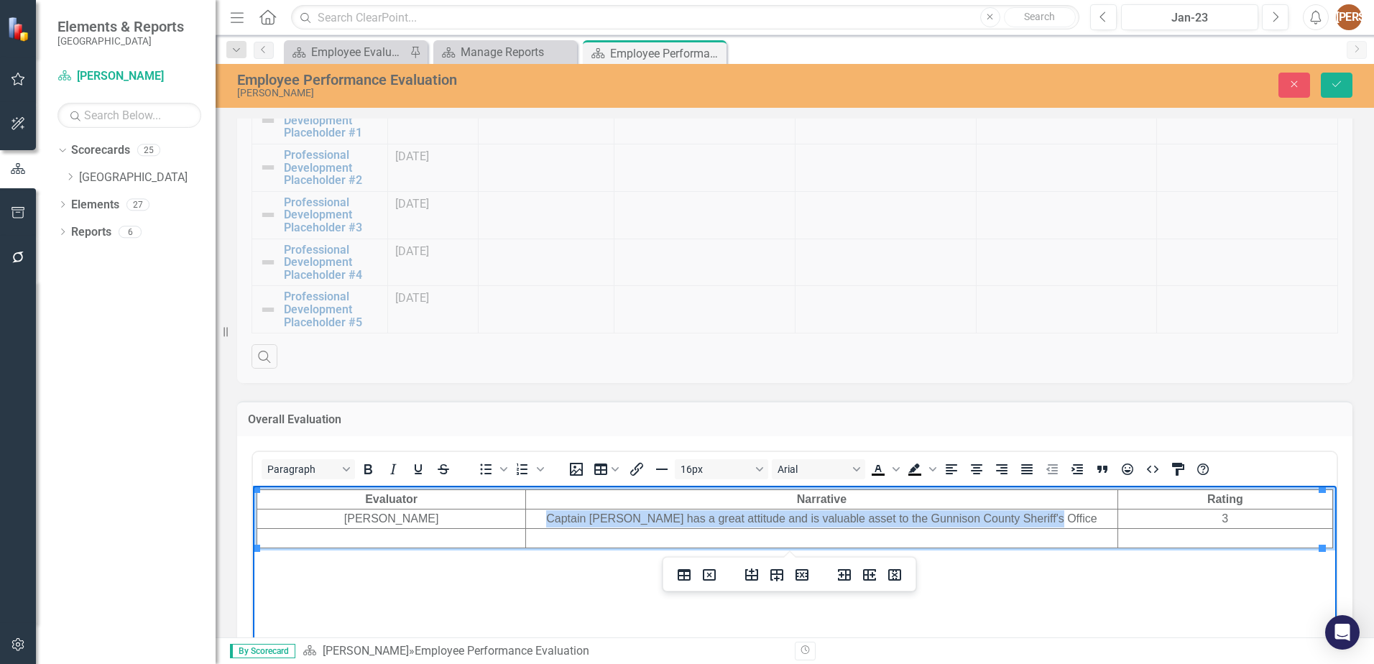
drag, startPoint x: 1095, startPoint y: 521, endPoint x: 558, endPoint y: 519, distance: 536.2
click at [558, 519] on td "Captain [PERSON_NAME] has a great attitude and is valuable asset to the Gunniso…" at bounding box center [822, 518] width 592 height 19
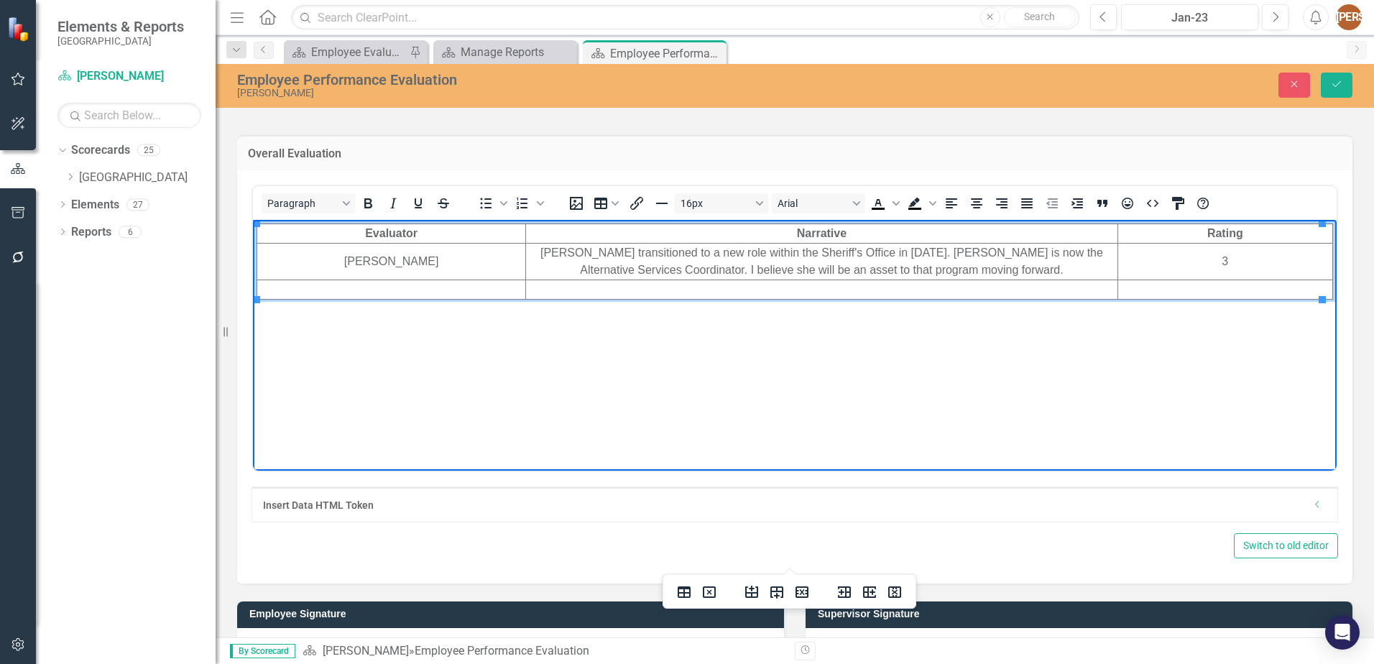
scroll to position [1894, 0]
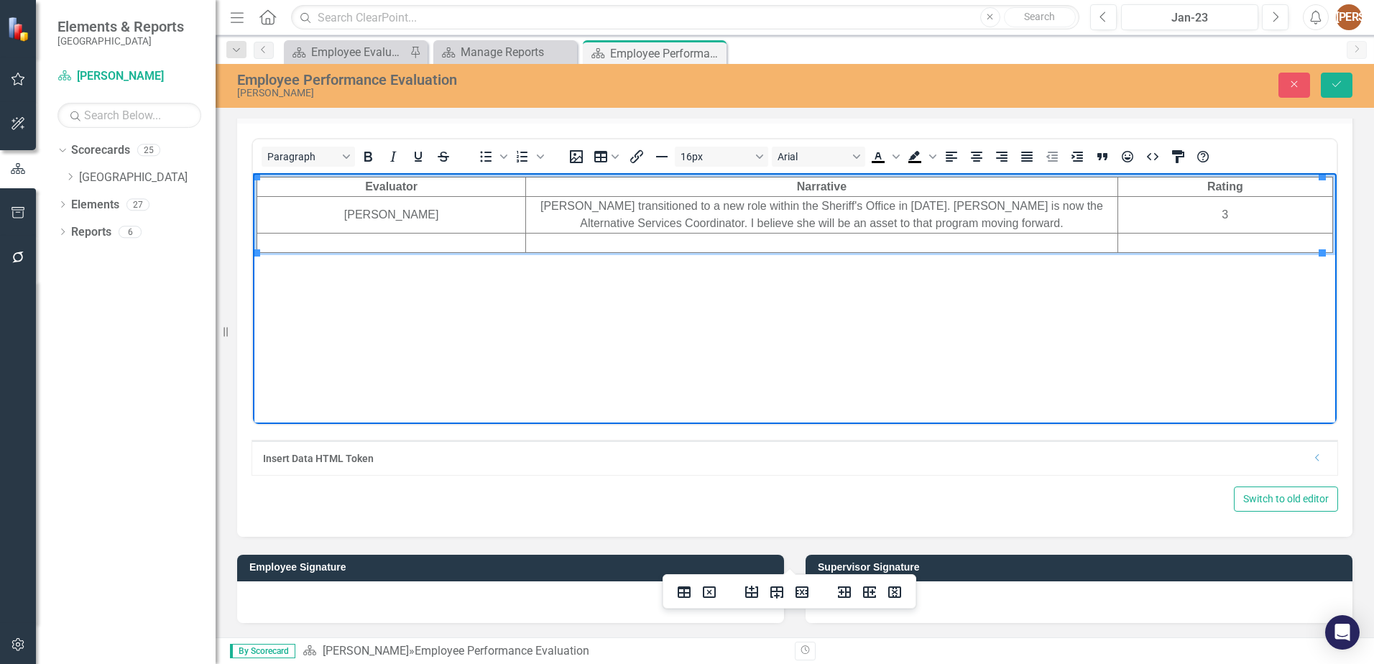
click at [605, 206] on td "[PERSON_NAME] transitioned to a new role within the Sheriff's Office in [DATE].…" at bounding box center [822, 214] width 592 height 37
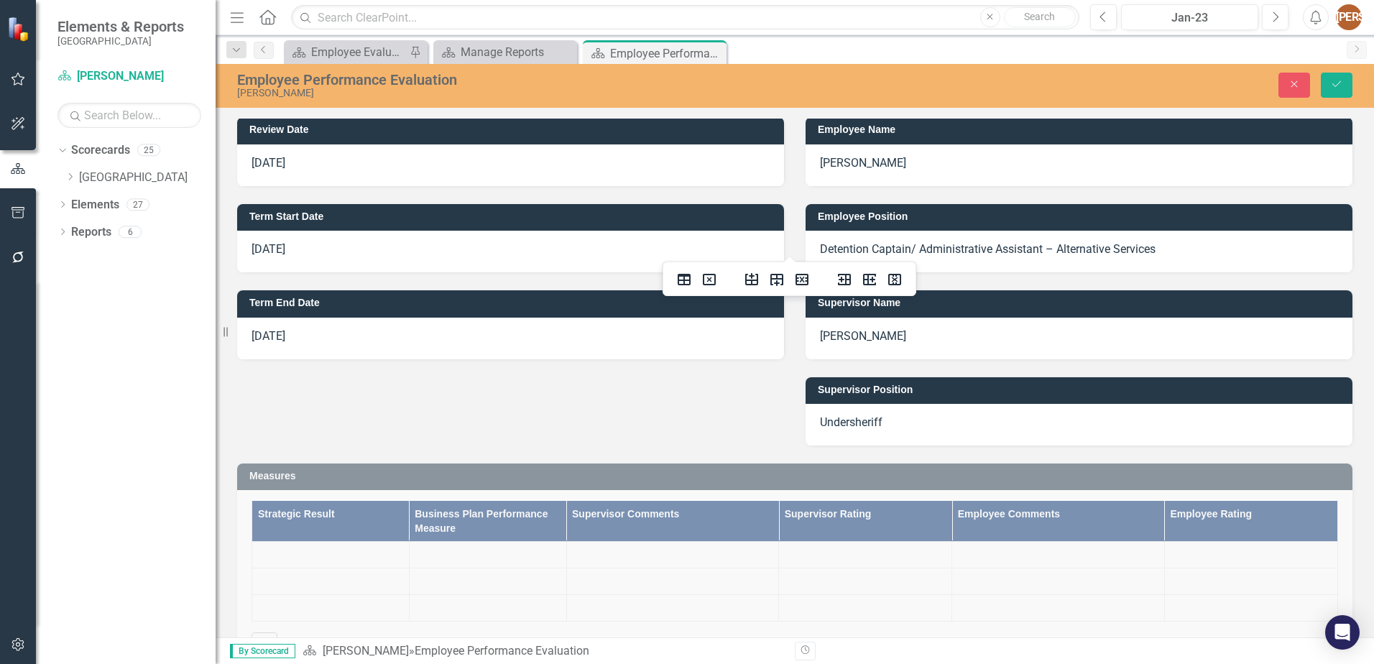
scroll to position [0, 0]
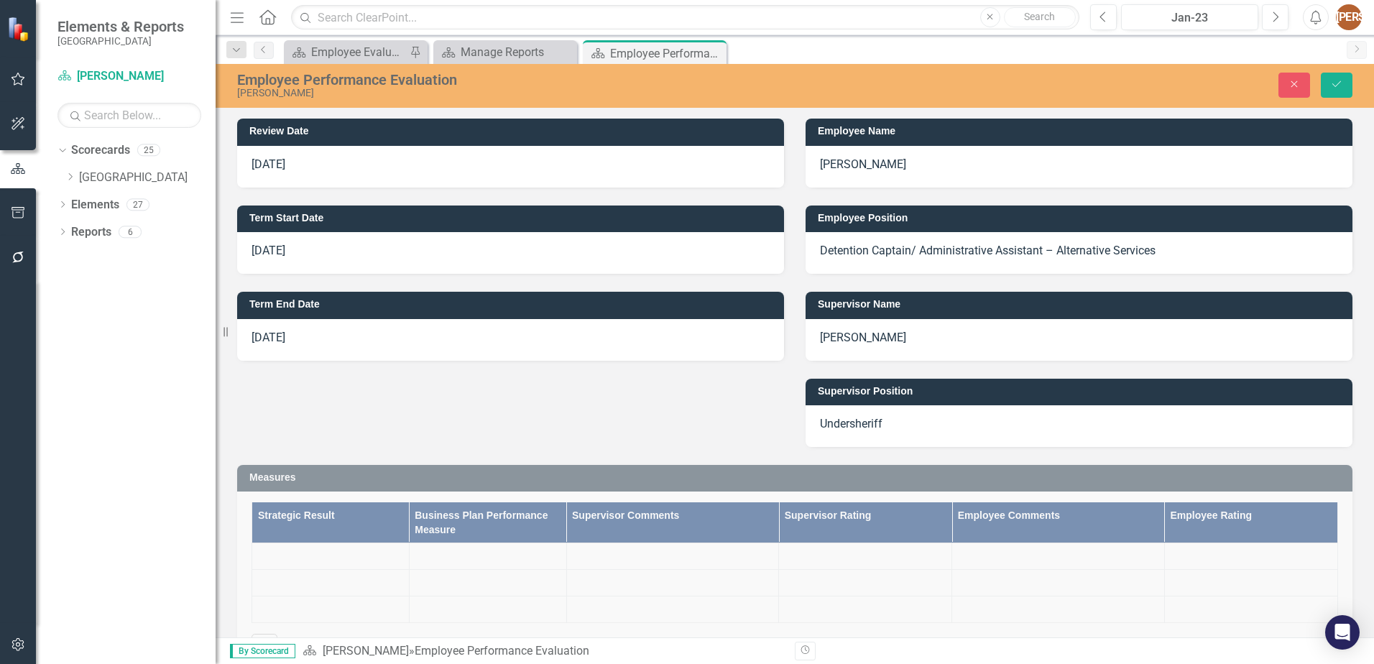
click at [820, 250] on p "Detention Captain/ Administrative Assistant – Alternative Services" at bounding box center [1079, 251] width 518 height 17
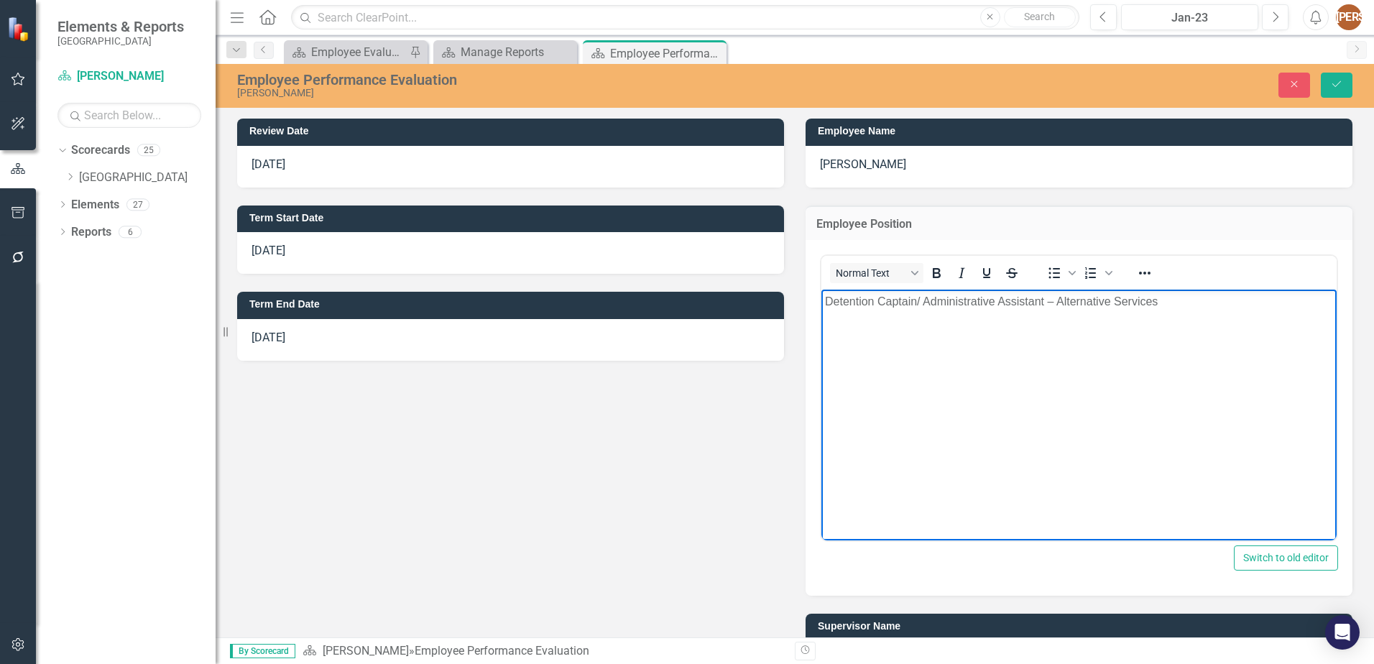
click at [824, 303] on body "Detention Captain/ Administrative Assistant – Alternative Services" at bounding box center [1079, 398] width 515 height 216
click at [972, 330] on body "Formerly Detention Captain/ Administrative Assistant – Alternative Services" at bounding box center [1079, 398] width 515 height 216
click at [971, 304] on p "Formerly Detention Captain/ Administrative Assistant – Alternative Services" at bounding box center [1079, 301] width 508 height 17
click at [1338, 88] on icon "Save" at bounding box center [1336, 84] width 13 height 10
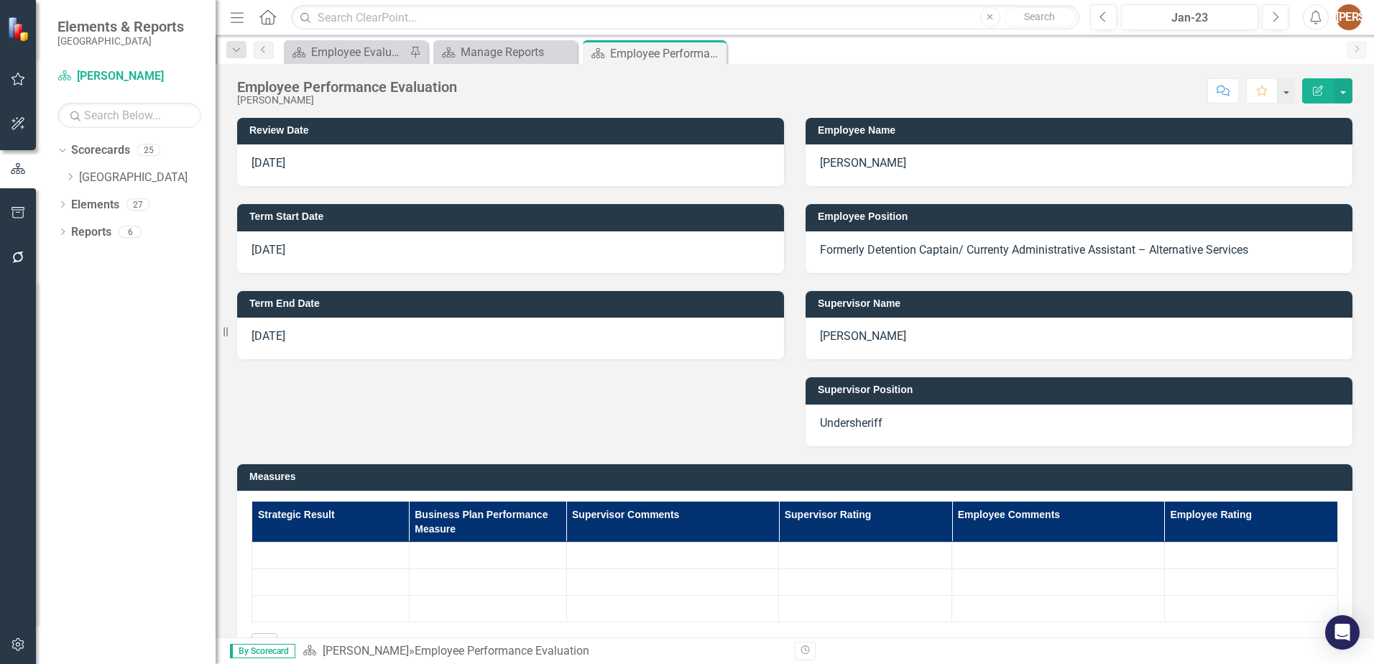
click at [277, 164] on p "[DATE]" at bounding box center [511, 163] width 518 height 17
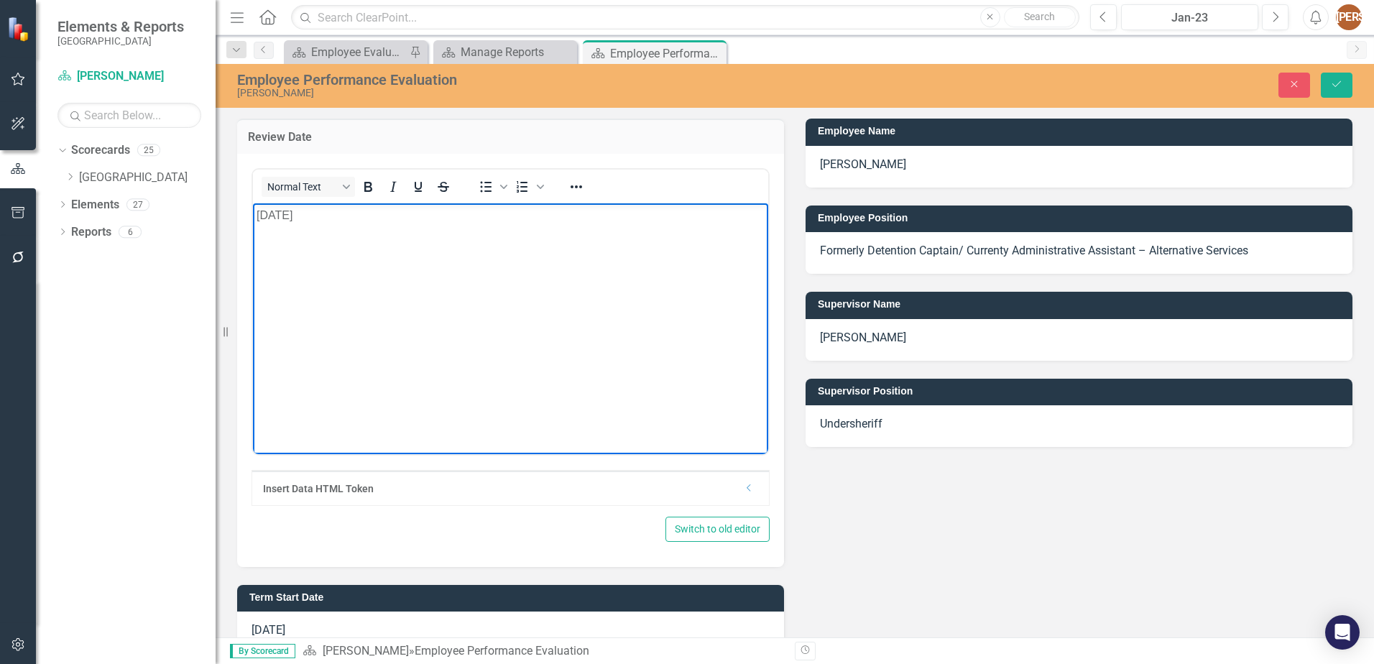
click at [284, 213] on p "[DATE]" at bounding box center [511, 214] width 508 height 17
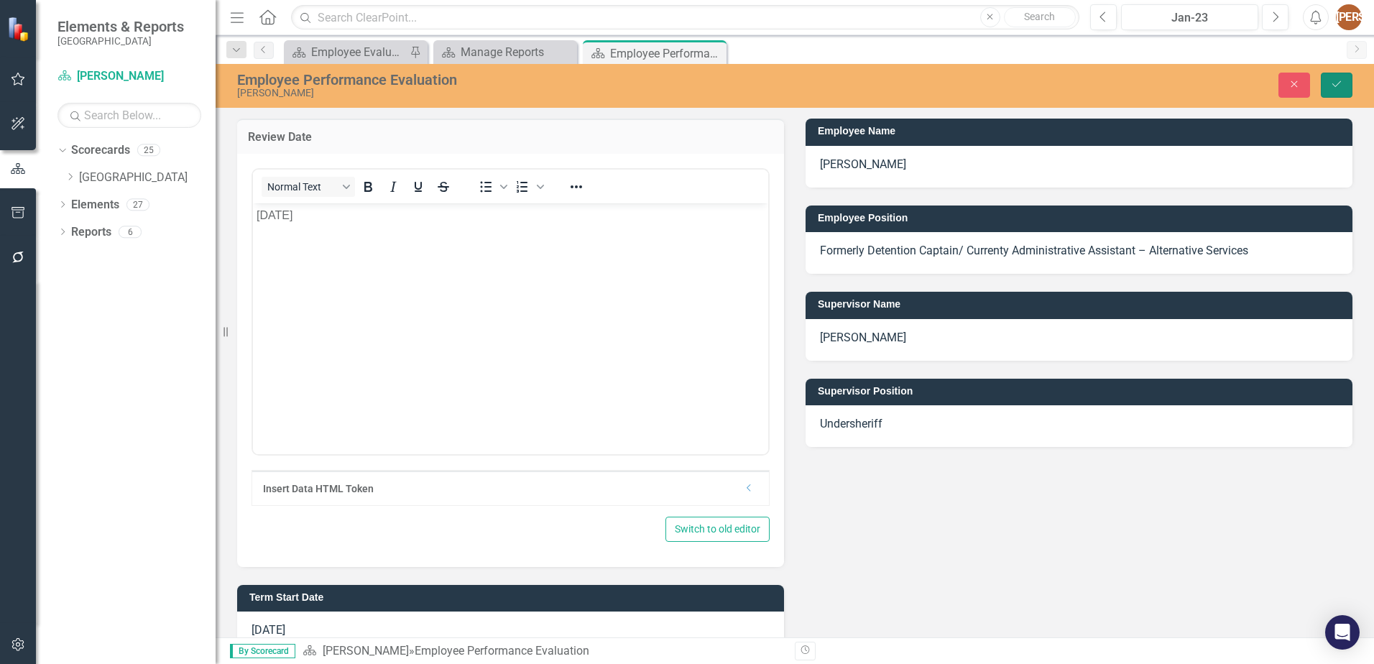
click at [1348, 78] on button "Save" at bounding box center [1337, 85] width 32 height 25
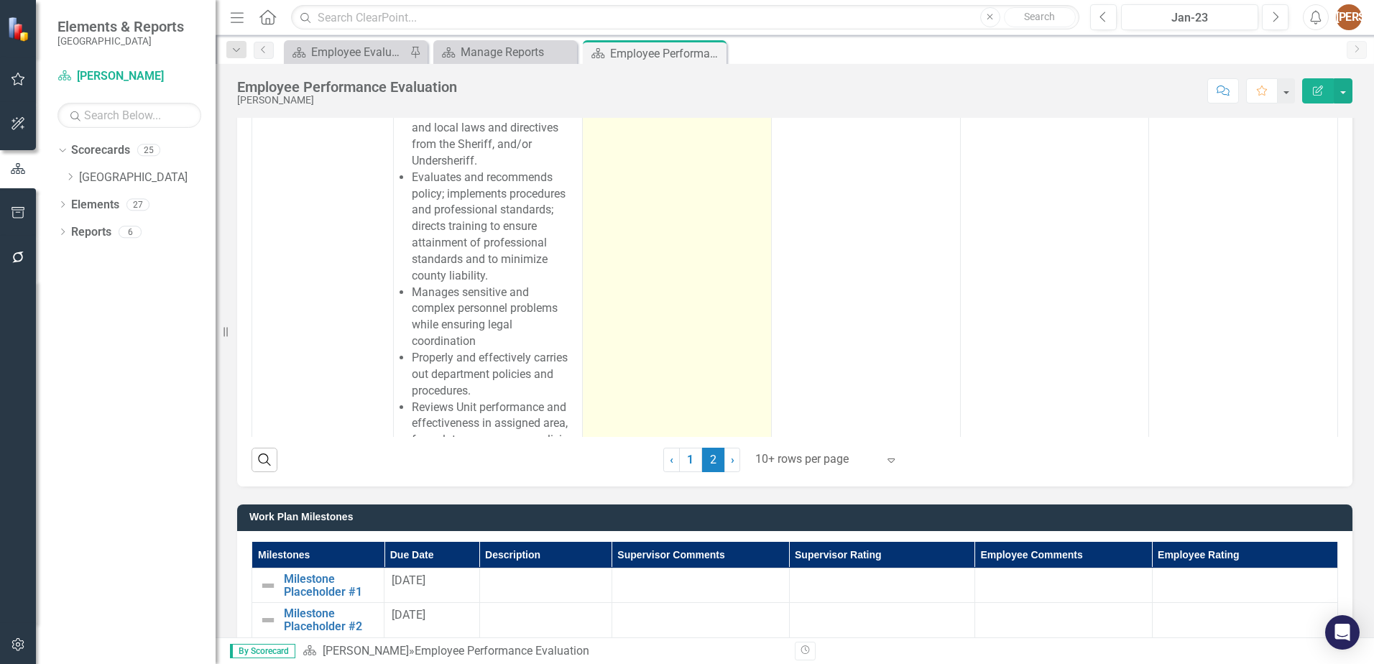
scroll to position [934, 0]
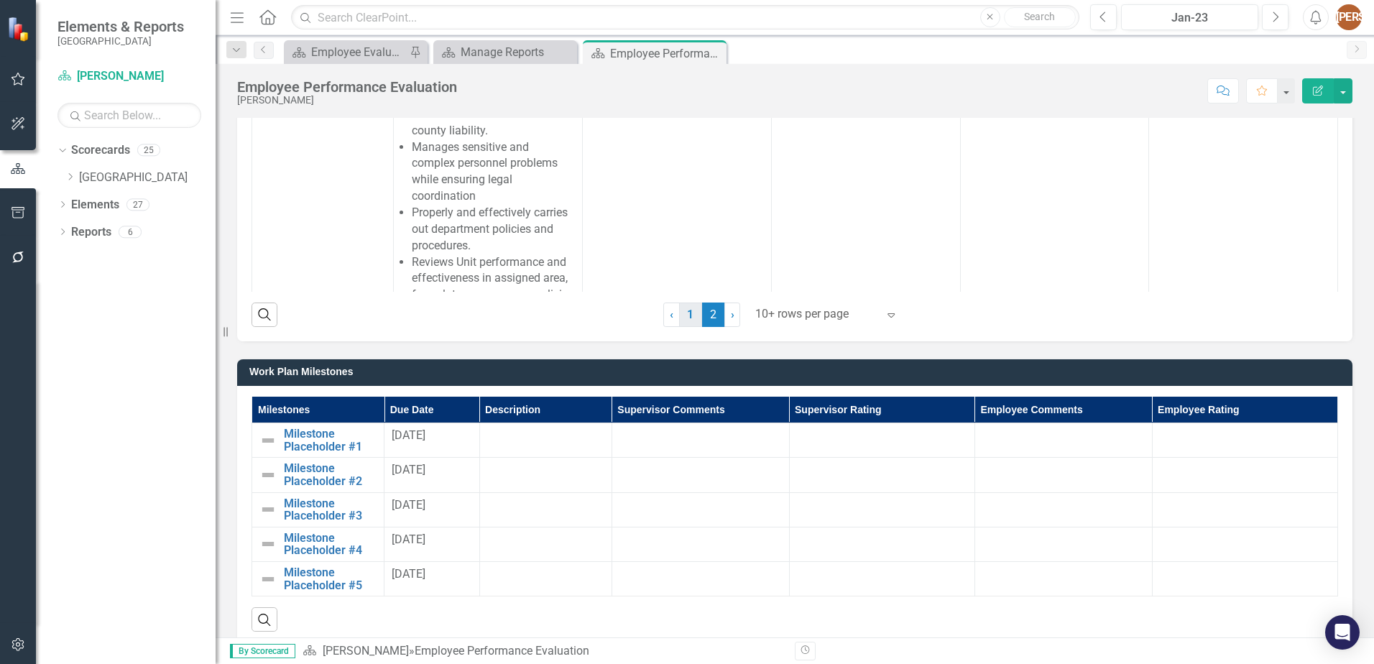
click at [679, 315] on link "1" at bounding box center [690, 315] width 23 height 24
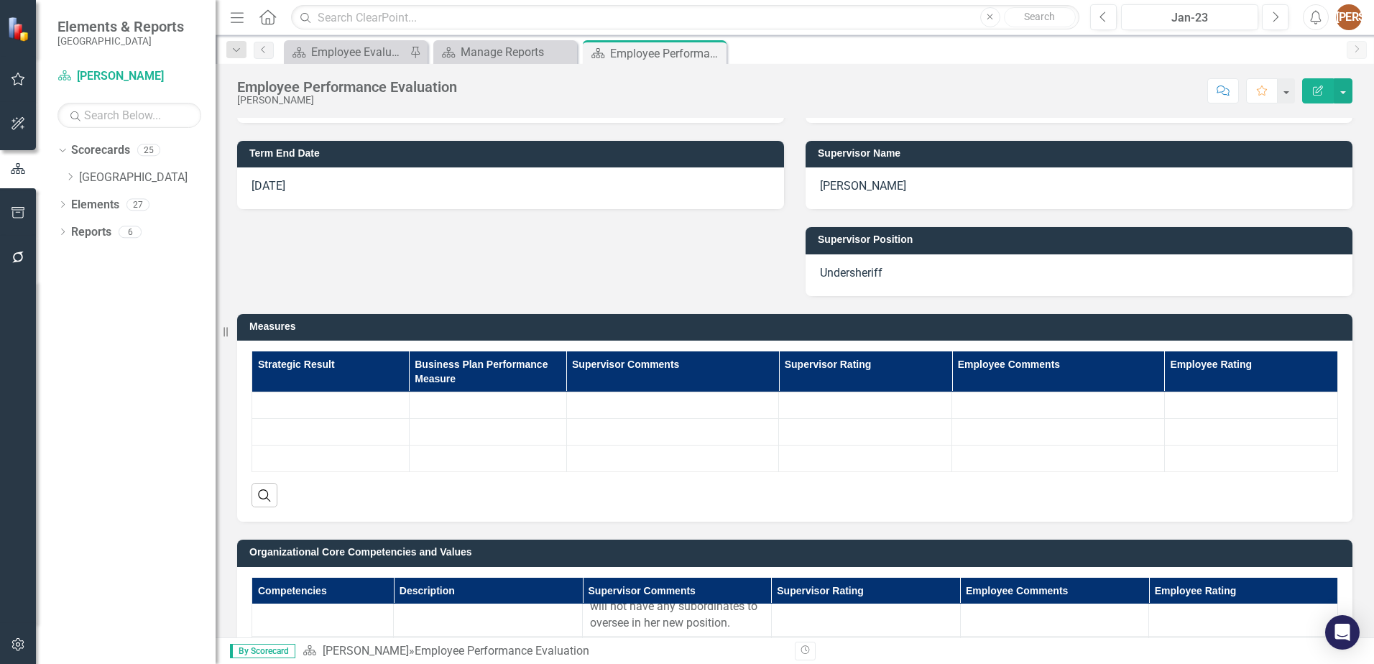
scroll to position [0, 0]
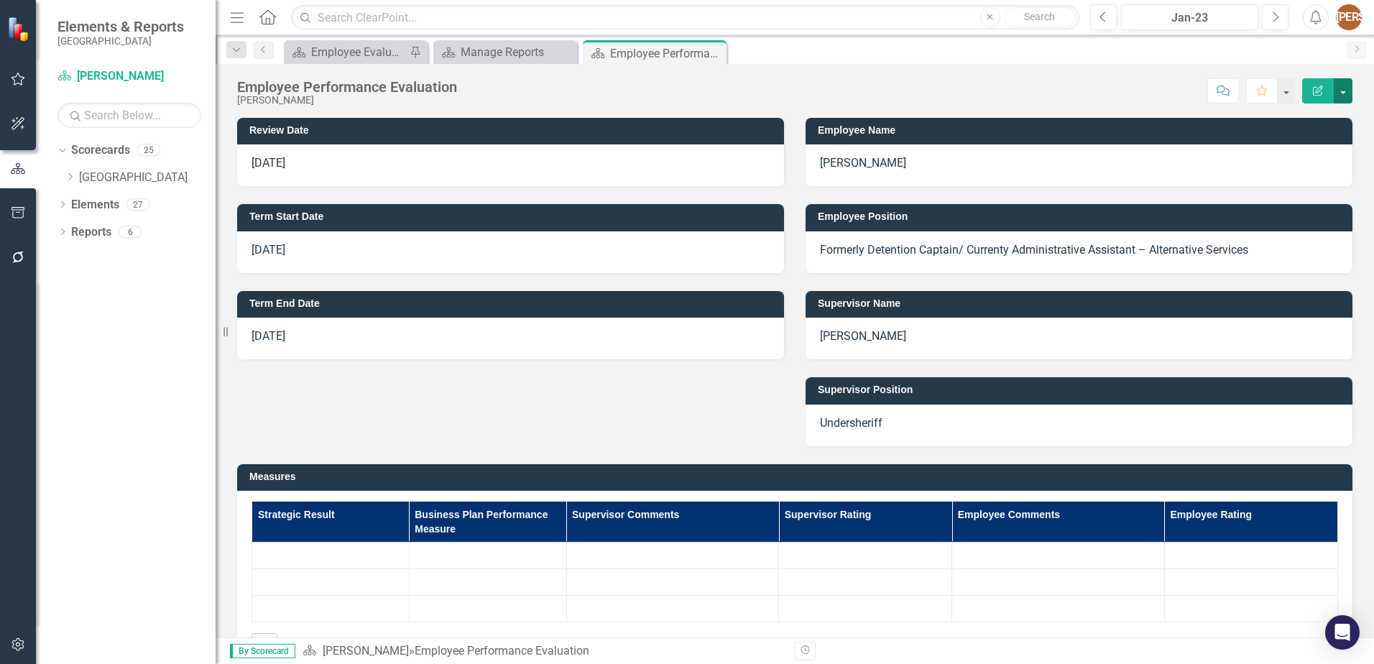
click at [1349, 94] on button "button" at bounding box center [1343, 90] width 19 height 25
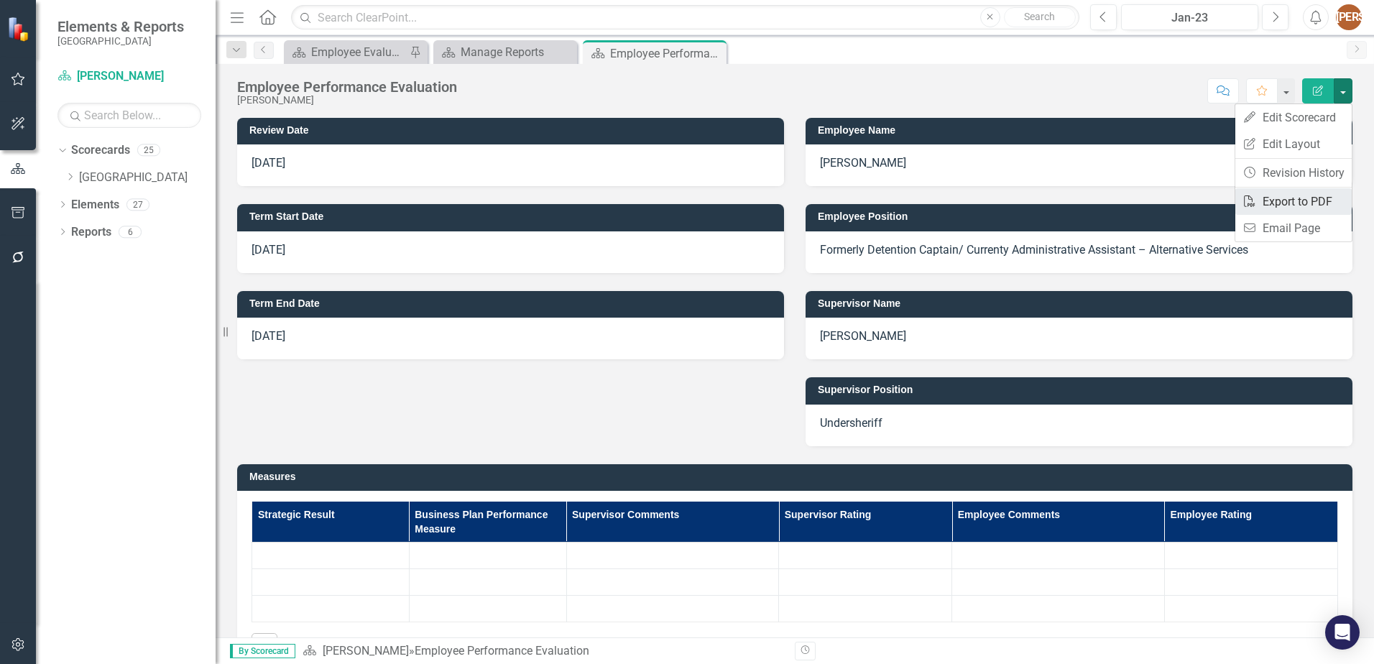
click at [1287, 202] on link "PDF Export to PDF" at bounding box center [1294, 201] width 116 height 27
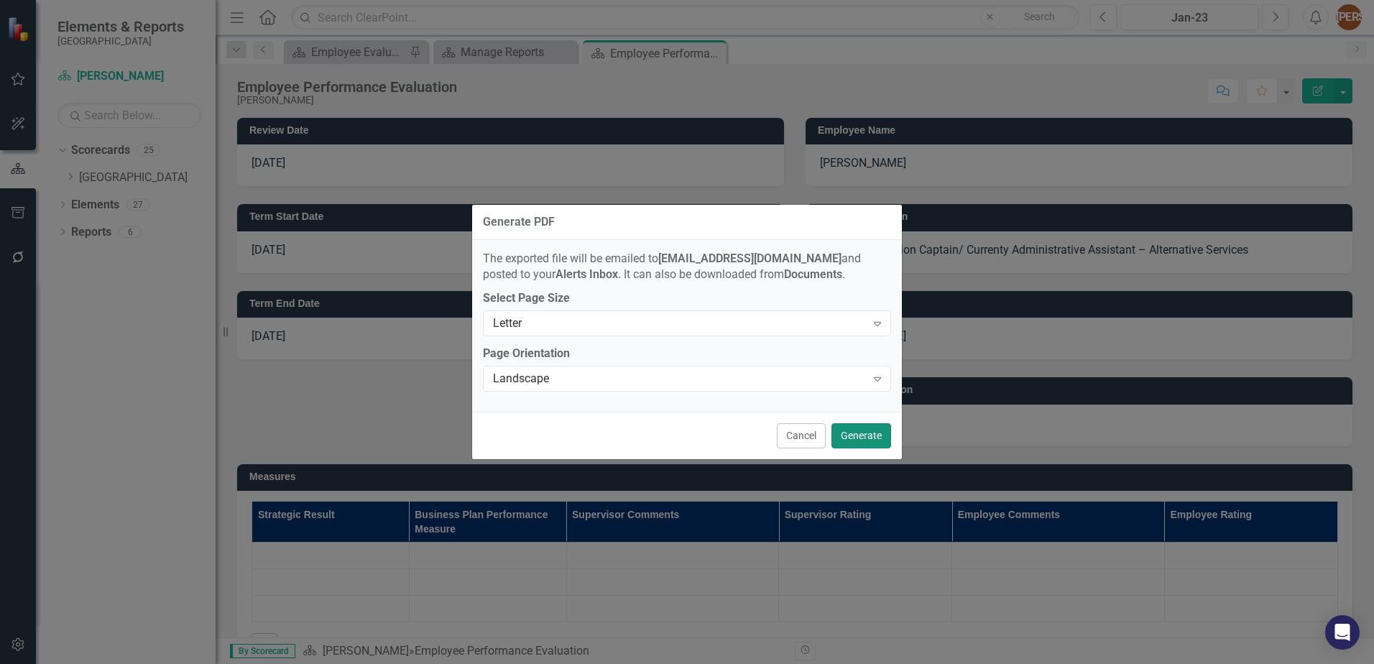
click at [868, 437] on button "Generate" at bounding box center [862, 435] width 60 height 25
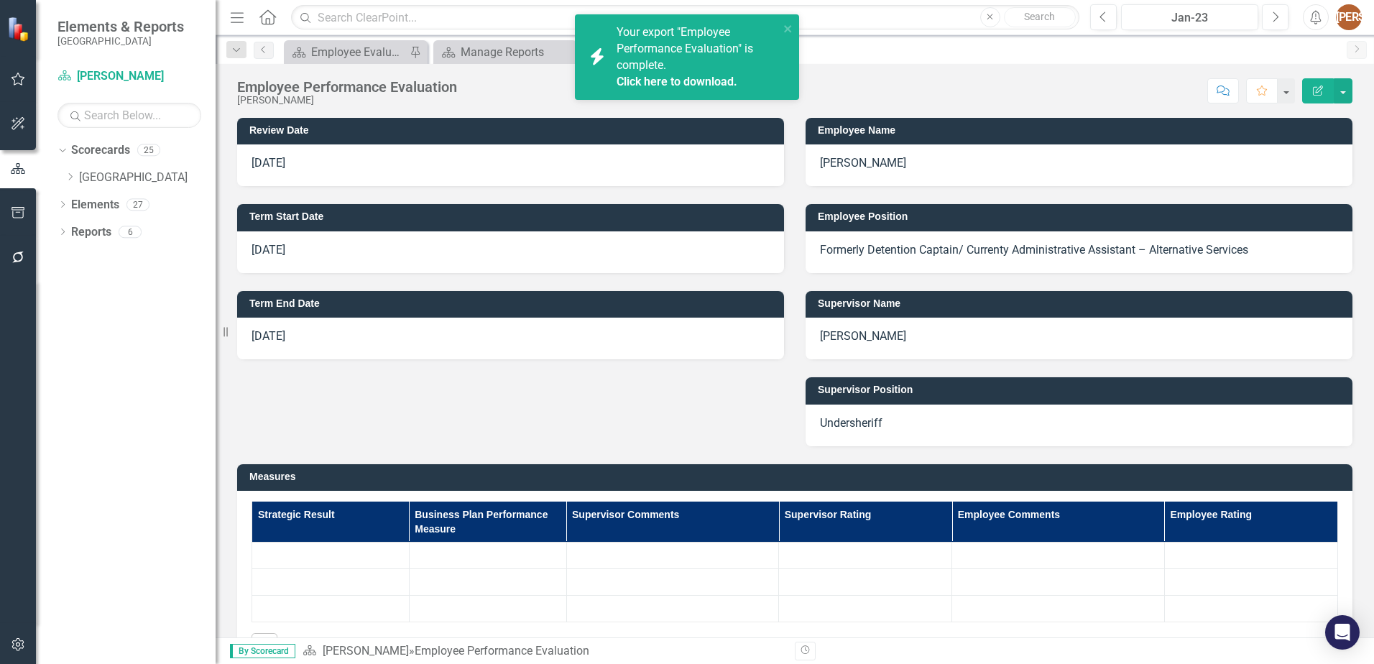
click at [650, 79] on link "Click here to download." at bounding box center [677, 82] width 121 height 14
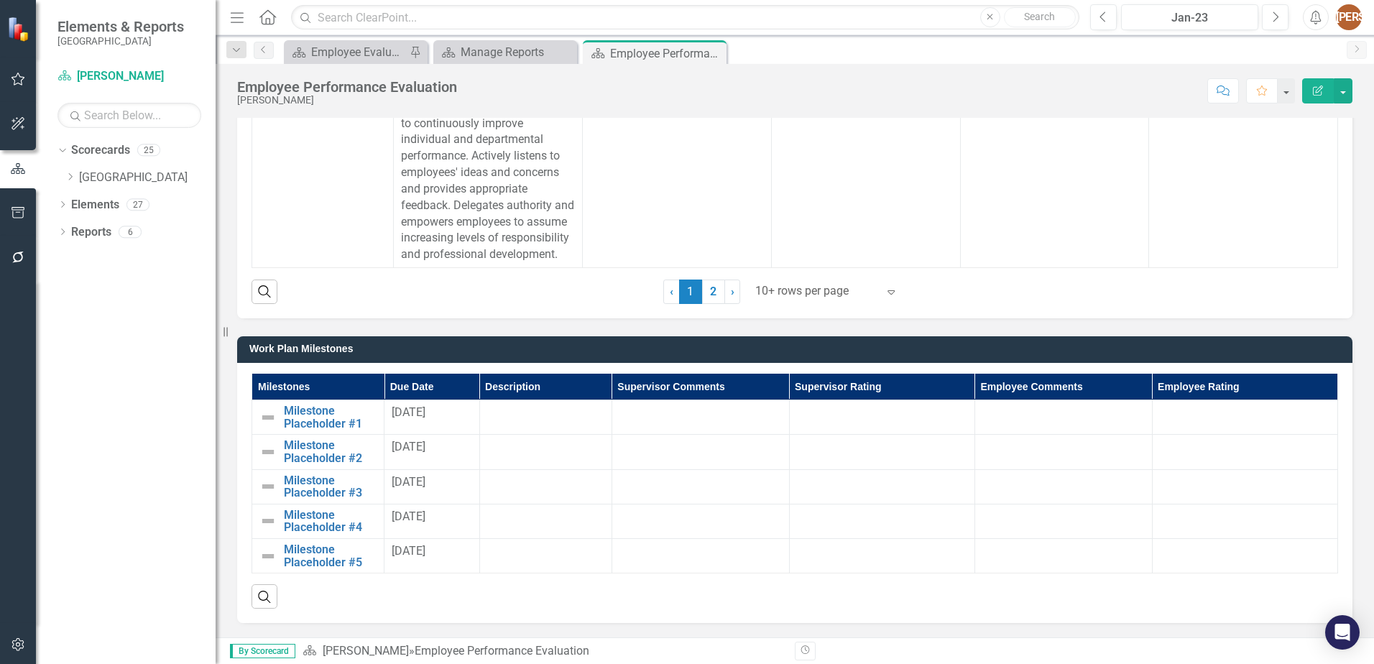
scroll to position [957, 0]
click at [707, 292] on link "2" at bounding box center [713, 292] width 23 height 24
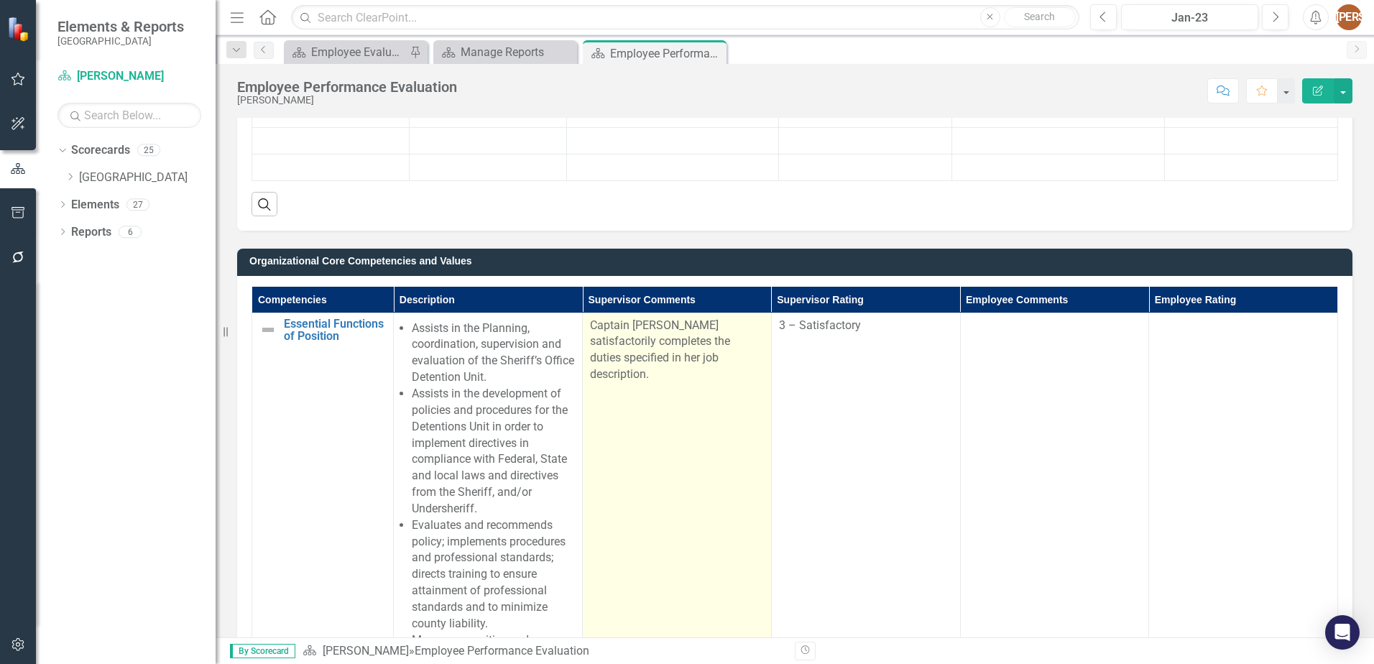
scroll to position [454, 0]
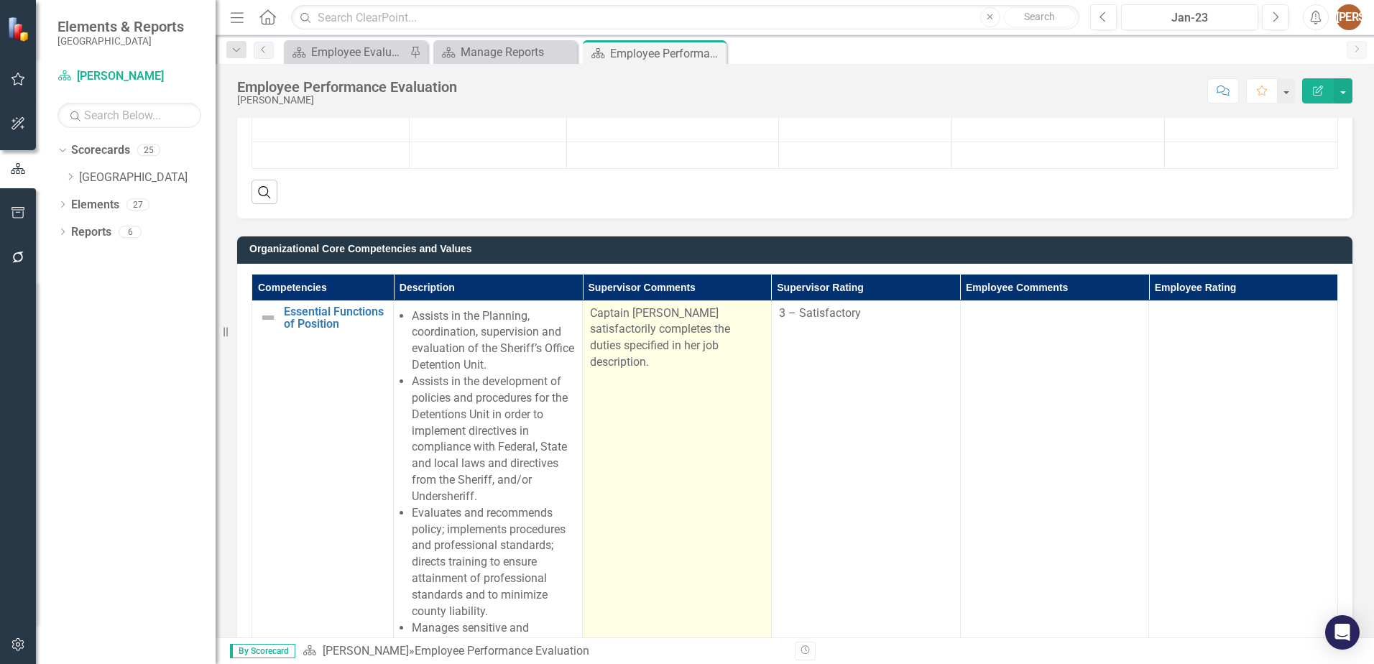
click at [623, 316] on p "Captain [PERSON_NAME] satisfactorily completes the duties specified in her job …" at bounding box center [677, 337] width 174 height 65
click at [655, 310] on p "Captain [PERSON_NAME] satisfactorily completes the duties specified in her job …" at bounding box center [677, 337] width 174 height 65
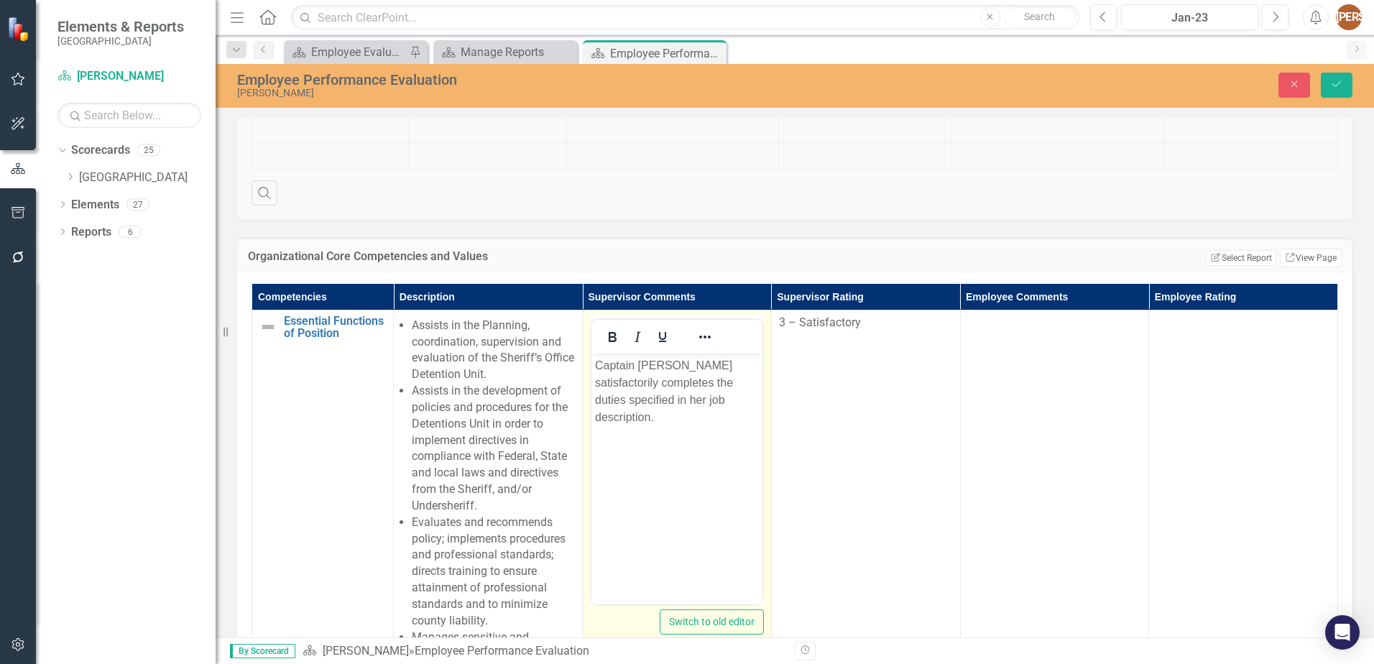
scroll to position [0, 0]
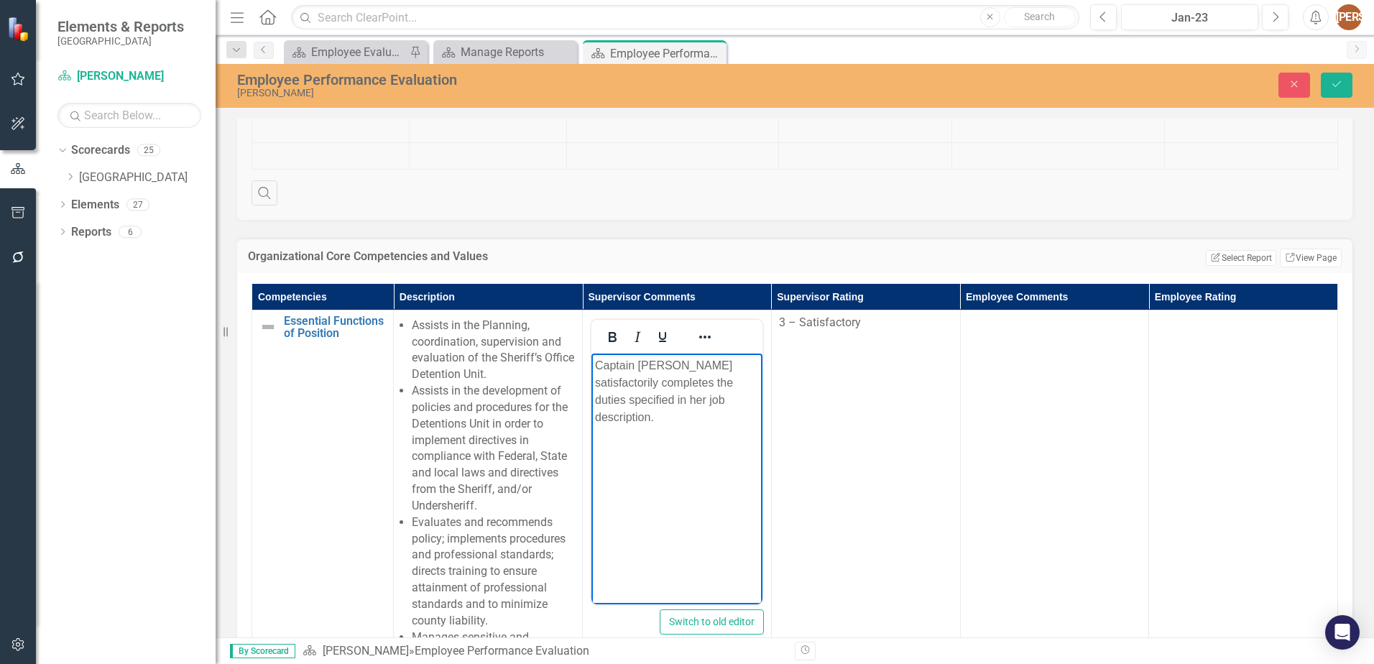
click at [668, 362] on p "Captain [PERSON_NAME] satisfactorily completes the duties specified in her job …" at bounding box center [677, 390] width 164 height 69
click at [673, 361] on p "Captain [PERSON_NAME] satisfactorily completes the duties specified in her job …" at bounding box center [677, 390] width 164 height 69
drag, startPoint x: 594, startPoint y: 397, endPoint x: 740, endPoint y: 424, distance: 149.0
click at [740, 424] on body "[PERSON_NAME] completed her duties as Detention Captain satisfactorily complete…" at bounding box center [677, 461] width 171 height 216
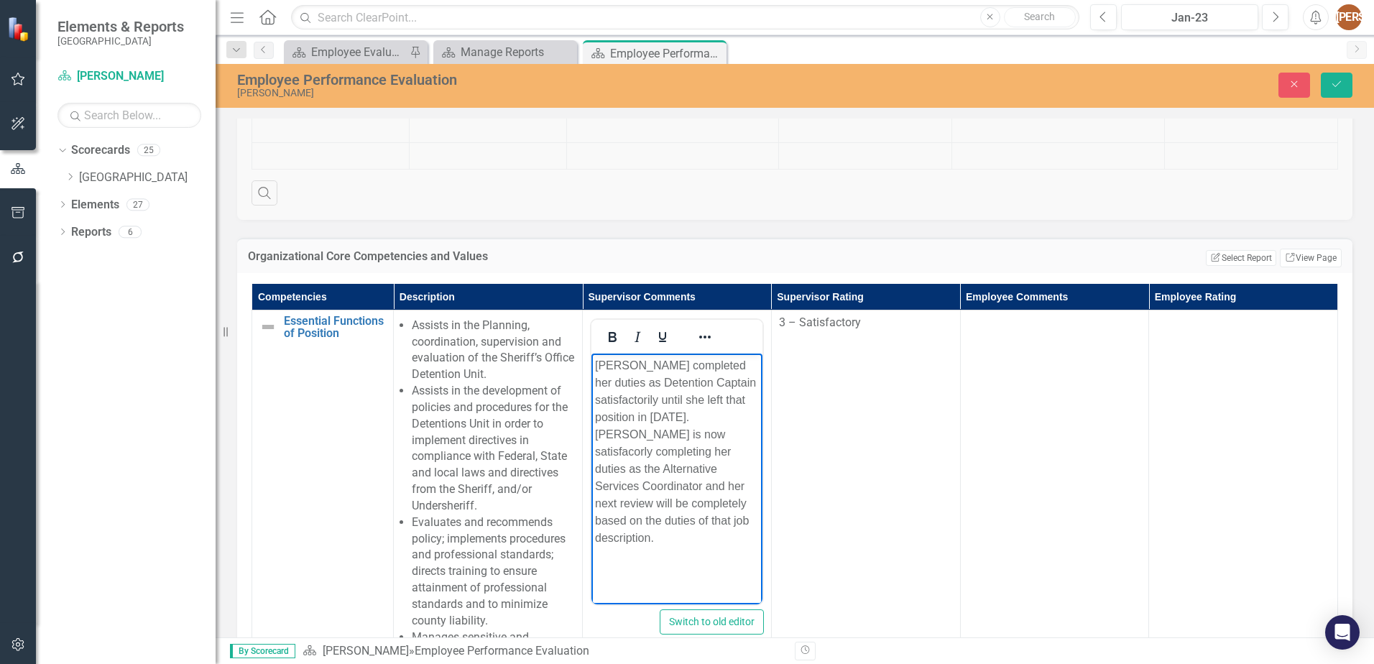
drag, startPoint x: 632, startPoint y: 431, endPoint x: 607, endPoint y: 426, distance: 25.5
click at [607, 426] on p "[PERSON_NAME] completed her duties as Detention Captain satisfactorily until sh…" at bounding box center [677, 451] width 164 height 190
click at [634, 433] on p "[PERSON_NAME] completed her duties as Detention Captain satisfactorily until sh…" at bounding box center [677, 451] width 164 height 190
click at [645, 432] on p "[PERSON_NAME] completed her duties as Detention Captain satisfactorily until sh…" at bounding box center [677, 451] width 164 height 190
click at [1335, 82] on icon "Save" at bounding box center [1336, 84] width 13 height 10
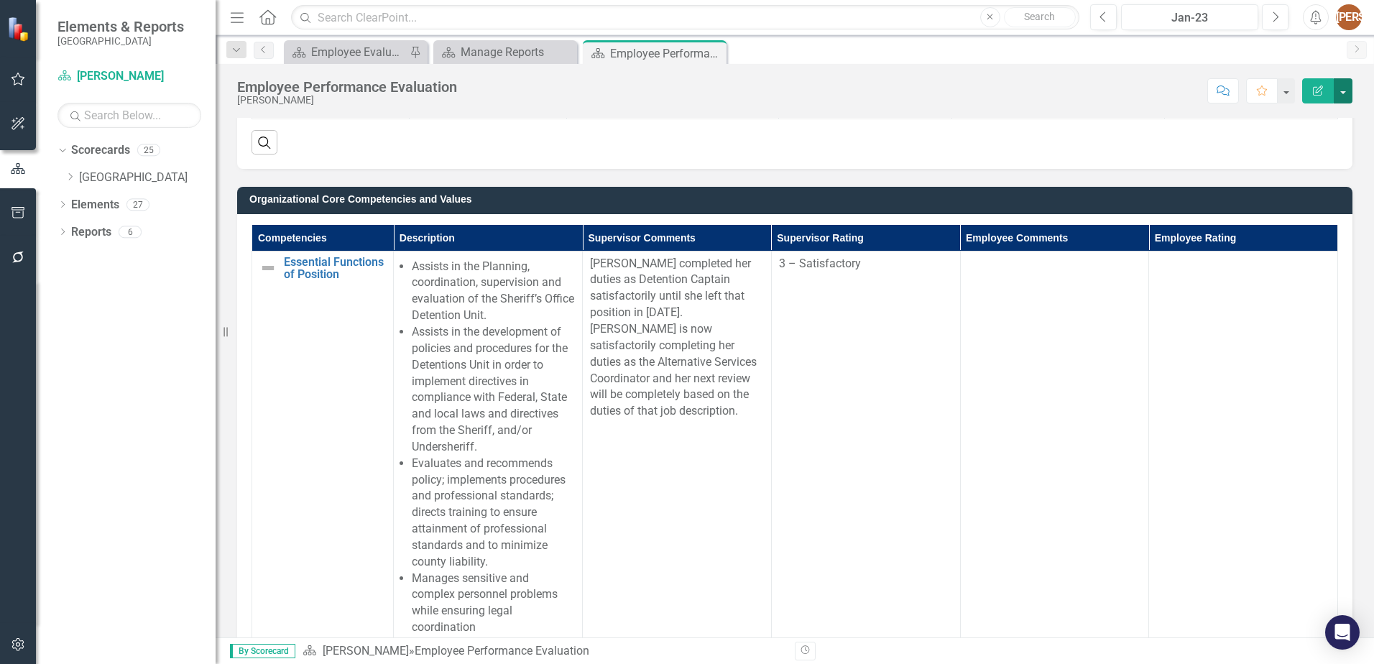
click at [1349, 90] on button "button" at bounding box center [1343, 90] width 19 height 25
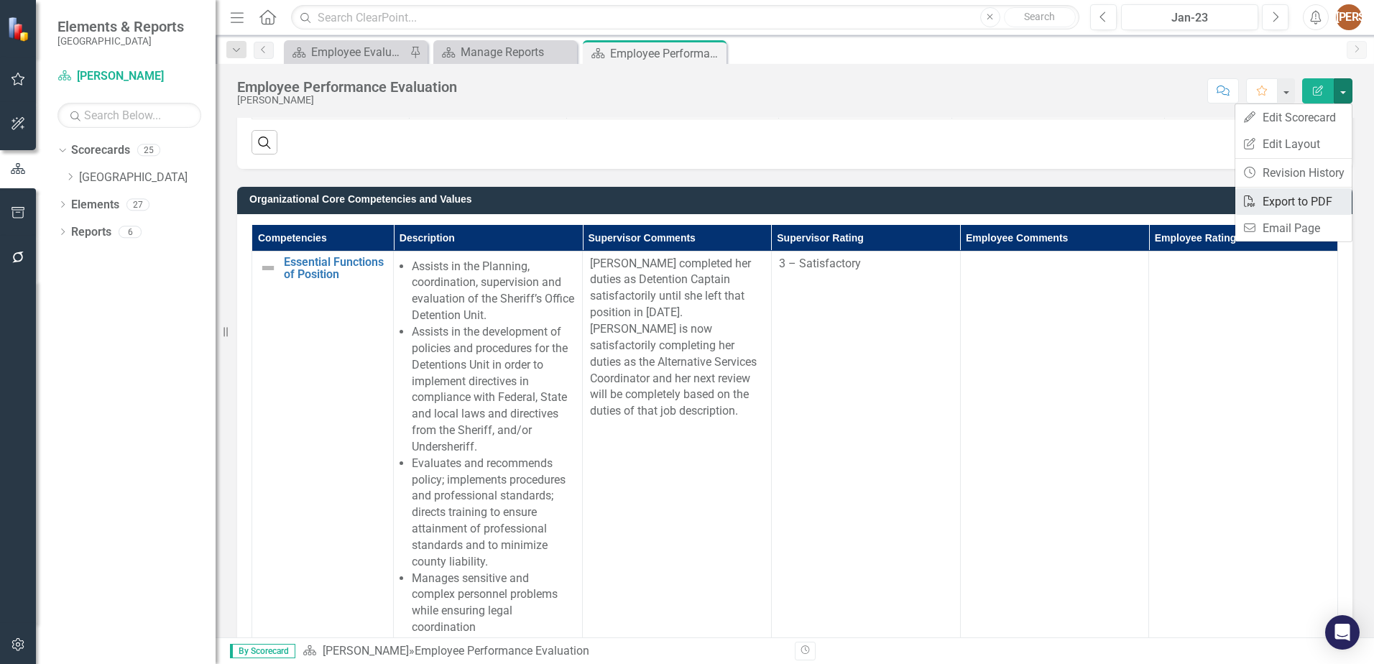
click at [1322, 193] on link "PDF Export to PDF" at bounding box center [1294, 201] width 116 height 27
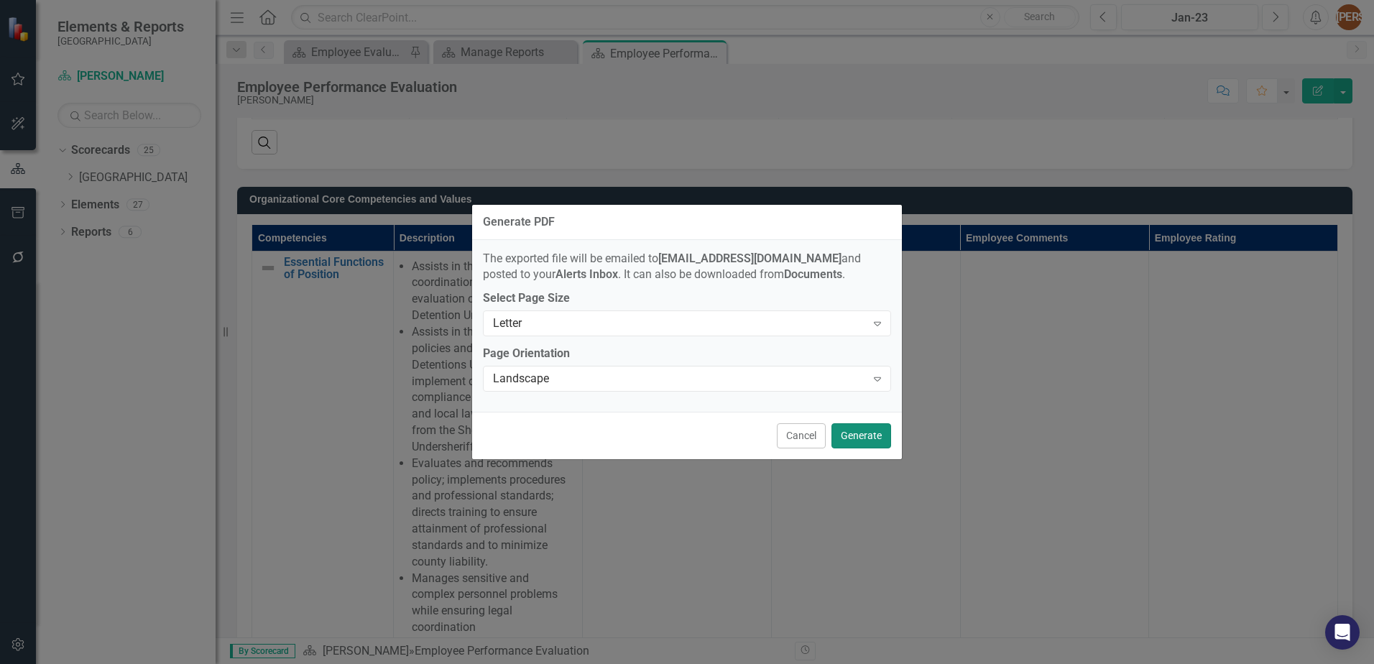
click at [854, 439] on button "Generate" at bounding box center [862, 435] width 60 height 25
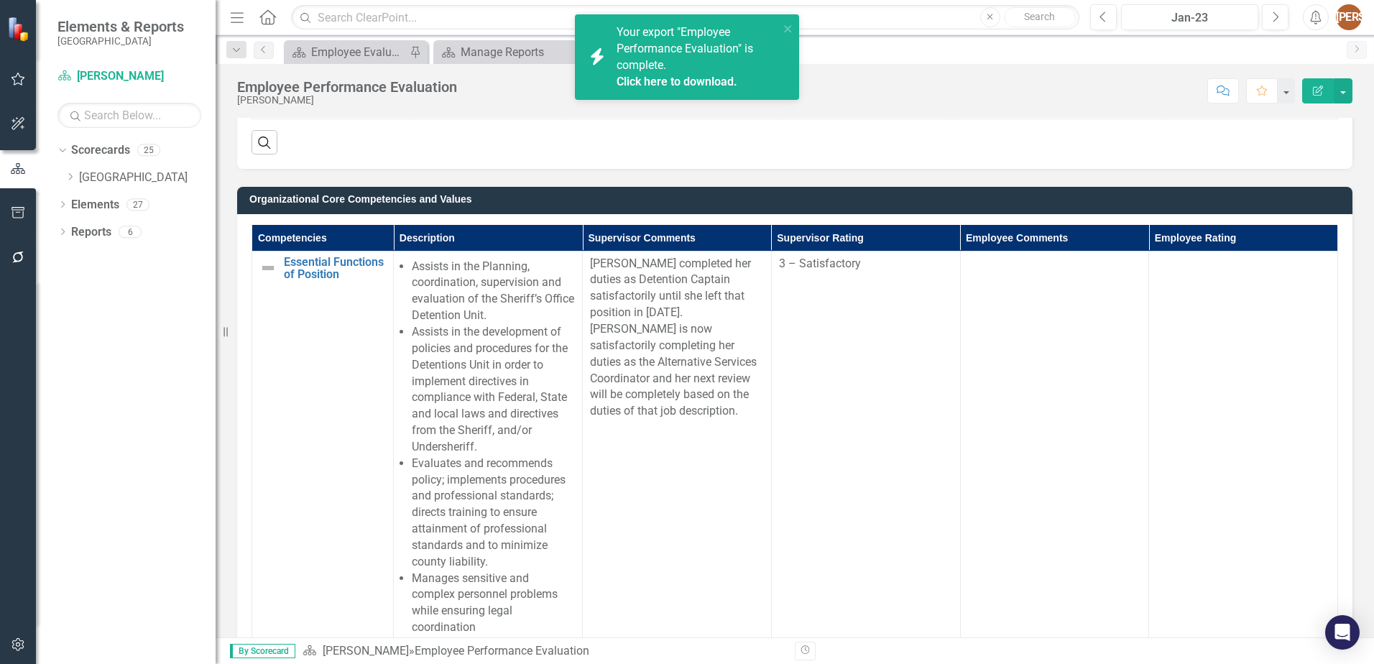
click at [674, 81] on link "Click here to download." at bounding box center [677, 82] width 121 height 14
